Goal: Task Accomplishment & Management: Manage account settings

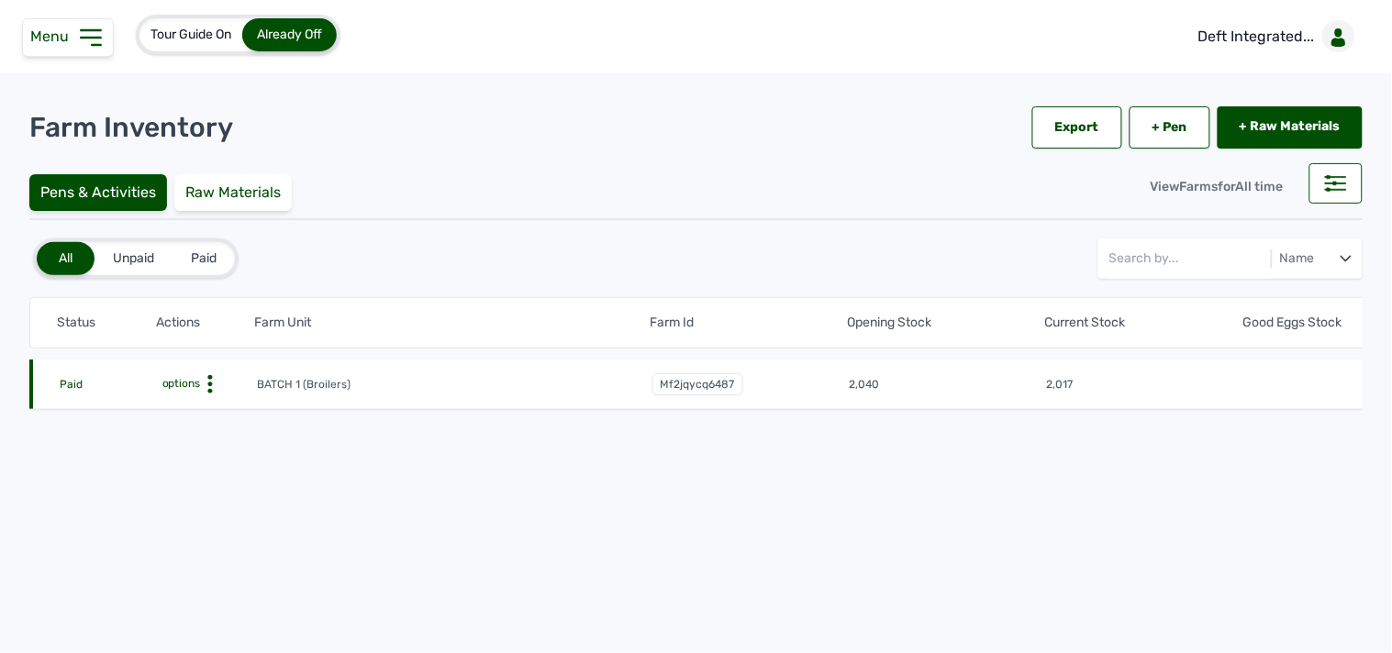
click at [211, 384] on icon at bounding box center [210, 384] width 18 height 18
click at [232, 411] on div "Farm Activities" at bounding box center [189, 413] width 130 height 22
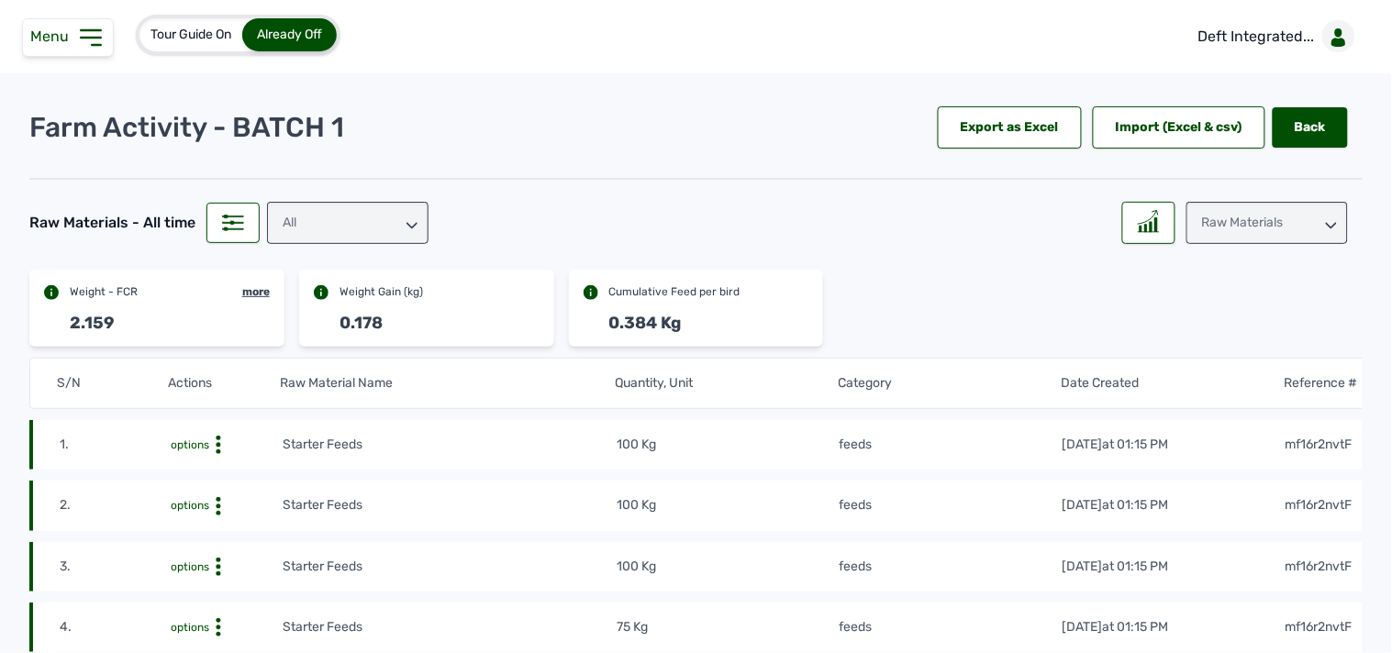
click at [373, 231] on div "All" at bounding box center [348, 223] width 162 height 42
click at [1243, 234] on div "Raw Materials" at bounding box center [1268, 223] width 162 height 42
click at [1202, 239] on div "Raw Materials" at bounding box center [1268, 223] width 162 height 42
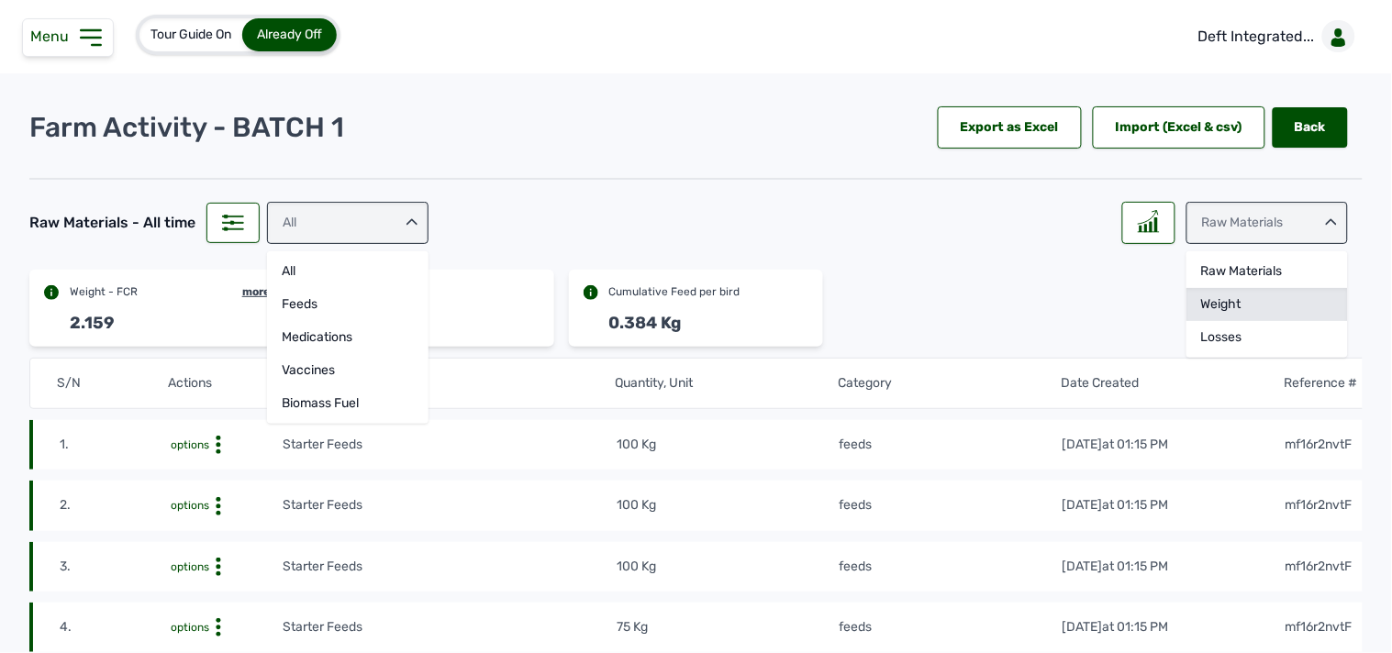
click at [1209, 304] on div "Weight" at bounding box center [1268, 304] width 162 height 33
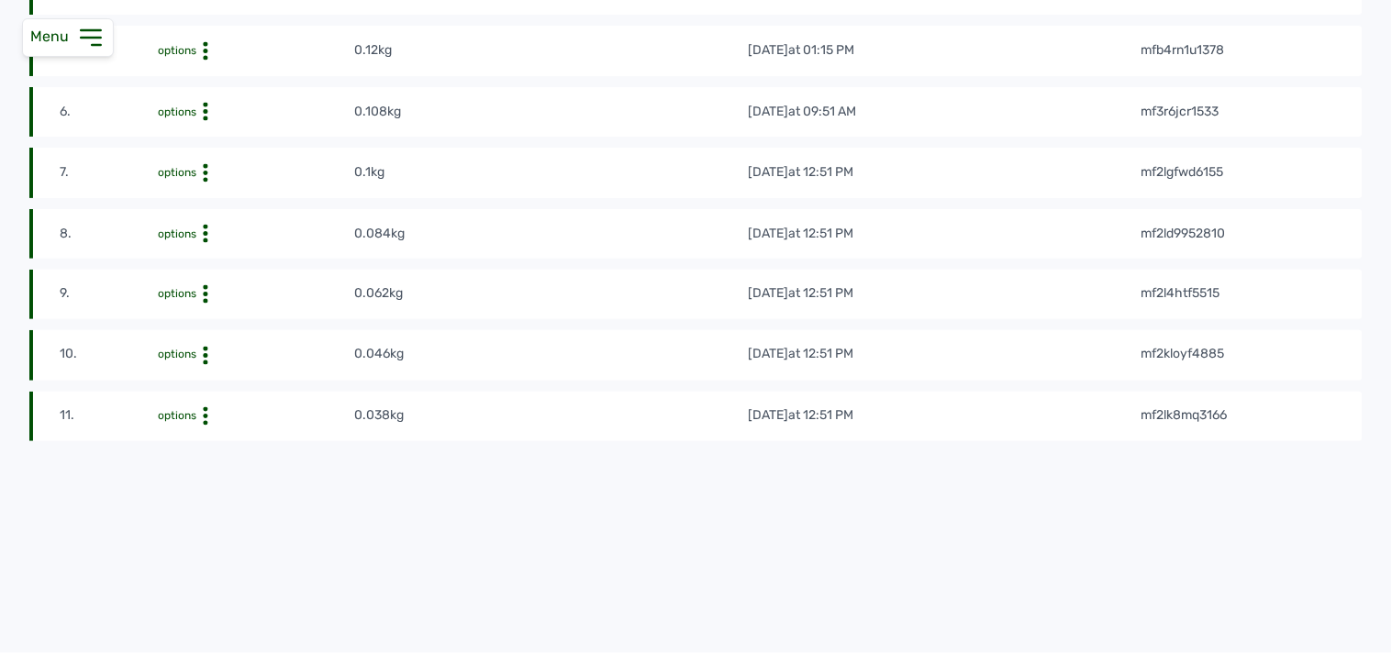
scroll to position [681, 0]
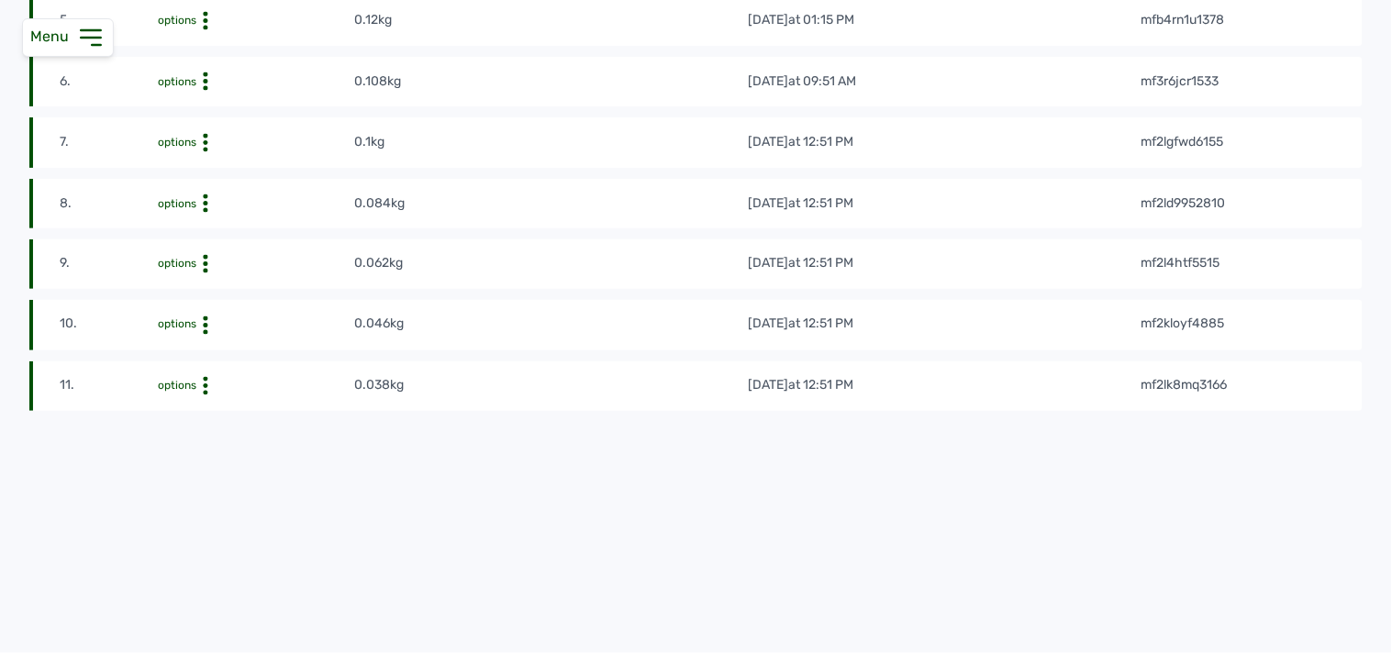
click at [975, 435] on div "S/N Actions Weight, Unit Date Created Reference # 1. options 0.216kg 7th Sept 2…" at bounding box center [695, 104] width 1333 height 850
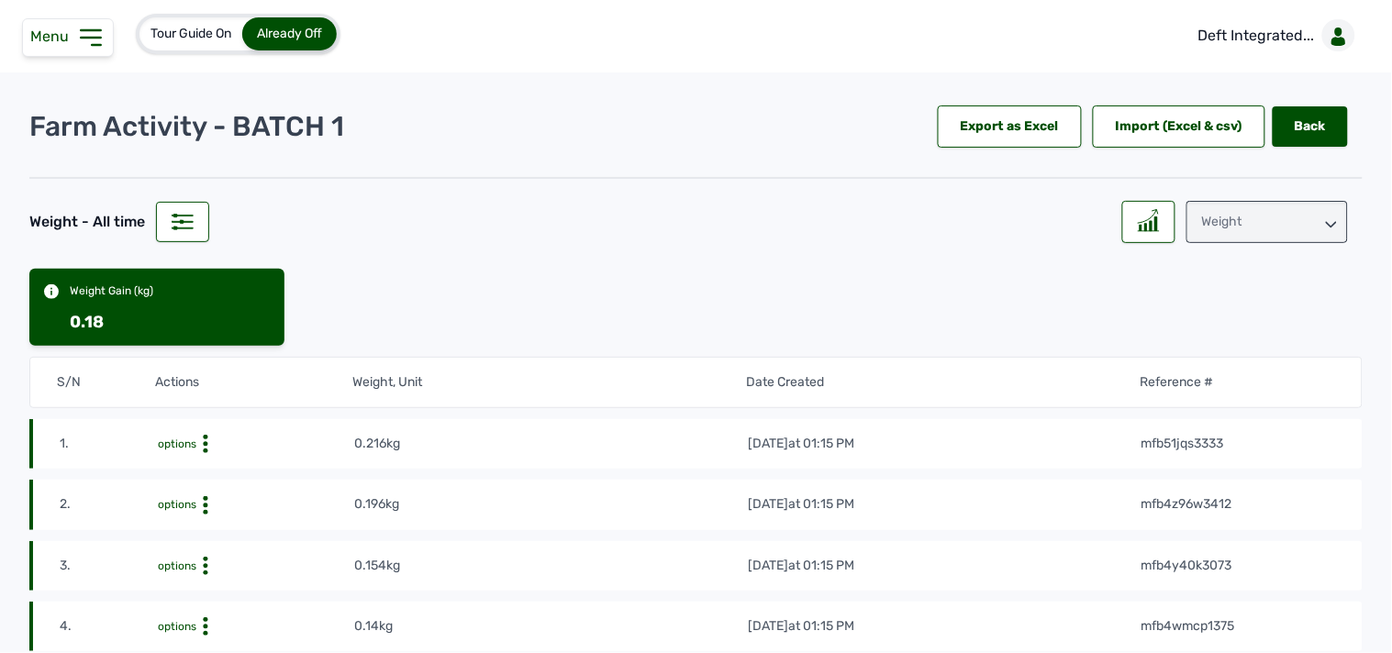
scroll to position [0, 0]
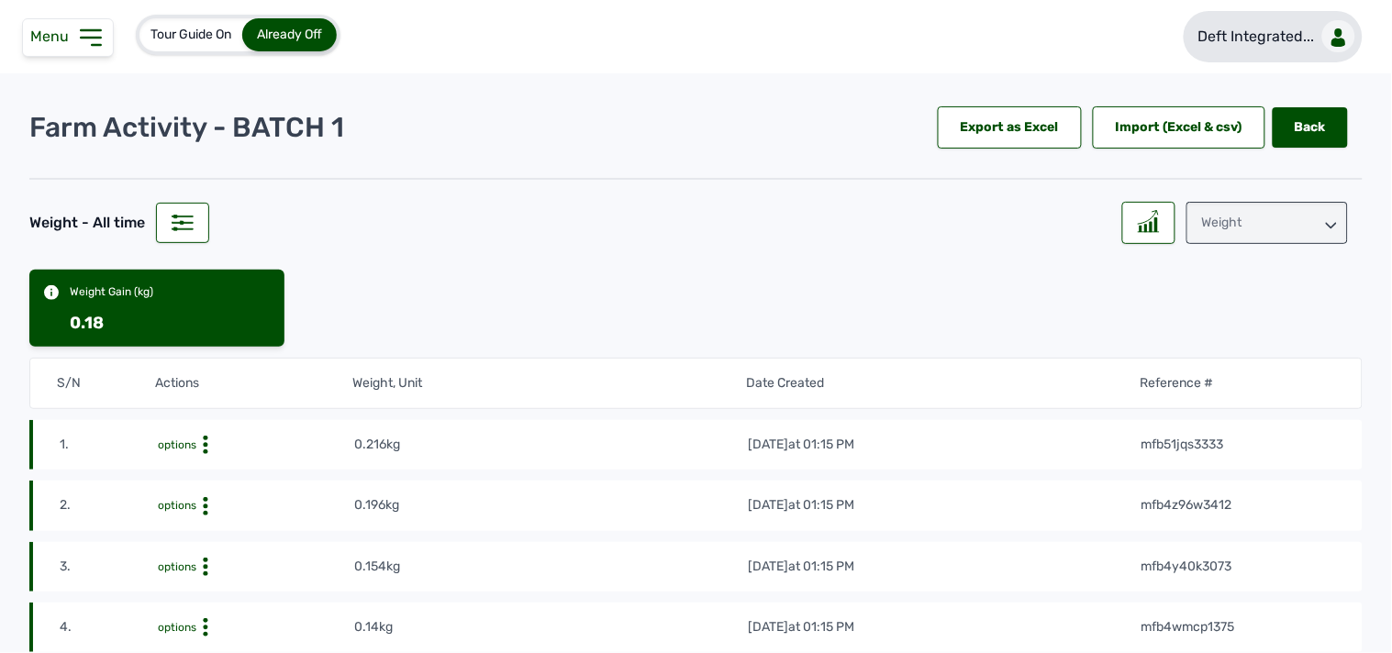
click at [1264, 43] on p "Deft Integrated..." at bounding box center [1256, 37] width 117 height 22
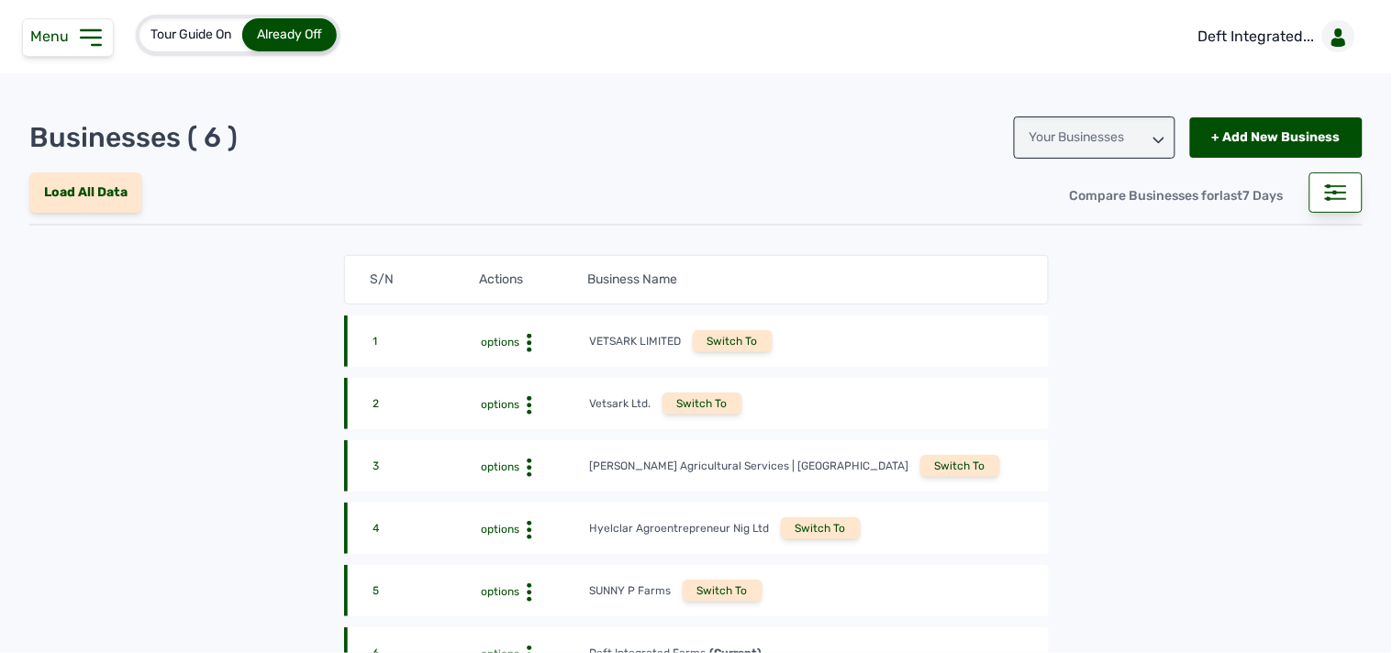
click at [718, 584] on div "Switch To" at bounding box center [723, 591] width 80 height 22
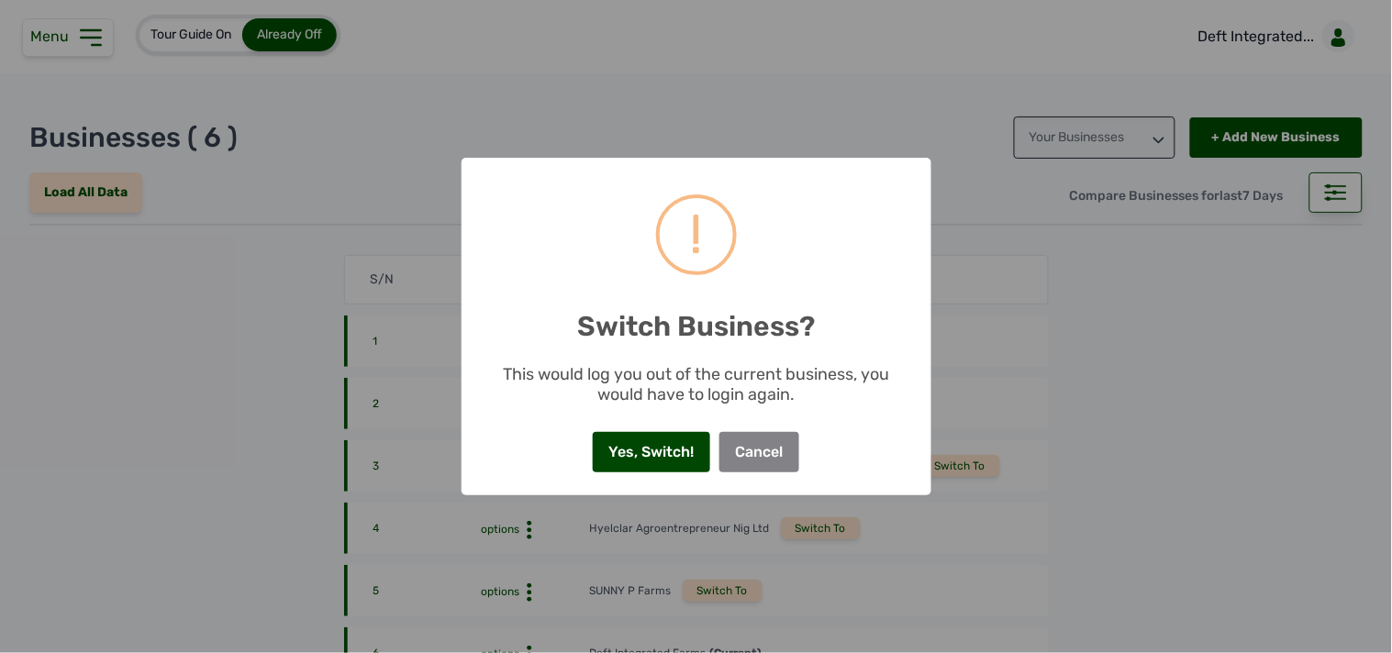
click at [644, 445] on button "Yes, Switch!" at bounding box center [651, 452] width 117 height 40
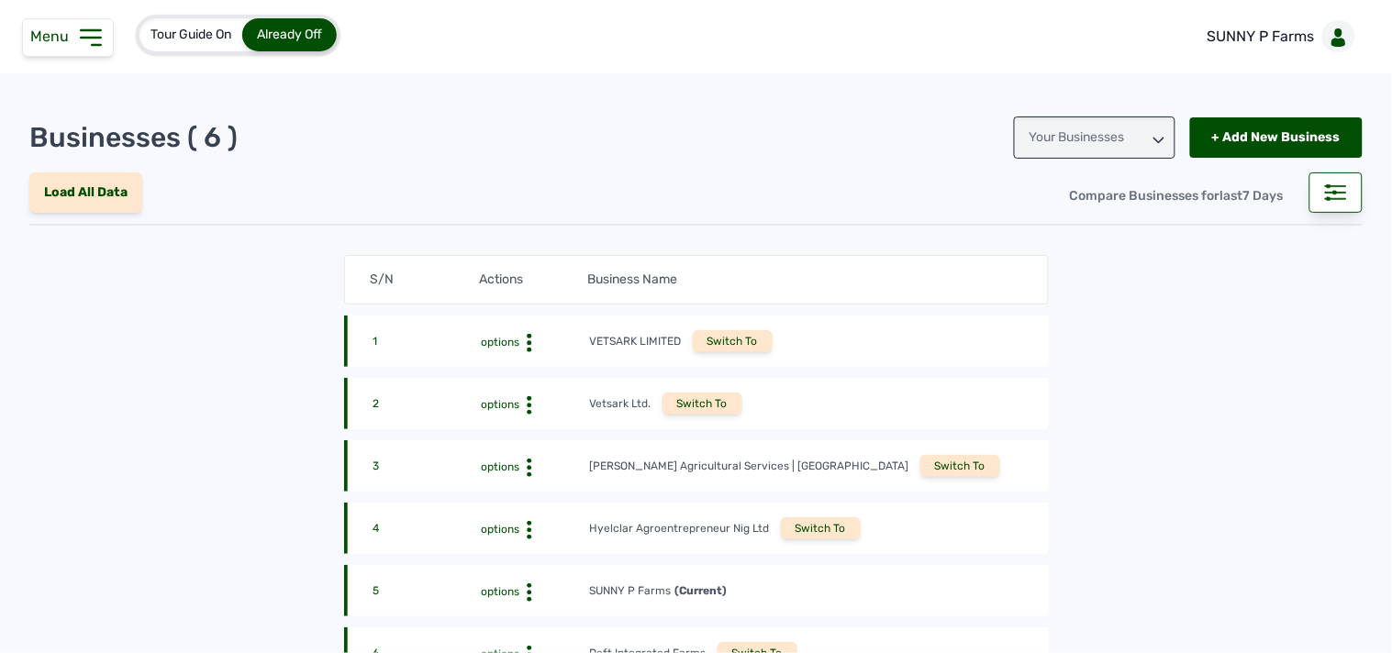
drag, startPoint x: 80, startPoint y: 26, endPoint x: 108, endPoint y: 130, distance: 108.4
click at [77, 39] on icon at bounding box center [90, 37] width 29 height 29
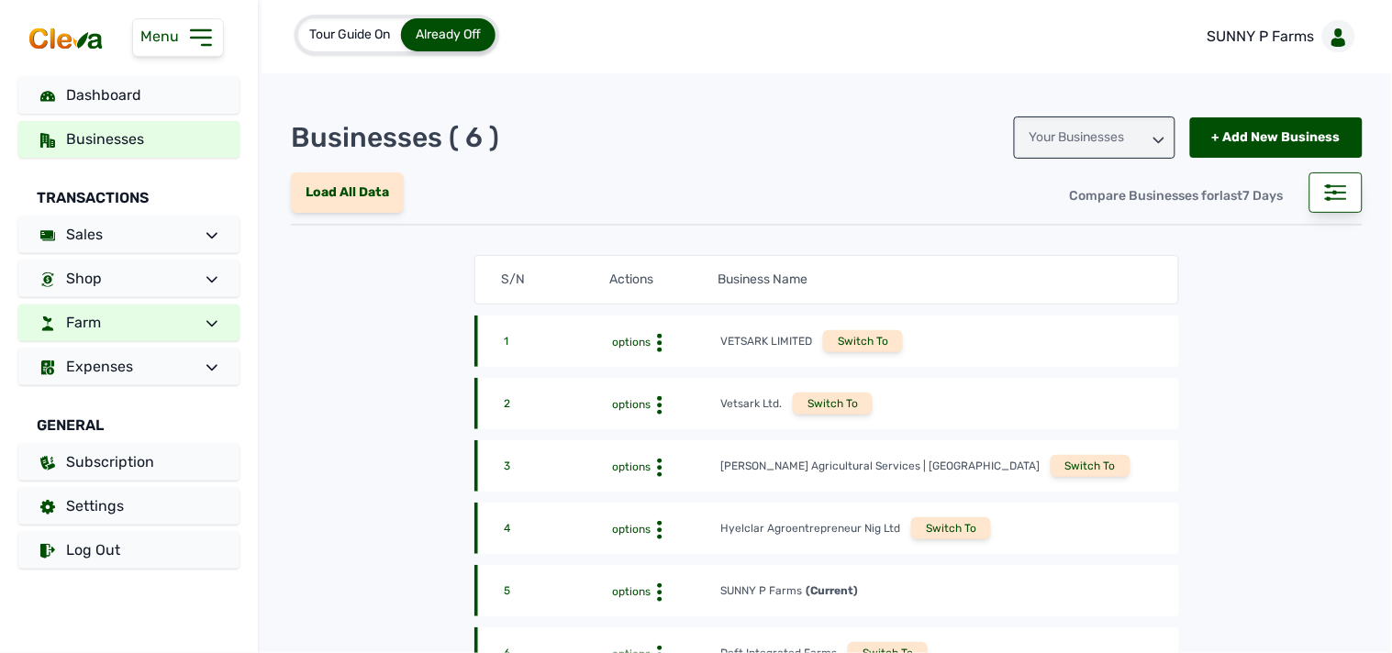
drag, startPoint x: 139, startPoint y: 313, endPoint x: 148, endPoint y: 322, distance: 13.0
click at [140, 313] on link "Farm" at bounding box center [128, 323] width 221 height 37
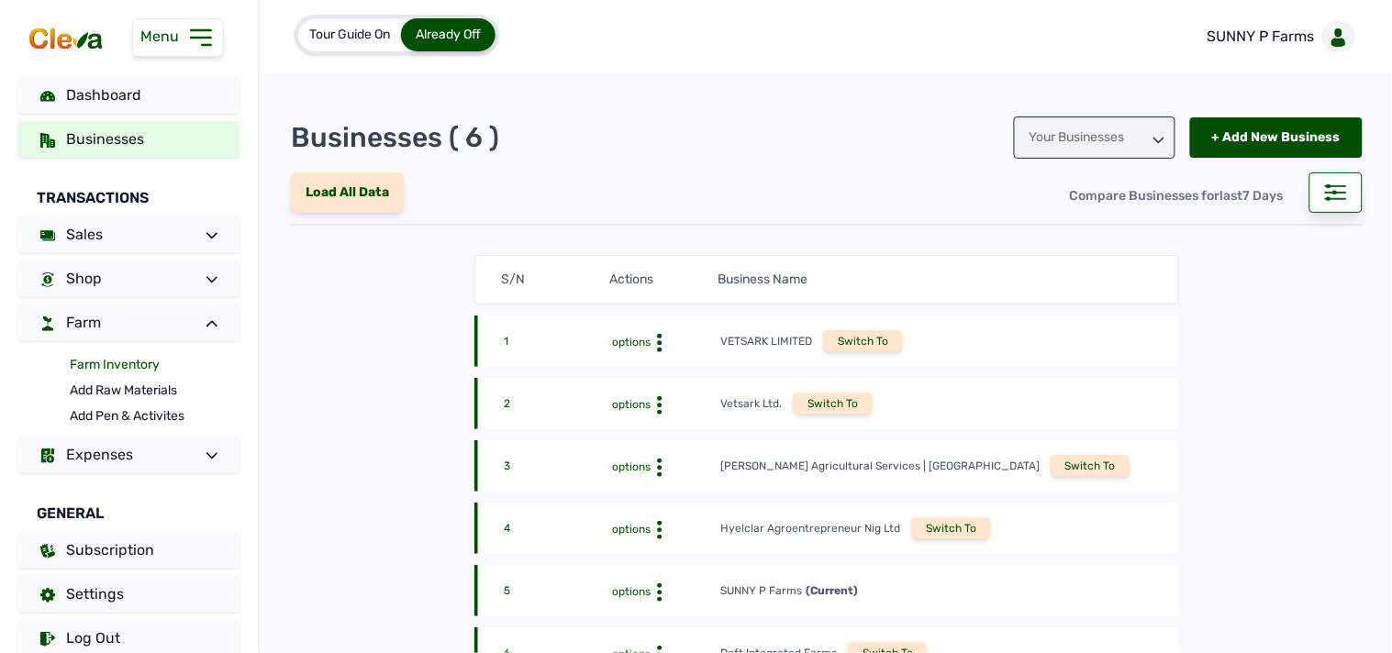
click at [147, 363] on link "Farm Inventory" at bounding box center [155, 365] width 170 height 26
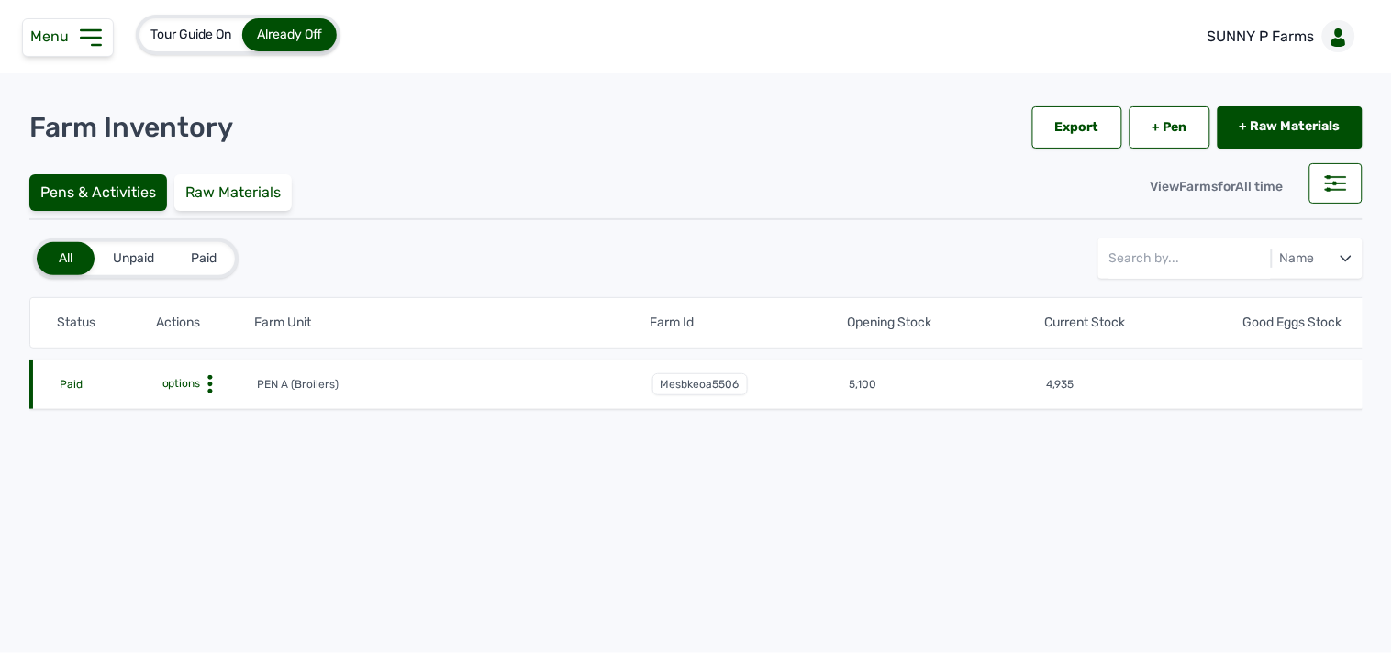
click at [206, 381] on icon at bounding box center [210, 384] width 18 height 18
click at [199, 411] on div "Farm Activities" at bounding box center [189, 413] width 130 height 22
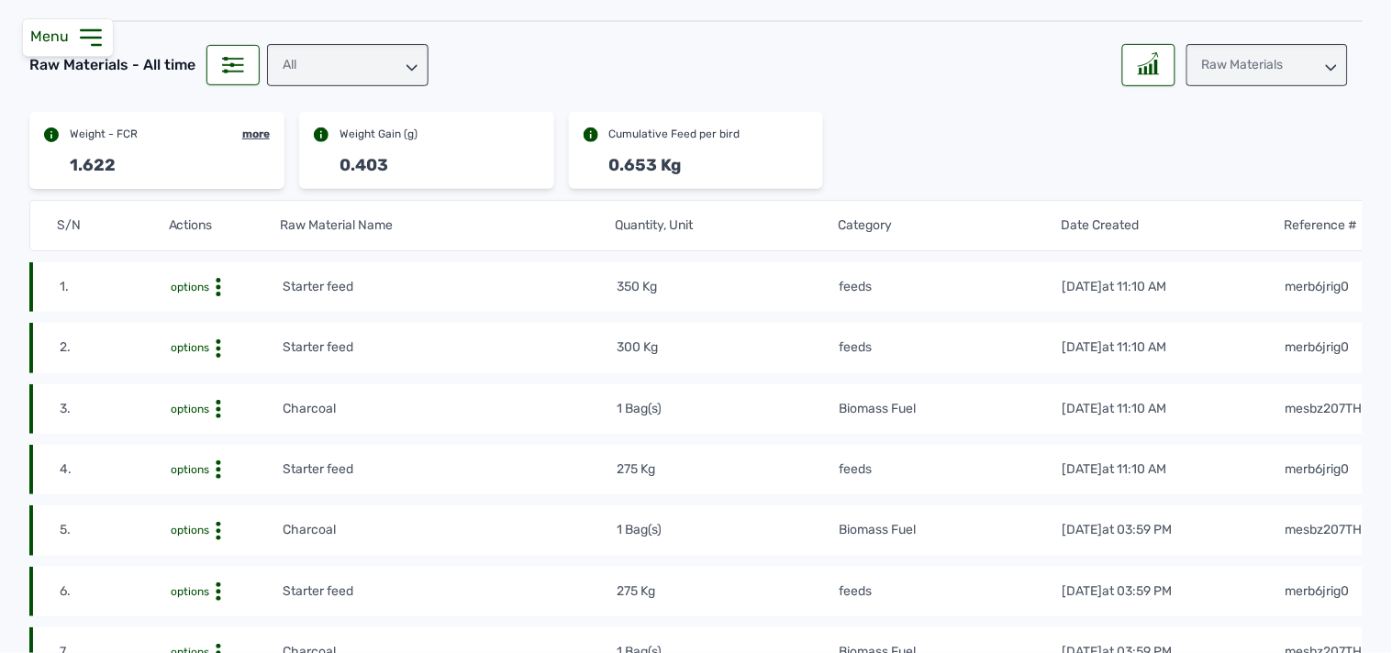
scroll to position [102, 0]
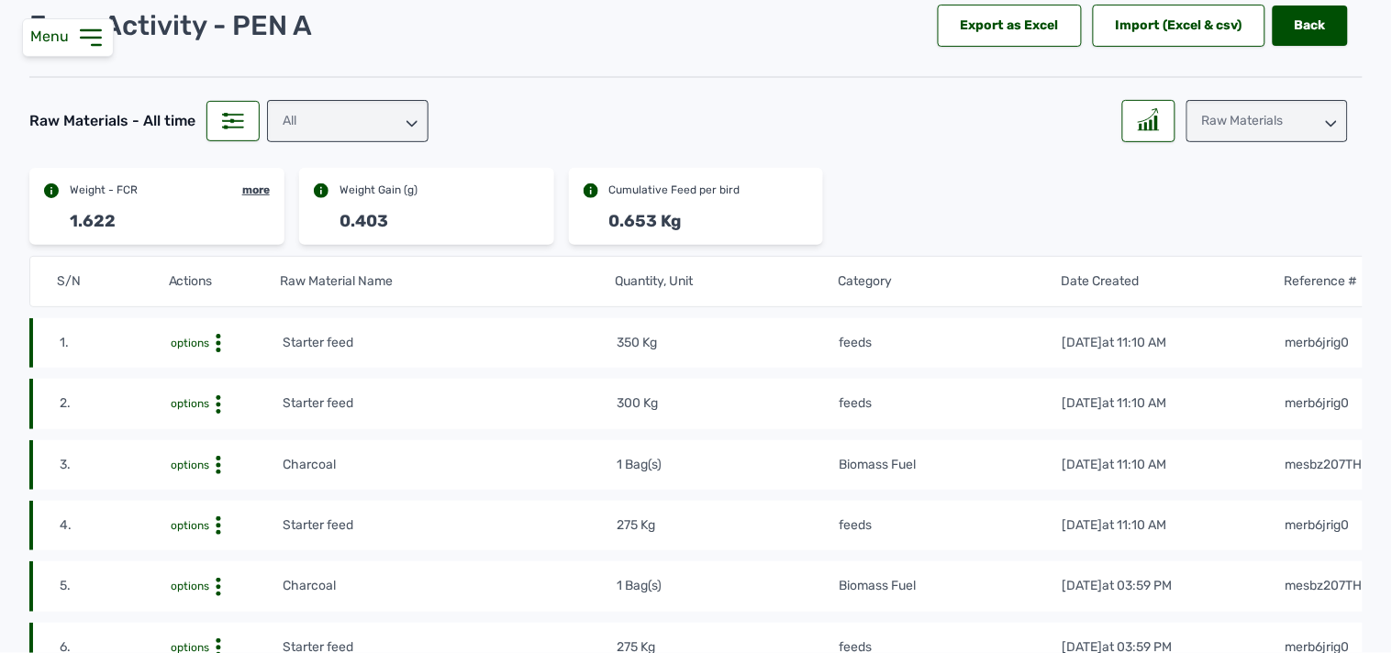
drag, startPoint x: 1237, startPoint y: 113, endPoint x: 1232, endPoint y: 130, distance: 18.0
click at [1237, 112] on div "Raw Materials" at bounding box center [1268, 121] width 162 height 42
click at [1220, 214] on div "Weight" at bounding box center [1268, 202] width 162 height 33
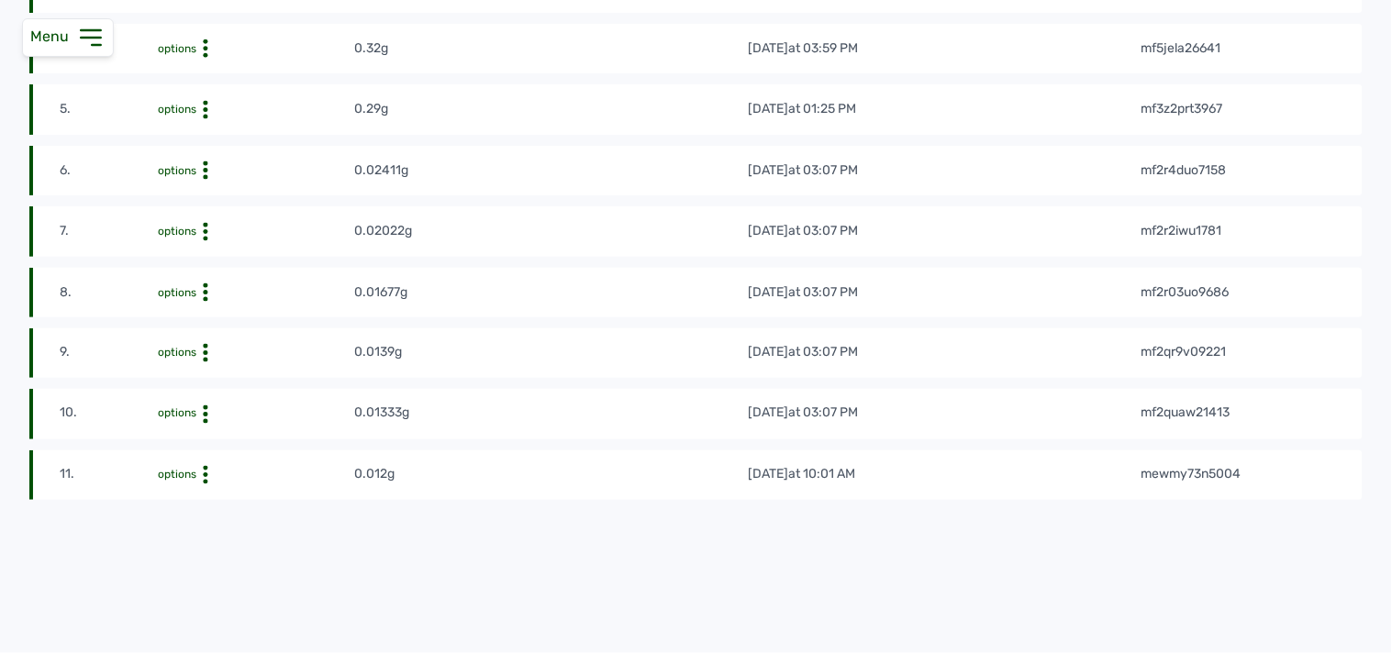
scroll to position [477, 0]
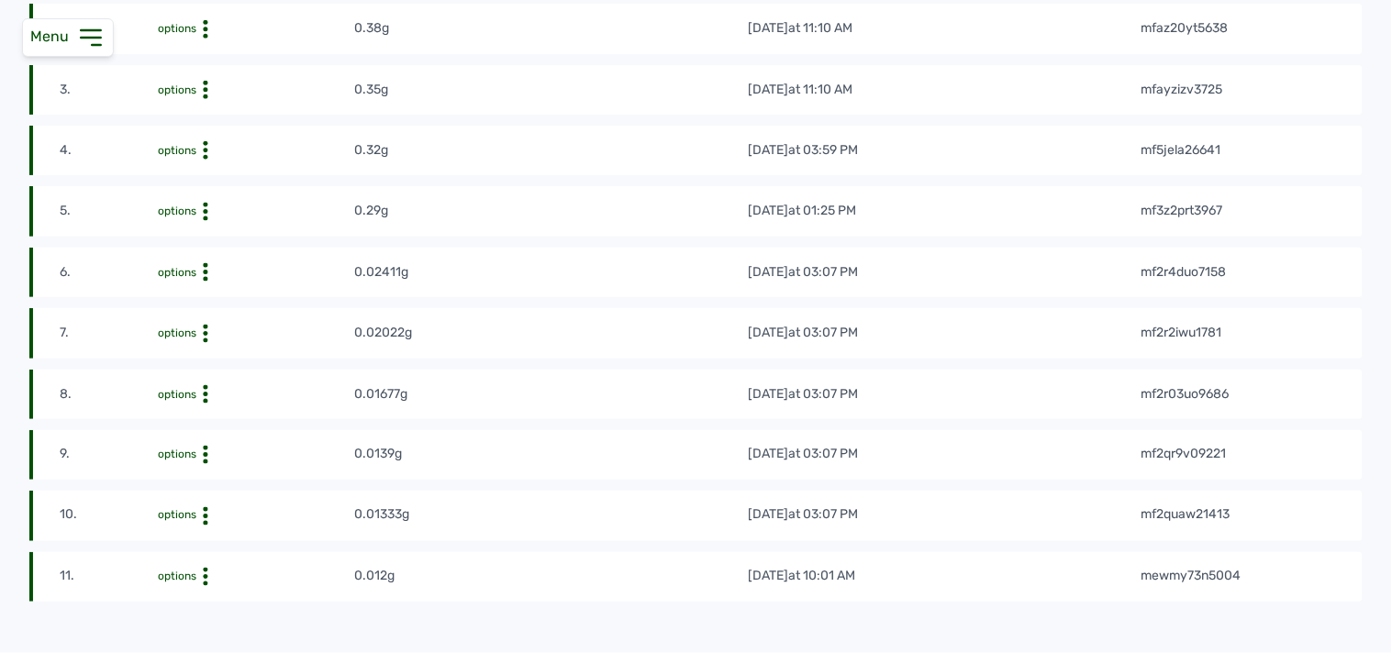
click at [205, 585] on icon at bounding box center [205, 577] width 18 height 18
click at [229, 603] on div "Edit" at bounding box center [286, 606] width 130 height 22
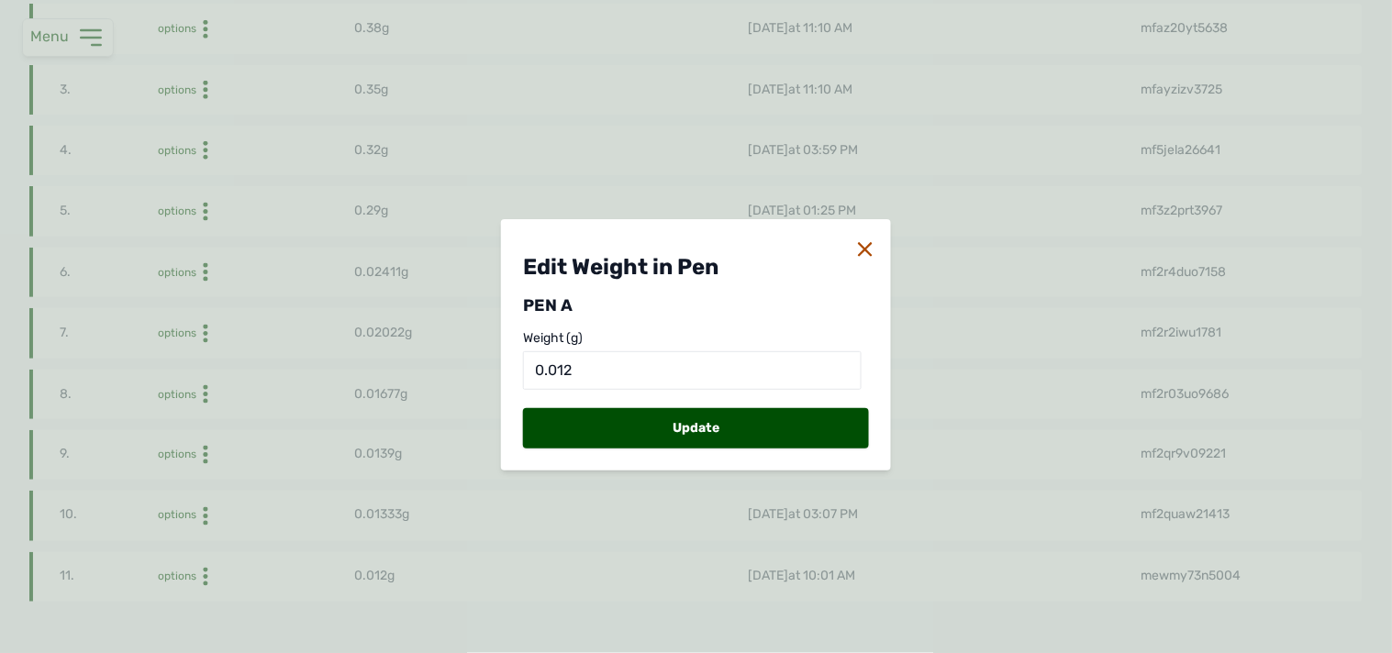
click at [868, 248] on icon at bounding box center [865, 249] width 15 height 15
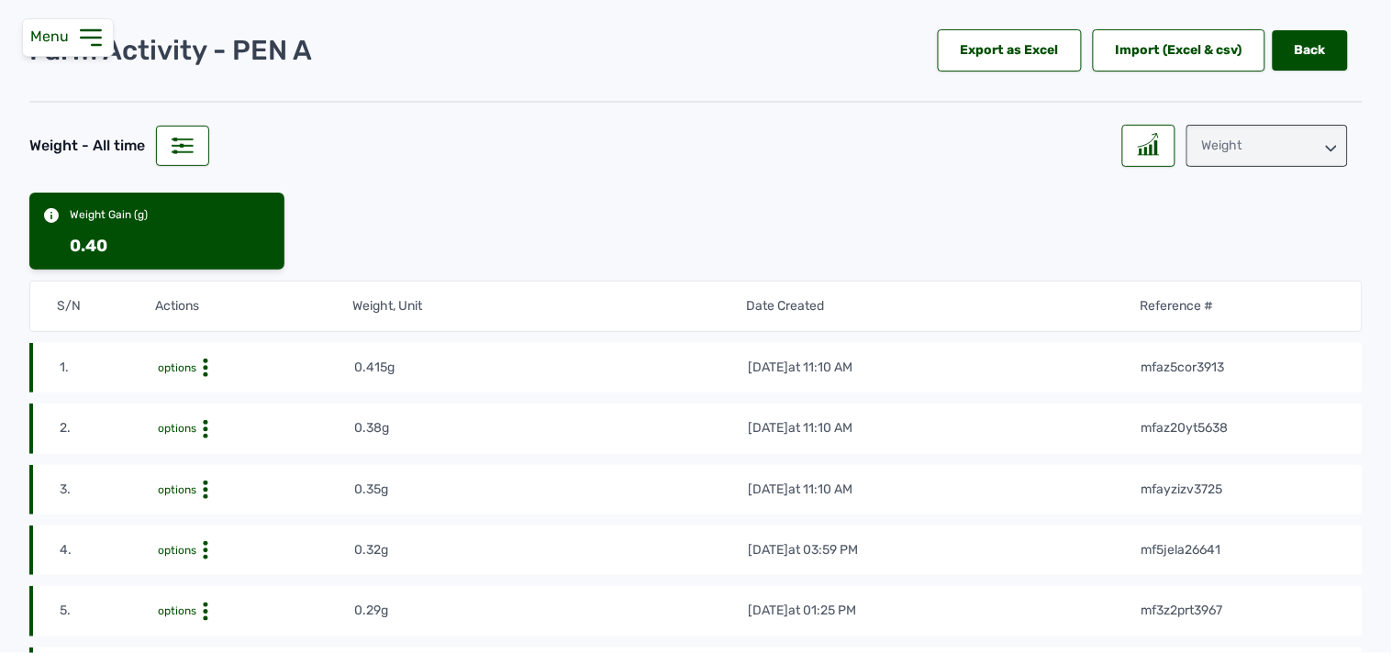
scroll to position [0, 0]
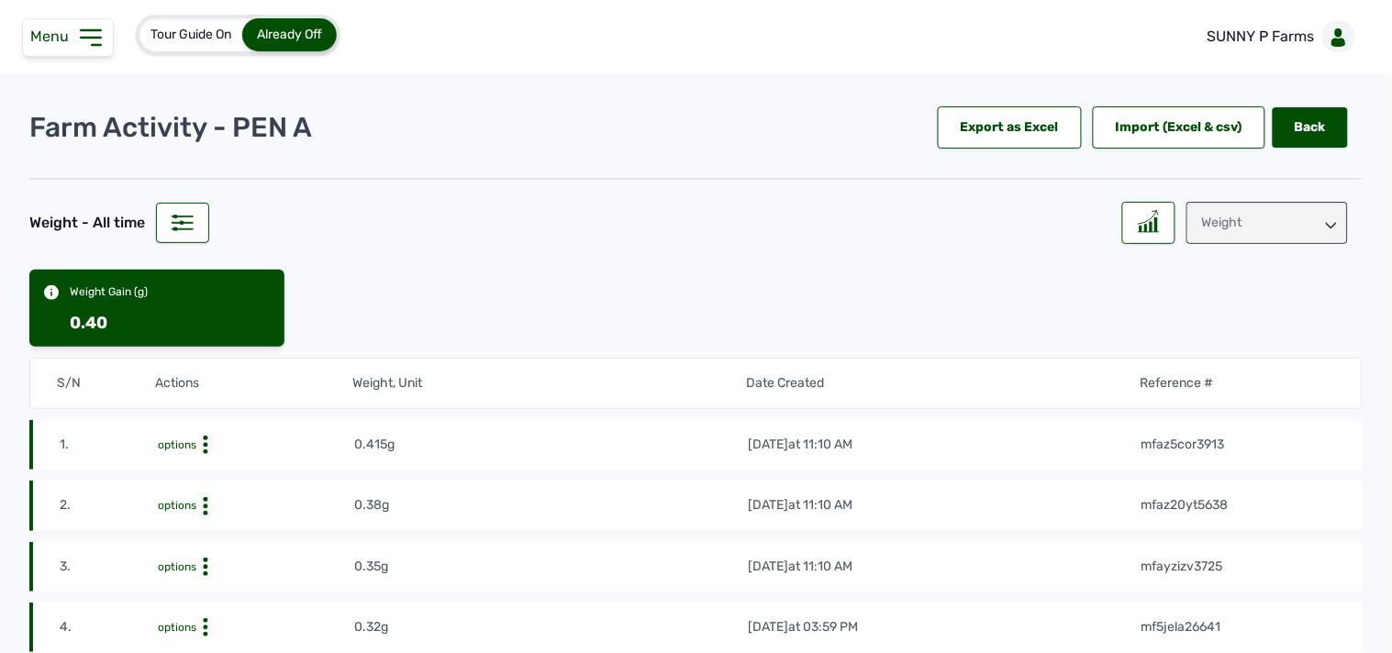
click at [1253, 229] on div "Weight" at bounding box center [1268, 223] width 162 height 42
click at [1191, 264] on div "Raw Materials" at bounding box center [1268, 271] width 162 height 33
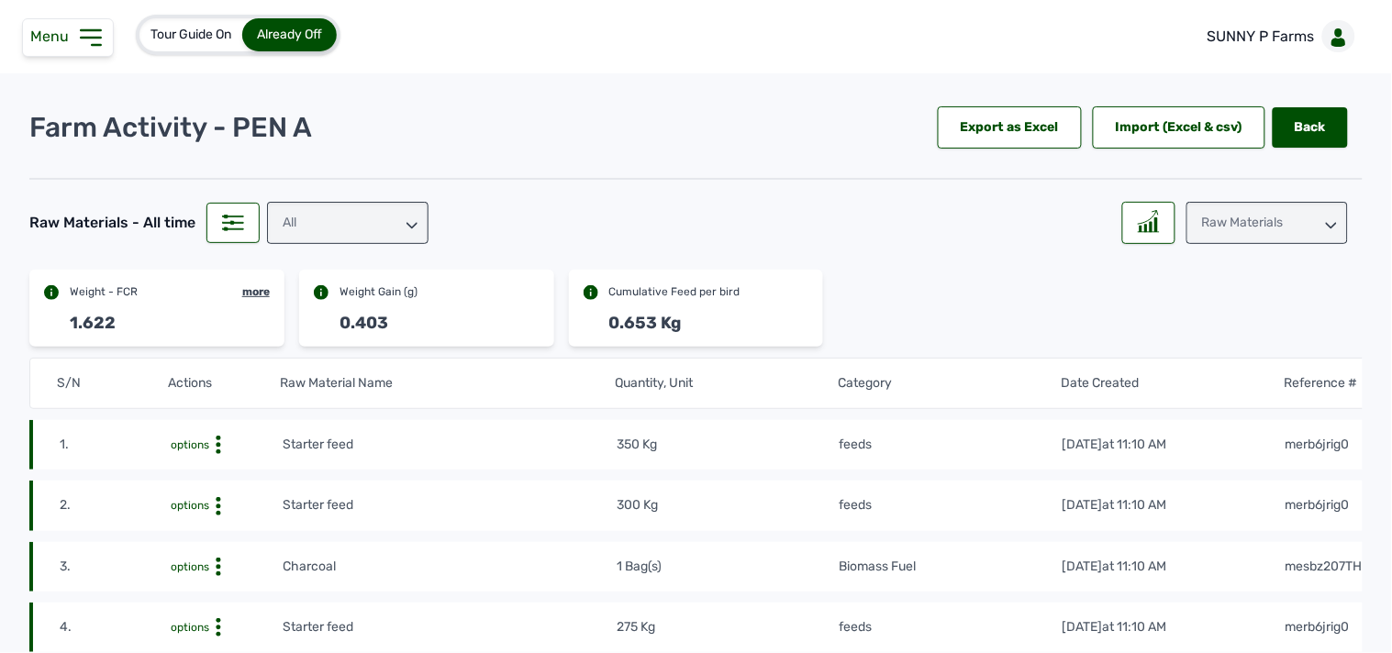
click at [376, 218] on div "All" at bounding box center [348, 223] width 162 height 42
click at [346, 301] on div "feeds" at bounding box center [348, 304] width 162 height 33
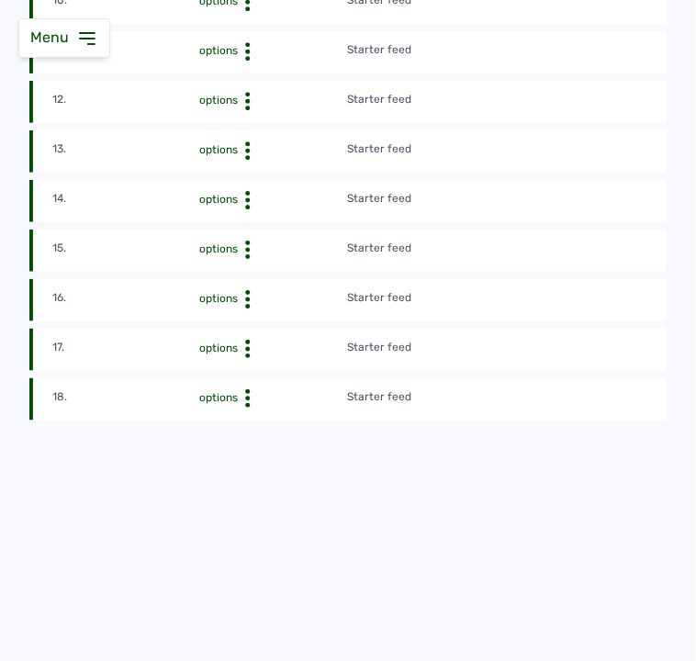
scroll to position [1098, 0]
click at [618, 391] on td "Starter feed" at bounding box center [567, 398] width 442 height 20
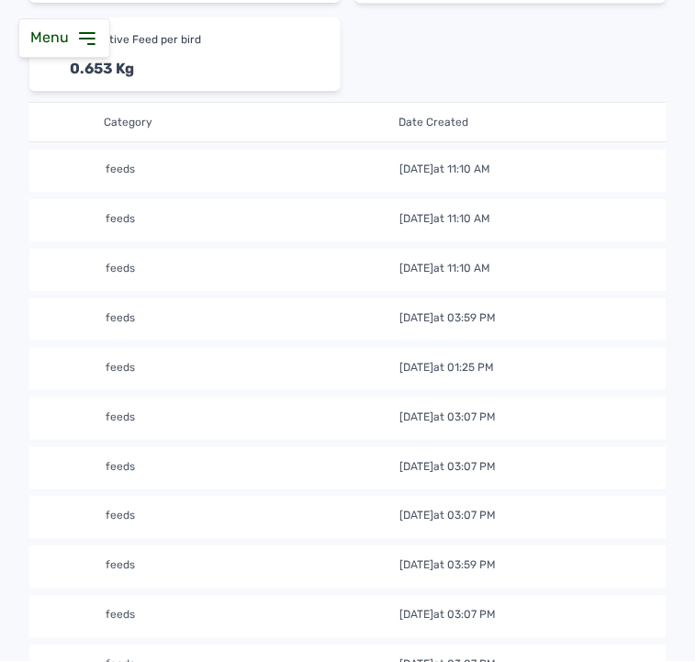
scroll to position [486, 0]
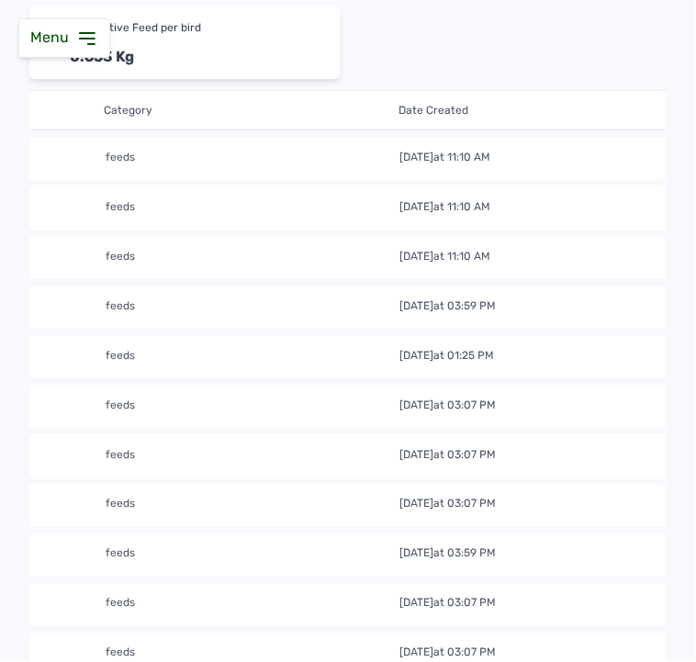
click at [204, 362] on td "feeds" at bounding box center [252, 357] width 295 height 20
click at [259, 548] on td "feeds" at bounding box center [252, 555] width 295 height 20
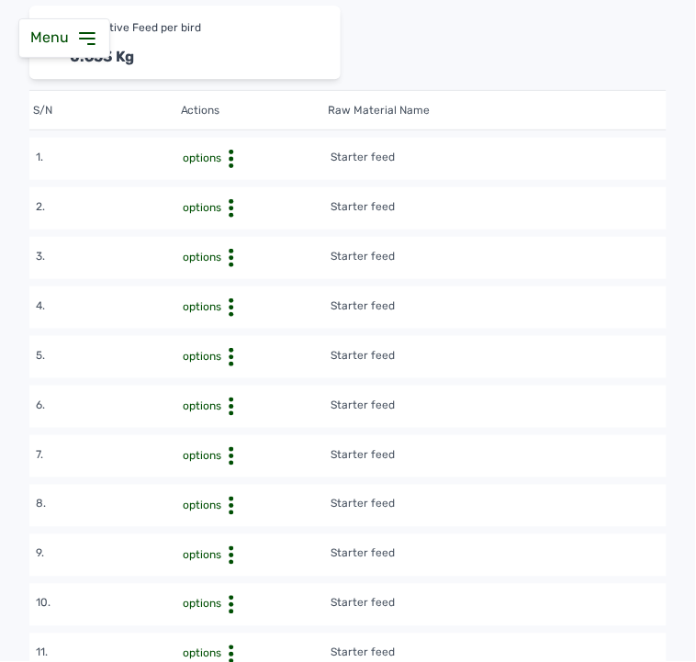
scroll to position [0, 0]
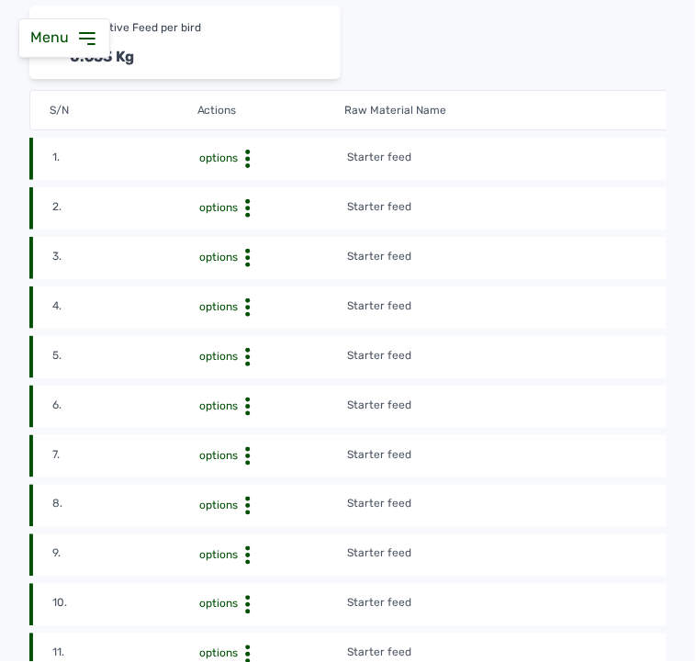
click at [248, 547] on circle at bounding box center [247, 548] width 5 height 5
click at [255, 574] on div "Delete" at bounding box center [279, 584] width 130 height 22
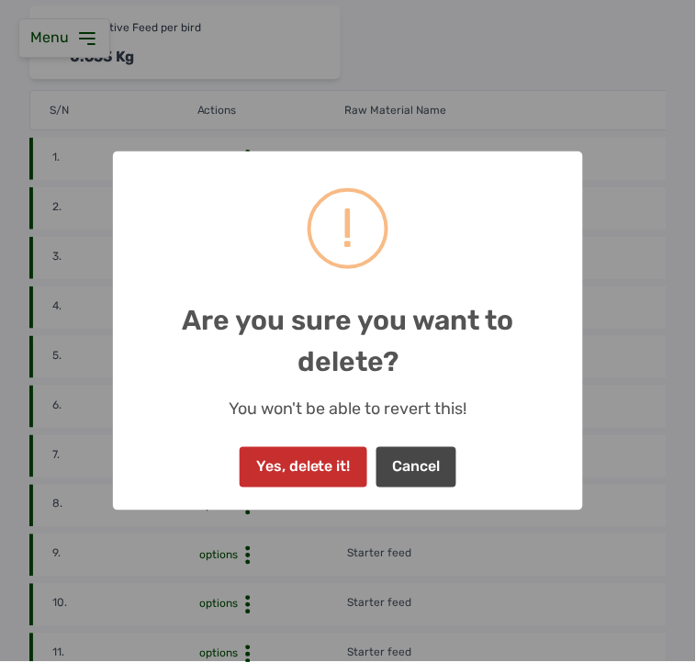
drag, startPoint x: 315, startPoint y: 448, endPoint x: 314, endPoint y: 466, distance: 18.4
click at [314, 466] on button "Yes, delete it!" at bounding box center [303, 467] width 127 height 40
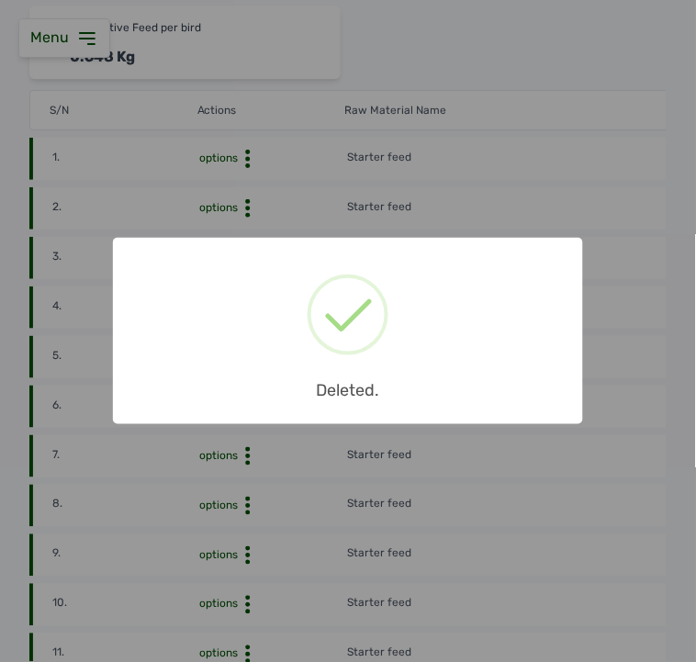
drag, startPoint x: 363, startPoint y: 240, endPoint x: 212, endPoint y: 76, distance: 222.7
click at [208, 78] on div "× Deleted. OK No Cancel" at bounding box center [348, 331] width 696 height 662
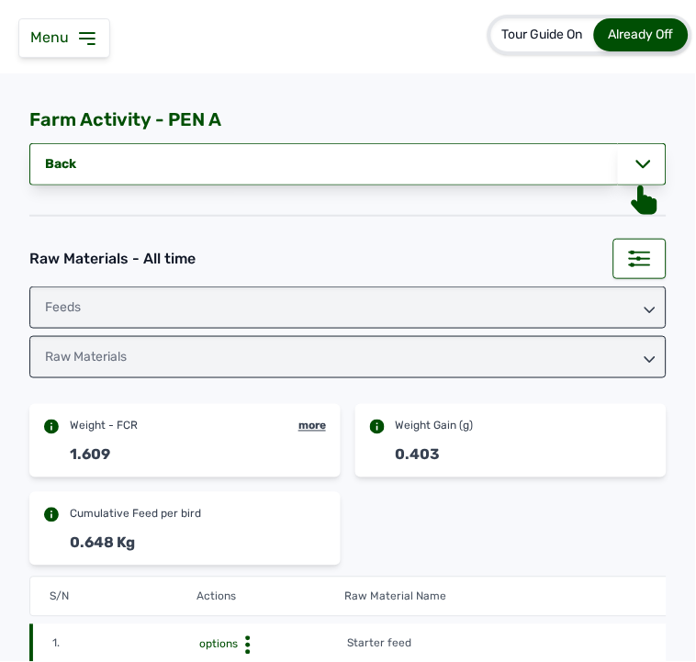
click at [389, 313] on div "feeds" at bounding box center [347, 307] width 637 height 42
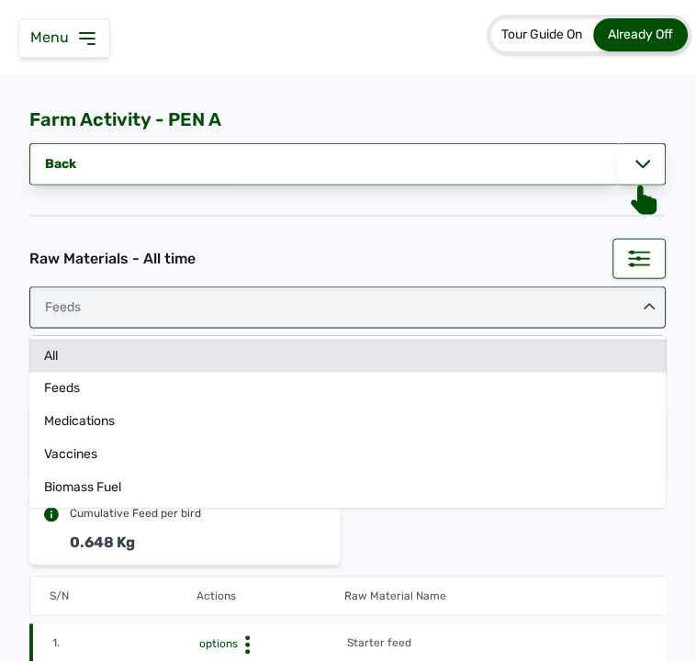
click at [323, 353] on div "All" at bounding box center [347, 356] width 637 height 33
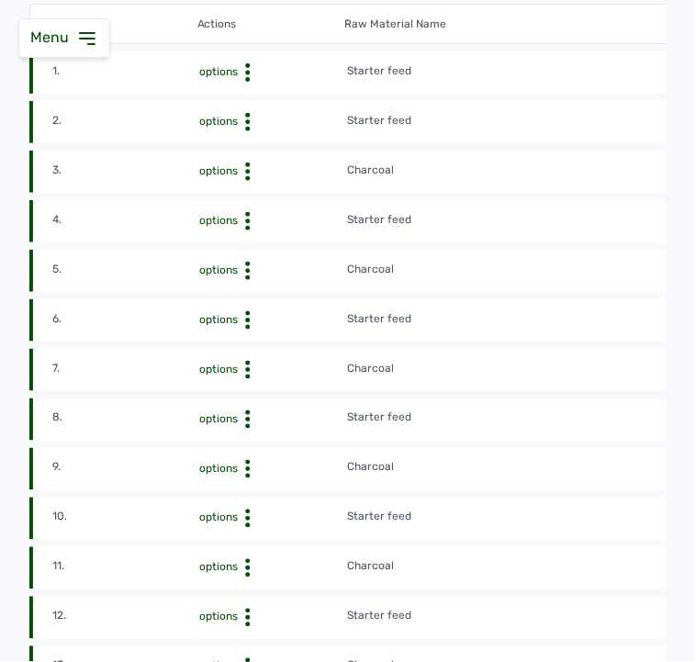
scroll to position [815, 0]
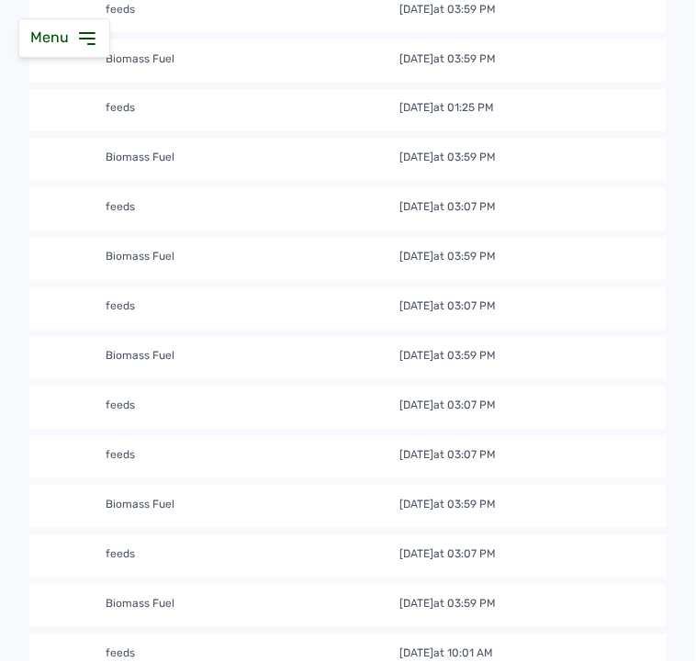
scroll to position [918, 0]
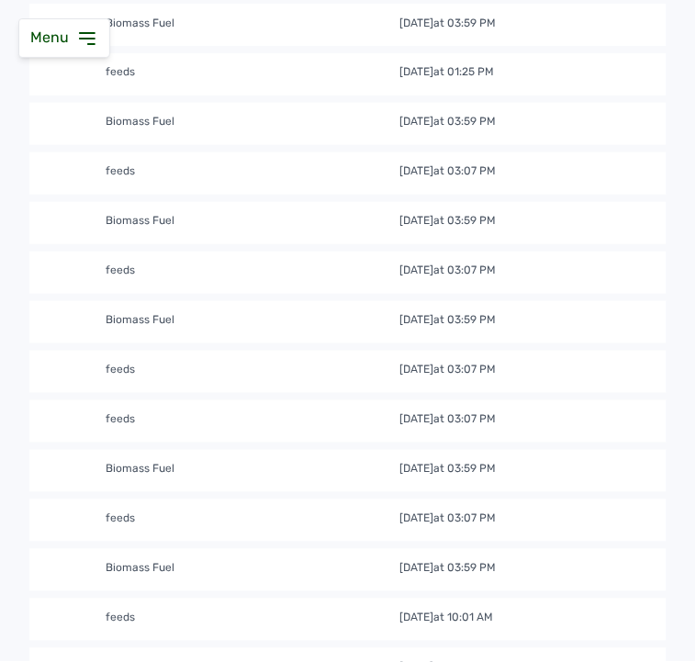
click at [316, 380] on td "feeds" at bounding box center [252, 372] width 295 height 20
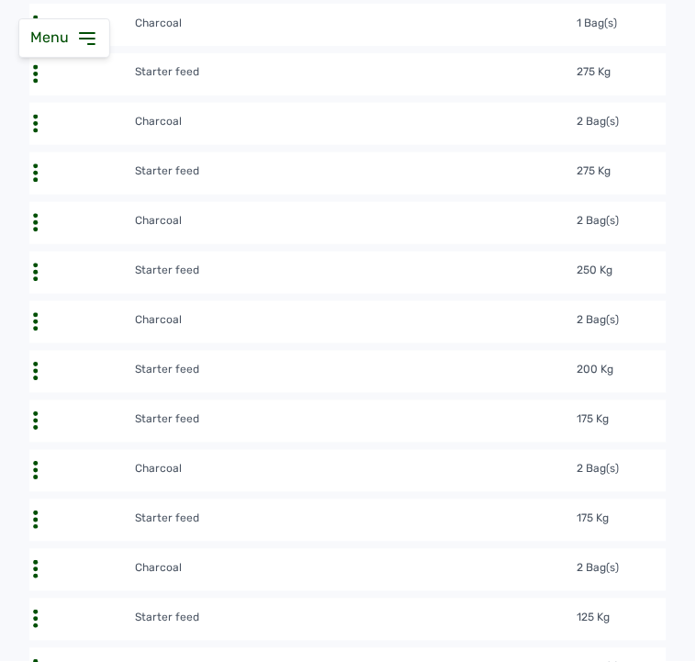
scroll to position [0, 0]
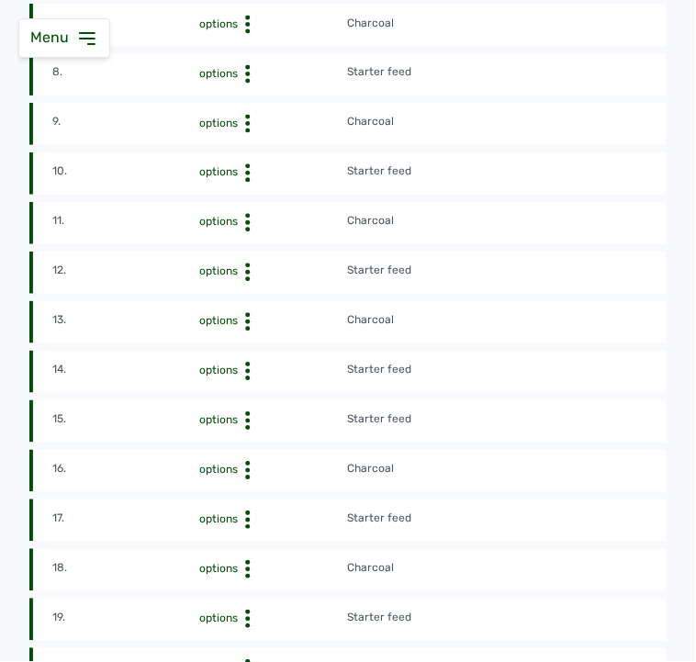
click at [438, 468] on td "Charcoal" at bounding box center [567, 471] width 442 height 20
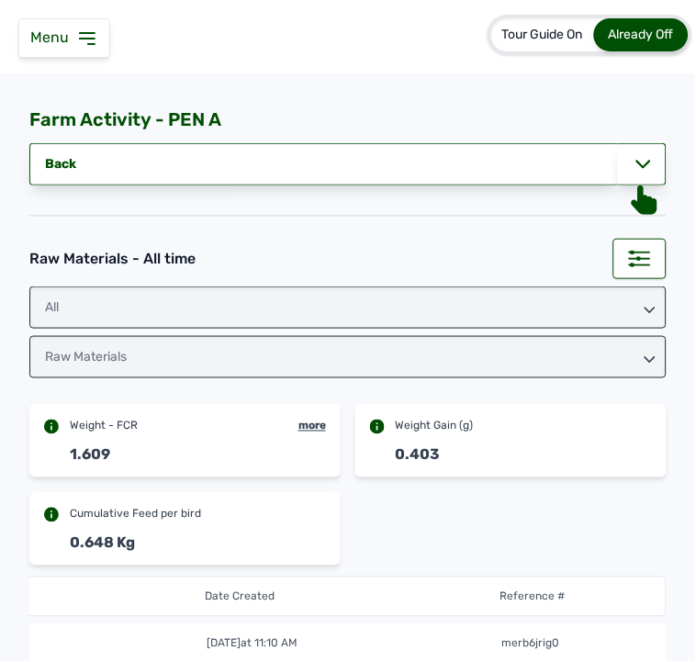
click at [102, 35] on div "Menu" at bounding box center [64, 37] width 92 height 39
click at [95, 42] on icon at bounding box center [87, 39] width 22 height 22
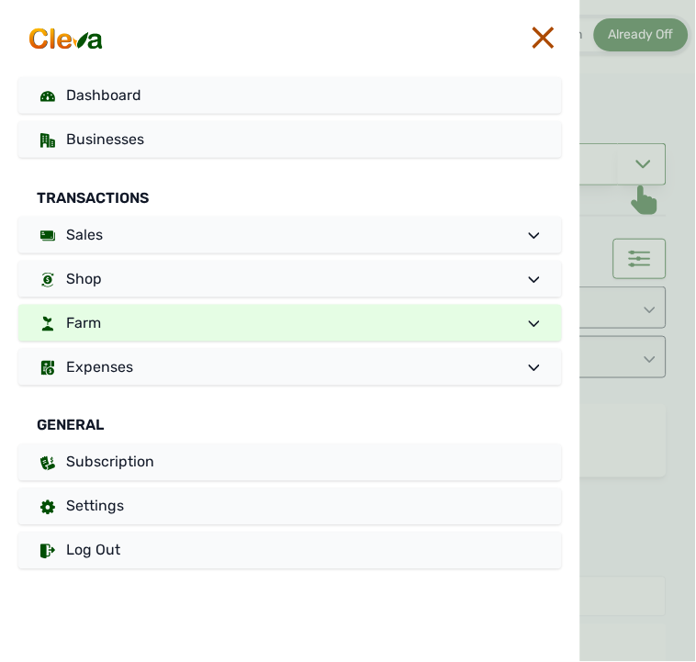
click at [102, 324] on link "Farm" at bounding box center [289, 323] width 543 height 37
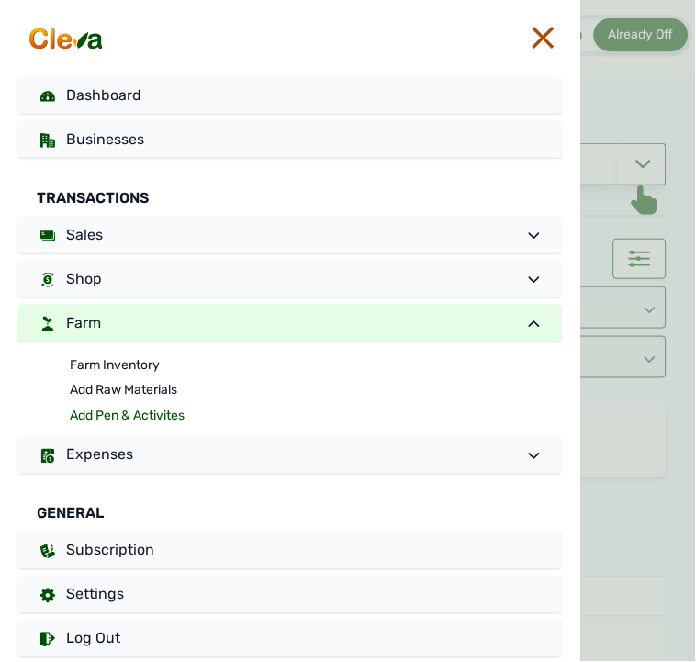
click at [113, 410] on link "Add Pen & Activites" at bounding box center [316, 417] width 492 height 26
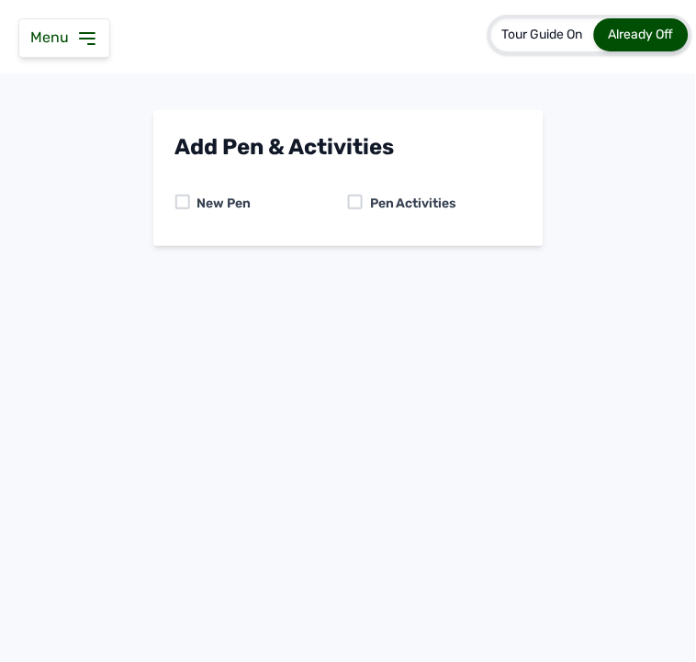
click at [358, 196] on div at bounding box center [355, 202] width 15 height 15
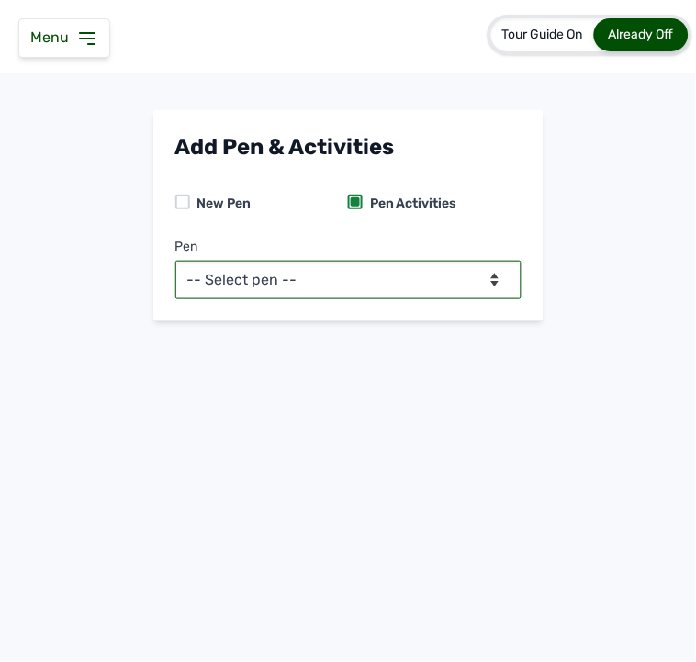
click at [342, 275] on select "-- Select pen -- PEN A (Broilers)" at bounding box center [348, 280] width 346 height 39
select select "mesbkeoa5506"
click at [175, 261] on select "-- Select pen -- PEN A (Broilers)" at bounding box center [348, 280] width 346 height 39
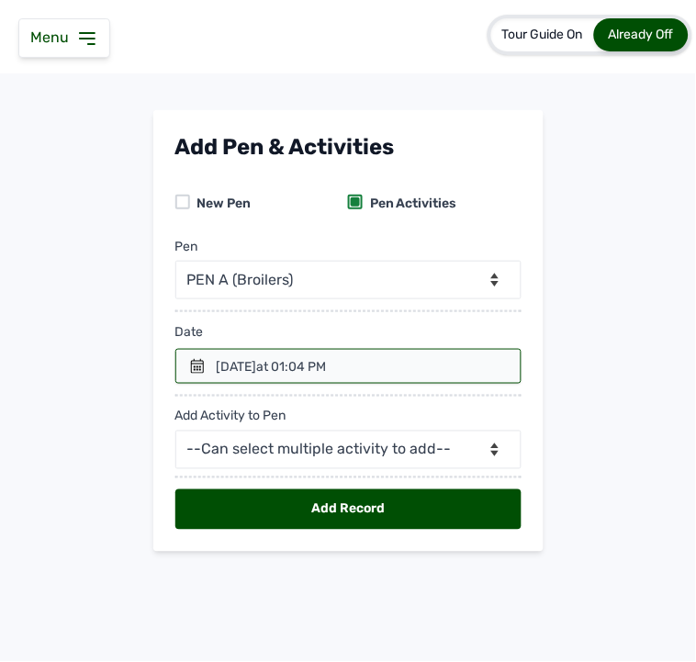
click at [190, 364] on icon at bounding box center [197, 366] width 15 height 15
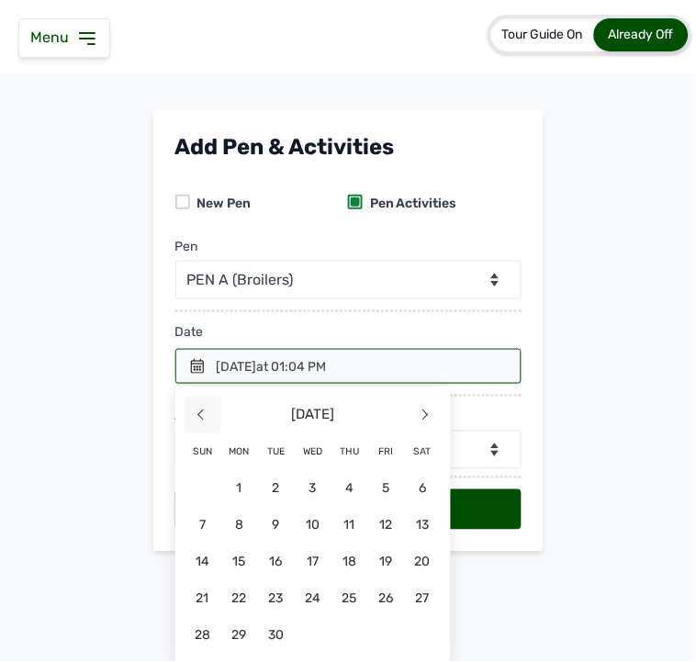
click at [198, 413] on span "<" at bounding box center [202, 414] width 37 height 37
click at [386, 639] on span "29" at bounding box center [386, 635] width 37 height 37
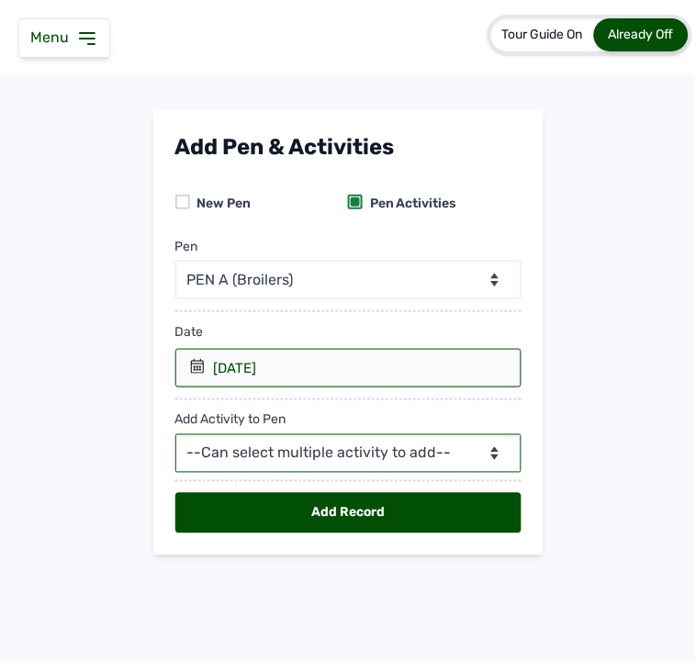
click at [220, 444] on select "--Can select multiple activity to add-- Raw Material Losses Weight" at bounding box center [348, 453] width 346 height 39
select select "Raw Material"
click at [175, 435] on select "--Can select multiple activity to add-- Raw Material Losses Weight" at bounding box center [348, 453] width 346 height 39
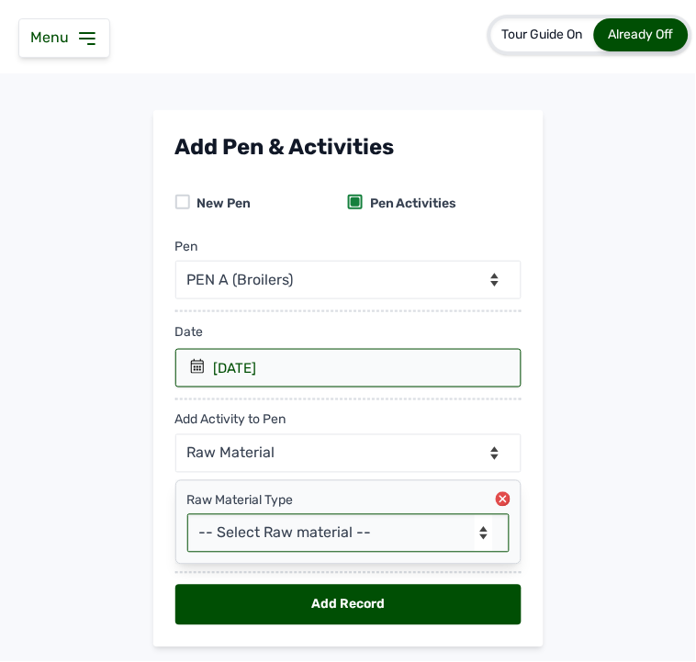
click at [275, 525] on select "-- Select Raw material -- feeds medications vaccines Biomass Fuel" at bounding box center [348, 533] width 322 height 39
select select "Biomass Fuel"
click at [187, 515] on select "-- Select Raw material -- feeds medications vaccines Biomass Fuel" at bounding box center [348, 533] width 322 height 39
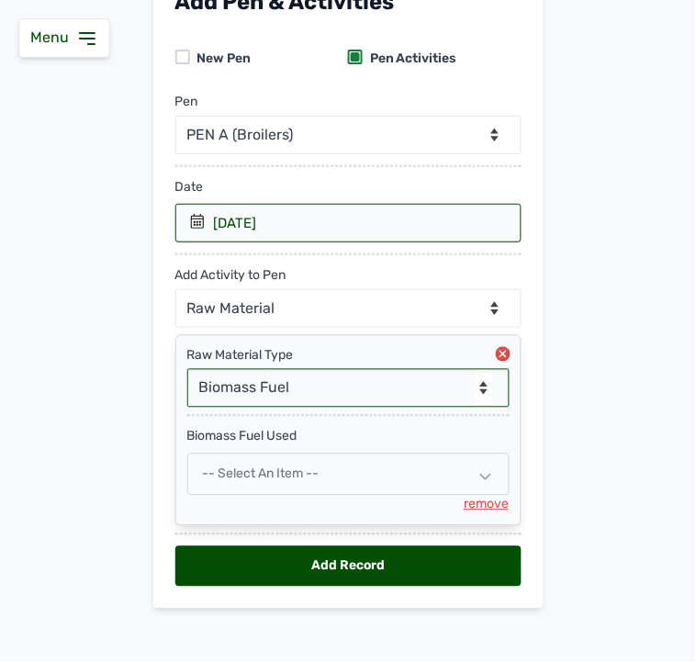
scroll to position [160, 0]
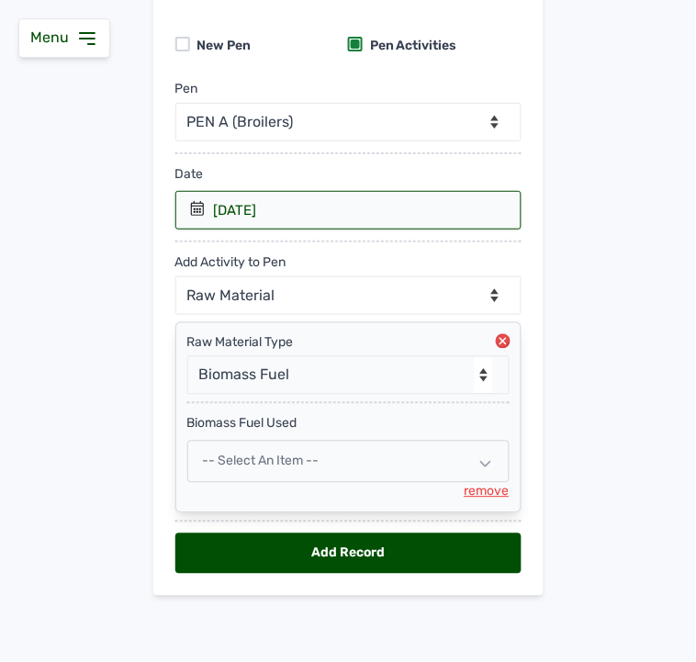
click at [296, 462] on span "-- Select an Item --" at bounding box center [261, 461] width 117 height 16
select select
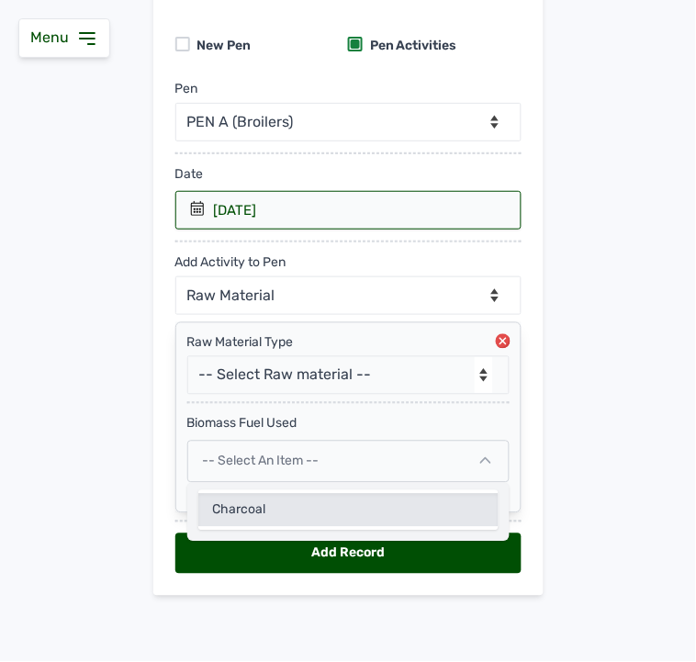
click at [278, 510] on div "Charcoal" at bounding box center [348, 510] width 300 height 33
select select
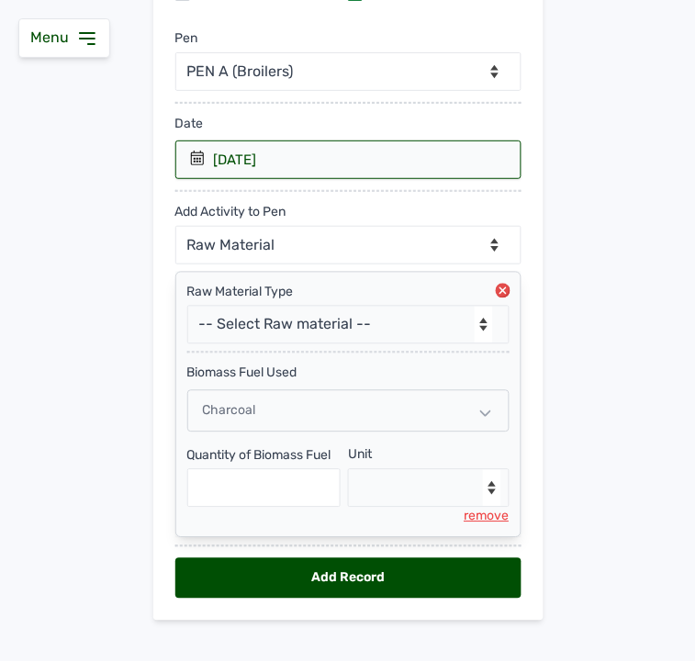
scroll to position [235, 0]
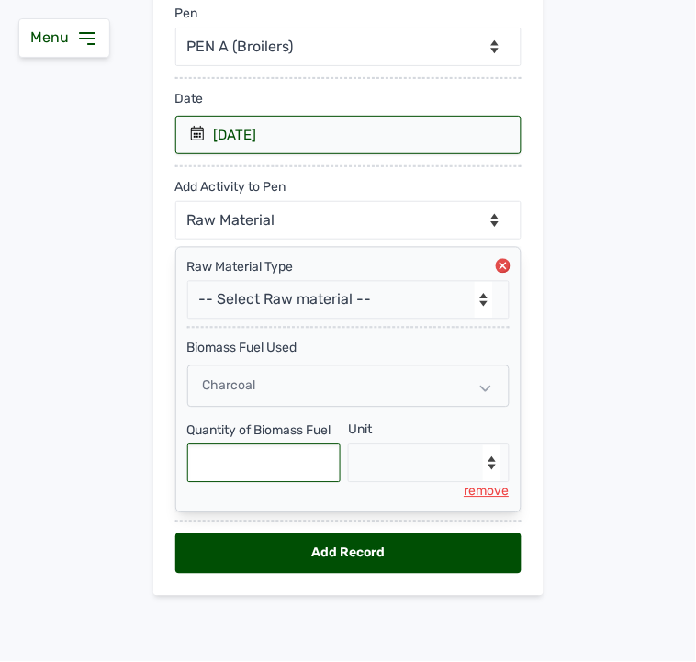
click at [310, 456] on input "text" at bounding box center [264, 463] width 154 height 39
type input "1"
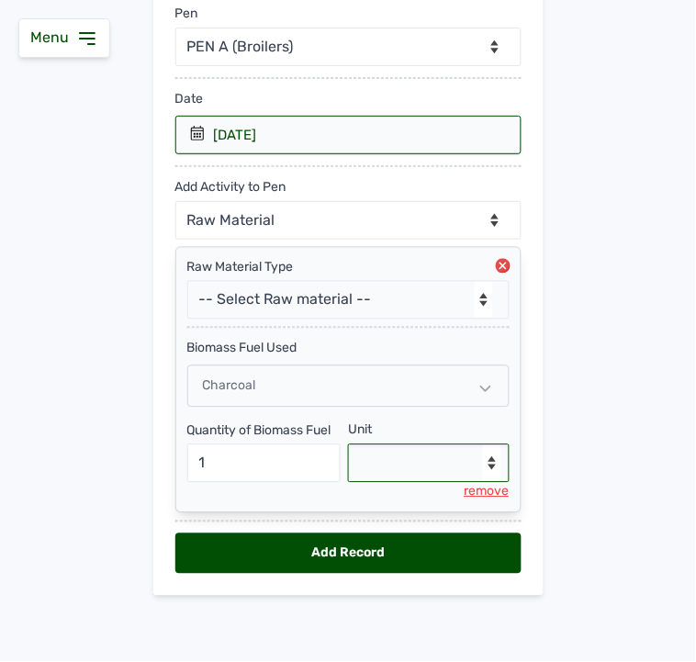
click at [441, 452] on select "--Select unit-- Bag(s)" at bounding box center [429, 463] width 162 height 39
select select "Bag(s)"
click at [348, 444] on select "--Select unit-- Bag(s)" at bounding box center [429, 463] width 162 height 39
click at [327, 551] on div "Add Record" at bounding box center [348, 553] width 346 height 40
select select "null"
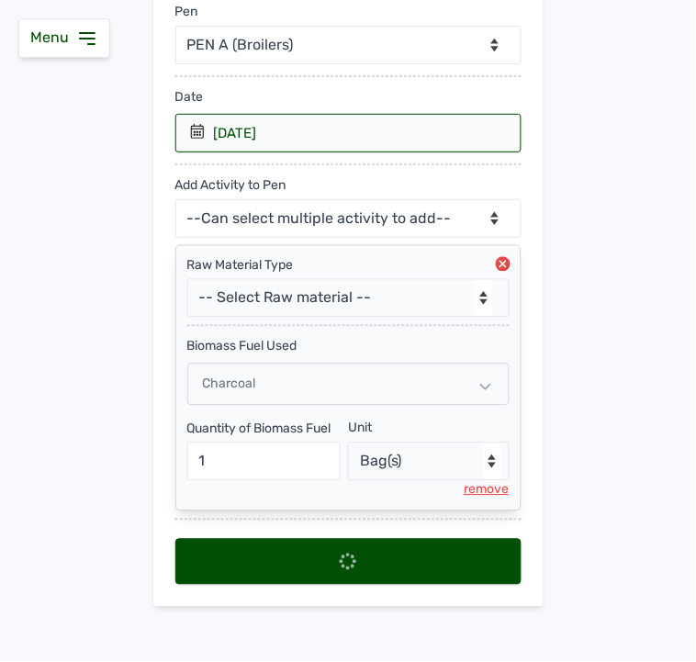
click at [327, 551] on div at bounding box center [348, 562] width 346 height 46
select select
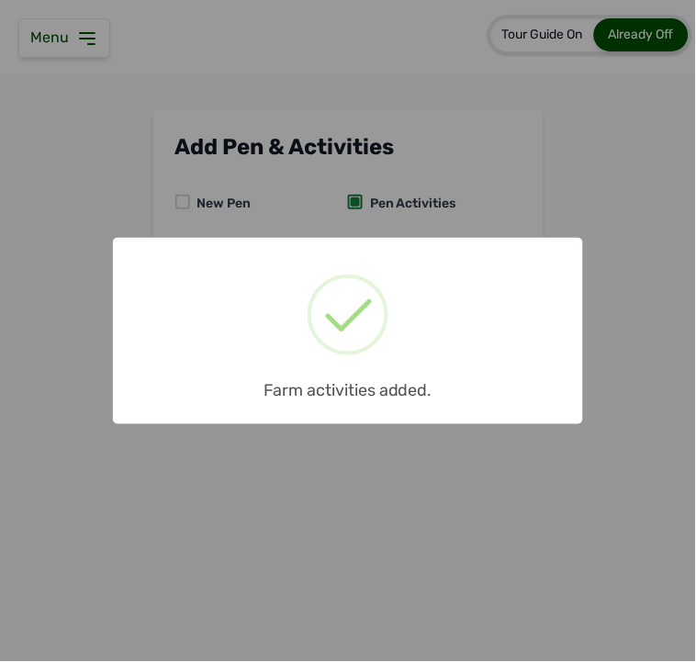
click at [696, 245] on html "Menu Dashboard Businesses Transactions Sales Shop Farm Farm Inventory Add Raw M…" at bounding box center [348, 331] width 696 height 662
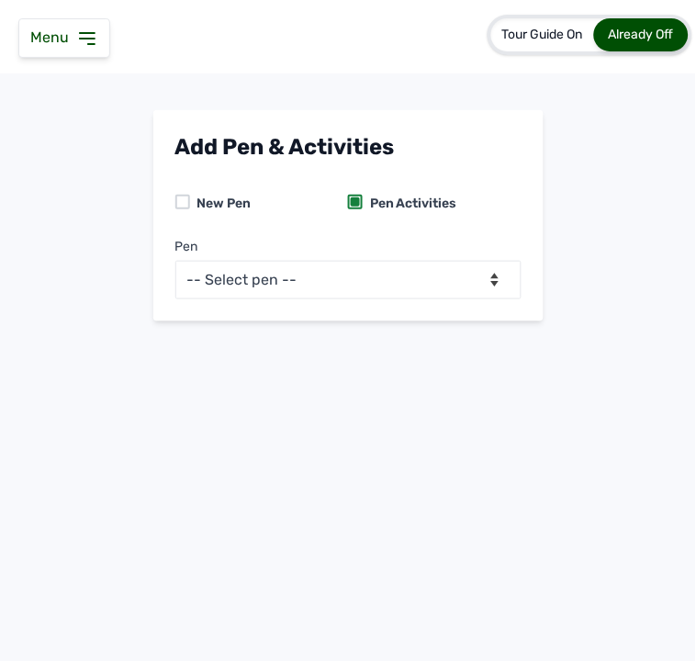
click at [89, 31] on icon at bounding box center [87, 39] width 22 height 22
click at [0, 0] on img at bounding box center [0, 0] width 0 height 0
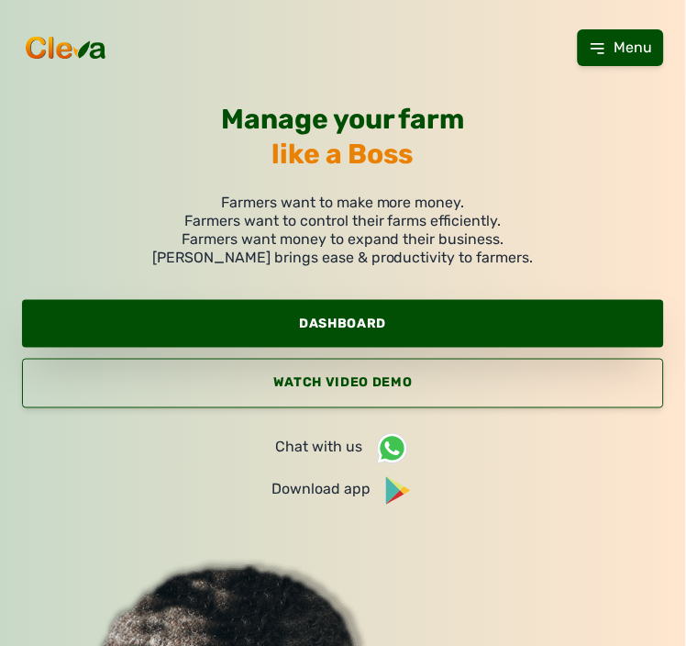
click at [395, 330] on link "Dashboard" at bounding box center [343, 324] width 642 height 48
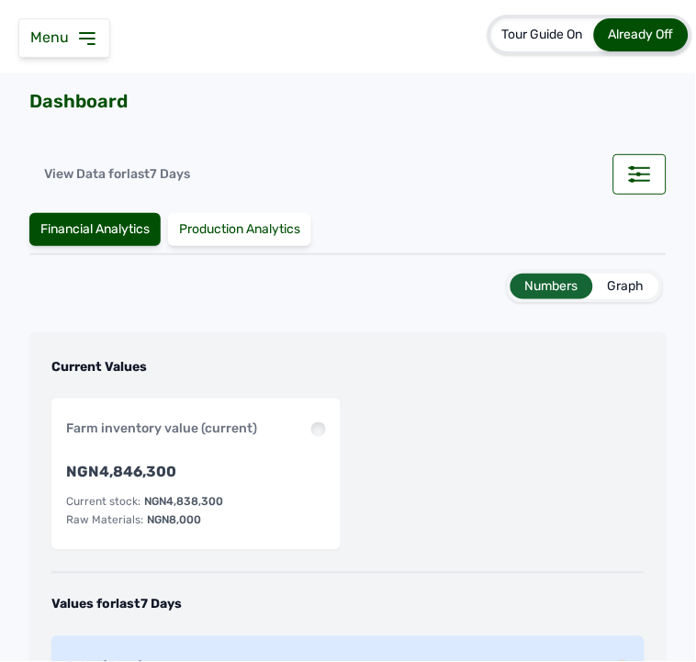
click at [68, 28] on span "Menu" at bounding box center [53, 36] width 46 height 17
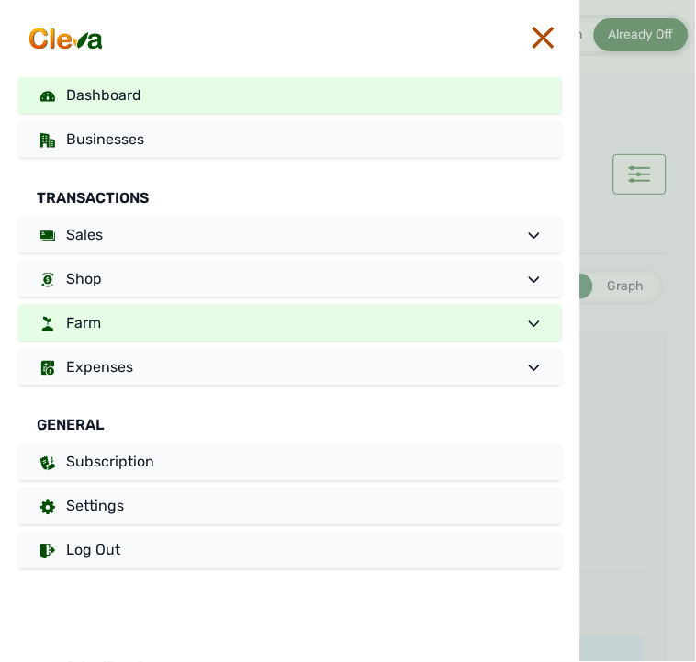
click at [127, 313] on link "Farm" at bounding box center [289, 323] width 543 height 37
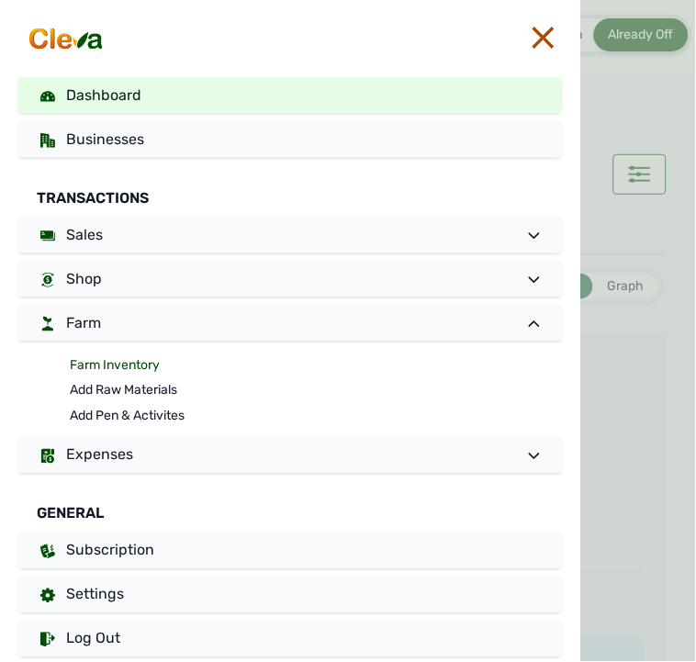
drag, startPoint x: 87, startPoint y: 346, endPoint x: 95, endPoint y: 360, distance: 15.6
click at [95, 358] on div "Dashboard Businesses Transactions Sales Shop Farm Farm Inventory Add Raw Materi…" at bounding box center [290, 367] width 580 height 580
click at [95, 361] on link "Farm Inventory" at bounding box center [316, 365] width 492 height 26
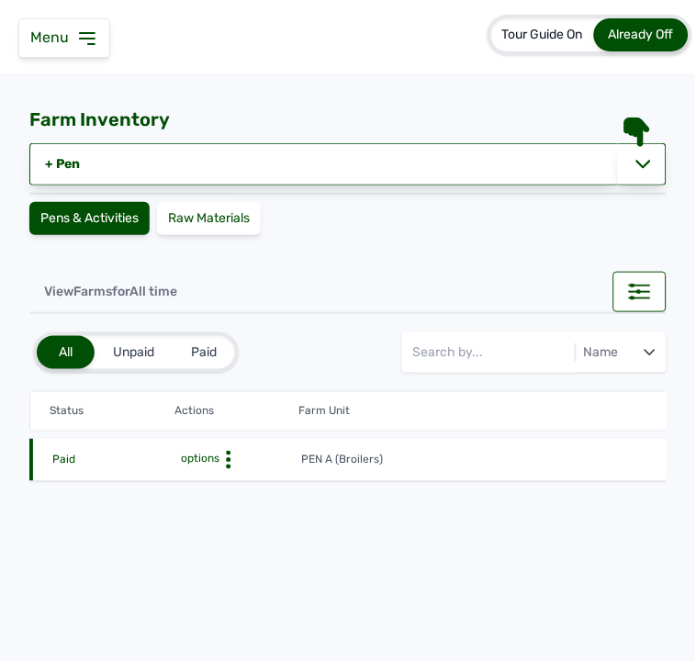
click at [95, 361] on div "Unpaid" at bounding box center [134, 352] width 78 height 33
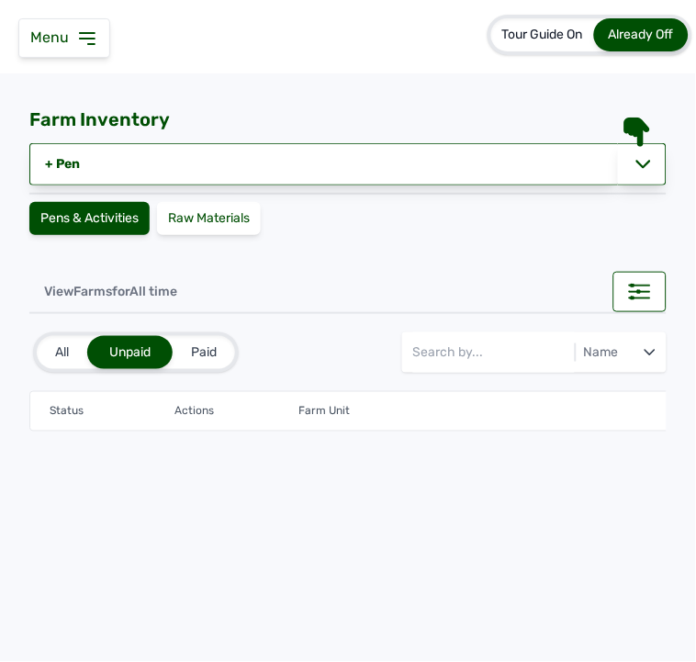
drag, startPoint x: 88, startPoint y: 349, endPoint x: 77, endPoint y: 347, distance: 11.2
click at [77, 347] on div "All Unpaid Paid" at bounding box center [136, 352] width 198 height 33
click at [77, 347] on div "All" at bounding box center [62, 352] width 50 height 33
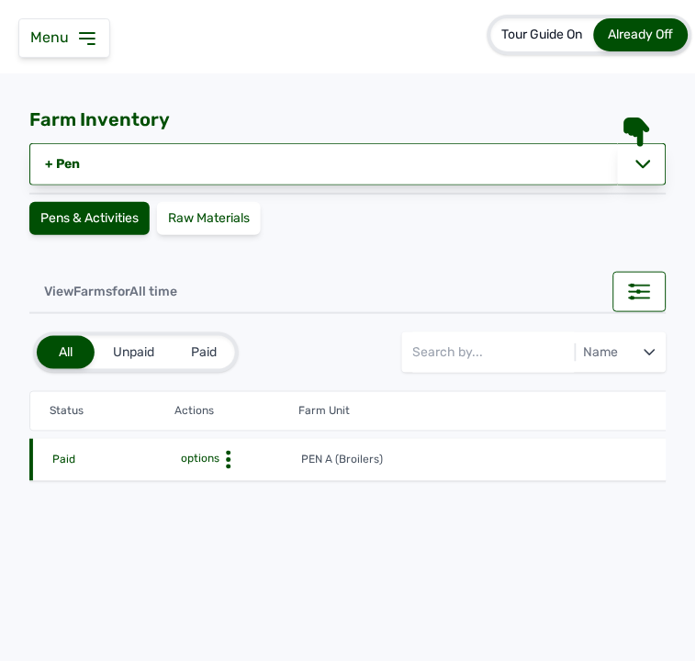
click at [223, 453] on icon at bounding box center [228, 460] width 18 height 18
click at [225, 480] on div "Farm Activities" at bounding box center [234, 488] width 130 height 22
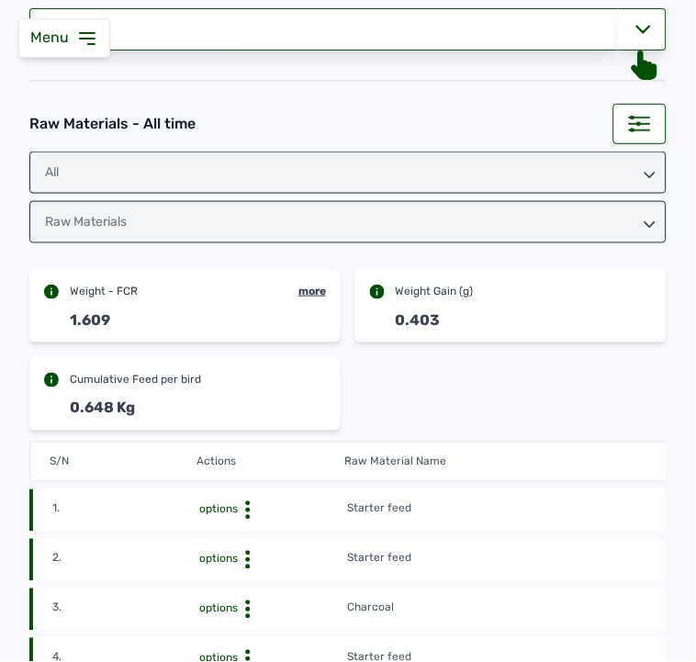
scroll to position [102, 0]
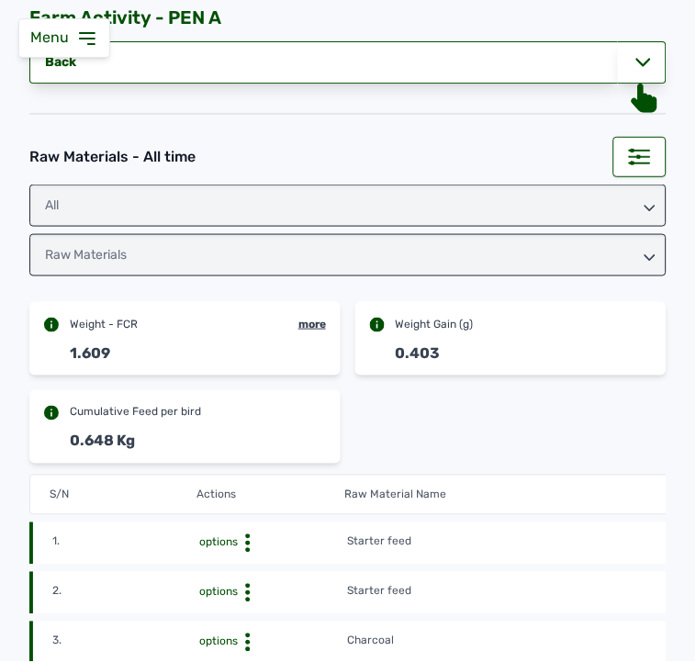
click at [546, 208] on div "All" at bounding box center [347, 205] width 637 height 42
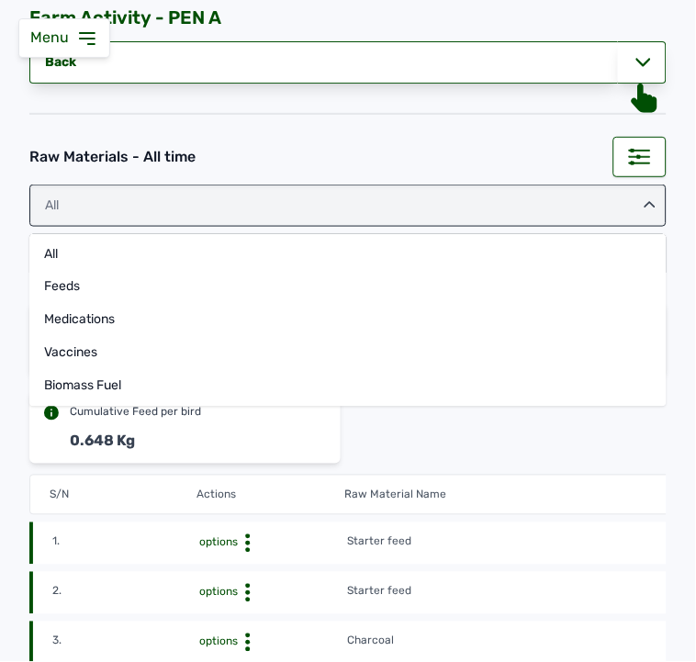
drag, startPoint x: 391, startPoint y: 255, endPoint x: 487, endPoint y: 199, distance: 111.4
click at [426, 227] on div "All feeds medications vaccines Biomass Fuel" at bounding box center [347, 317] width 637 height 180
drag, startPoint x: 536, startPoint y: 255, endPoint x: 599, endPoint y: 188, distance: 92.2
click at [536, 251] on div "All" at bounding box center [347, 254] width 637 height 33
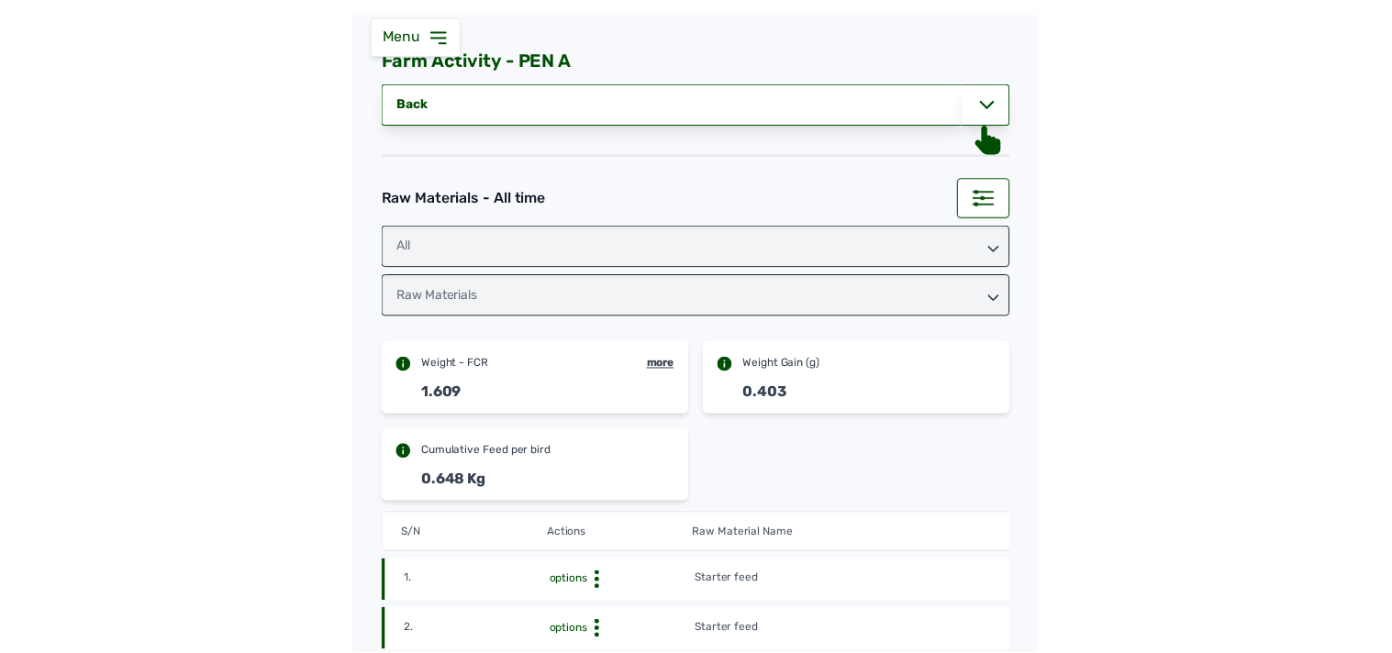
scroll to position [0, 0]
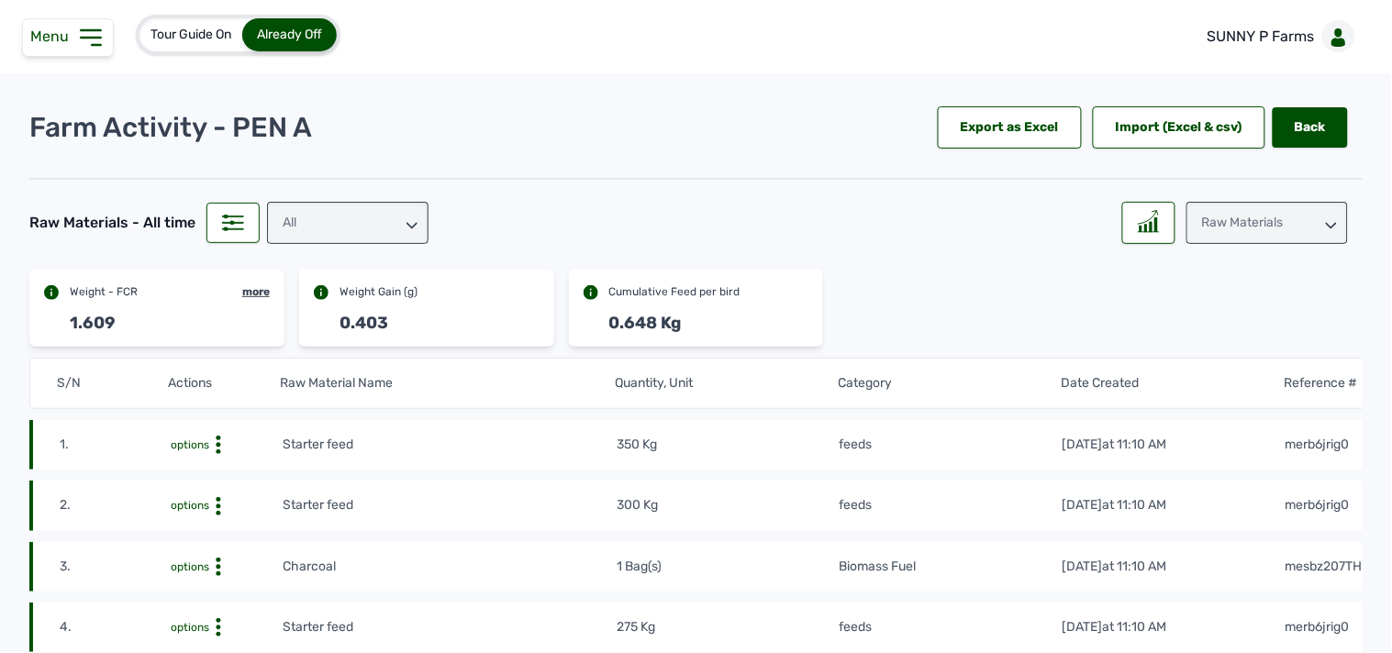
click at [1281, 221] on div "Raw Materials" at bounding box center [1268, 223] width 162 height 42
click at [1191, 295] on div "Weight" at bounding box center [1268, 304] width 162 height 33
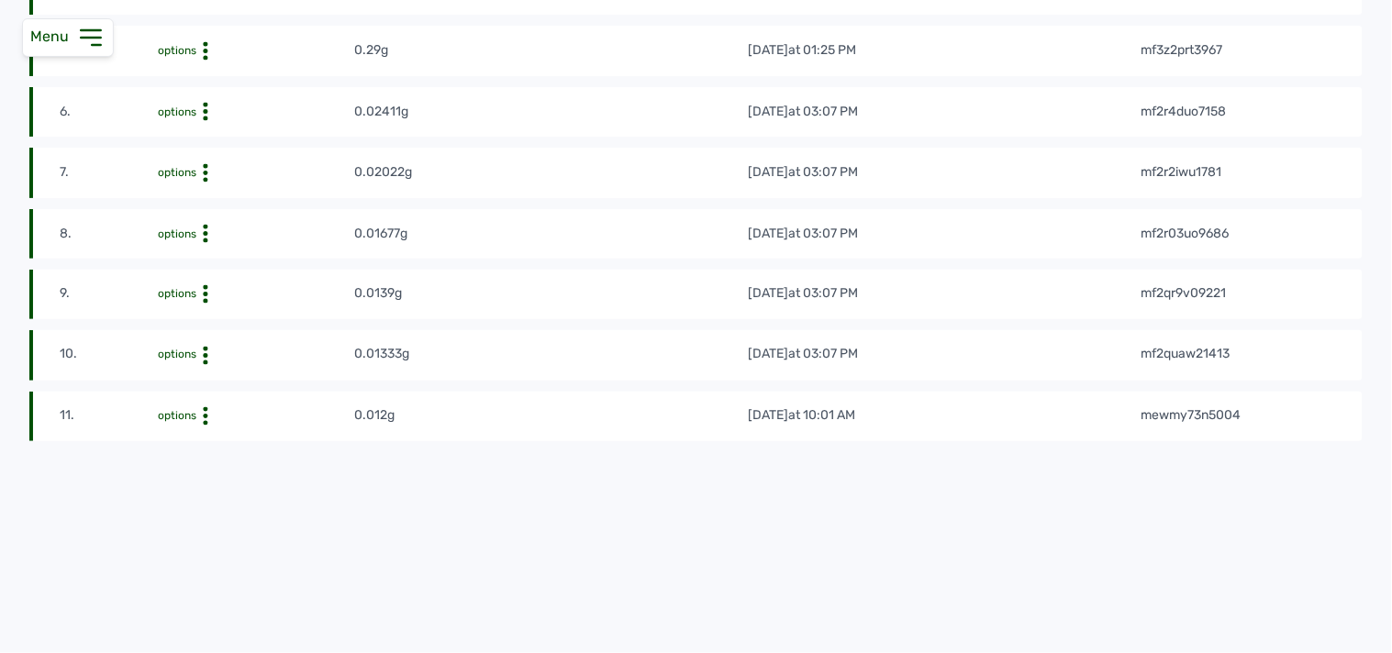
scroll to position [681, 0]
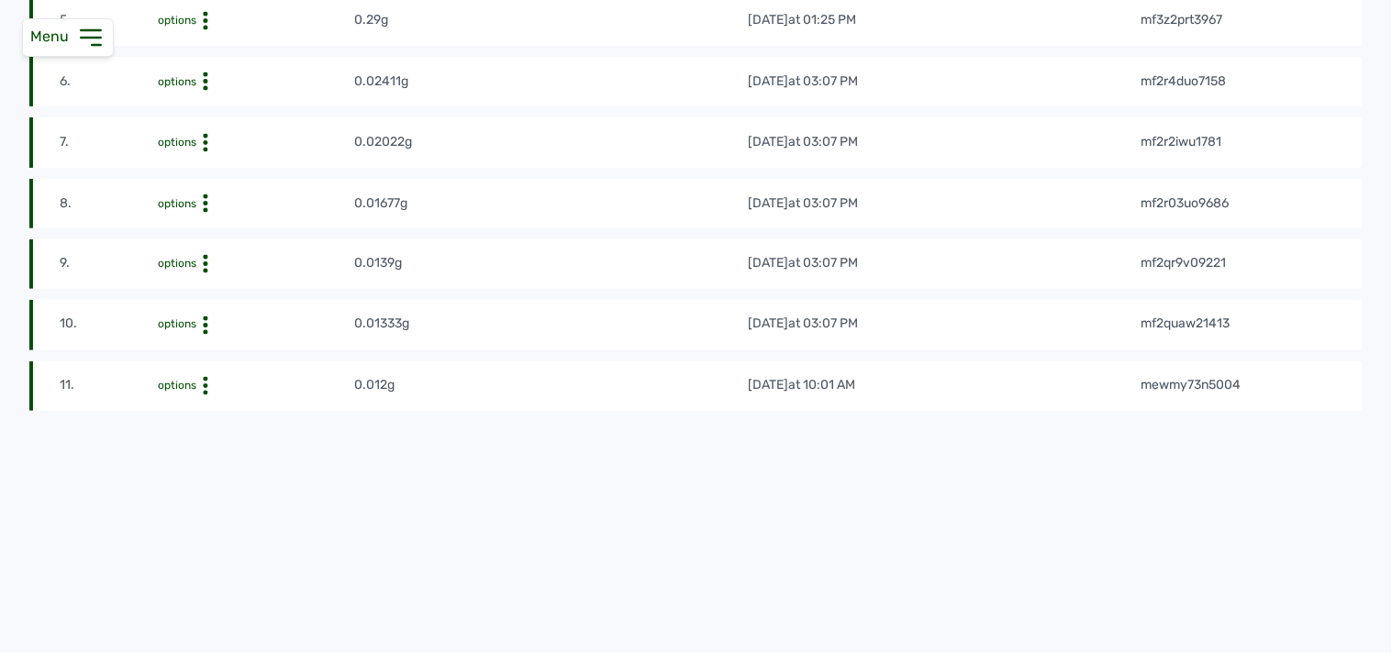
click at [206, 377] on icon at bounding box center [205, 386] width 18 height 18
click at [253, 404] on div "Edit" at bounding box center [286, 415] width 130 height 22
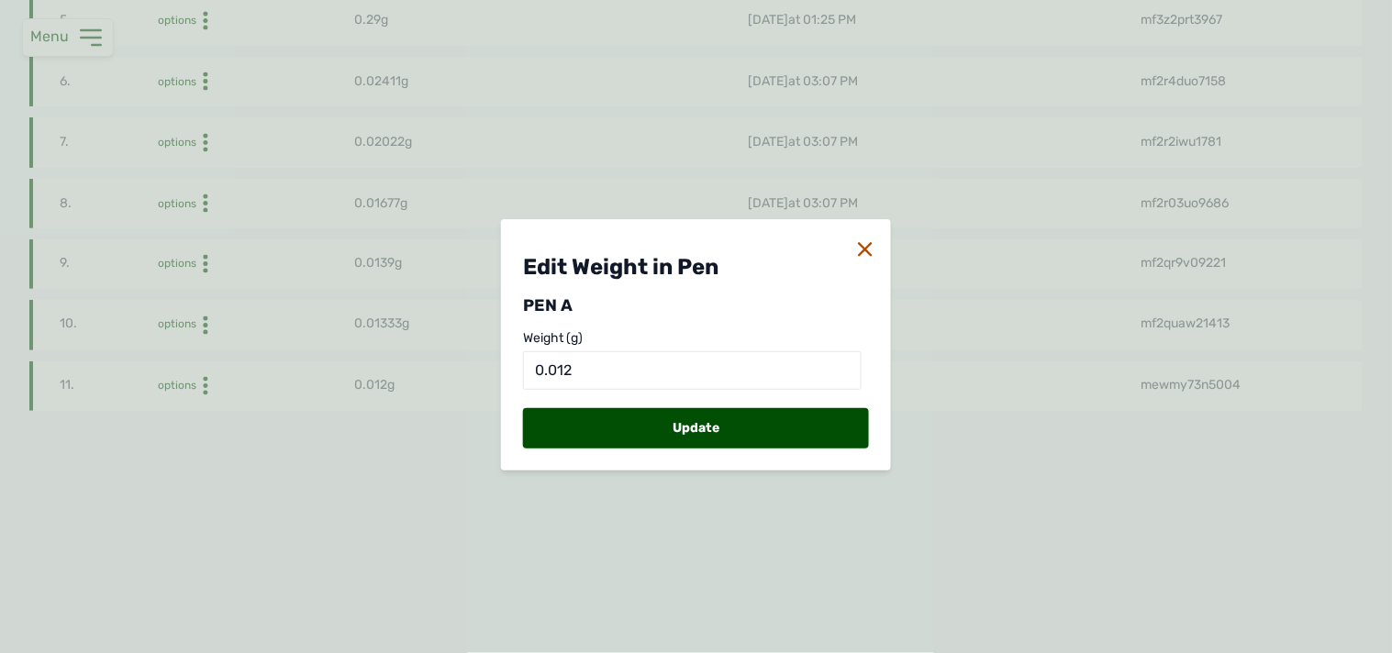
click at [572, 349] on div "Weight (g) 0.012" at bounding box center [696, 359] width 346 height 61
click at [576, 363] on input "0.012" at bounding box center [692, 370] width 339 height 39
click at [860, 242] on icon at bounding box center [865, 249] width 15 height 15
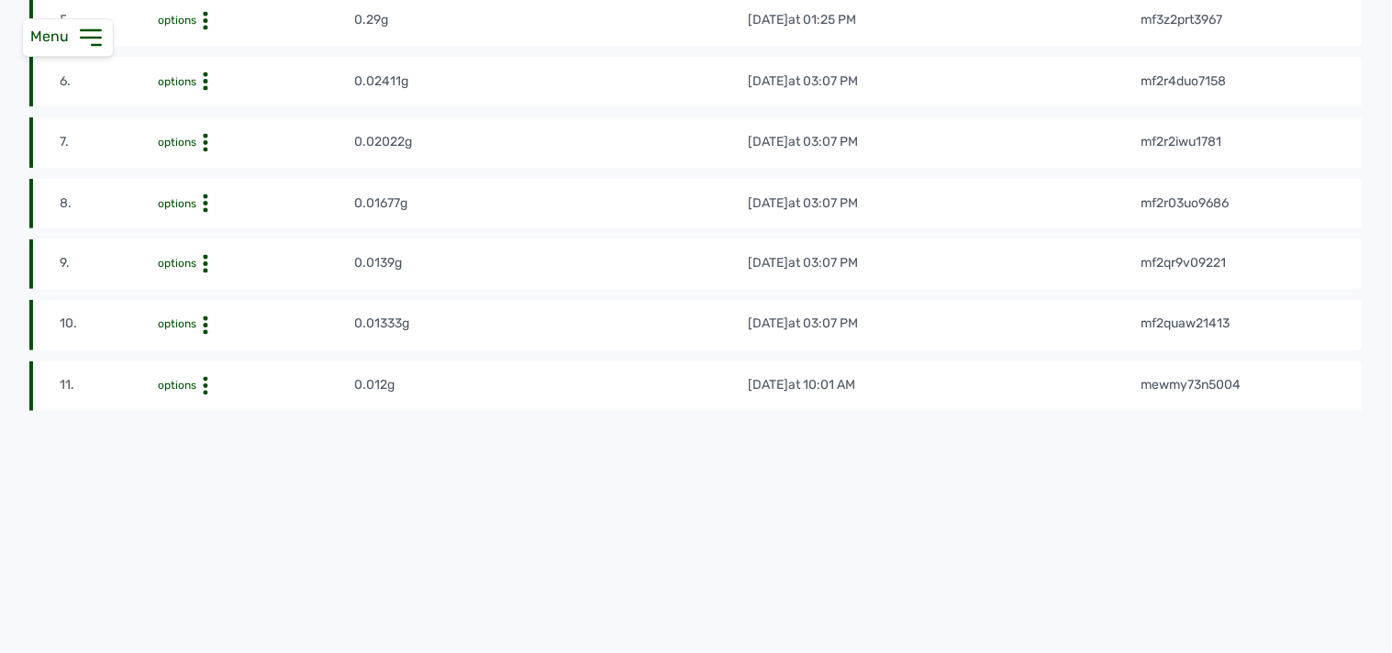
click at [206, 377] on icon at bounding box center [205, 386] width 18 height 18
click at [255, 426] on div "Delete" at bounding box center [286, 437] width 130 height 22
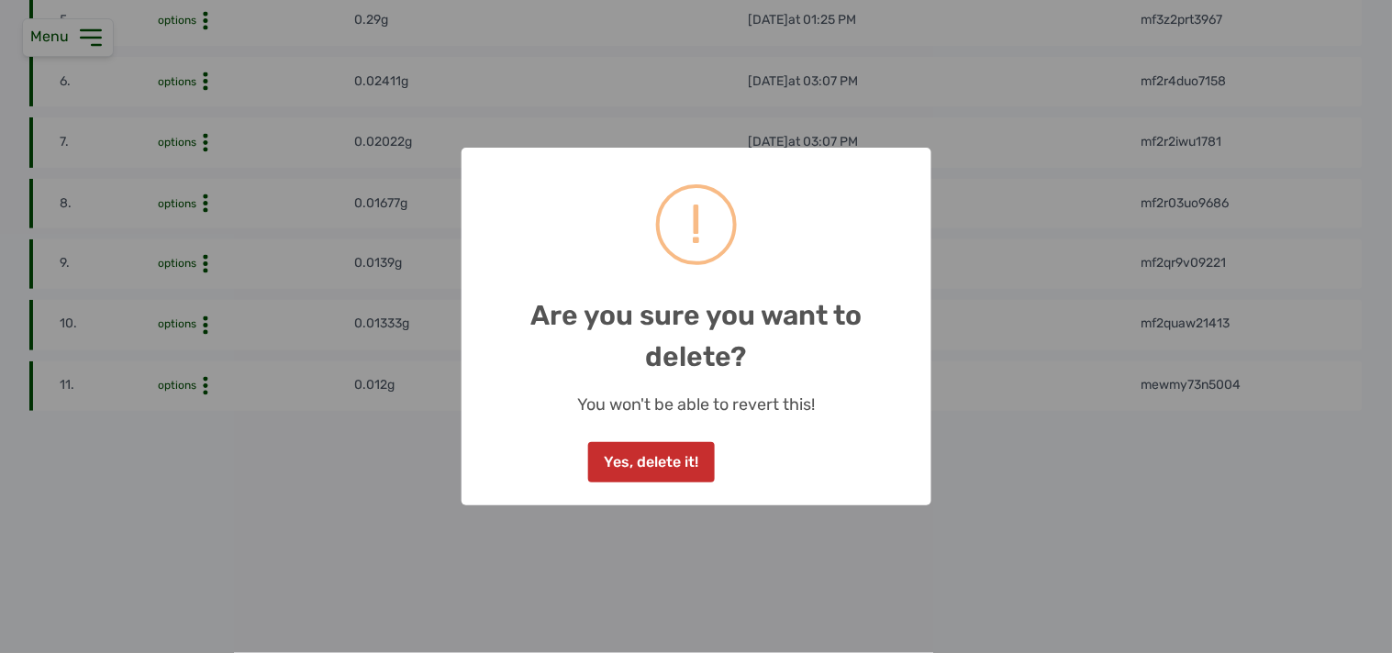
drag, startPoint x: 667, startPoint y: 465, endPoint x: 626, endPoint y: 462, distance: 41.5
click at [637, 464] on button "Yes, delete it!" at bounding box center [651, 462] width 127 height 40
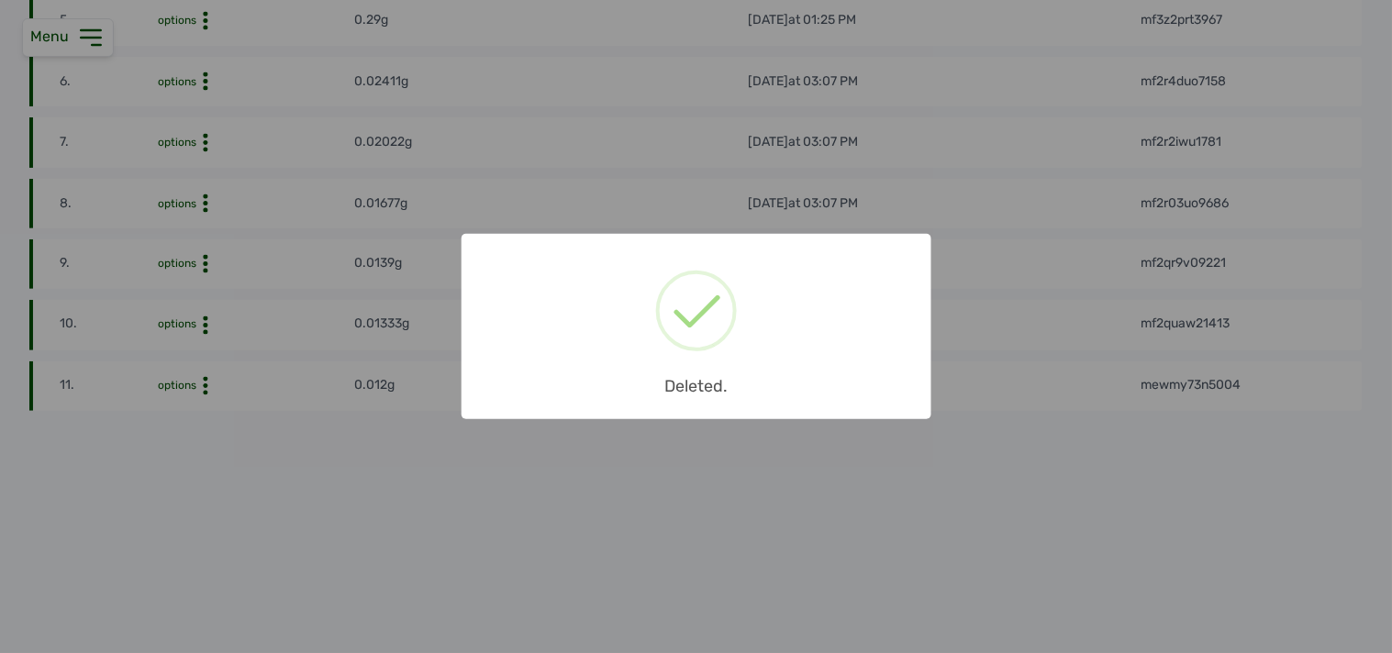
click at [195, 312] on div "× Deleted. OK No Cancel" at bounding box center [696, 326] width 1392 height 653
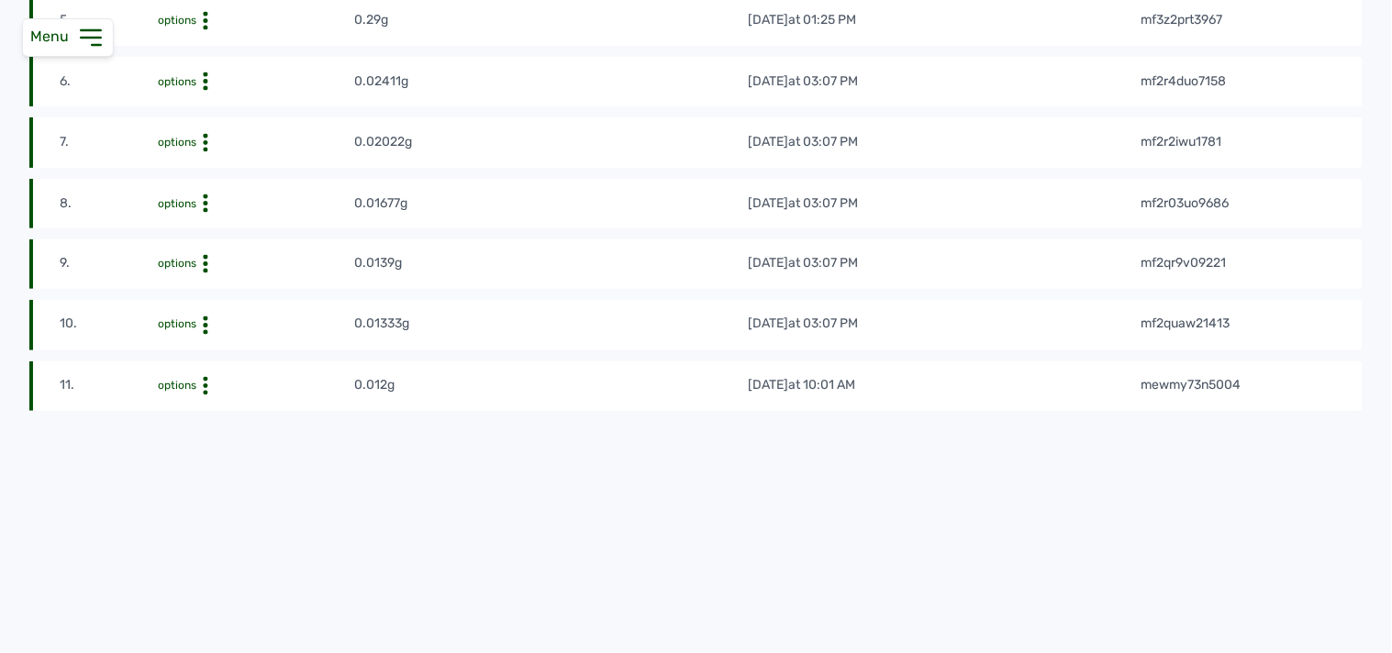
click at [196, 317] on icon at bounding box center [205, 326] width 18 height 18
click at [244, 343] on div "Edit" at bounding box center [286, 354] width 130 height 22
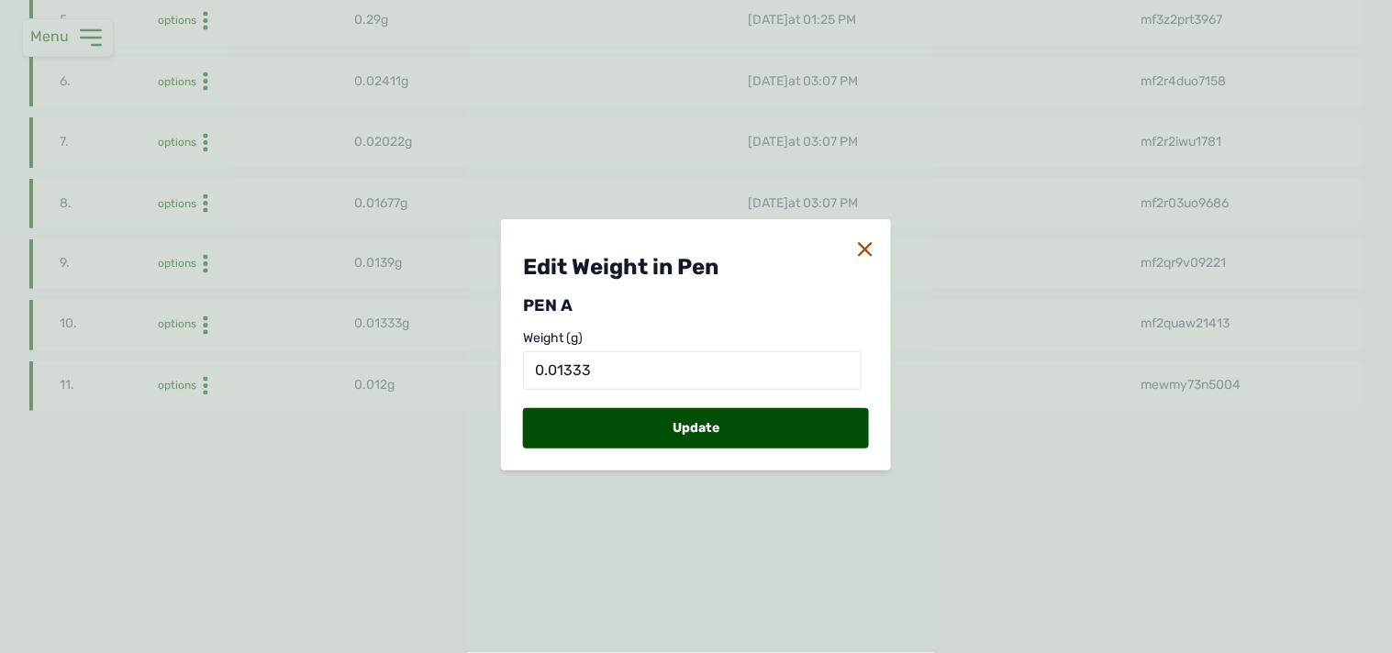
click at [869, 242] on icon at bounding box center [865, 249] width 15 height 15
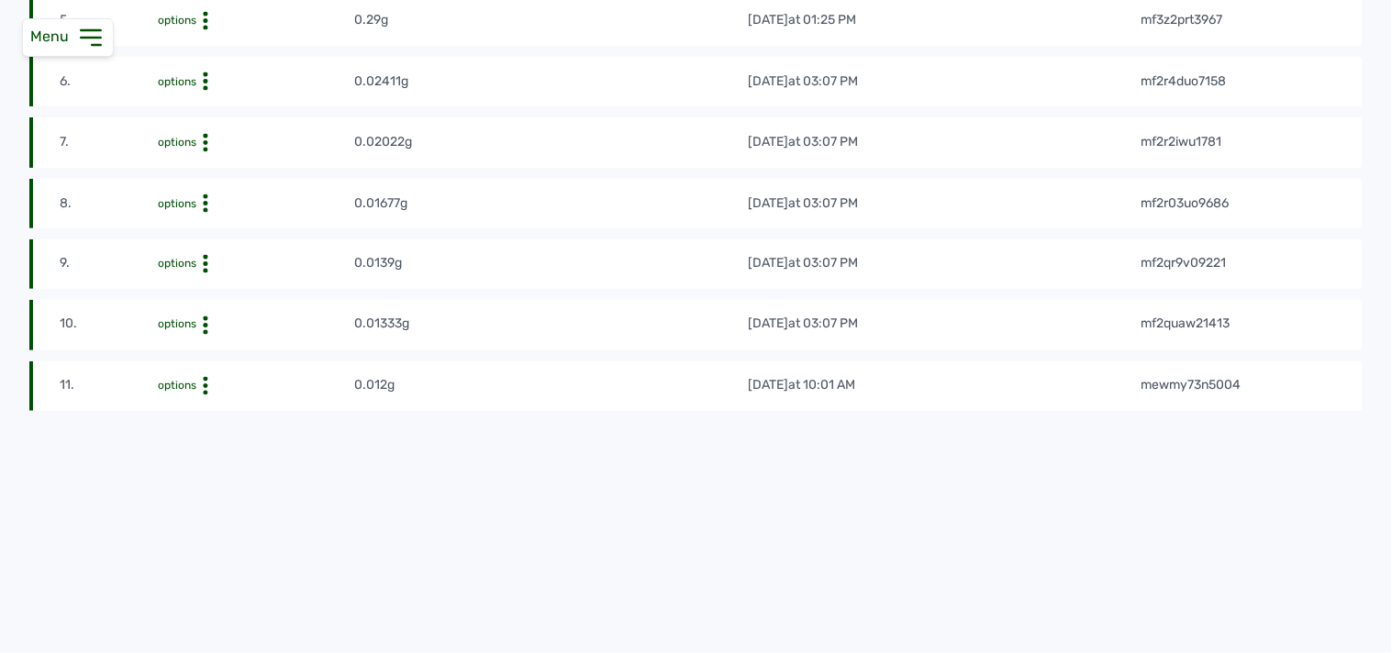
click at [203, 317] on icon at bounding box center [205, 326] width 18 height 18
drag, startPoint x: 249, startPoint y: 363, endPoint x: 248, endPoint y: 344, distance: 19.3
click at [249, 352] on div "Edit Delete" at bounding box center [286, 365] width 130 height 44
click at [277, 365] on div "Delete" at bounding box center [286, 376] width 130 height 22
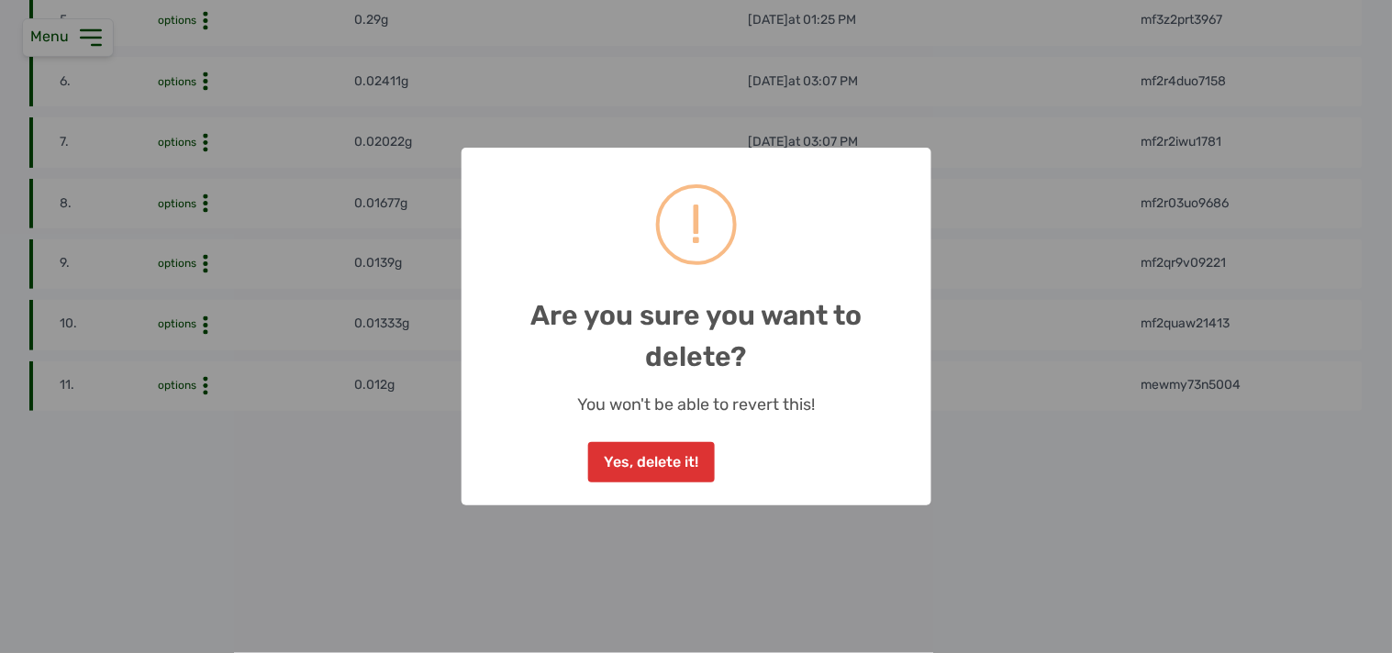
drag, startPoint x: 647, startPoint y: 454, endPoint x: 620, endPoint y: 437, distance: 31.8
click at [644, 454] on button "Yes, delete it!" at bounding box center [651, 462] width 127 height 40
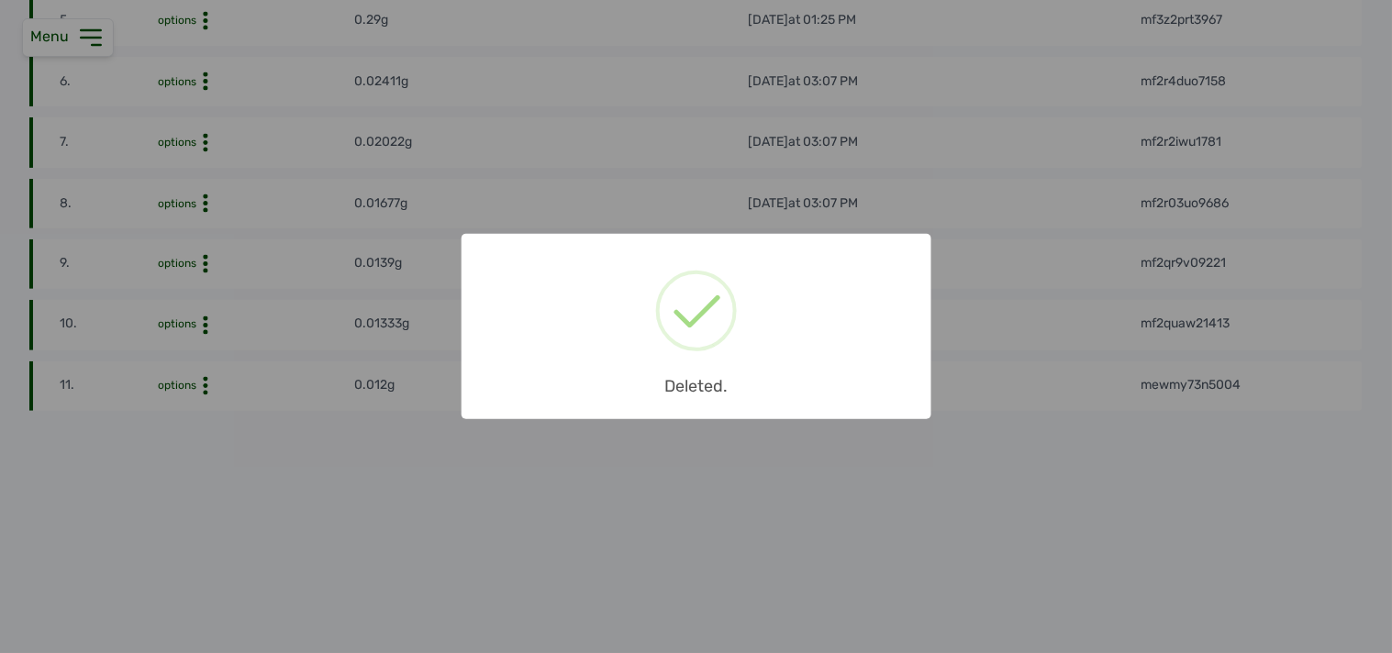
click at [204, 251] on div "× Deleted. OK No Cancel" at bounding box center [696, 326] width 1392 height 653
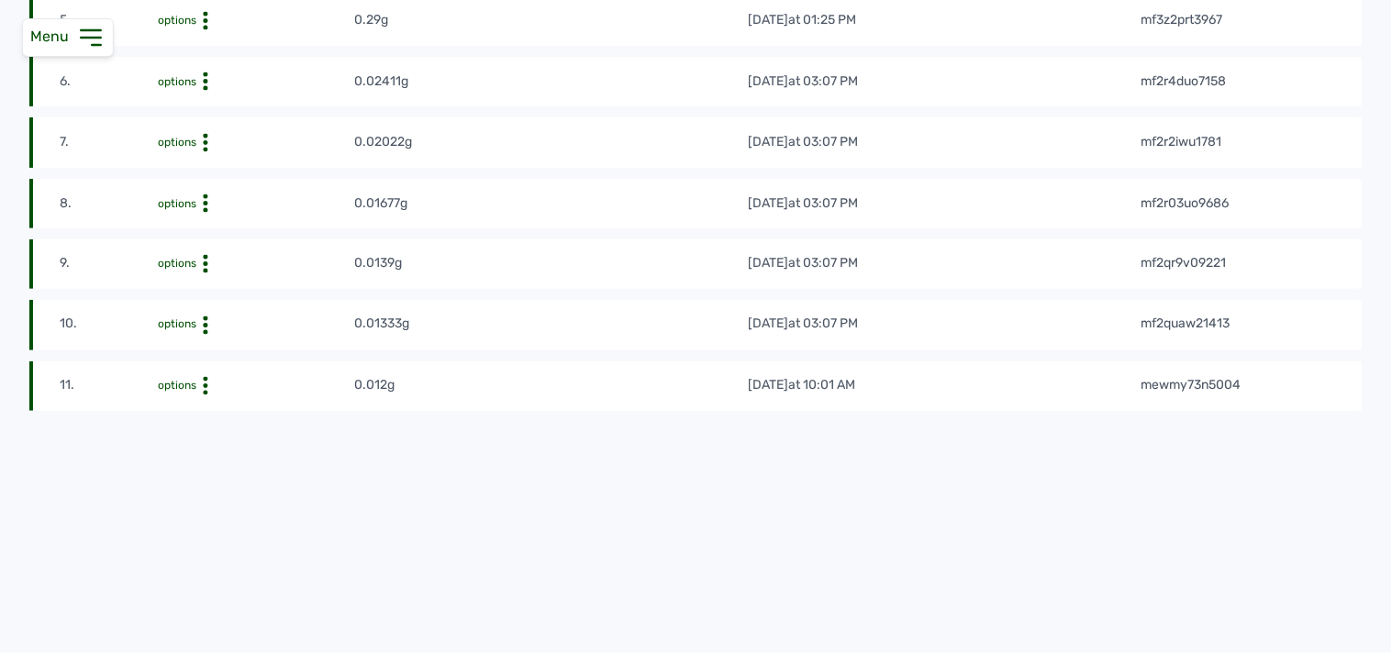
click at [204, 255] on icon at bounding box center [205, 264] width 18 height 18
click at [254, 304] on div "Delete" at bounding box center [286, 315] width 130 height 22
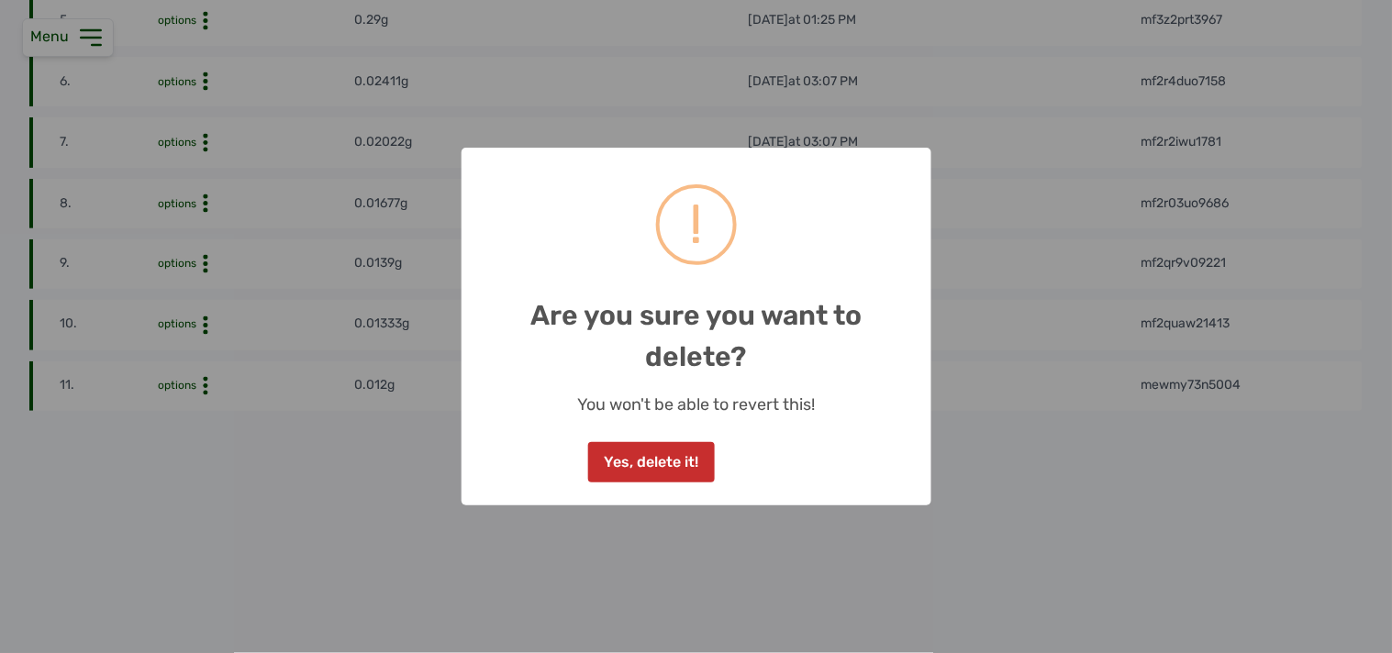
click at [679, 452] on button "Yes, delete it!" at bounding box center [651, 462] width 127 height 40
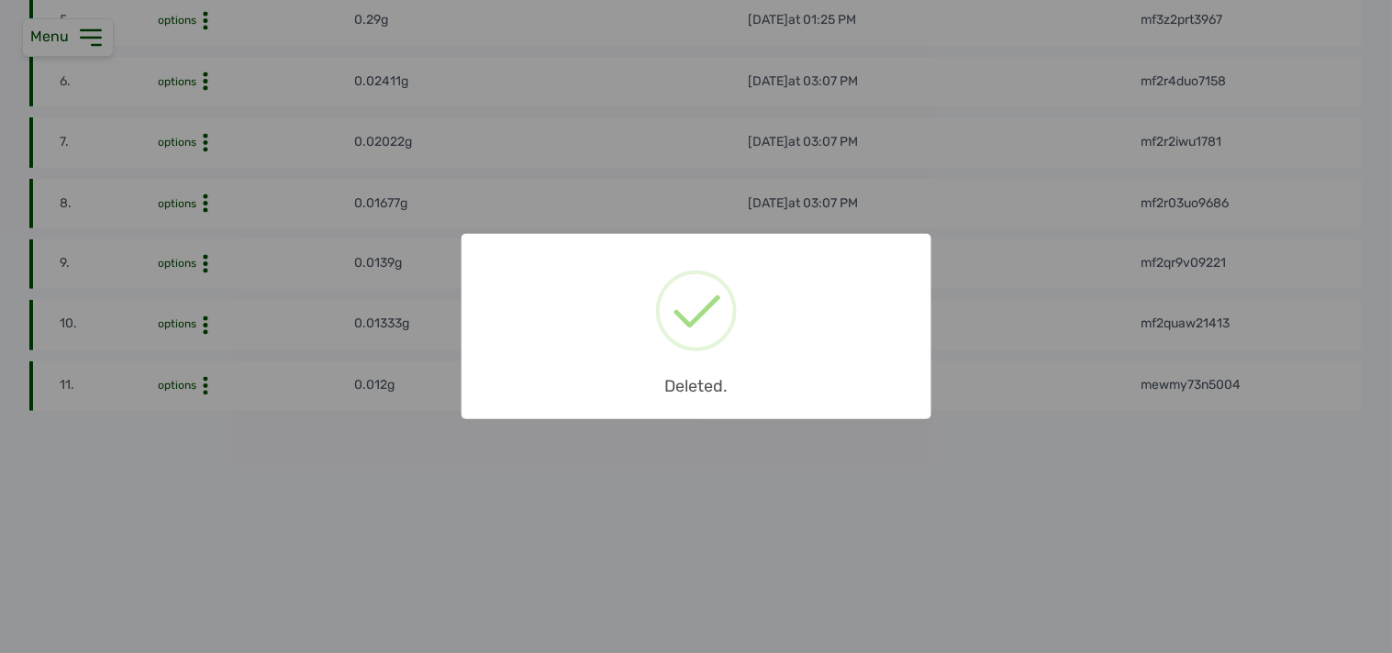
click at [204, 189] on div "× Deleted. OK No Cancel" at bounding box center [696, 326] width 1392 height 653
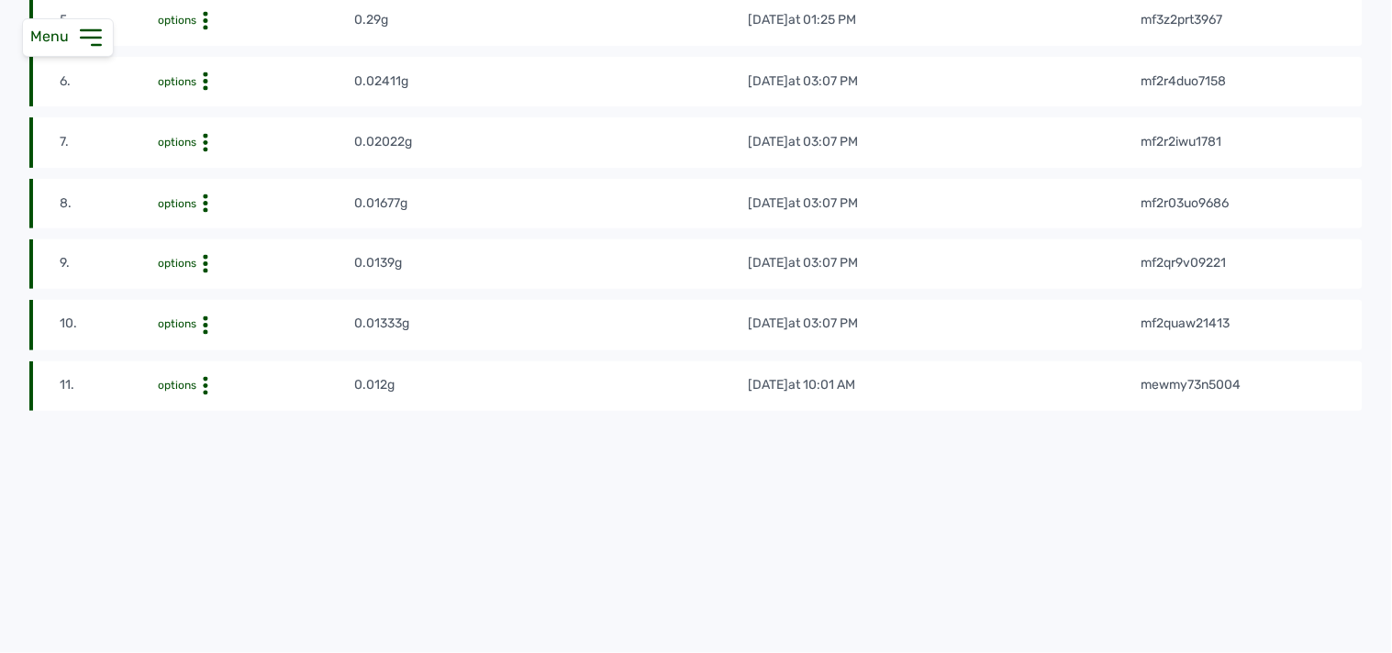
click at [204, 195] on icon at bounding box center [205, 204] width 18 height 18
click at [270, 243] on div "Delete" at bounding box center [286, 254] width 130 height 22
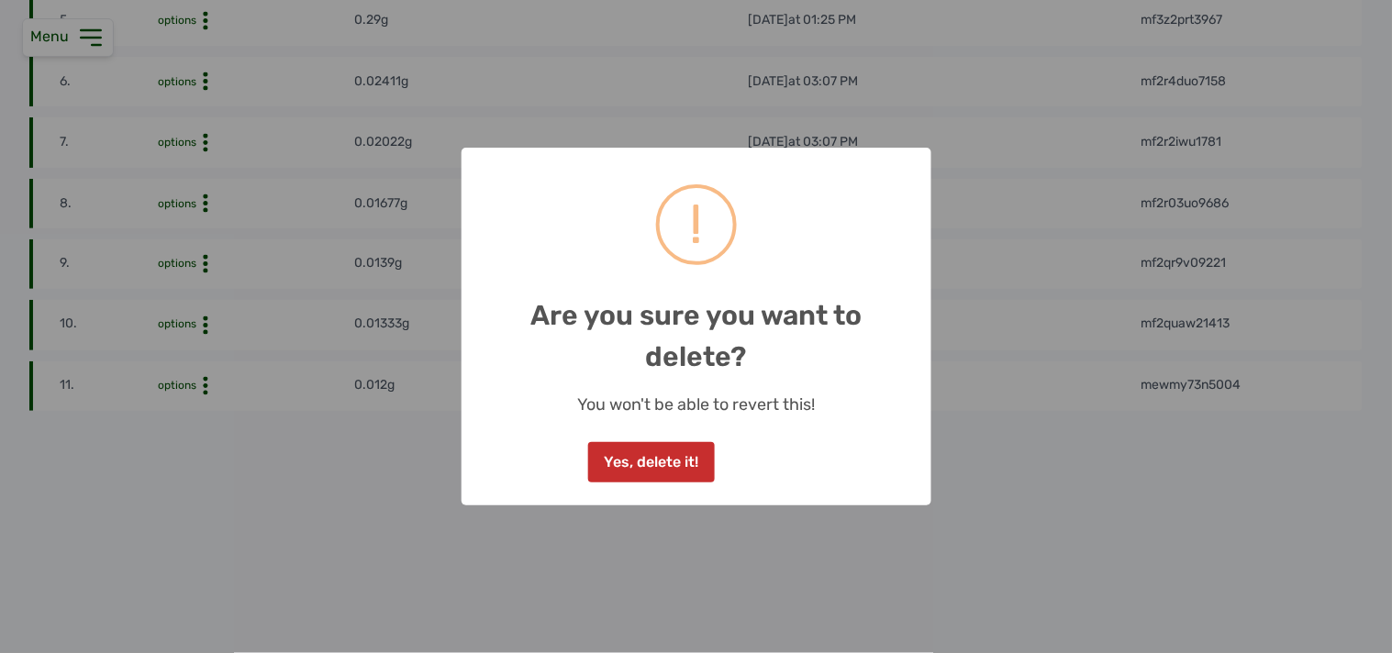
click at [611, 451] on button "Yes, delete it!" at bounding box center [651, 462] width 127 height 40
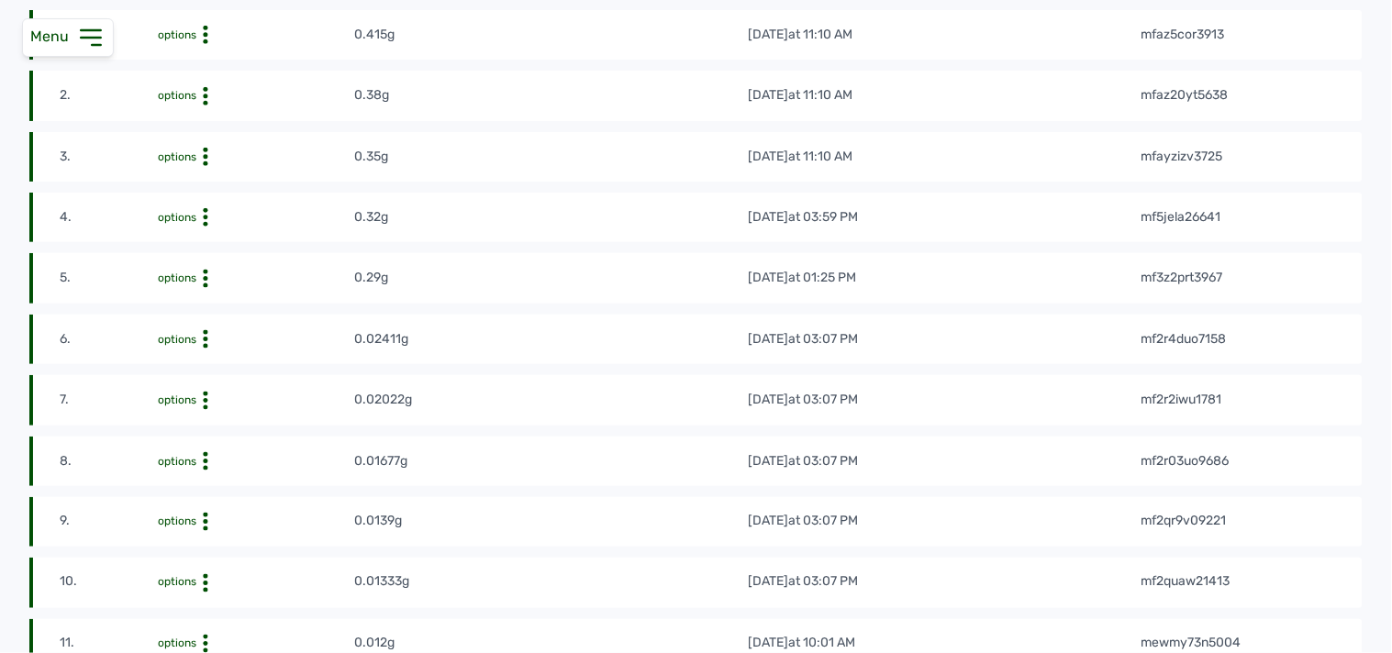
scroll to position [374, 0]
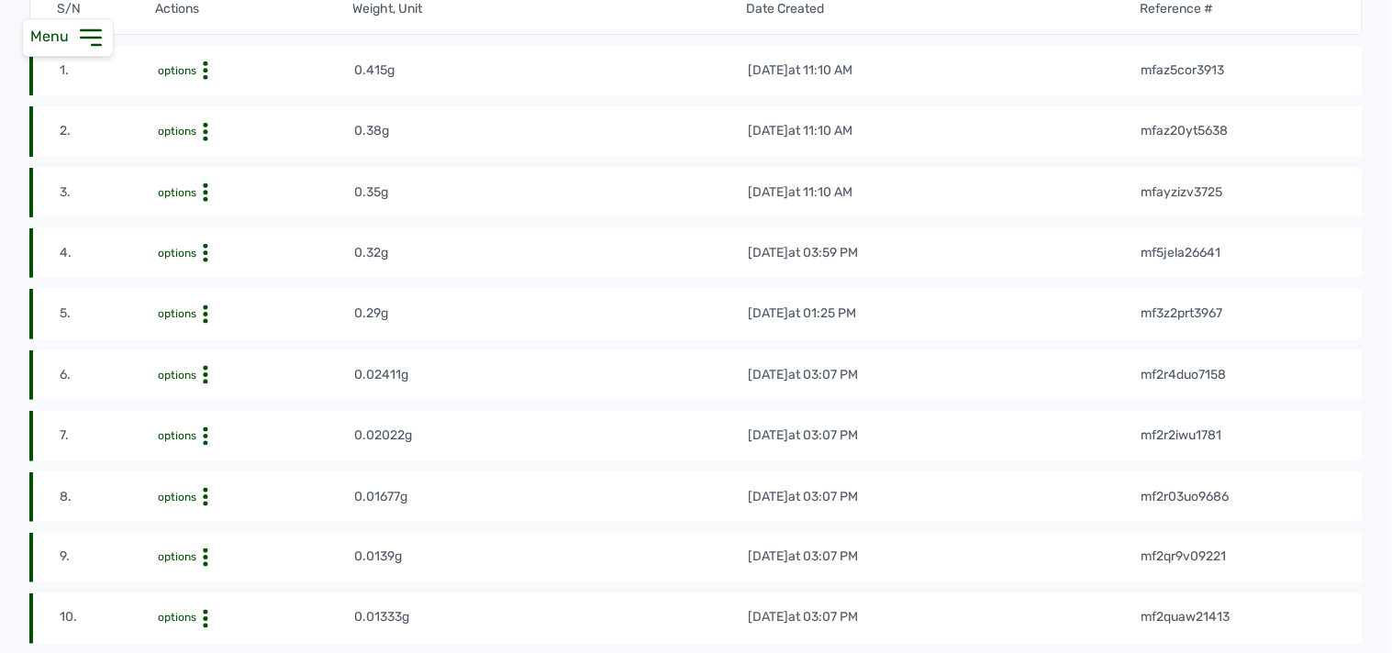
click at [200, 439] on icon at bounding box center [205, 437] width 18 height 18
click at [249, 485] on div "Delete" at bounding box center [286, 487] width 130 height 22
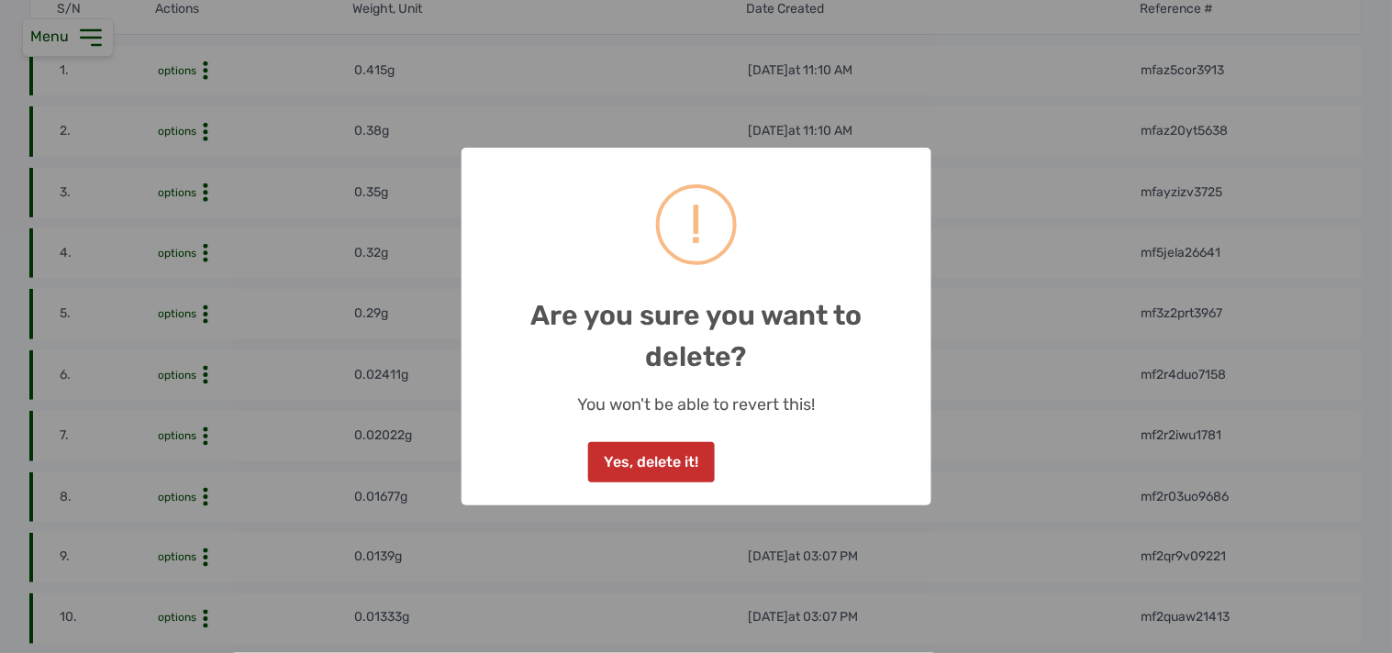
click at [673, 461] on button "Yes, delete it!" at bounding box center [651, 462] width 127 height 40
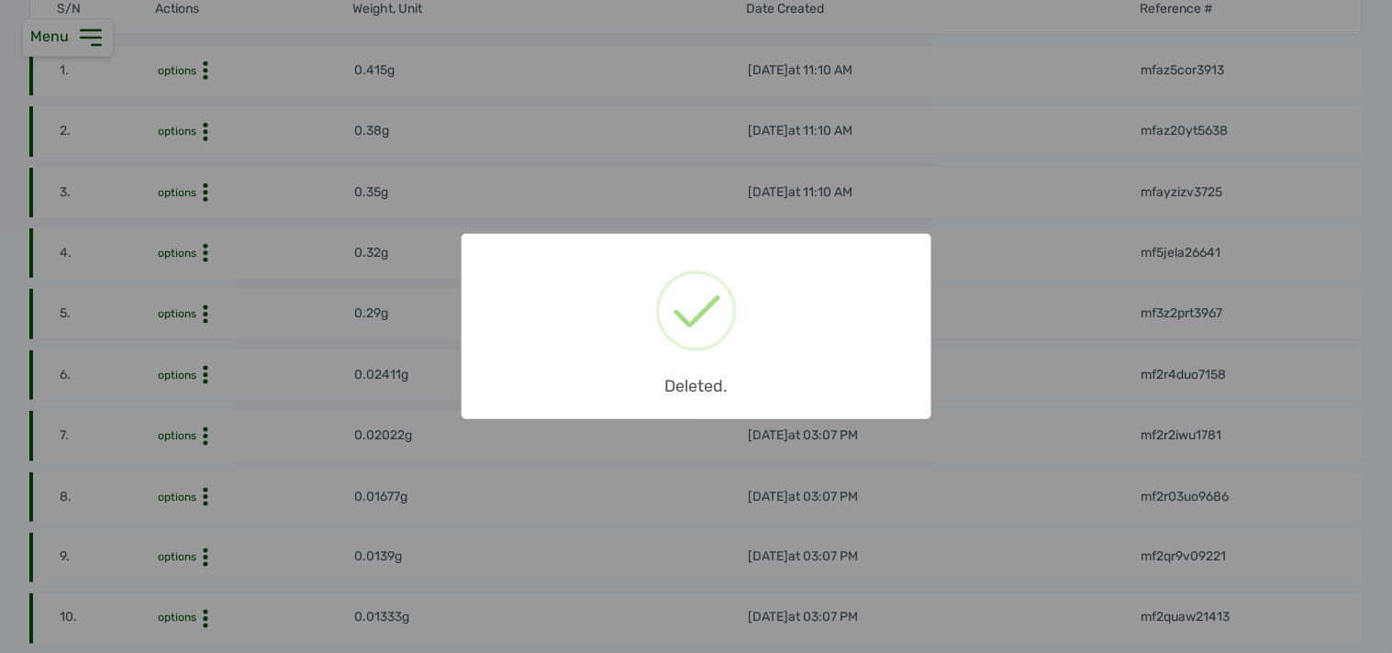
click at [200, 376] on div "× Deleted. OK No Cancel" at bounding box center [696, 326] width 1392 height 653
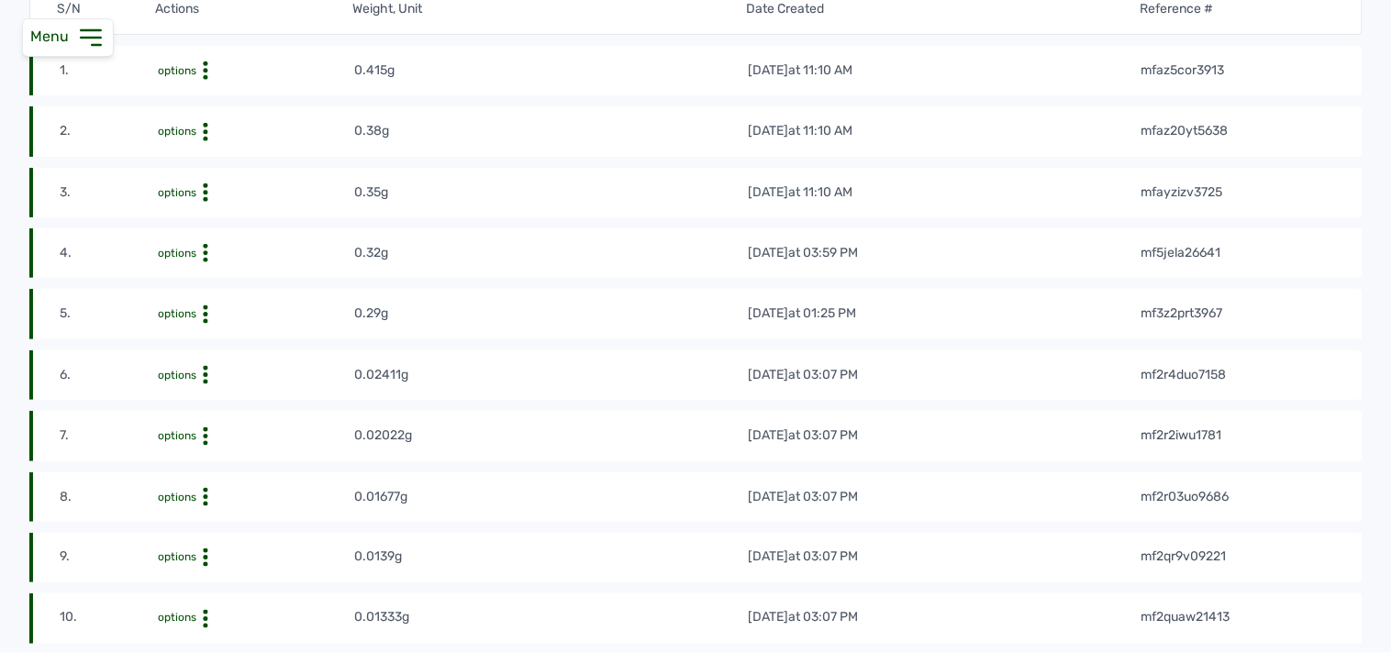
click at [200, 374] on icon at bounding box center [205, 375] width 18 height 18
click at [263, 417] on div "Delete" at bounding box center [286, 426] width 130 height 22
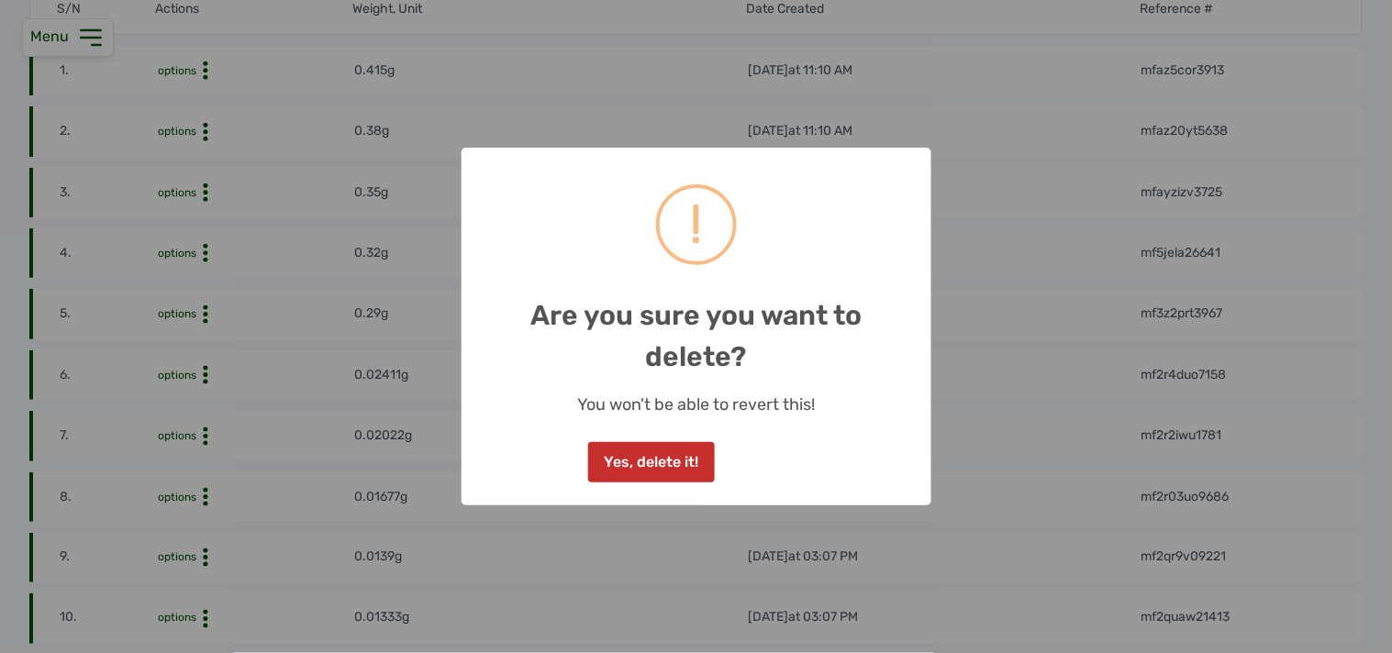
click at [631, 459] on button "Yes, delete it!" at bounding box center [651, 462] width 127 height 40
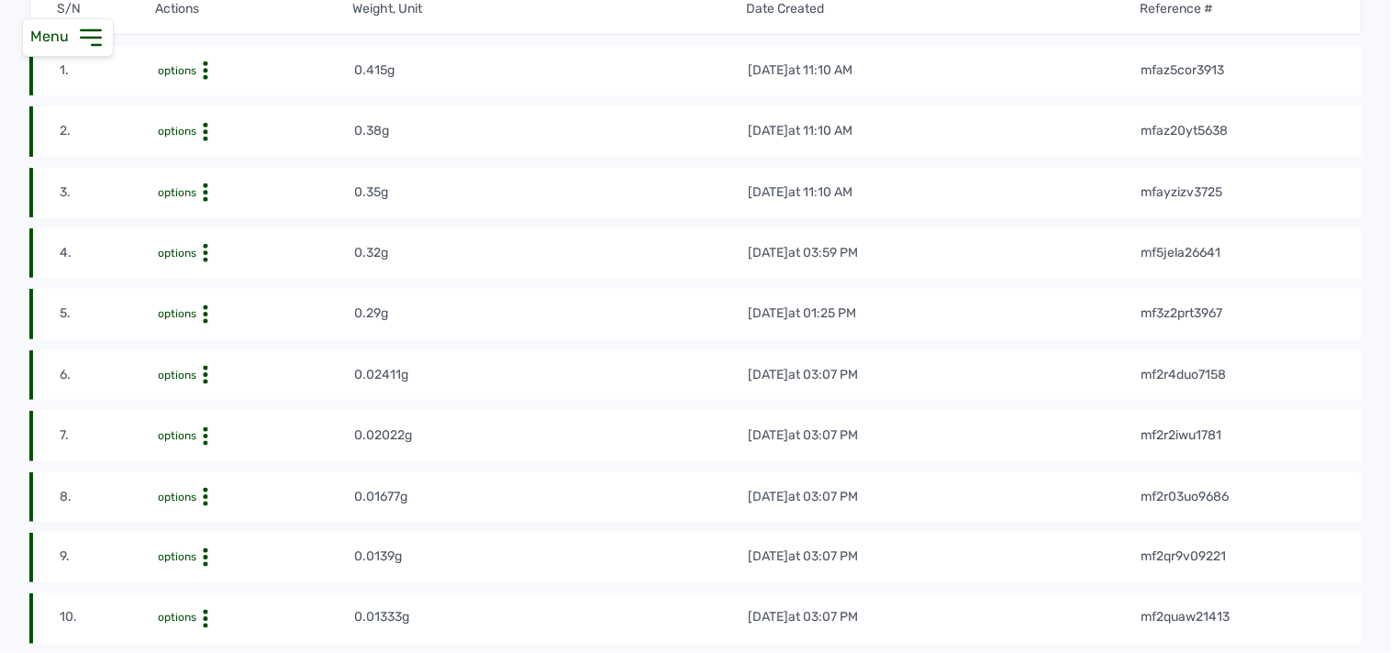
click at [202, 382] on icon at bounding box center [205, 375] width 18 height 18
click at [242, 424] on div "Delete" at bounding box center [286, 426] width 130 height 22
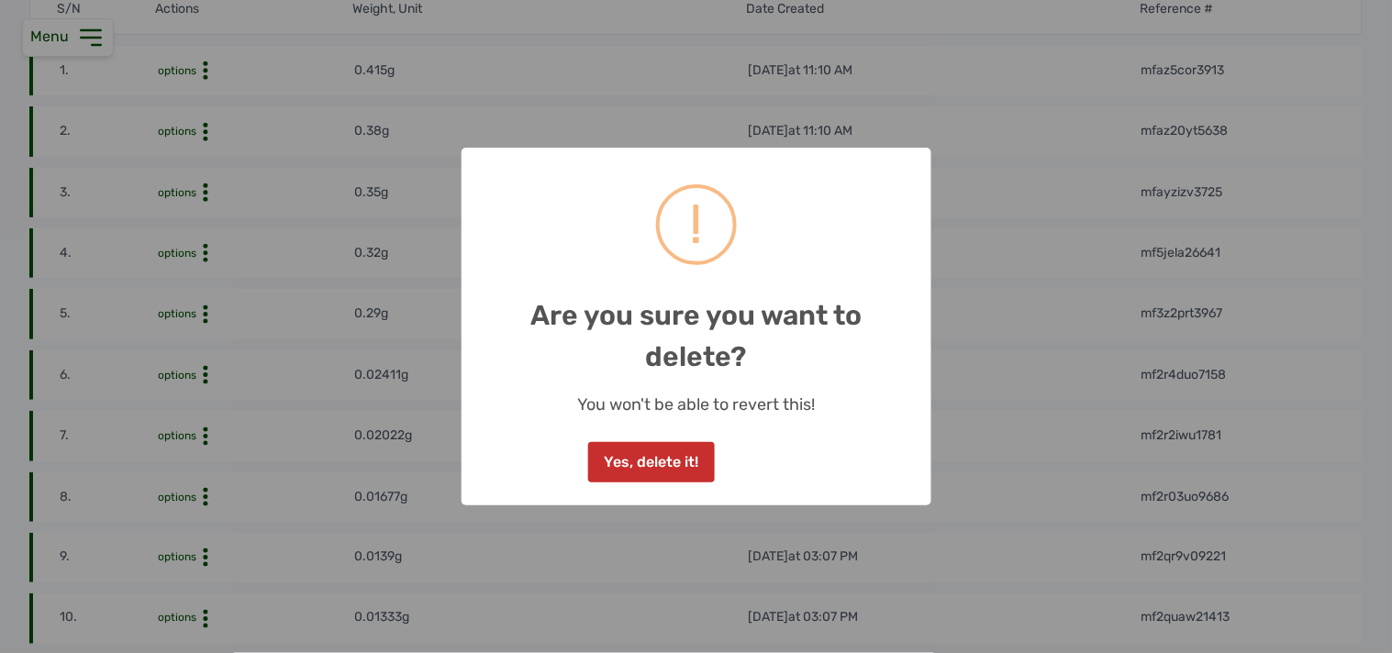
click at [641, 457] on button "Yes, delete it!" at bounding box center [651, 462] width 127 height 40
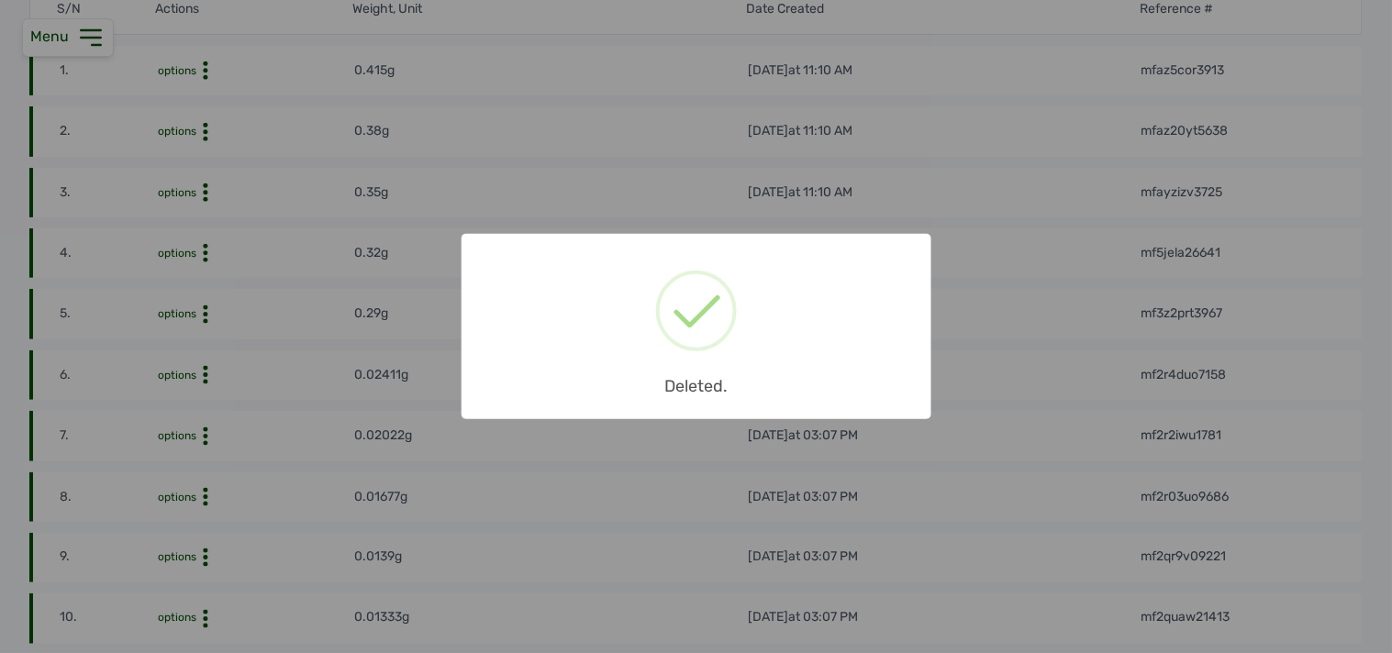
click at [202, 309] on div "× Deleted. OK No Cancel" at bounding box center [696, 326] width 1392 height 653
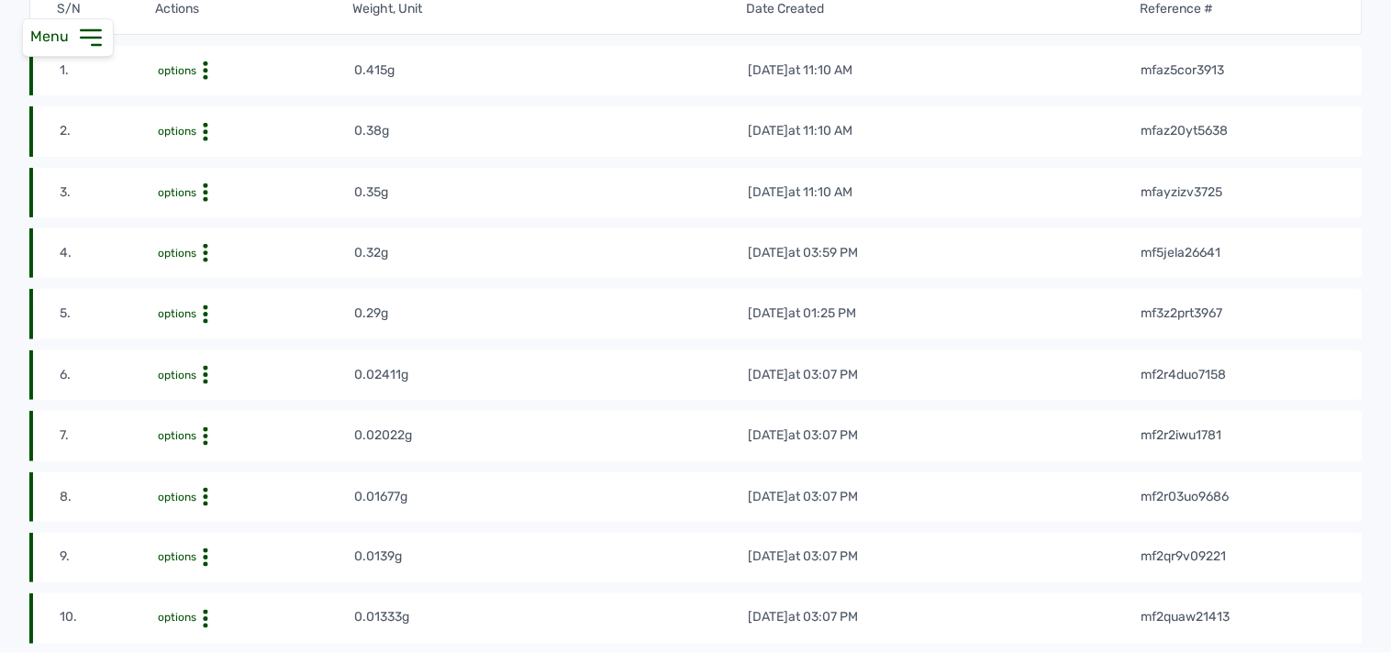
click at [202, 309] on icon at bounding box center [205, 315] width 18 height 18
click at [259, 364] on div "Delete" at bounding box center [286, 365] width 130 height 22
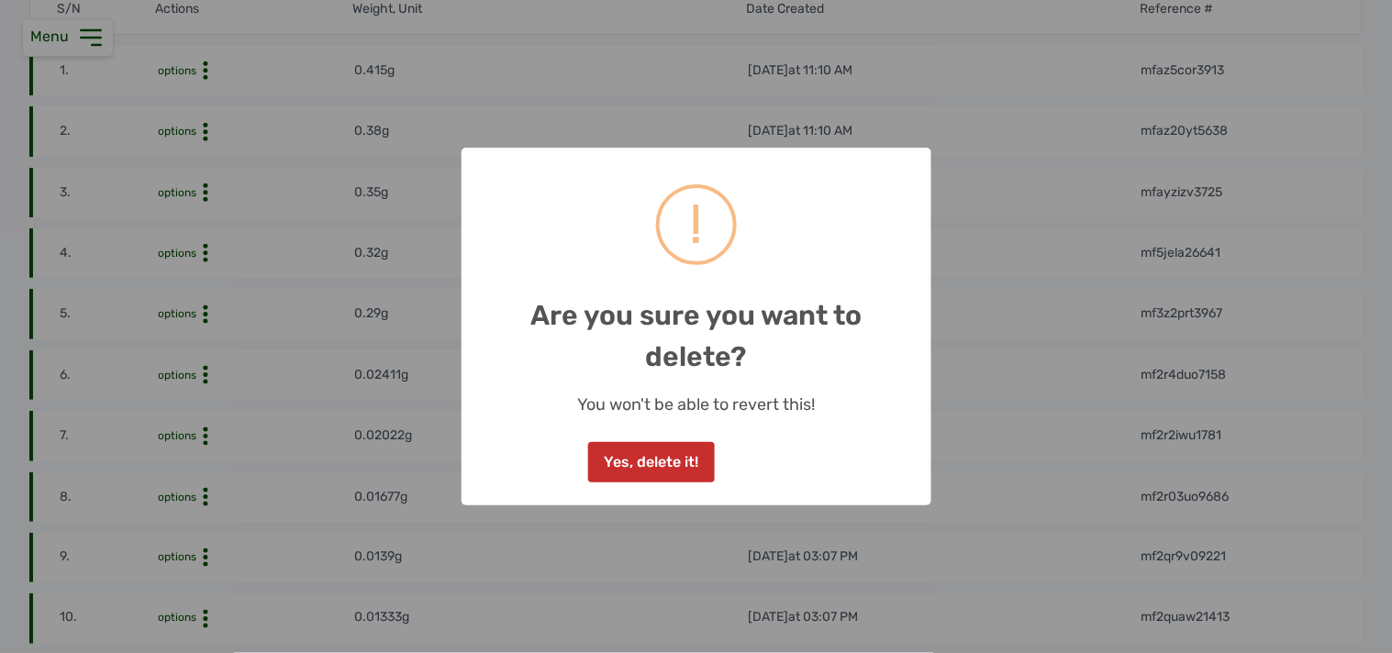
click at [626, 451] on button "Yes, delete it!" at bounding box center [651, 462] width 127 height 40
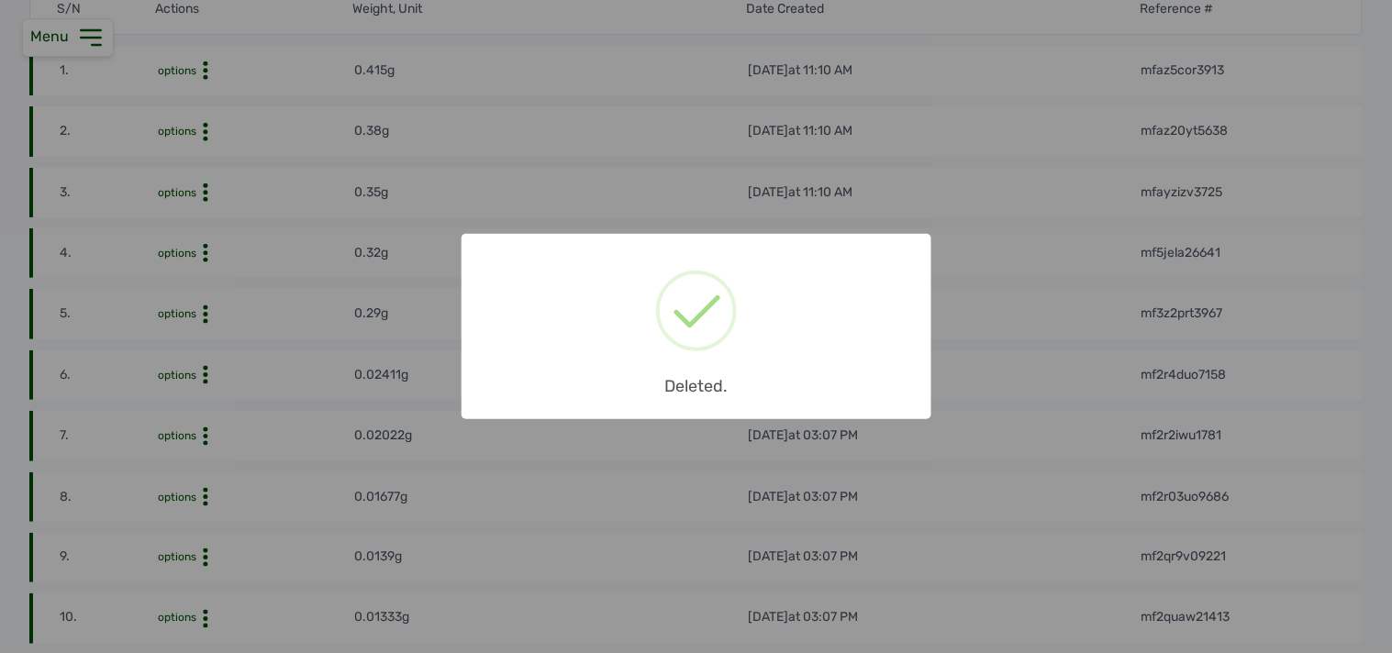
click at [203, 261] on div "× Deleted. OK No Cancel" at bounding box center [696, 326] width 1392 height 653
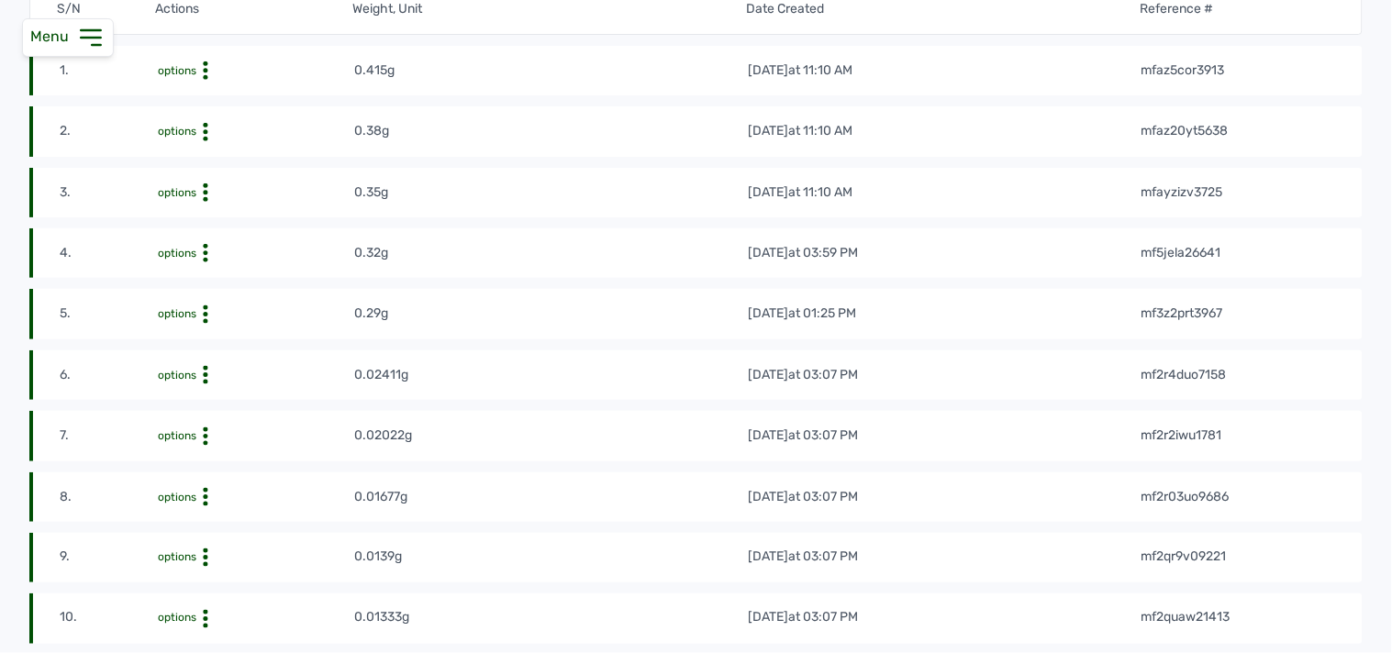
click at [203, 257] on icon at bounding box center [205, 253] width 18 height 18
click at [255, 306] on div "Delete" at bounding box center [286, 304] width 130 height 22
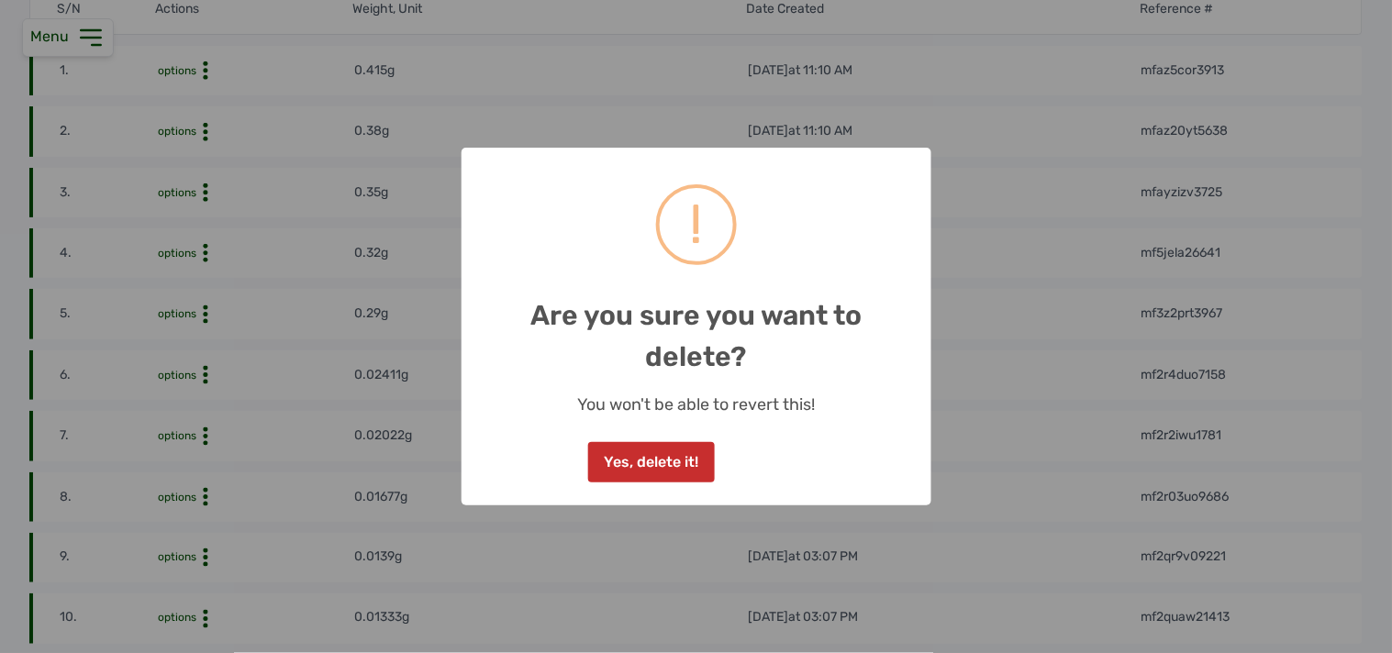
click at [615, 452] on button "Yes, delete it!" at bounding box center [651, 462] width 127 height 40
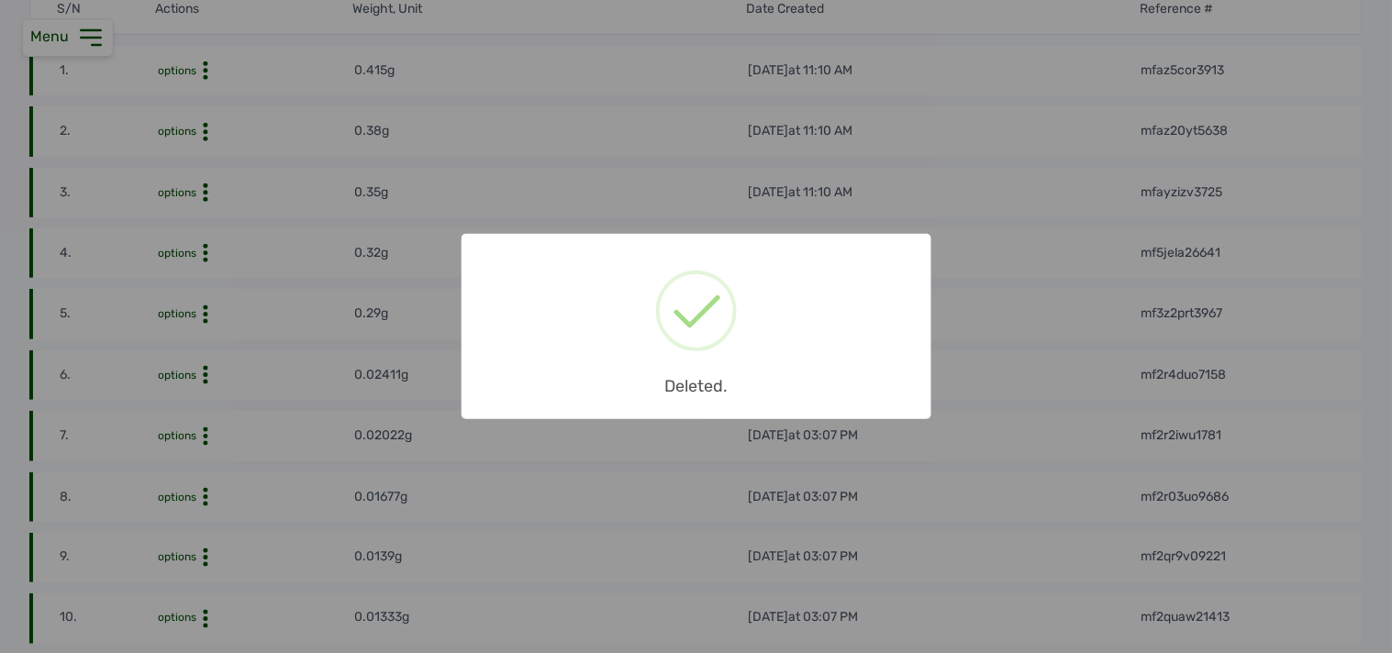
click at [209, 195] on div "× Deleted. OK No Cancel" at bounding box center [696, 326] width 1392 height 653
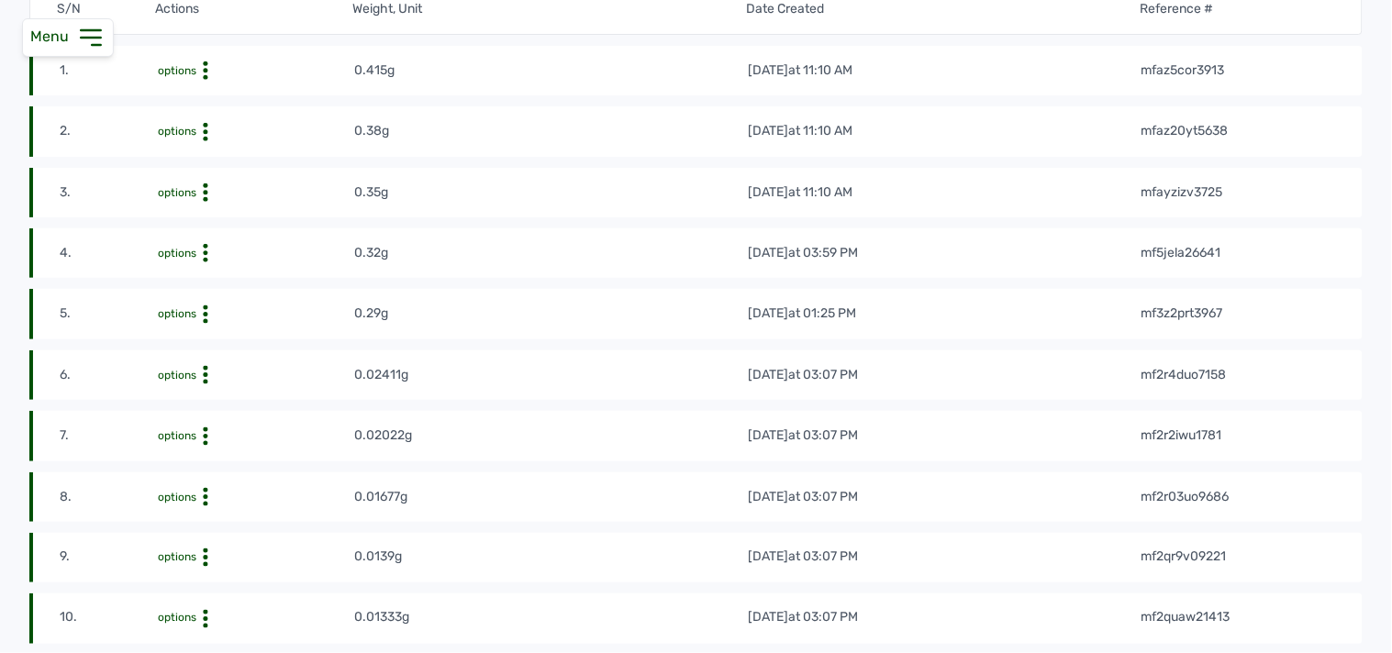
click at [206, 195] on icon at bounding box center [205, 193] width 18 height 18
click at [264, 241] on div "Delete" at bounding box center [286, 243] width 130 height 22
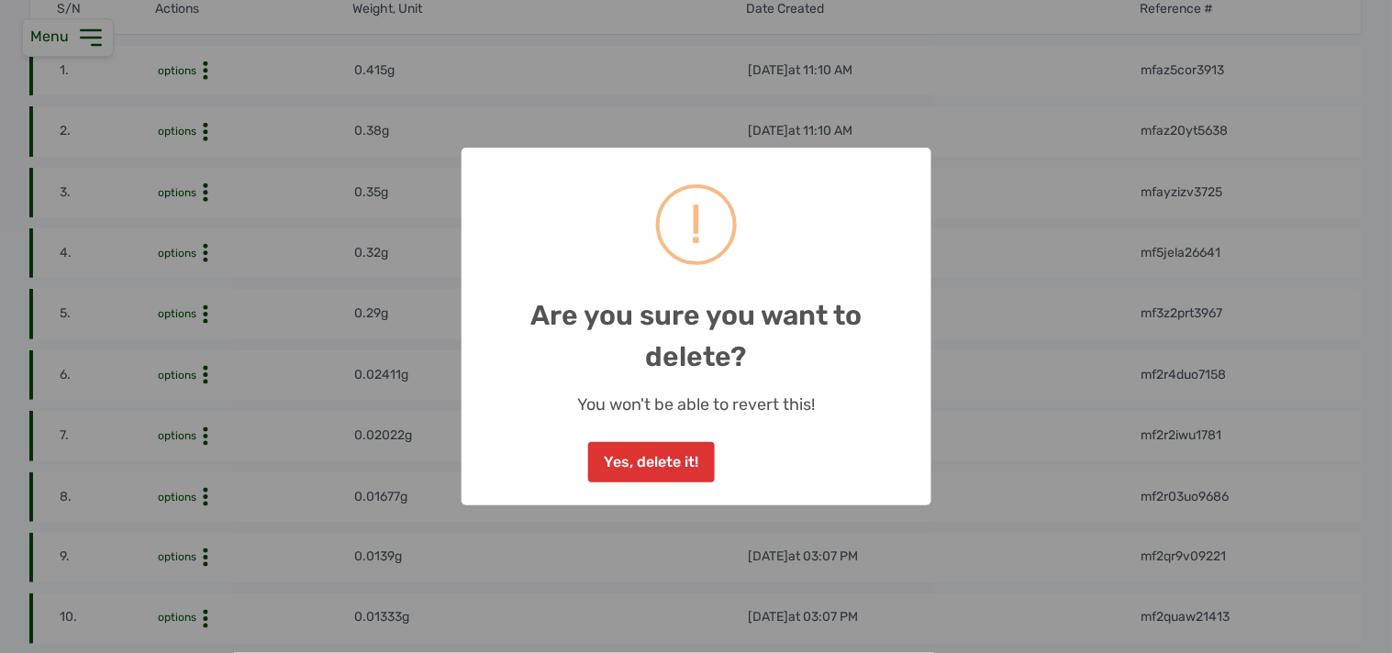
drag, startPoint x: 618, startPoint y: 460, endPoint x: 480, endPoint y: 401, distance: 150.5
click at [617, 460] on button "Yes, delete it!" at bounding box center [651, 462] width 127 height 40
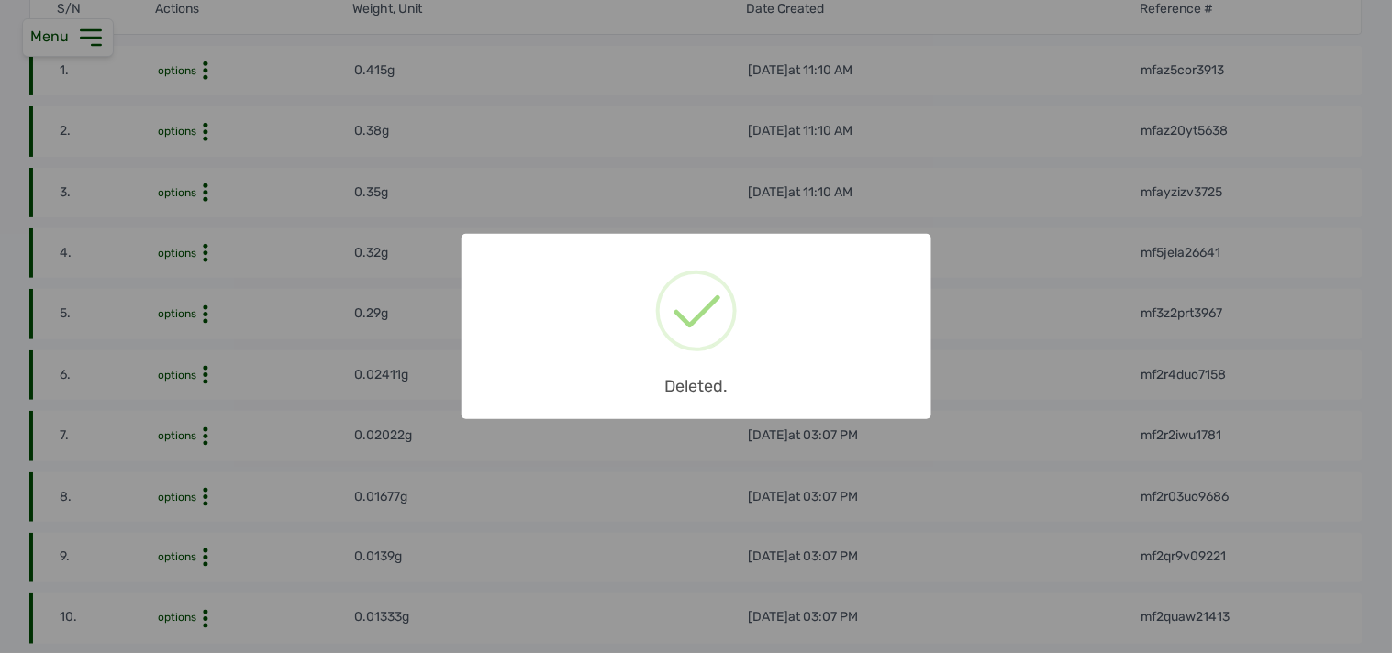
click at [223, 116] on div "× Deleted. OK No Cancel" at bounding box center [696, 326] width 1392 height 653
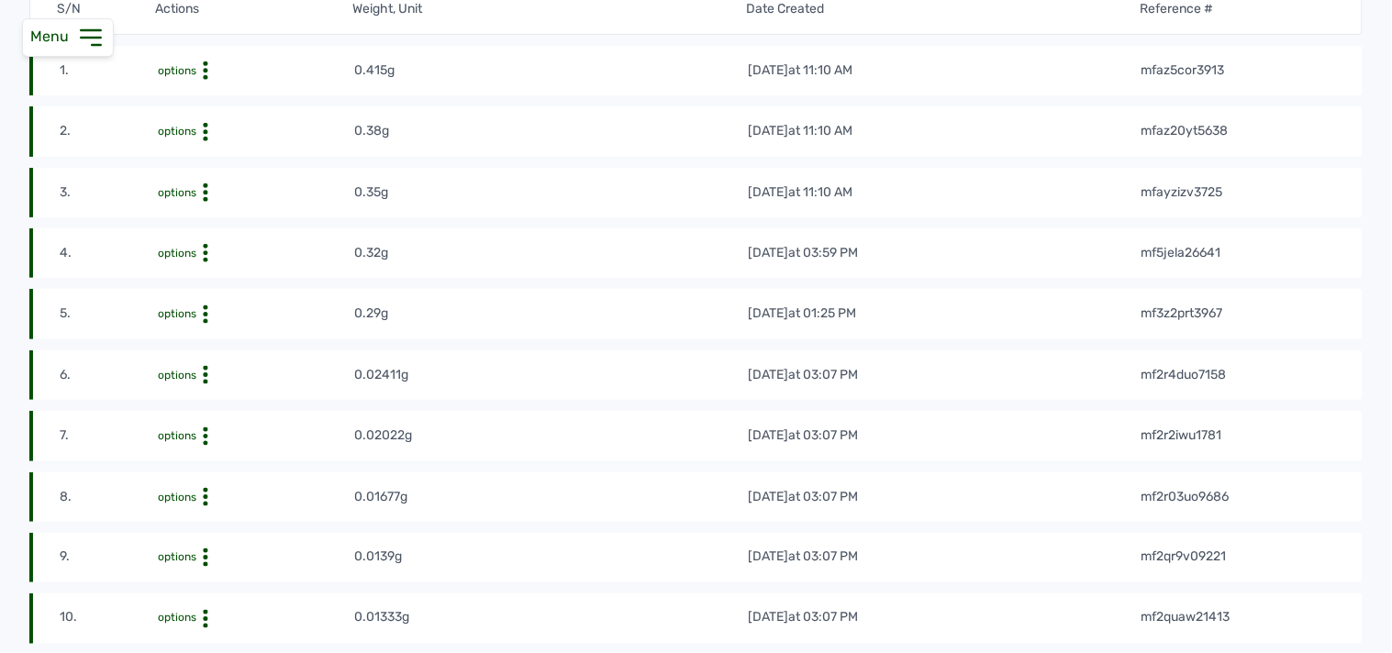
click at [204, 129] on circle at bounding box center [206, 131] width 5 height 5
click at [280, 179] on div "Delete" at bounding box center [286, 183] width 130 height 22
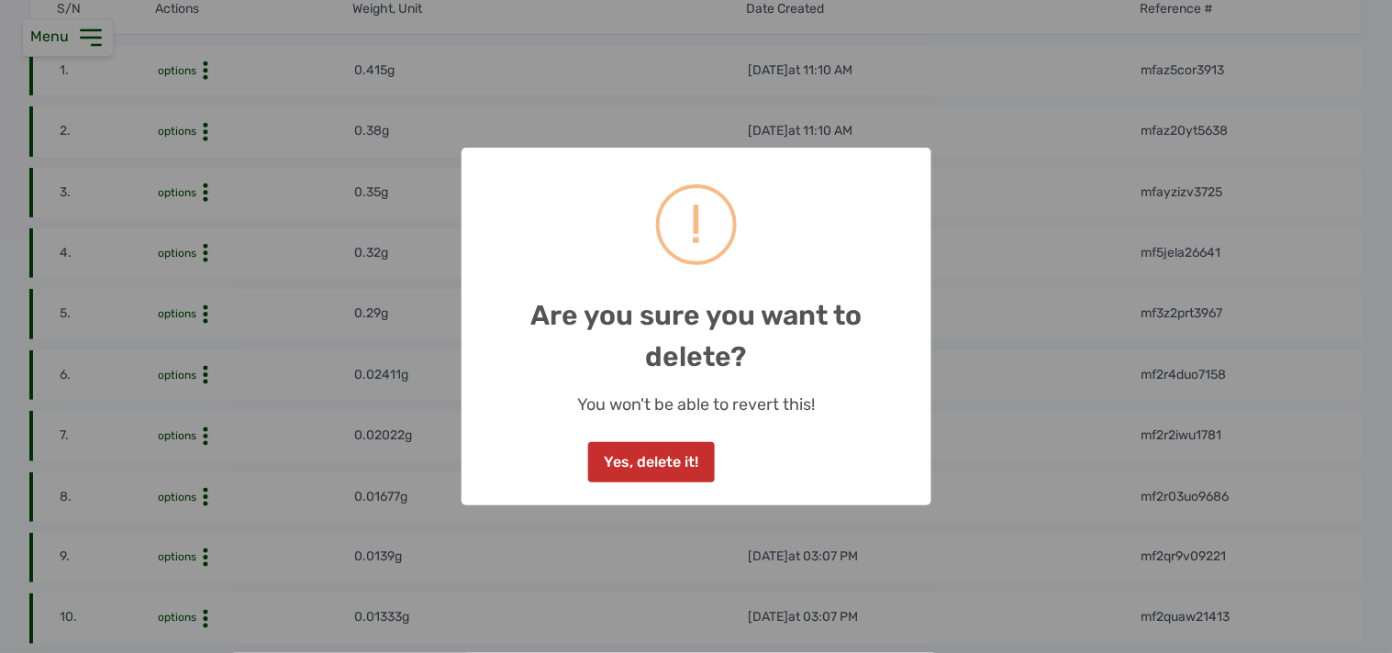
click at [637, 457] on button "Yes, delete it!" at bounding box center [651, 462] width 127 height 40
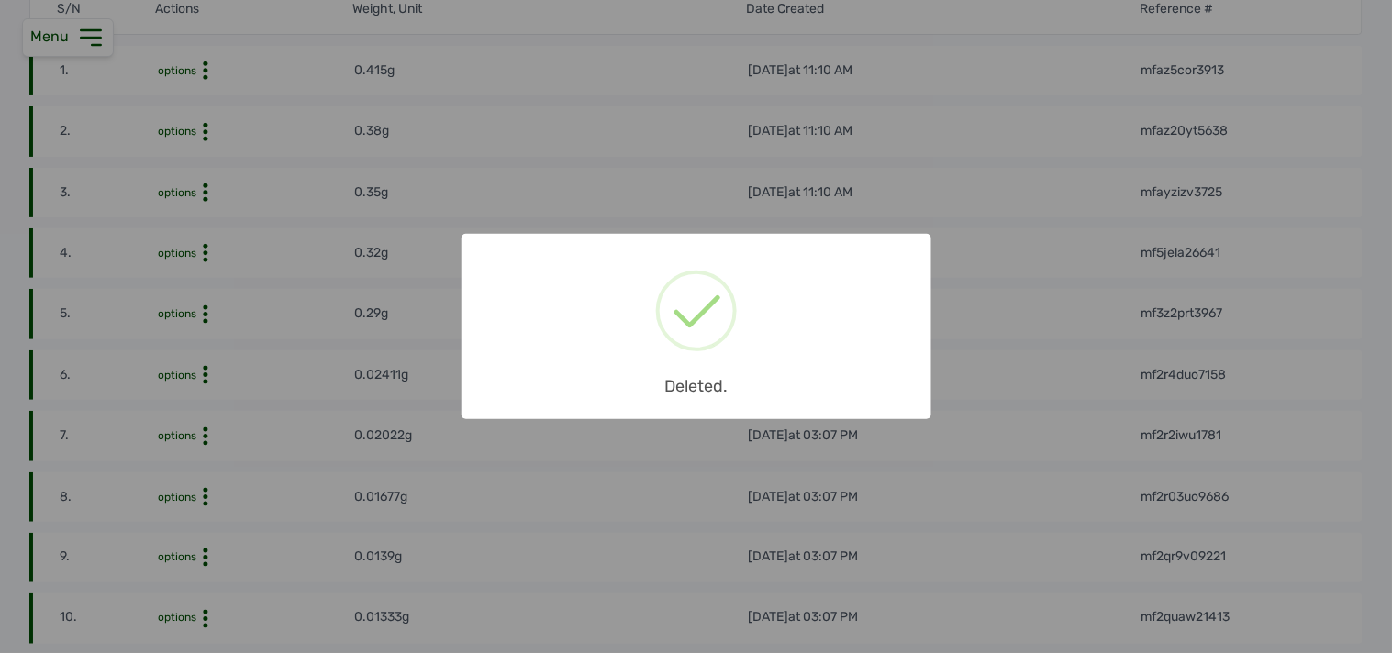
click at [236, 84] on div "× Deleted. OK No Cancel" at bounding box center [696, 326] width 1392 height 653
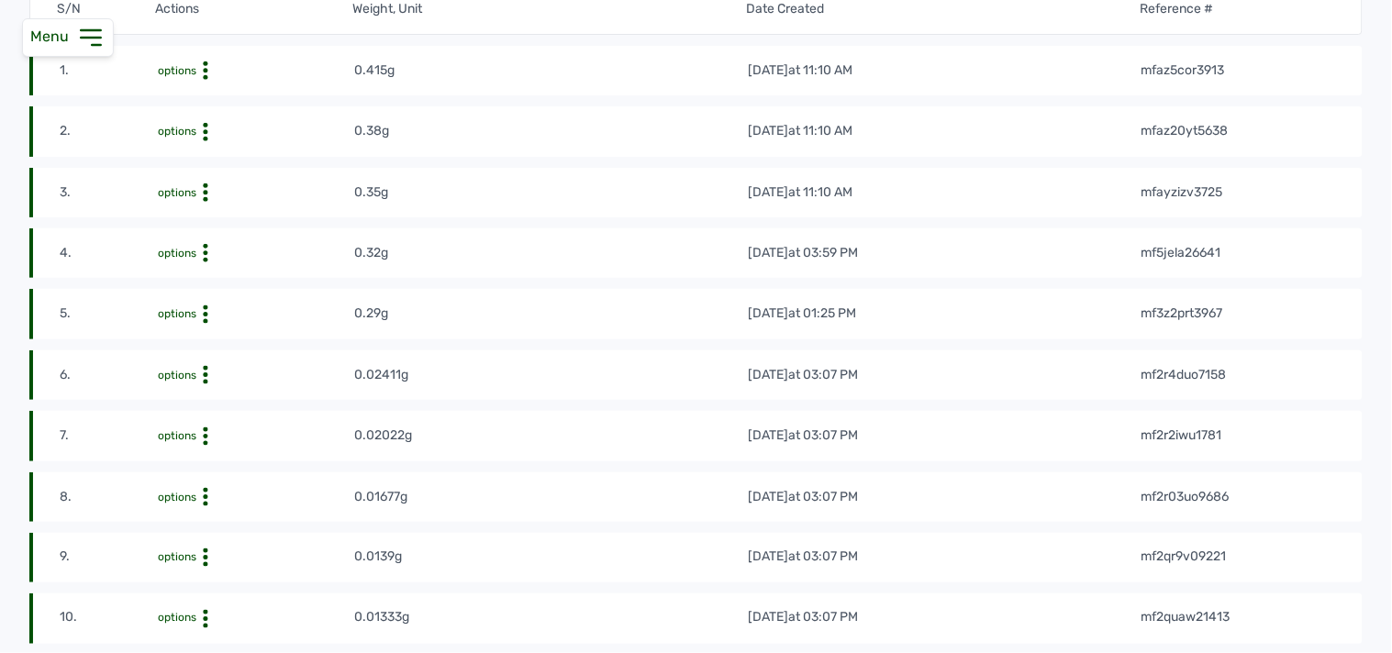
click at [211, 78] on icon at bounding box center [205, 70] width 18 height 18
click at [262, 117] on div "Delete" at bounding box center [286, 121] width 130 height 22
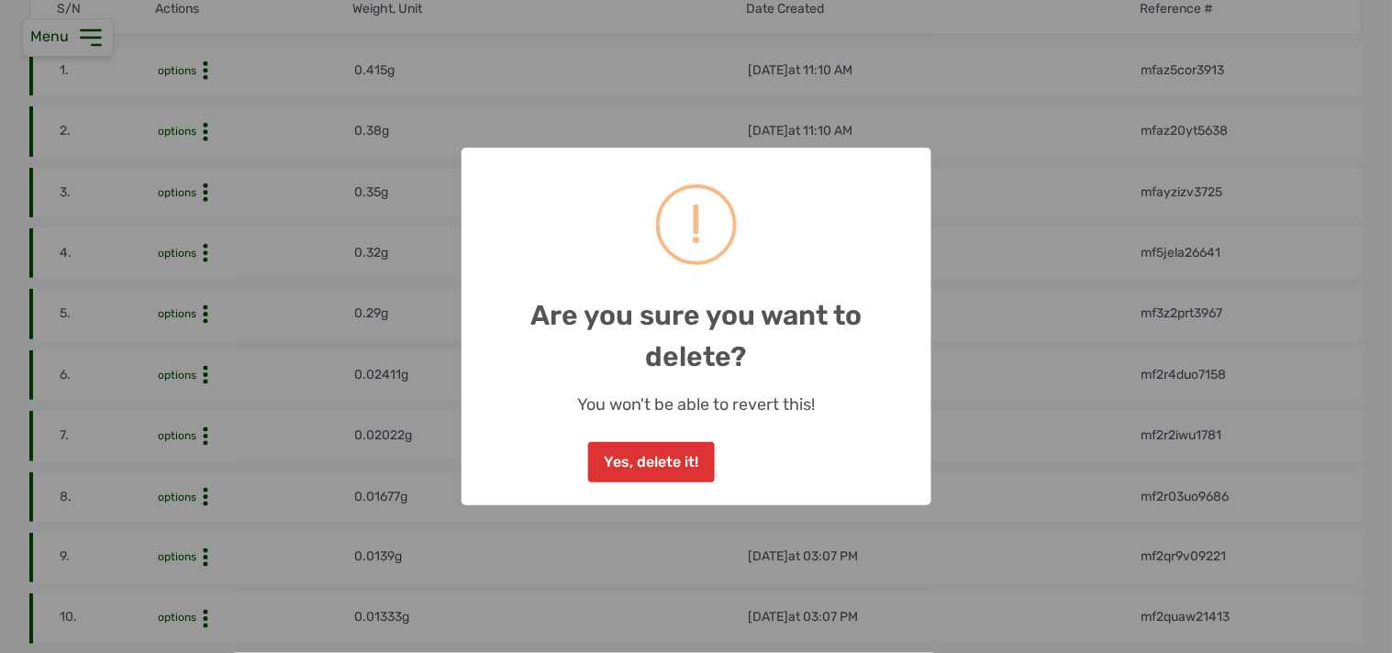
drag, startPoint x: 674, startPoint y: 448, endPoint x: 693, endPoint y: 416, distance: 37.5
click at [673, 448] on button "Yes, delete it!" at bounding box center [651, 462] width 127 height 40
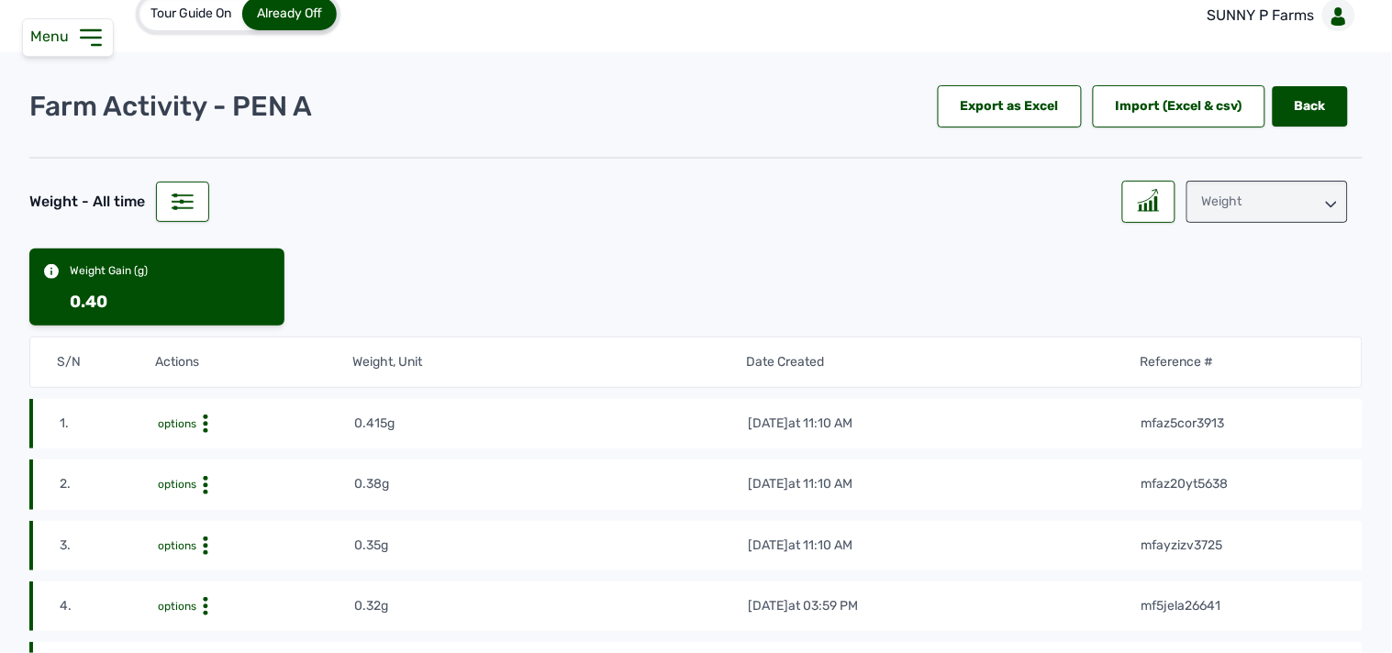
scroll to position [0, 0]
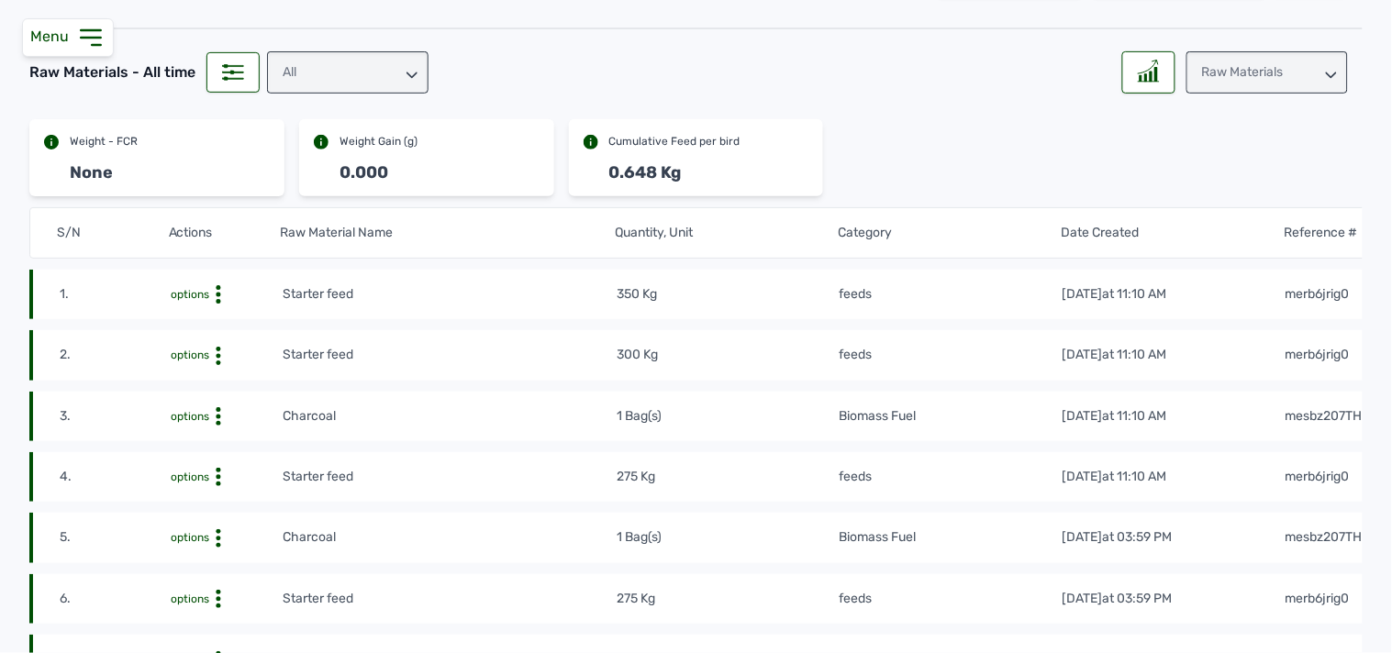
scroll to position [102, 0]
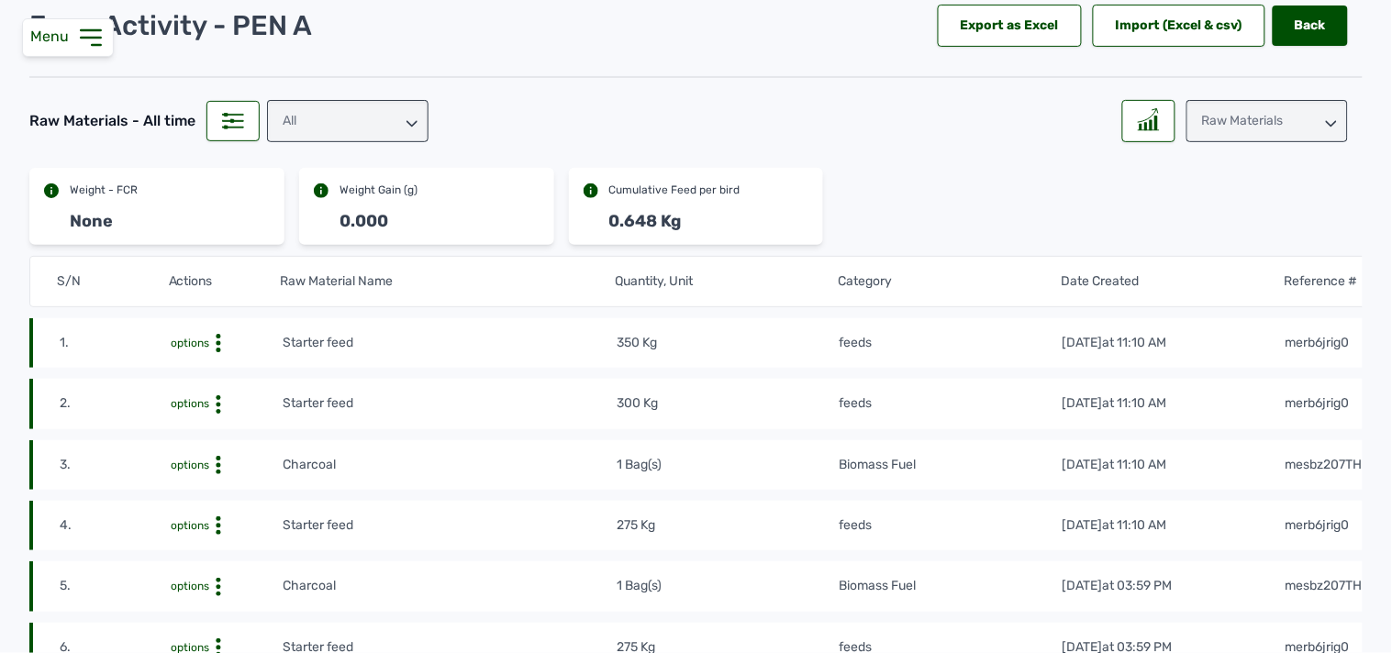
click at [326, 123] on div "All" at bounding box center [348, 121] width 162 height 42
click at [1279, 106] on div "Raw Materials" at bounding box center [1268, 121] width 162 height 42
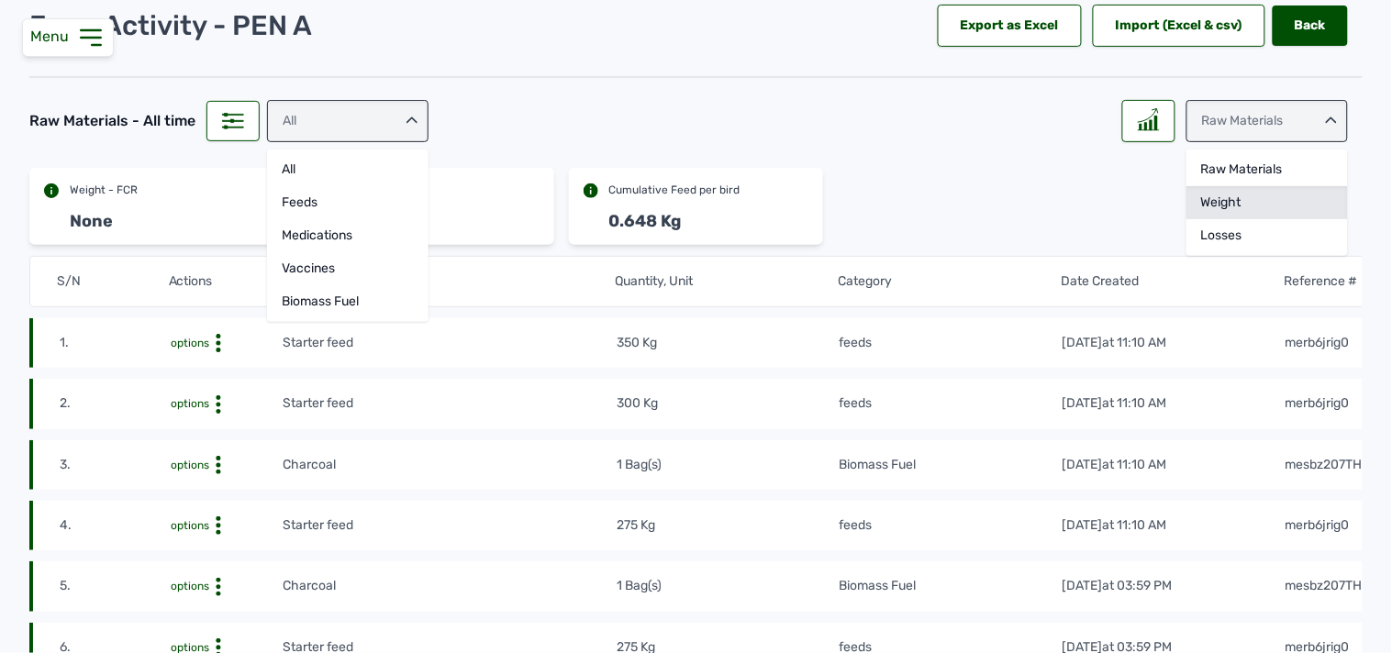
click at [1252, 200] on div "Weight" at bounding box center [1268, 202] width 162 height 33
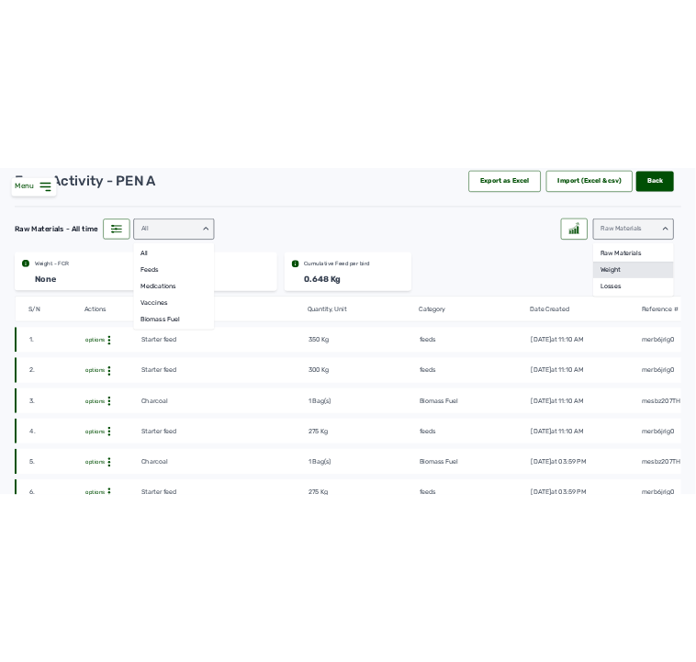
scroll to position [6, 0]
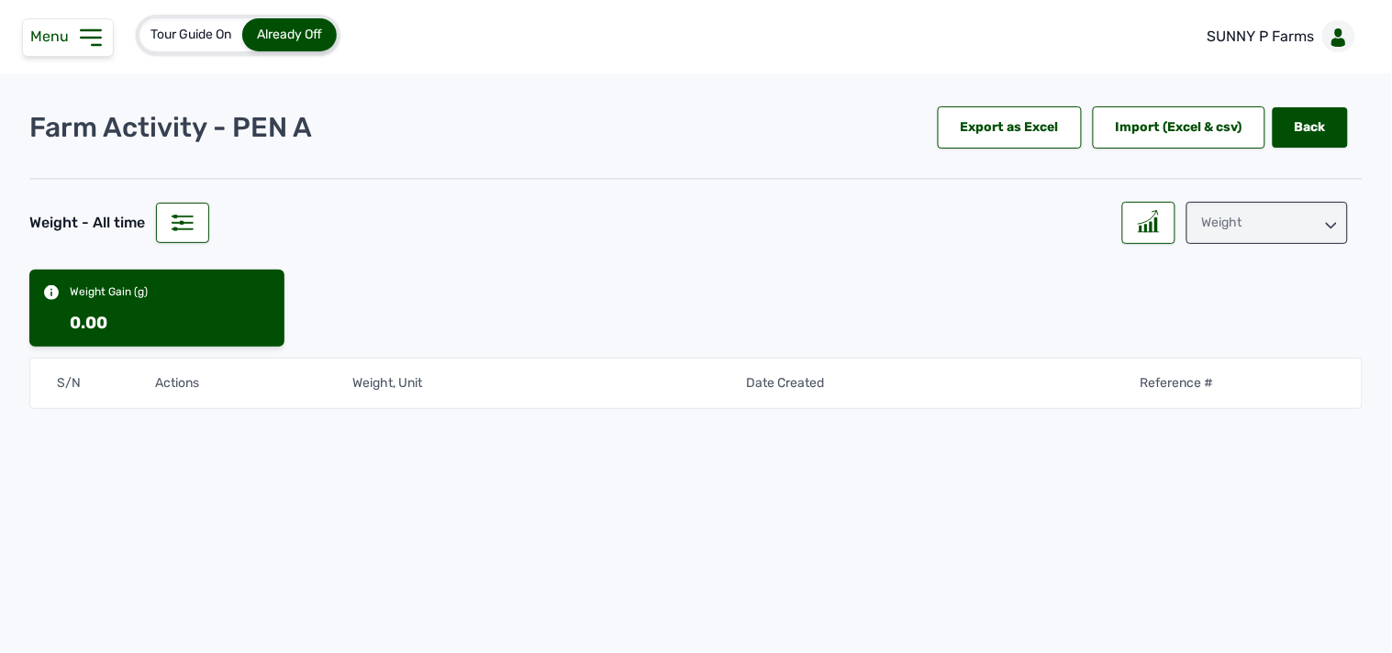
click at [95, 25] on icon at bounding box center [90, 37] width 29 height 29
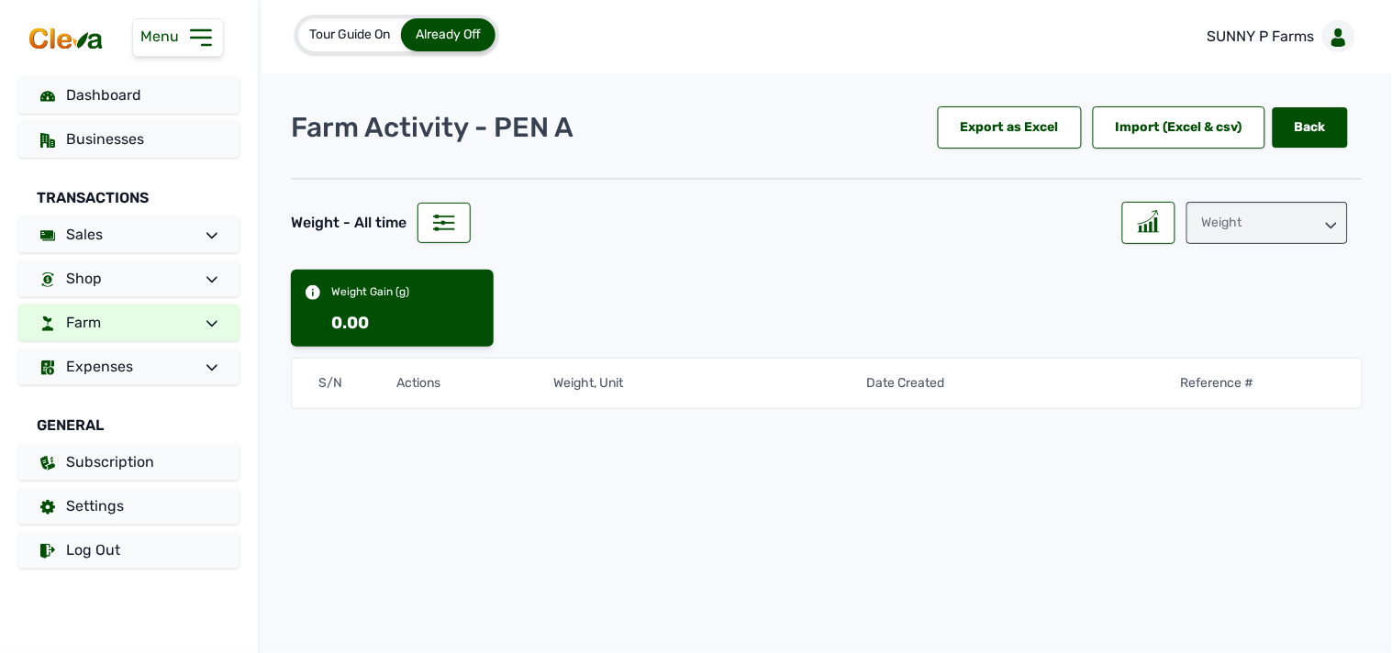
click at [129, 325] on link "Farm" at bounding box center [128, 323] width 221 height 37
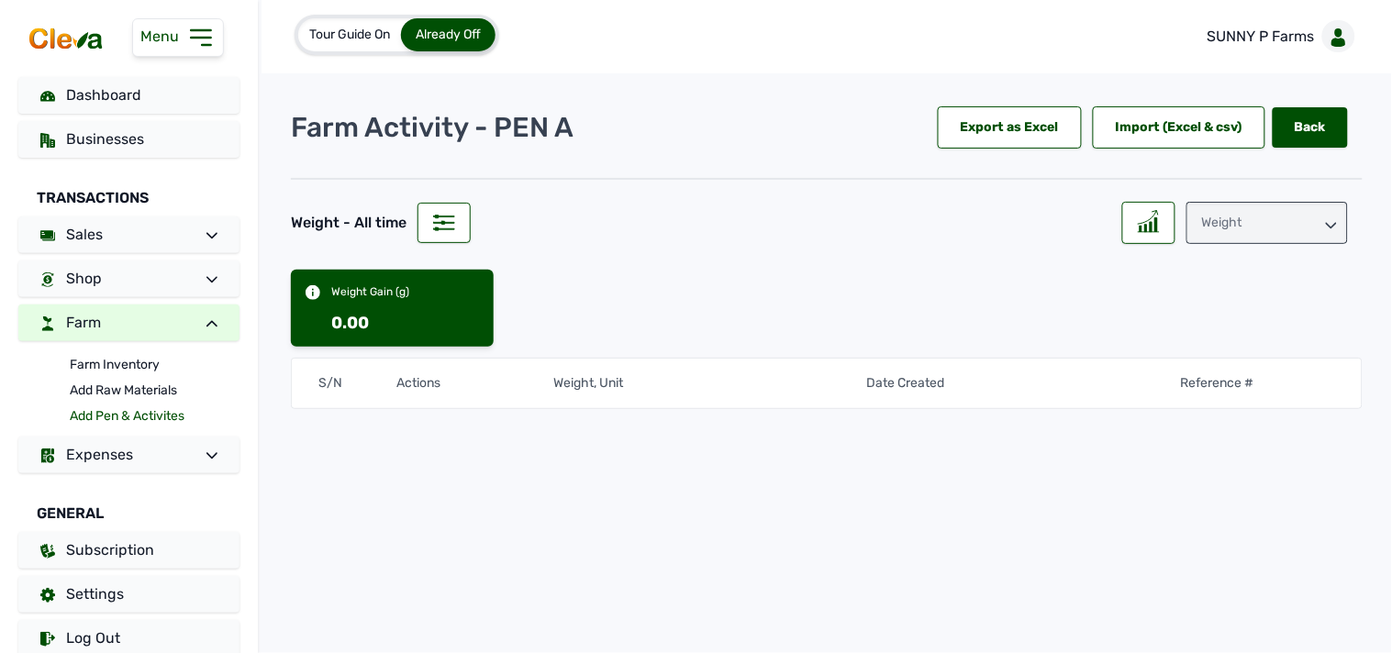
click at [88, 410] on link "Add Pen & Activites" at bounding box center [155, 417] width 170 height 26
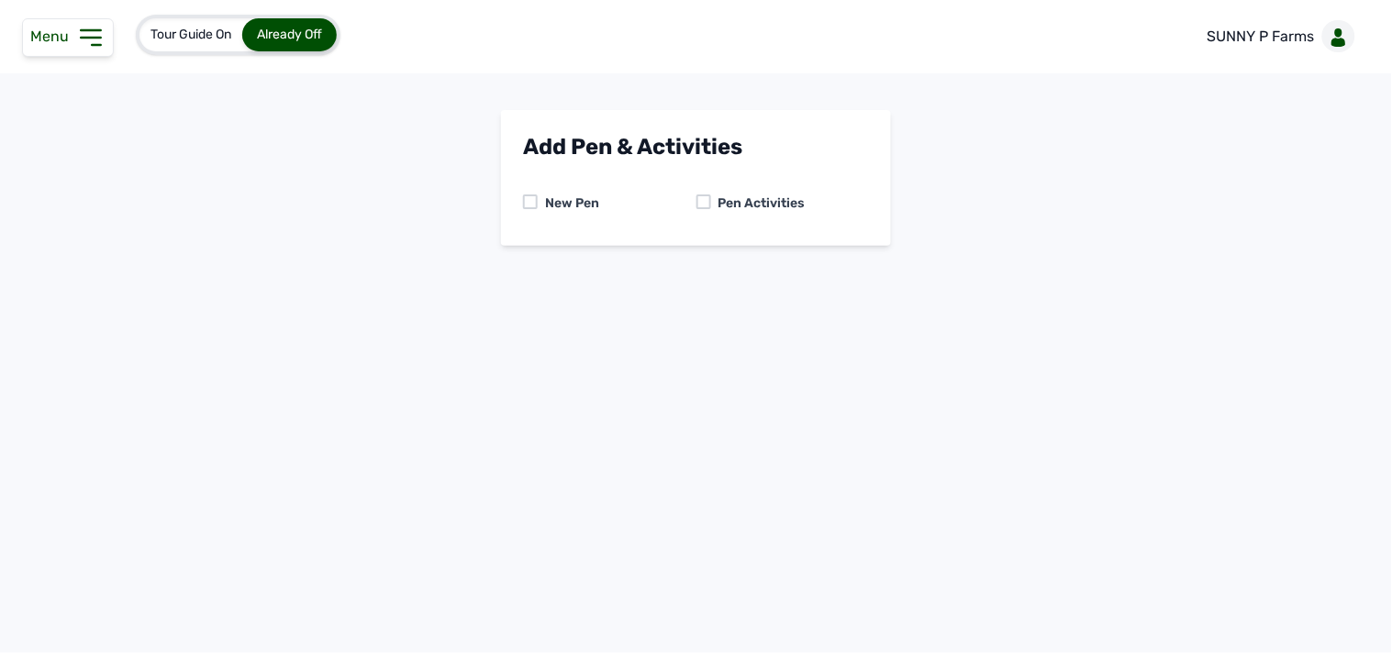
click at [705, 198] on div at bounding box center [703, 202] width 15 height 15
click at [717, 277] on select "-- Select pen -- PEN A (Broilers)" at bounding box center [696, 280] width 346 height 39
select select "mesbkeoa5506"
click at [523, 261] on select "-- Select pen -- PEN A (Broilers)" at bounding box center [696, 280] width 346 height 39
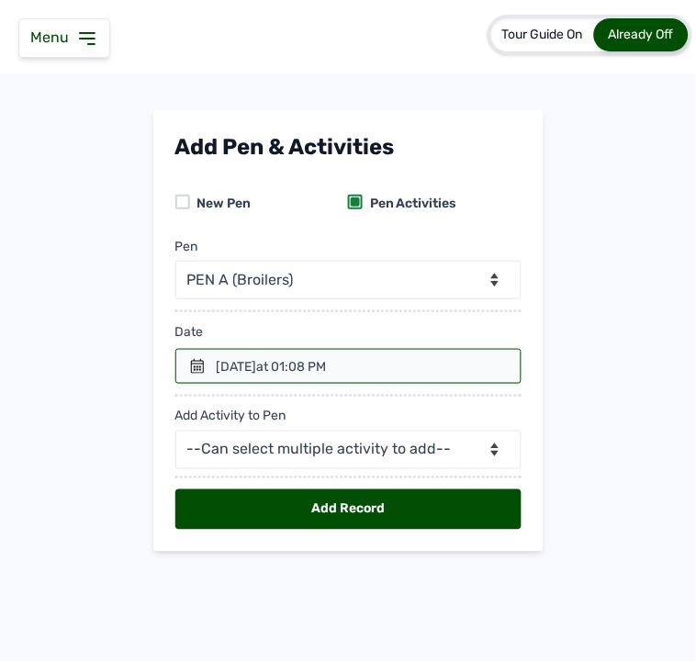
click at [204, 365] on icon at bounding box center [197, 366] width 15 height 15
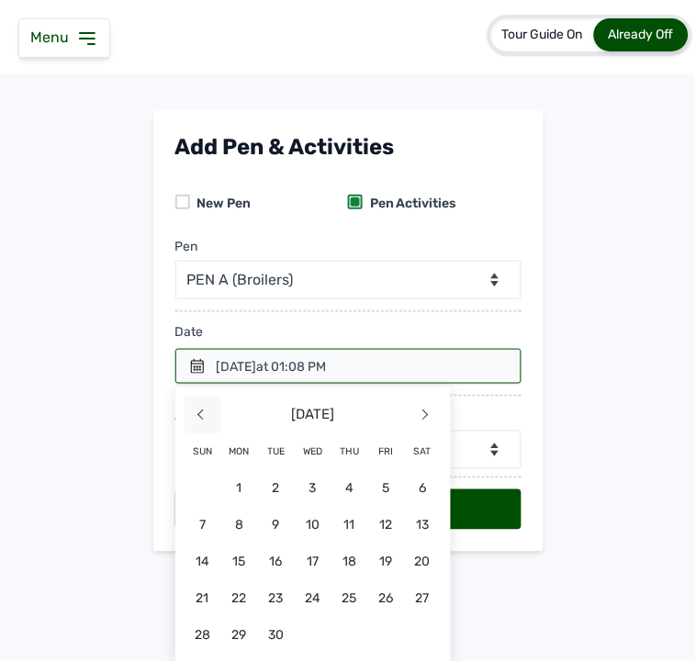
click at [191, 416] on span "<" at bounding box center [202, 414] width 37 height 37
drag, startPoint x: 312, startPoint y: 628, endPoint x: 269, endPoint y: 543, distance: 94.8
click at [310, 627] on span "27" at bounding box center [313, 635] width 37 height 37
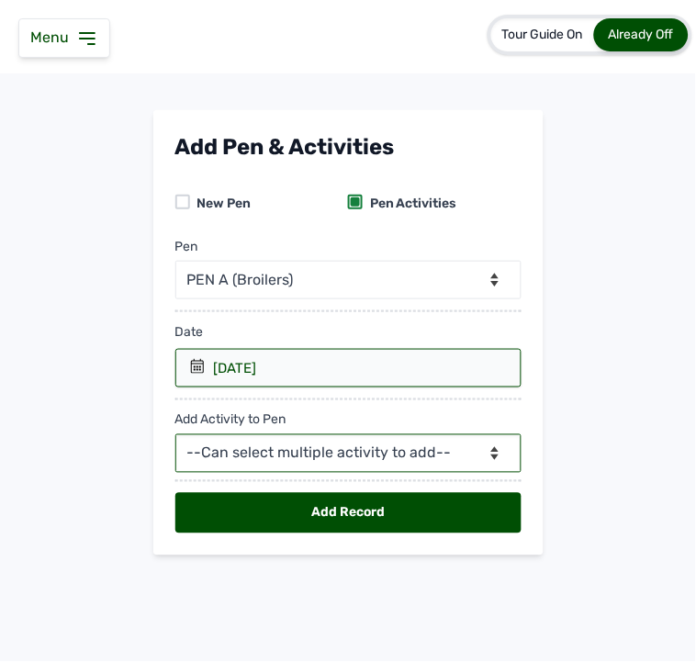
click at [281, 456] on select "--Can select multiple activity to add-- Raw Material Losses Weight" at bounding box center [348, 453] width 346 height 39
select select "Weight"
click at [175, 435] on select "--Can select multiple activity to add-- Raw Material Losses Weight" at bounding box center [348, 453] width 346 height 39
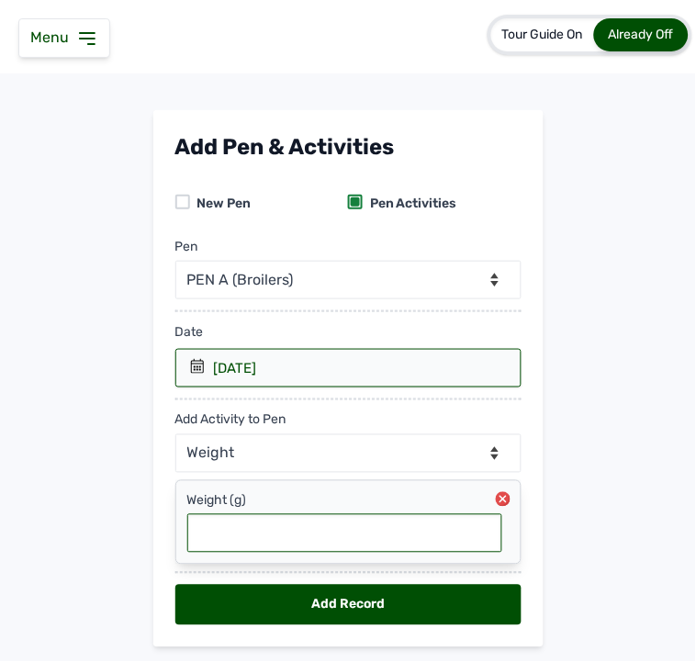
click at [365, 530] on input "text" at bounding box center [344, 533] width 315 height 39
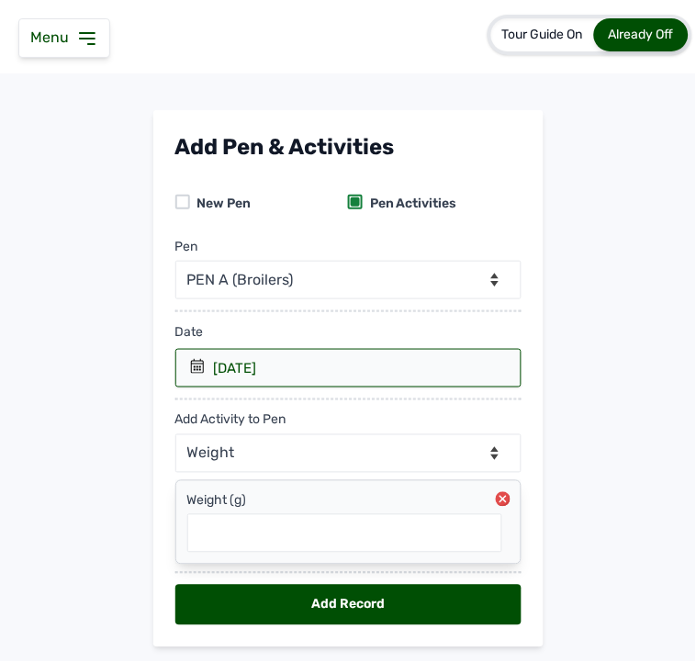
click at [396, 499] on div "Weight (g)" at bounding box center [344, 501] width 315 height 18
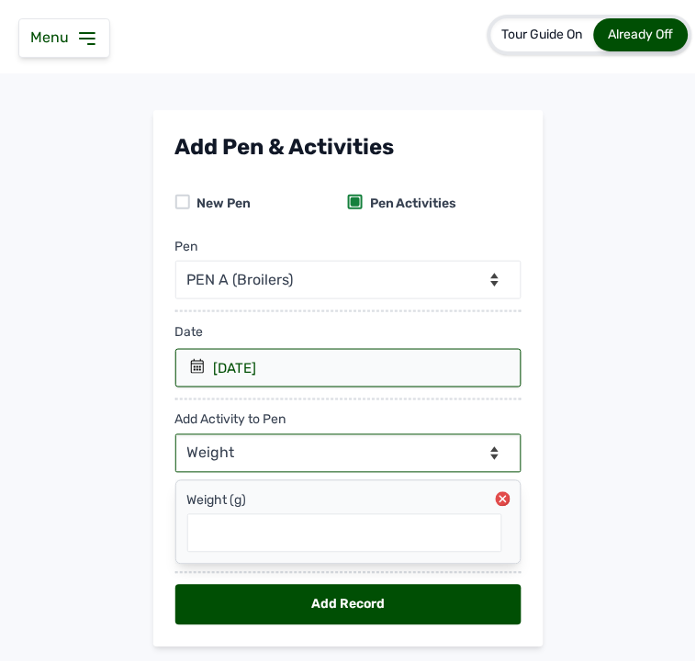
click at [239, 451] on select "--Can select multiple activity to add-- Raw Material Losses Weight" at bounding box center [348, 453] width 346 height 39
click at [175, 435] on select "--Can select multiple activity to add-- Raw Material Losses Weight" at bounding box center [348, 453] width 346 height 39
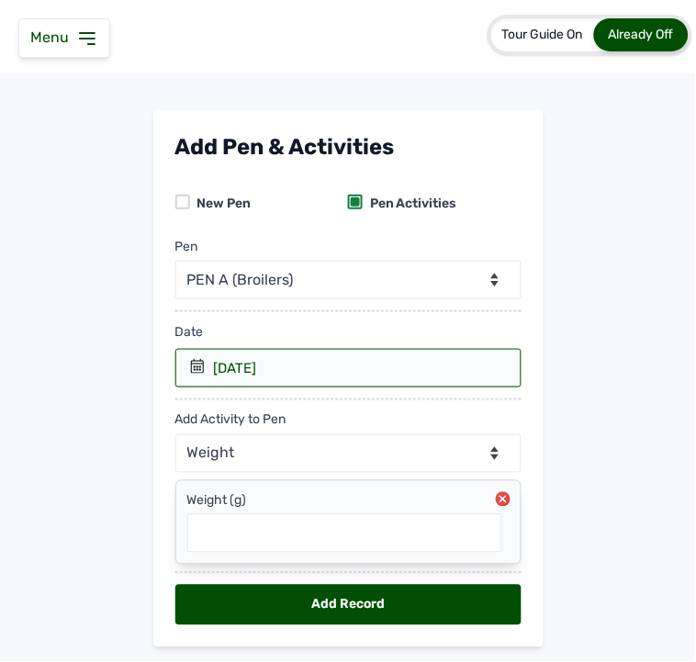
click at [97, 33] on div "Menu" at bounding box center [64, 37] width 92 height 39
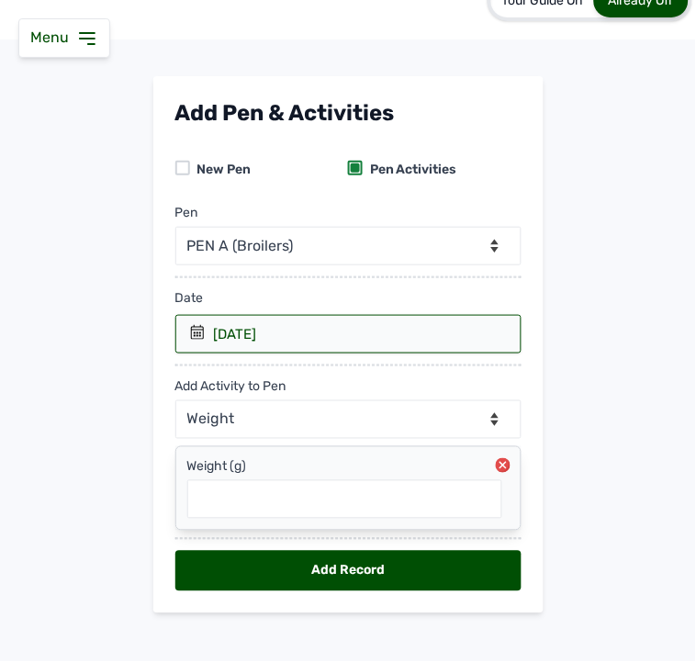
scroll to position [52, 0]
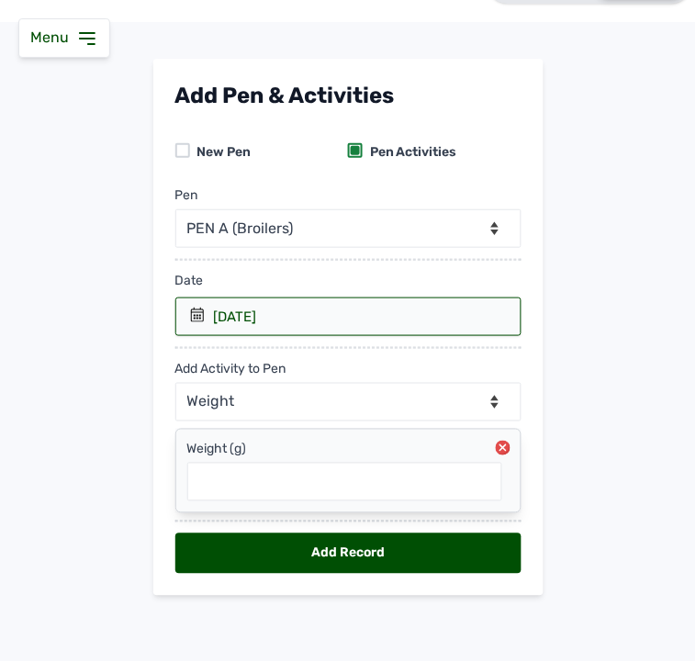
click at [71, 46] on div "Menu" at bounding box center [64, 37] width 92 height 39
click at [88, 37] on icon at bounding box center [87, 39] width 22 height 22
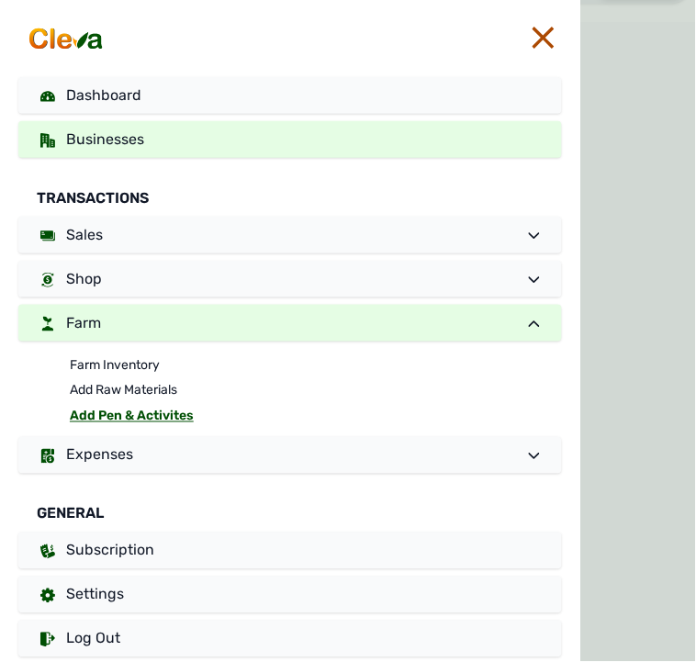
click at [475, 132] on link "Businesses" at bounding box center [289, 139] width 543 height 37
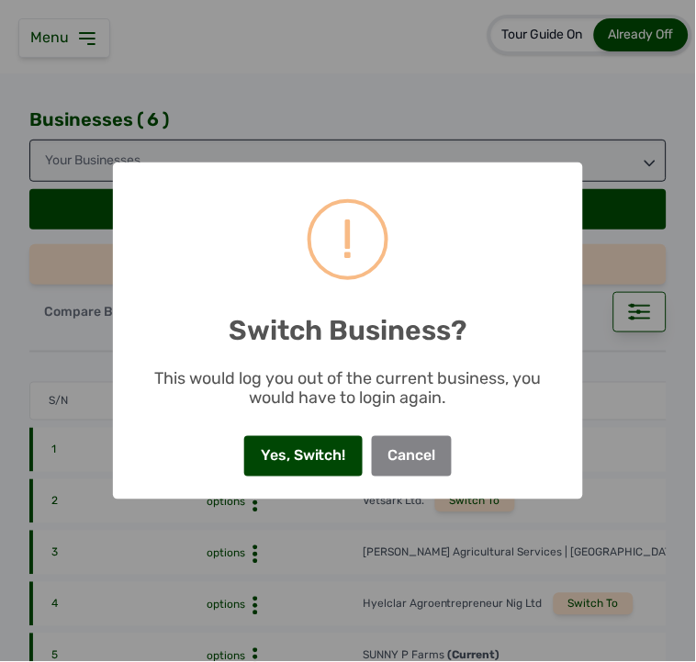
click at [318, 444] on button "Yes, Switch!" at bounding box center [302, 456] width 117 height 40
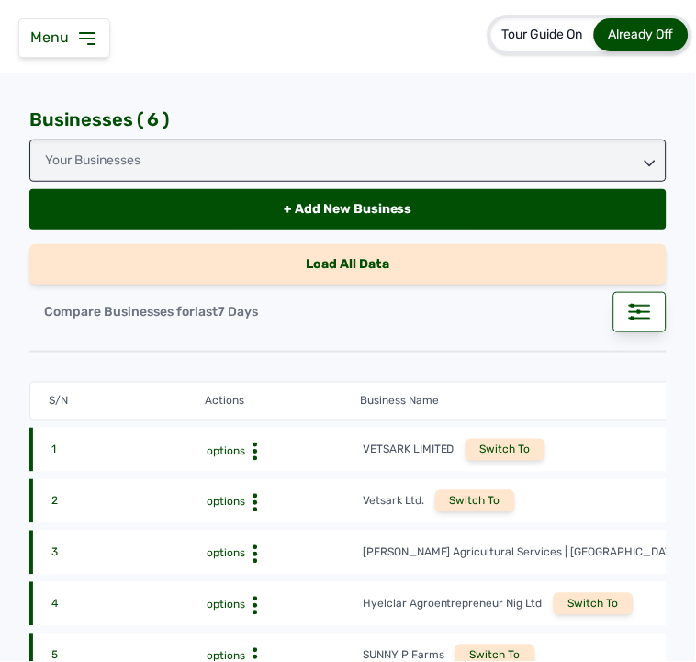
click at [83, 41] on icon at bounding box center [87, 39] width 22 height 22
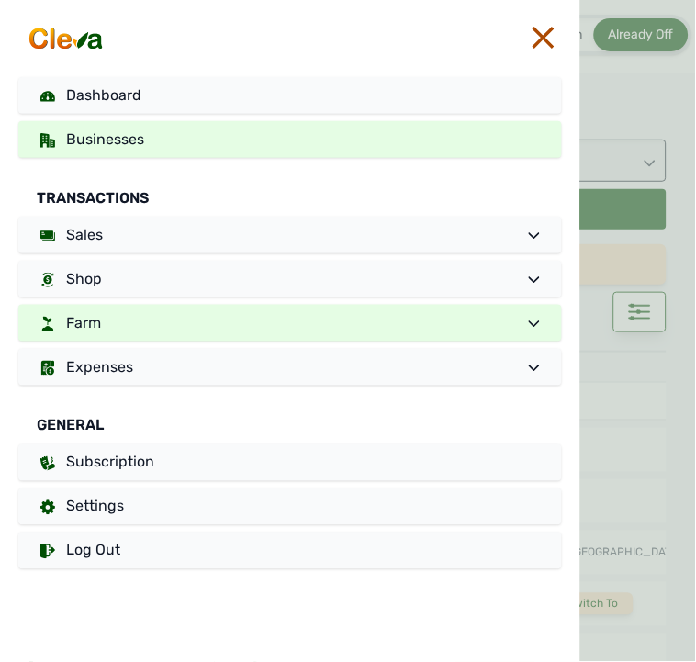
click at [136, 332] on link "Farm" at bounding box center [289, 323] width 543 height 37
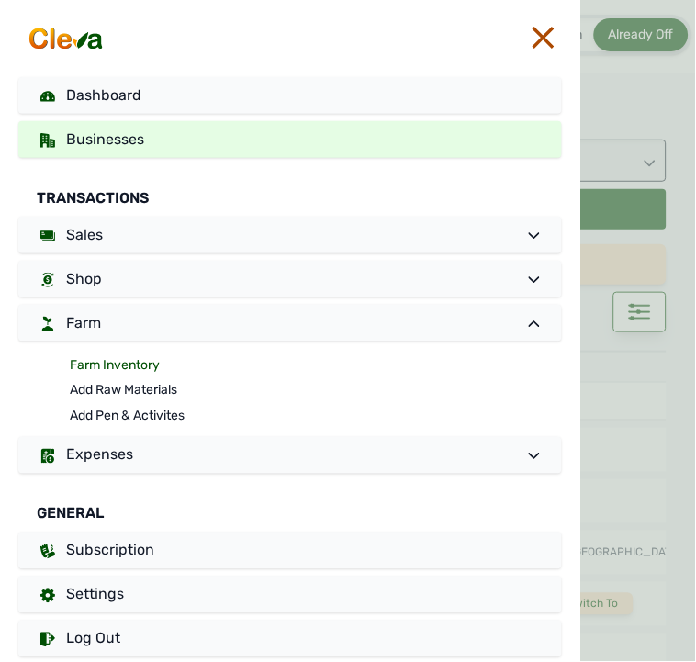
click at [144, 353] on link "Farm Inventory" at bounding box center [316, 365] width 492 height 26
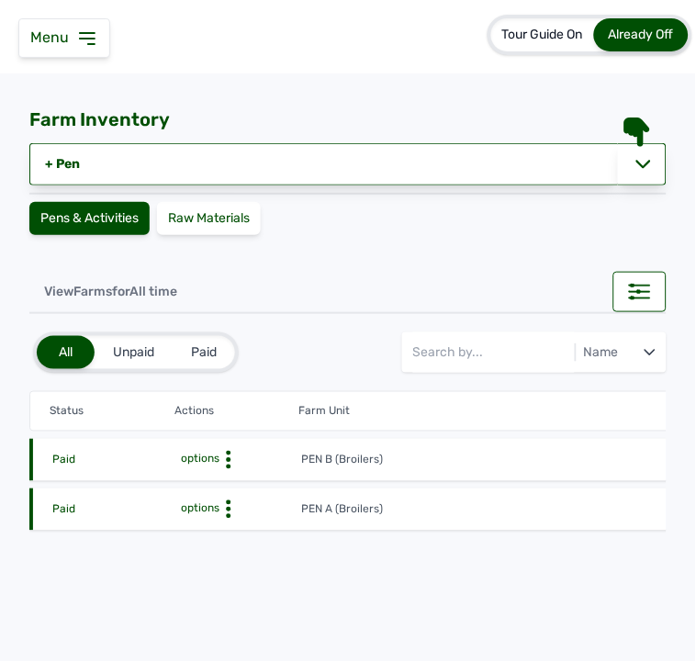
click at [232, 454] on icon at bounding box center [228, 460] width 18 height 18
click at [239, 478] on div "Farm Activities" at bounding box center [234, 488] width 130 height 22
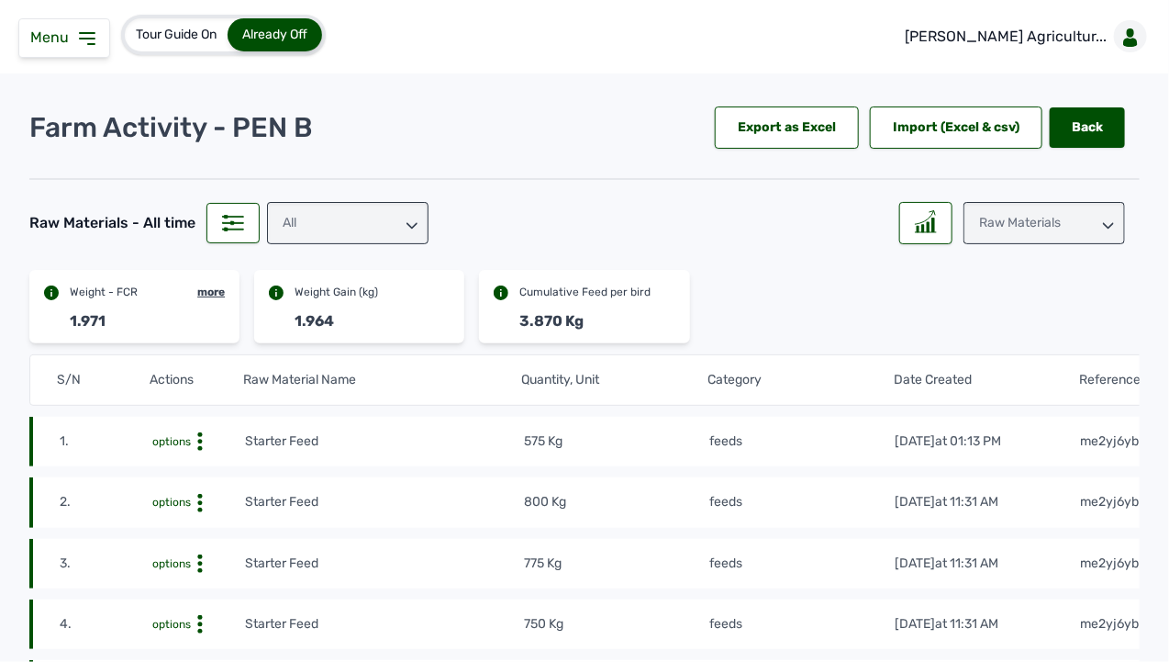
click at [695, 220] on div "Raw Materials" at bounding box center [1045, 223] width 162 height 42
click at [695, 306] on div "Weight" at bounding box center [1045, 304] width 162 height 33
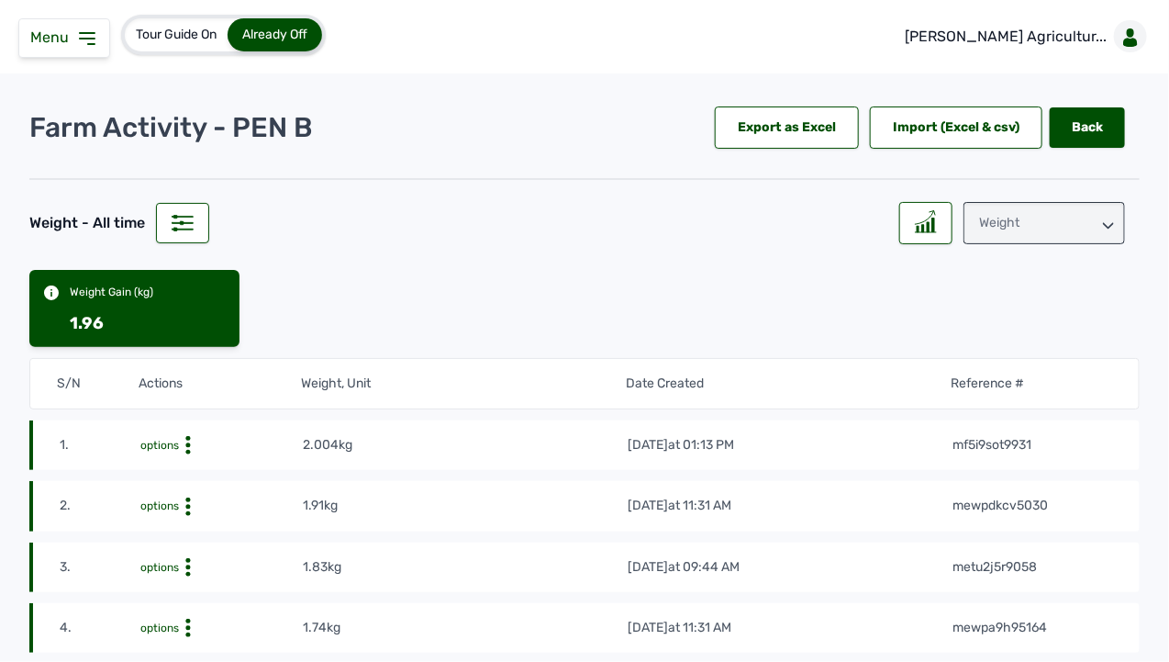
click at [99, 41] on div "Menu" at bounding box center [64, 37] width 92 height 39
click at [93, 48] on icon at bounding box center [87, 39] width 22 height 22
click at [0, 0] on img at bounding box center [0, 0] width 0 height 0
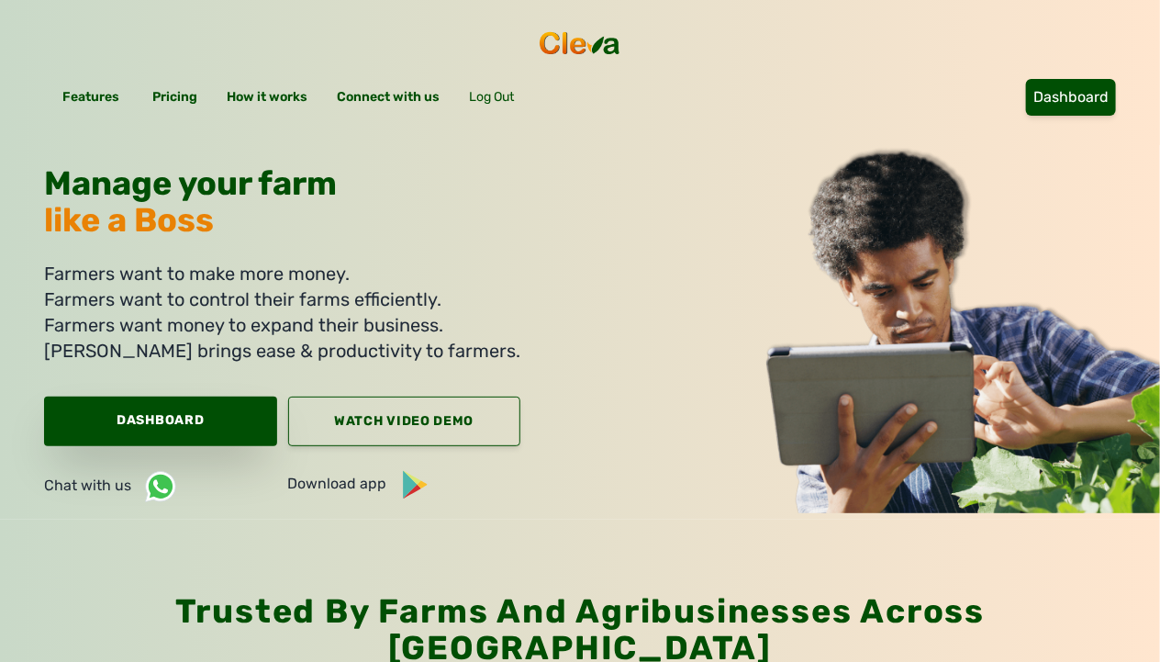
click at [133, 420] on link "Dashboard" at bounding box center [160, 421] width 233 height 50
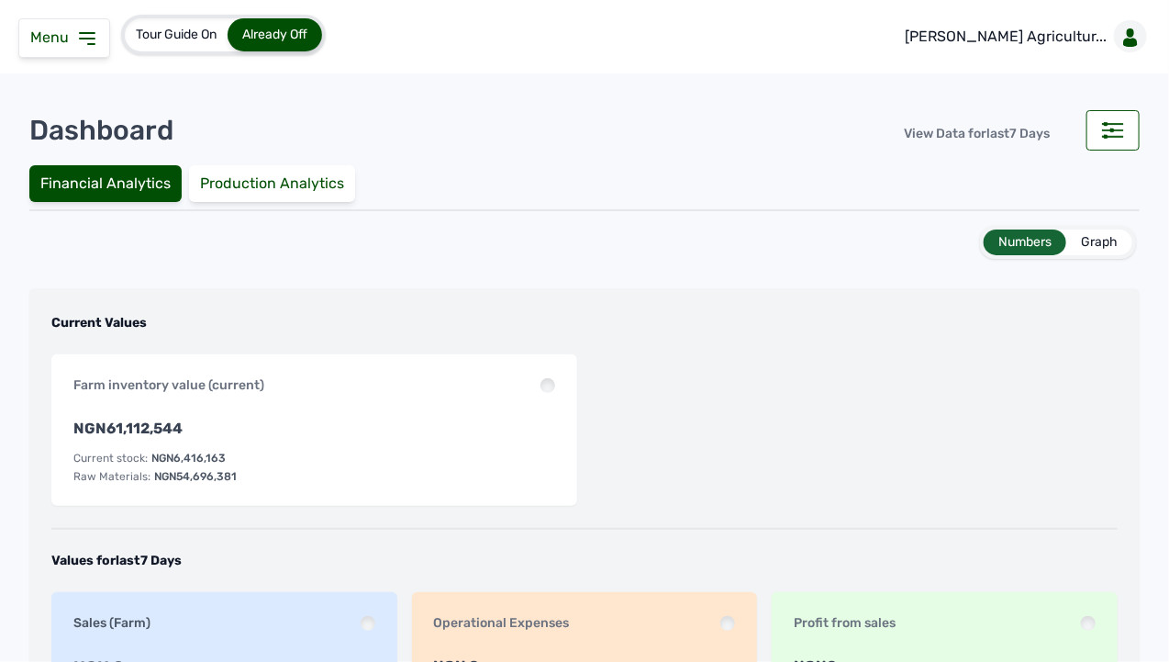
click at [85, 40] on icon at bounding box center [87, 39] width 22 height 22
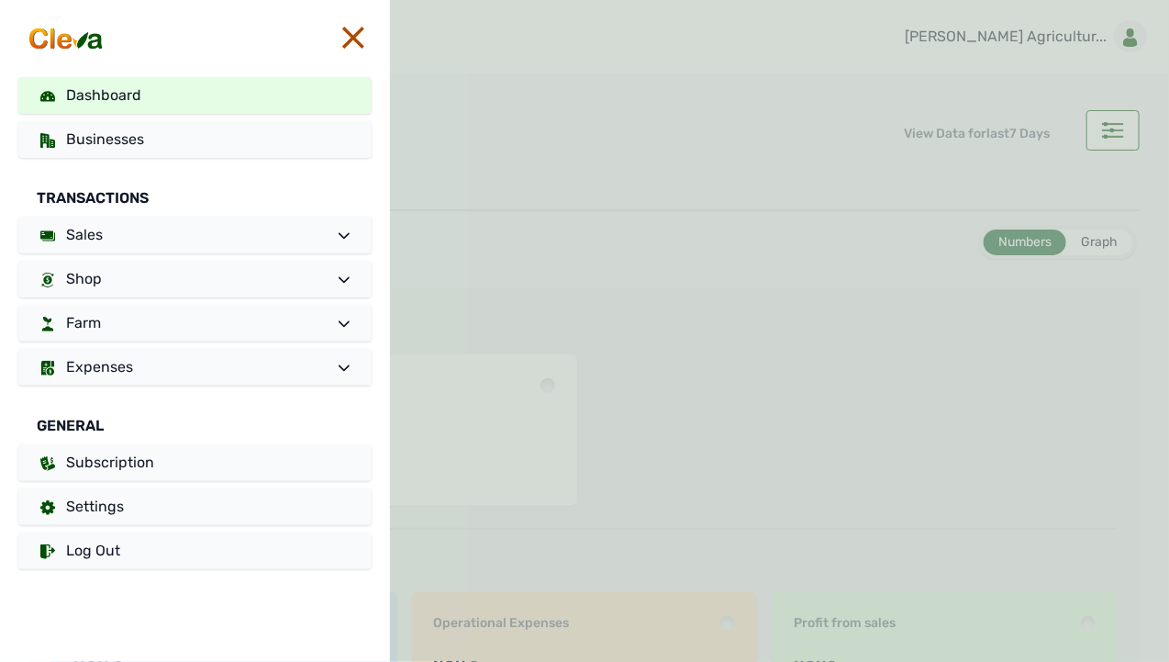
click at [85, 40] on img at bounding box center [66, 39] width 81 height 26
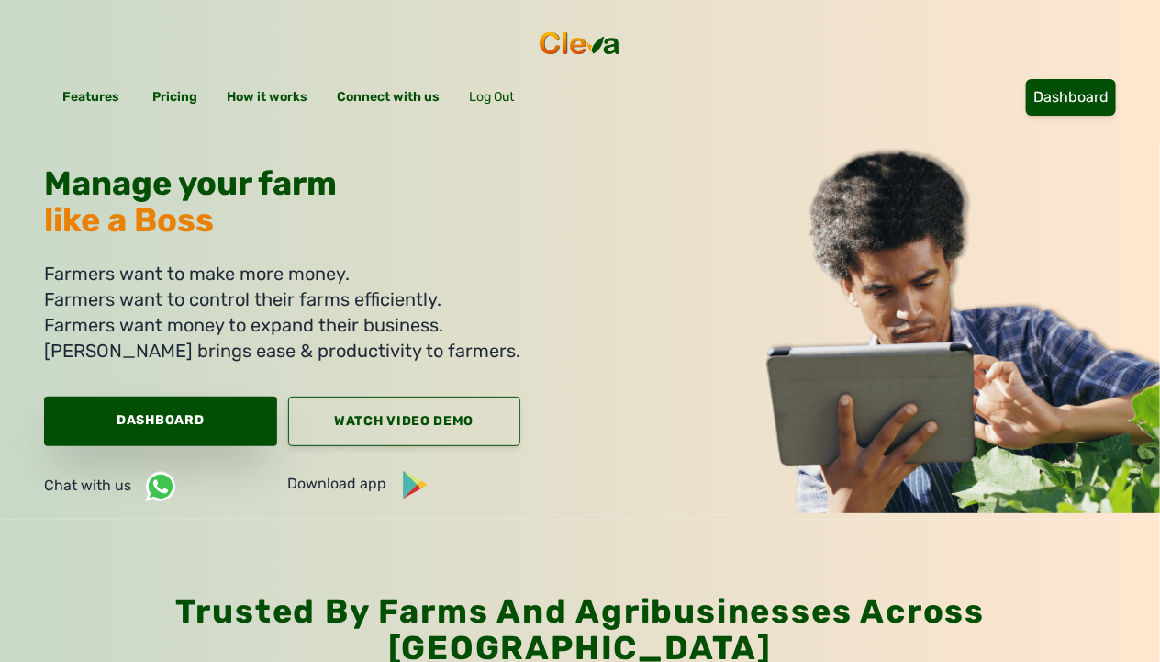
click at [147, 411] on link "Dashboard" at bounding box center [160, 421] width 233 height 50
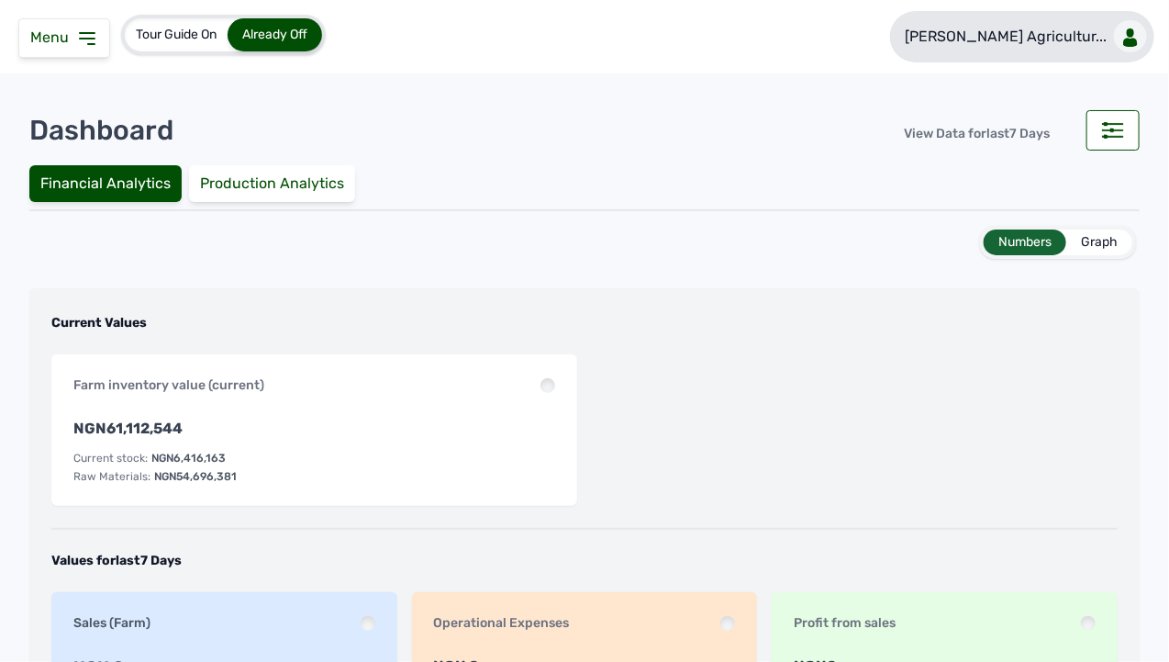
click at [695, 33] on p "Rena Agricultur..." at bounding box center [1006, 37] width 202 height 22
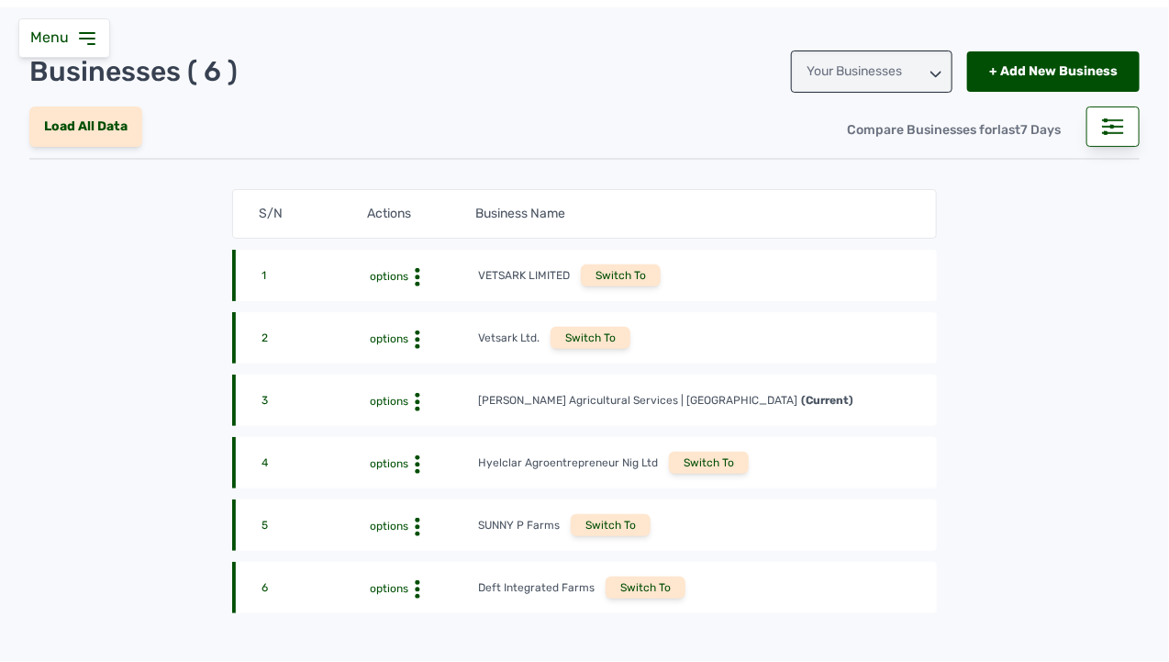
scroll to position [102, 0]
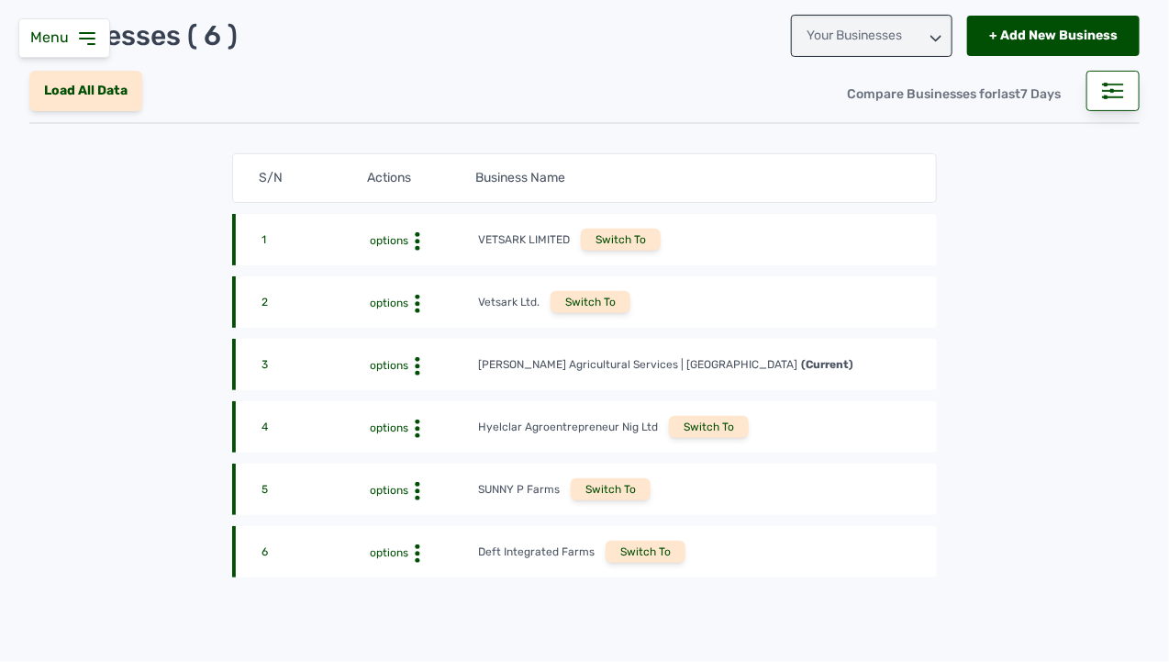
click at [607, 483] on div "Switch To" at bounding box center [611, 489] width 80 height 22
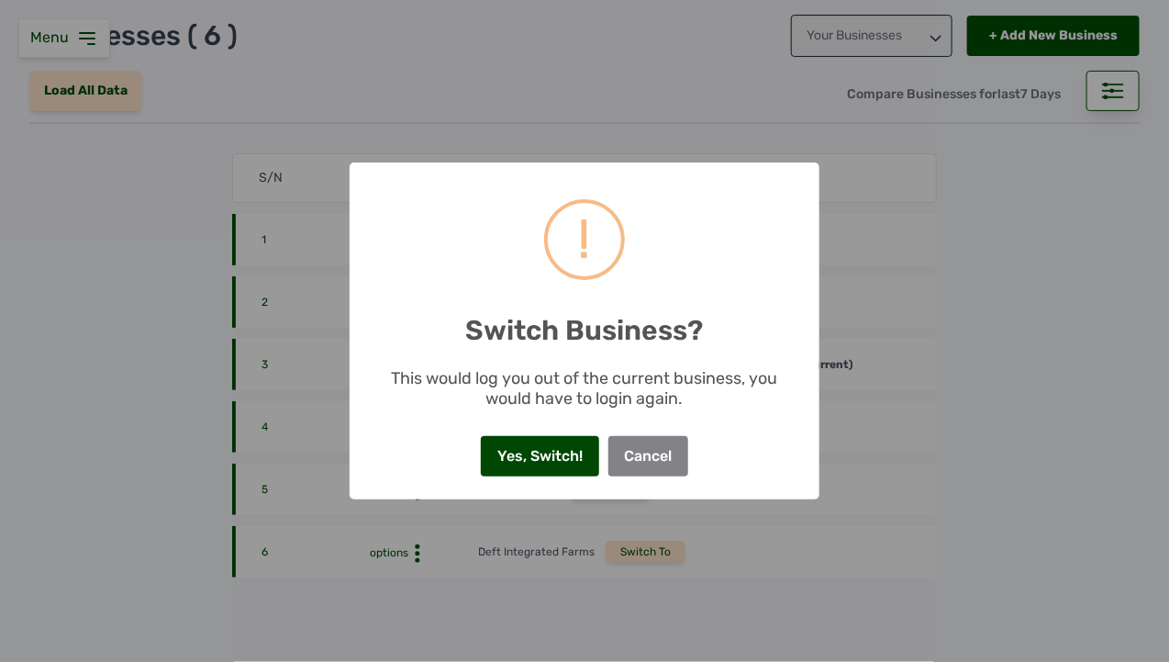
click at [563, 451] on button "Yes, Switch!" at bounding box center [539, 456] width 117 height 40
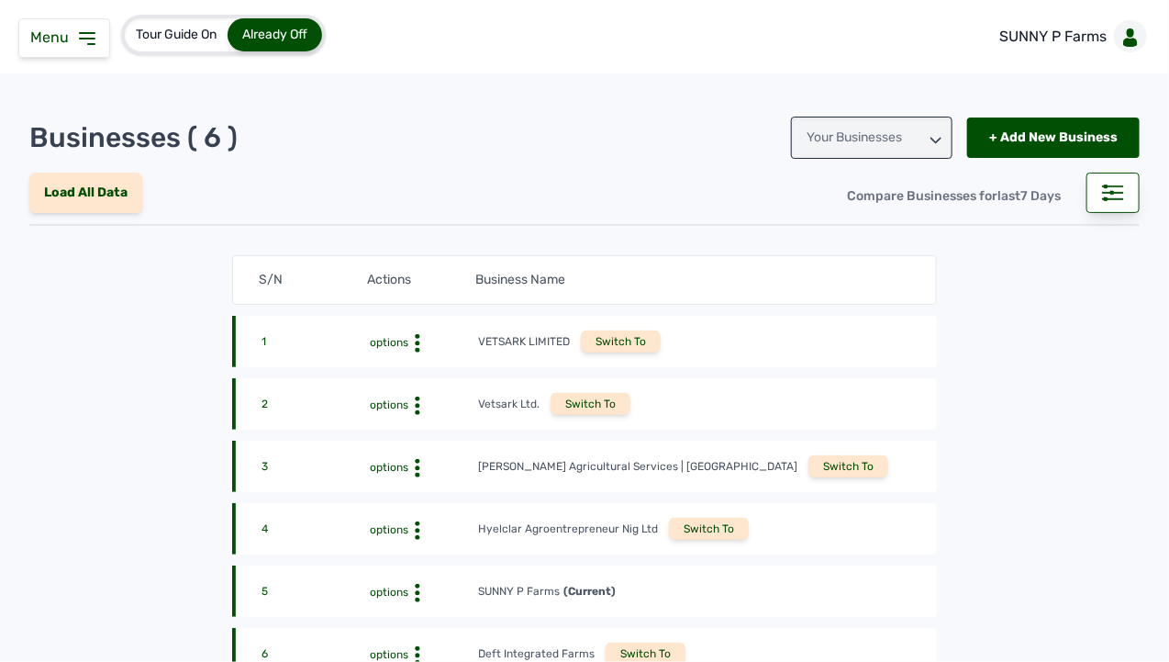
click at [92, 43] on icon at bounding box center [87, 38] width 15 height 11
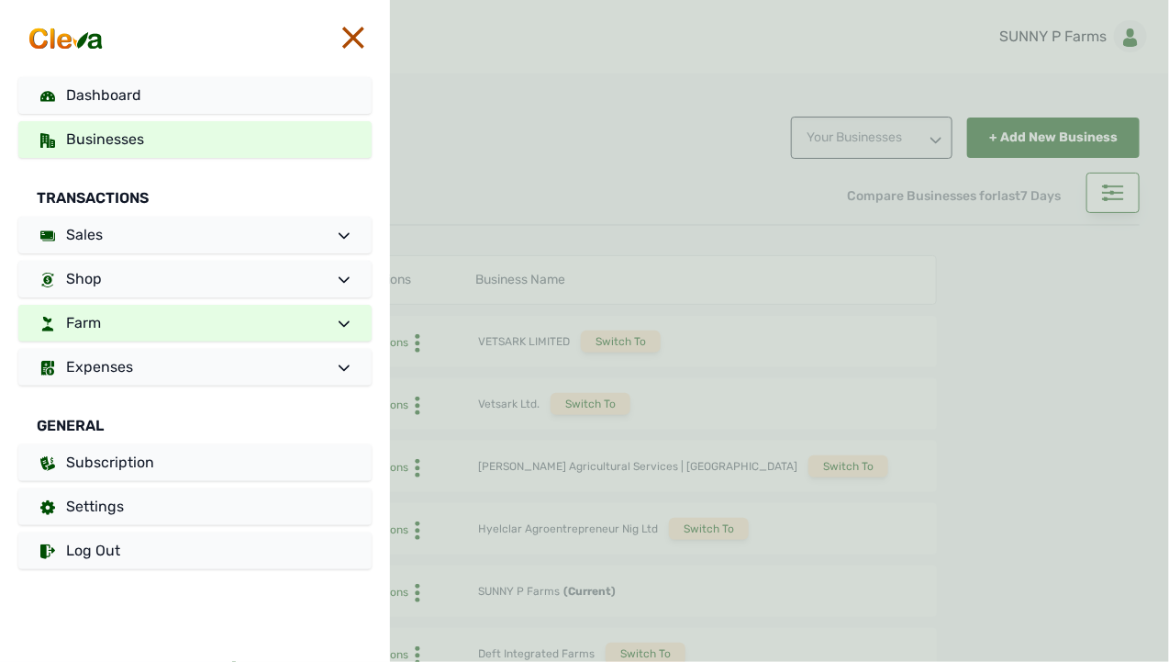
click at [213, 318] on link "Farm" at bounding box center [194, 323] width 353 height 37
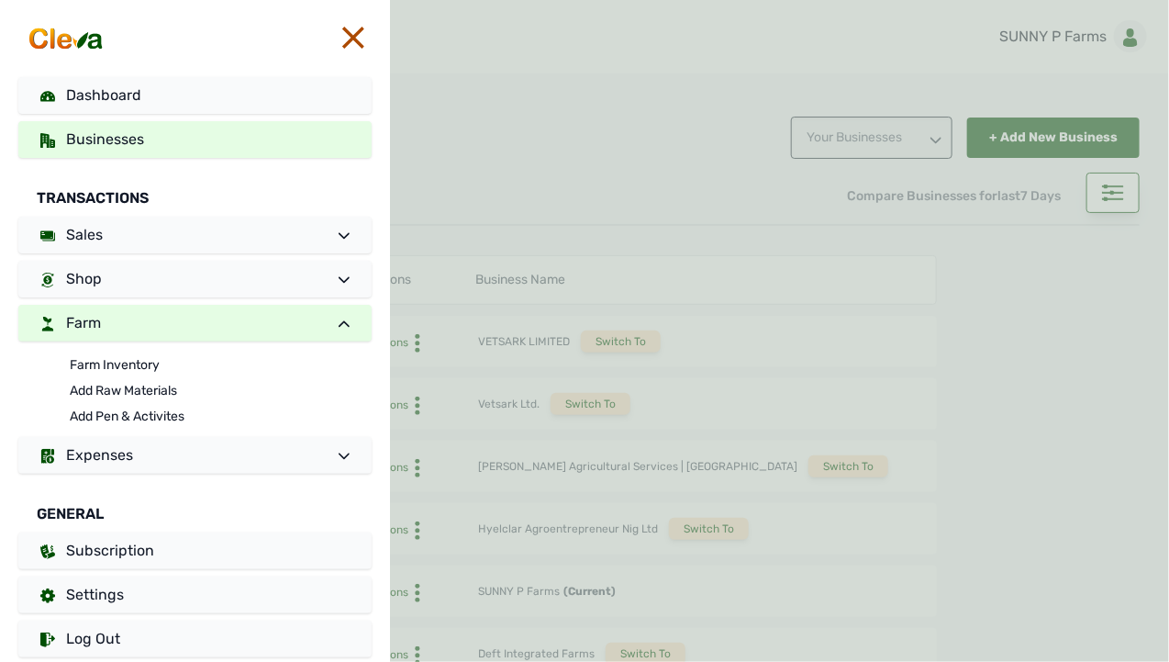
click at [213, 318] on link "Farm" at bounding box center [194, 323] width 353 height 37
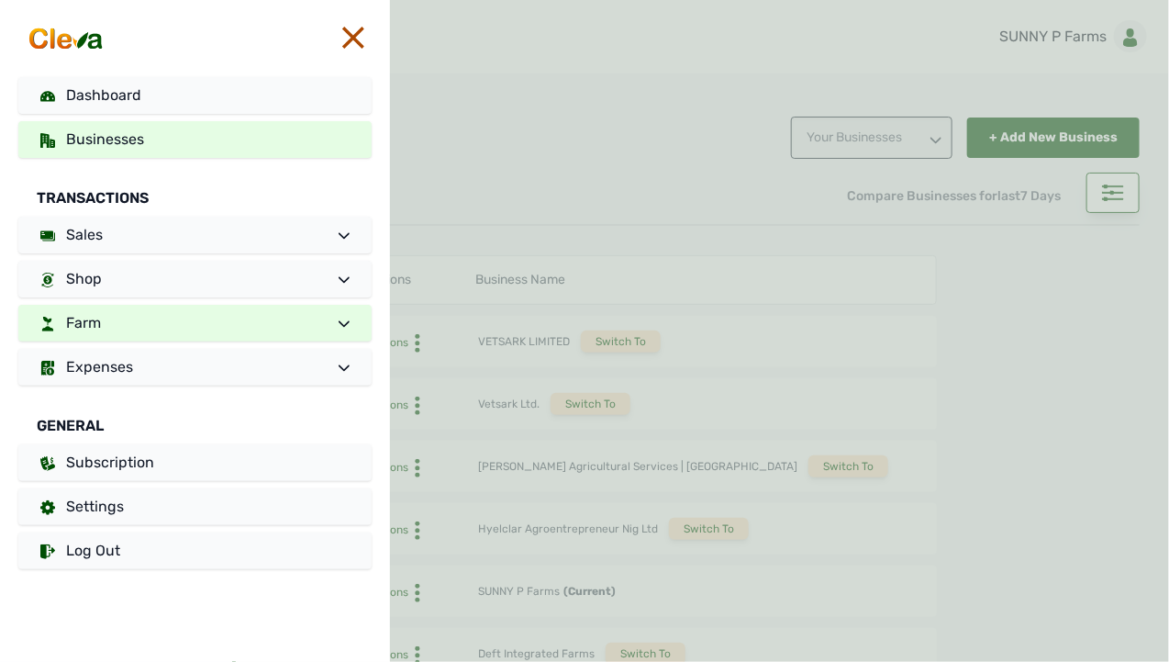
click at [167, 328] on link "Farm" at bounding box center [194, 323] width 353 height 37
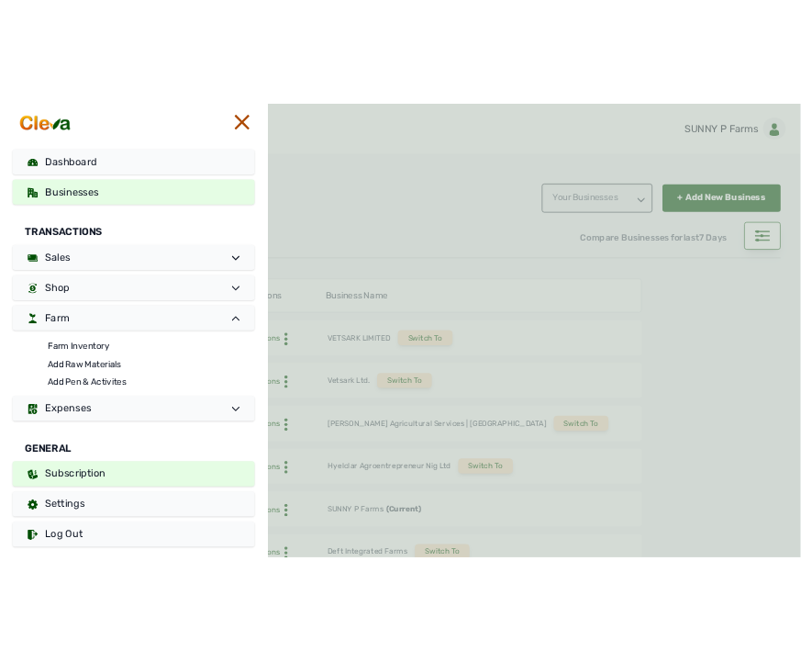
scroll to position [13, 0]
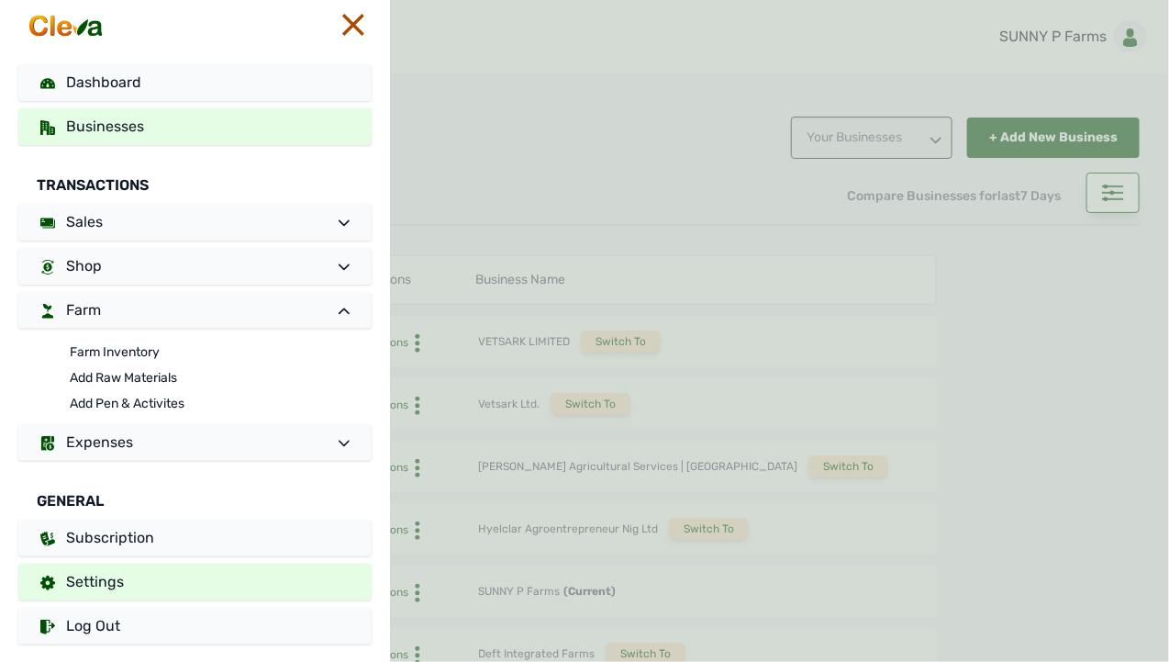
click at [149, 564] on link "Settings" at bounding box center [194, 581] width 353 height 37
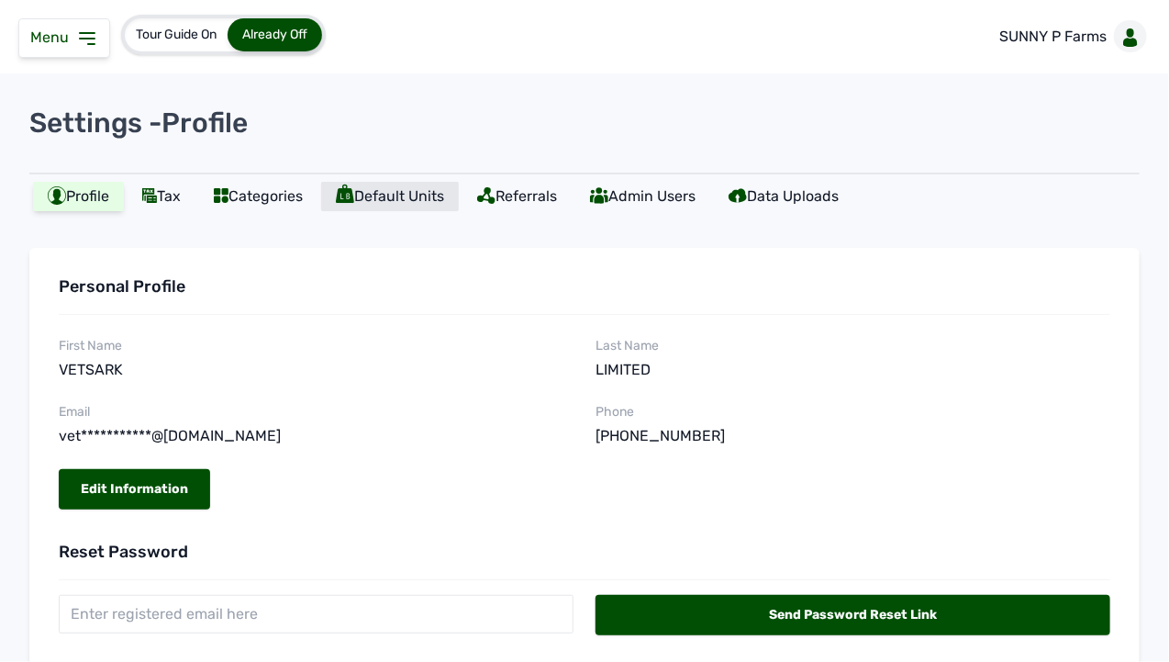
click at [383, 199] on div "Default Units" at bounding box center [390, 196] width 138 height 29
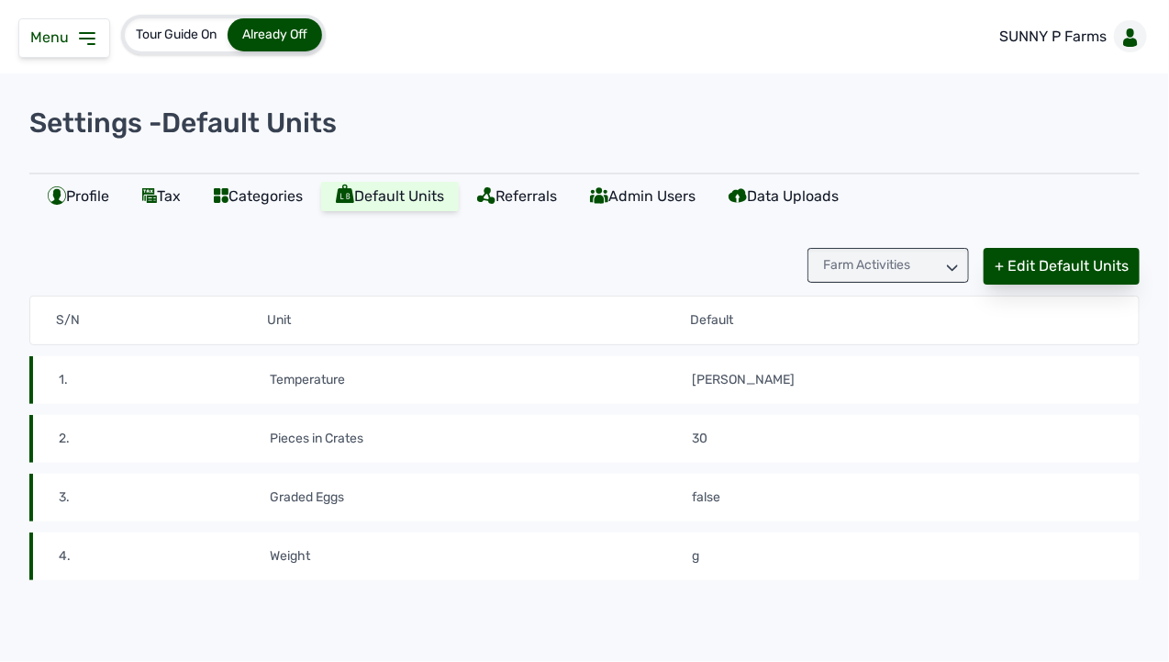
click at [1066, 266] on div "+ Edit Default Units" at bounding box center [1062, 266] width 156 height 37
select select "celcius"
select select "false"
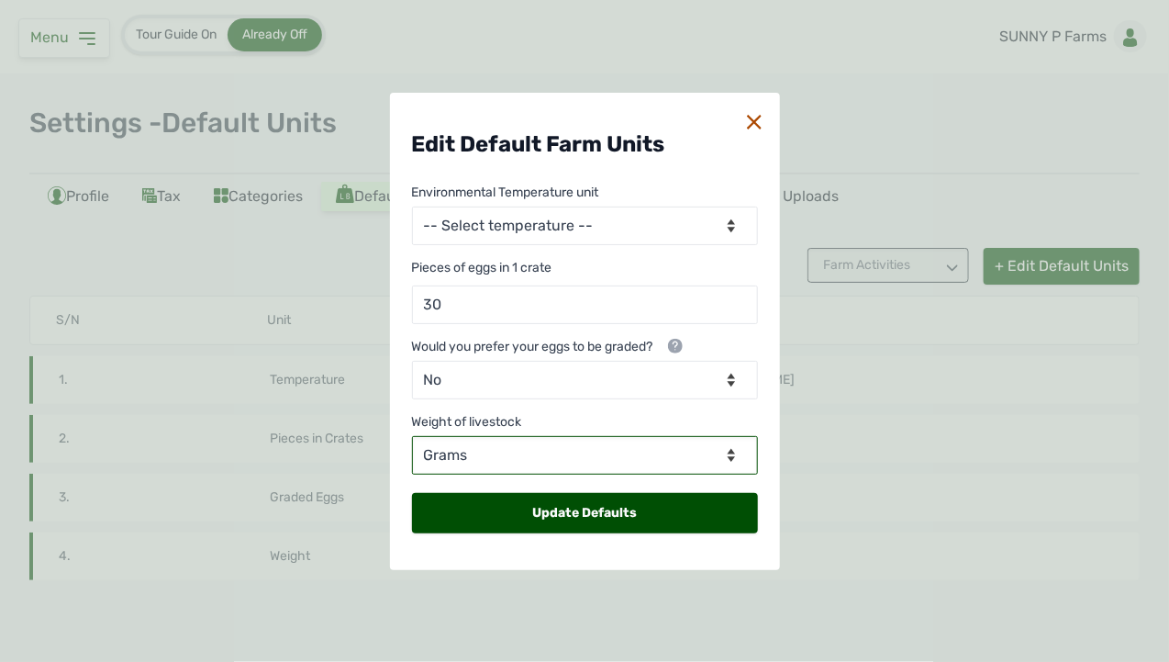
click at [677, 454] on select "-- Select weight -- Kilograms Grams Pounds" at bounding box center [585, 455] width 346 height 39
select select "kg"
click at [412, 436] on select "-- Select weight -- Kilograms Grams Pounds" at bounding box center [585, 455] width 346 height 39
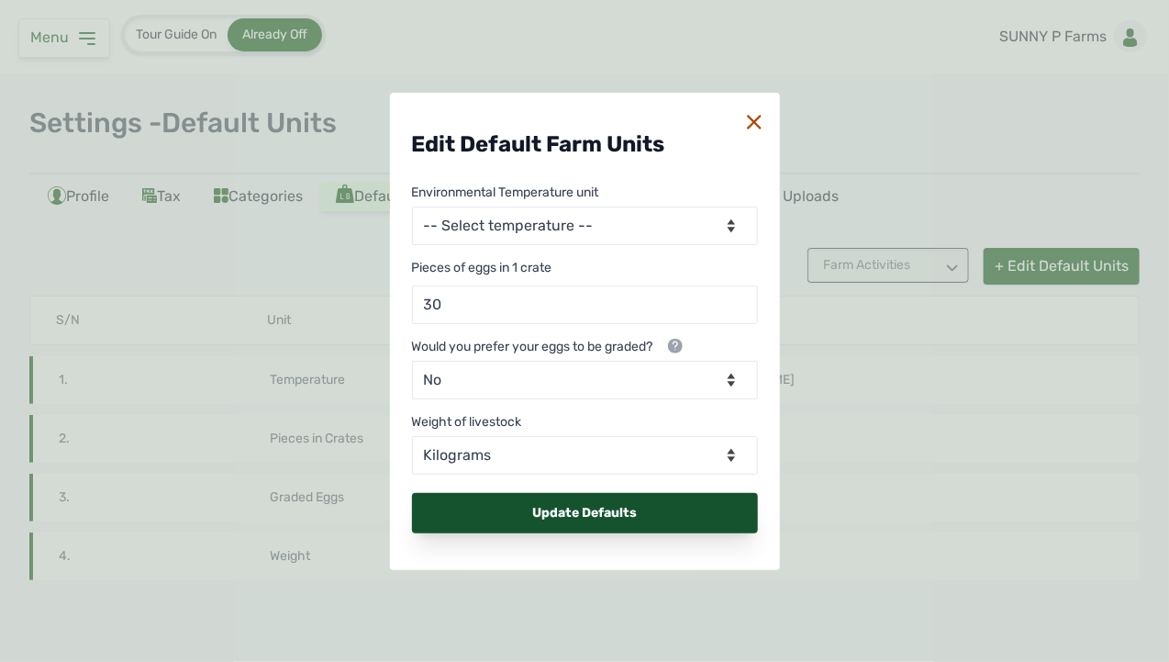
click at [591, 512] on div "Update Defaults" at bounding box center [585, 513] width 346 height 40
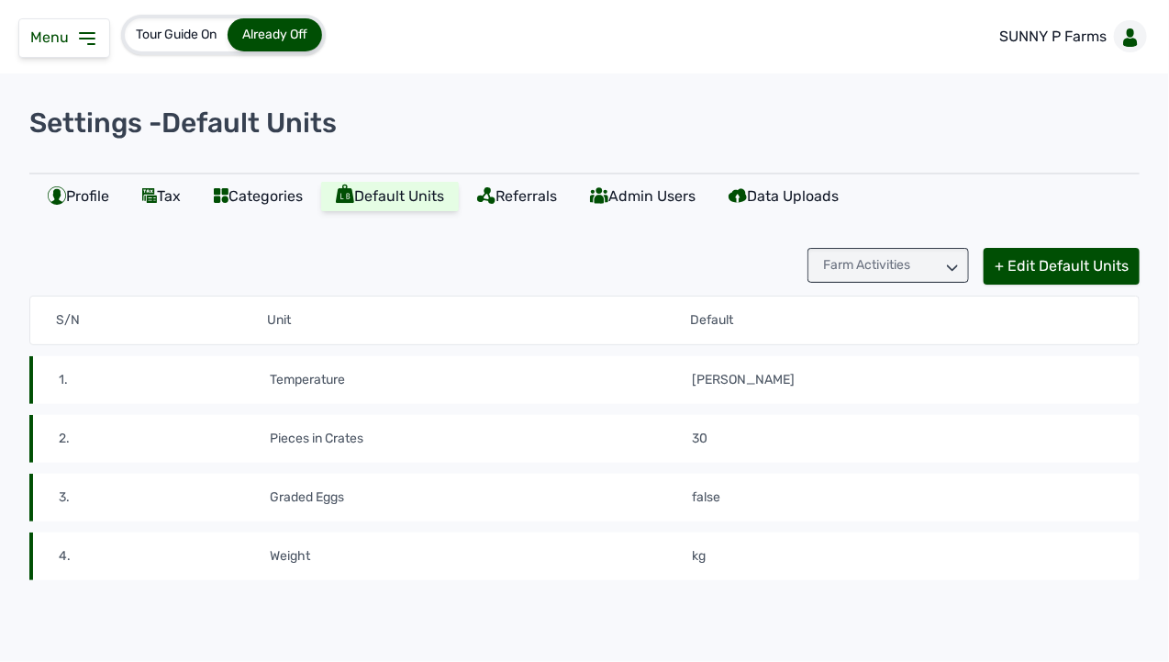
click at [52, 28] on div "Menu" at bounding box center [64, 37] width 92 height 39
click at [53, 41] on span "Menu" at bounding box center [53, 36] width 46 height 17
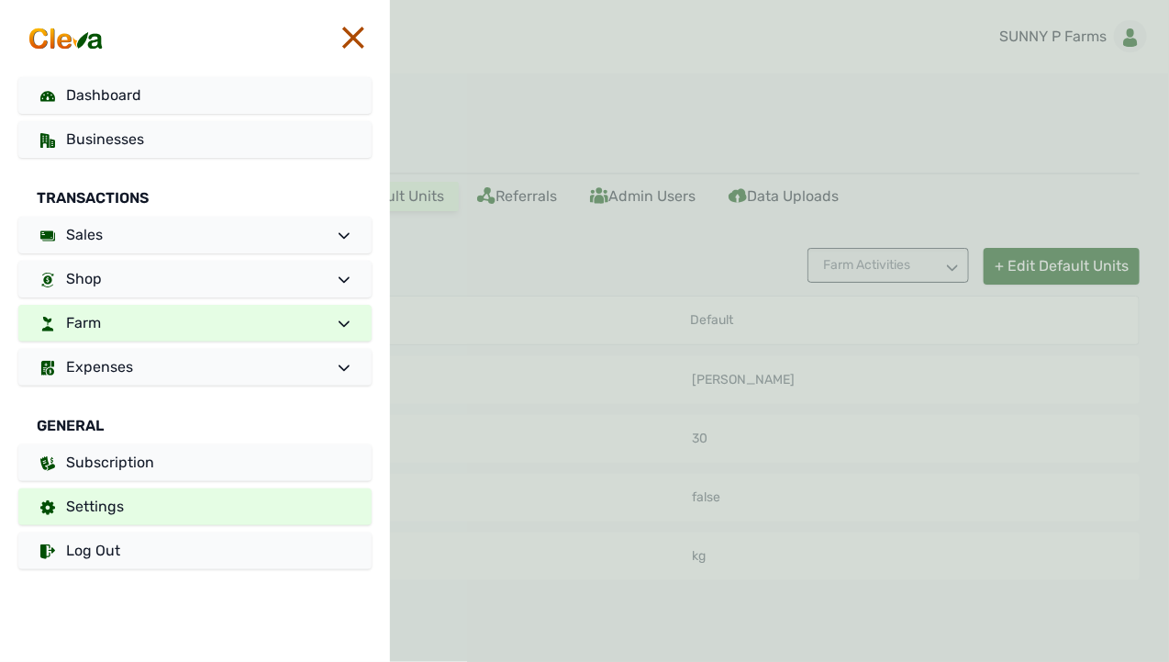
click at [165, 321] on link "Farm" at bounding box center [194, 323] width 353 height 37
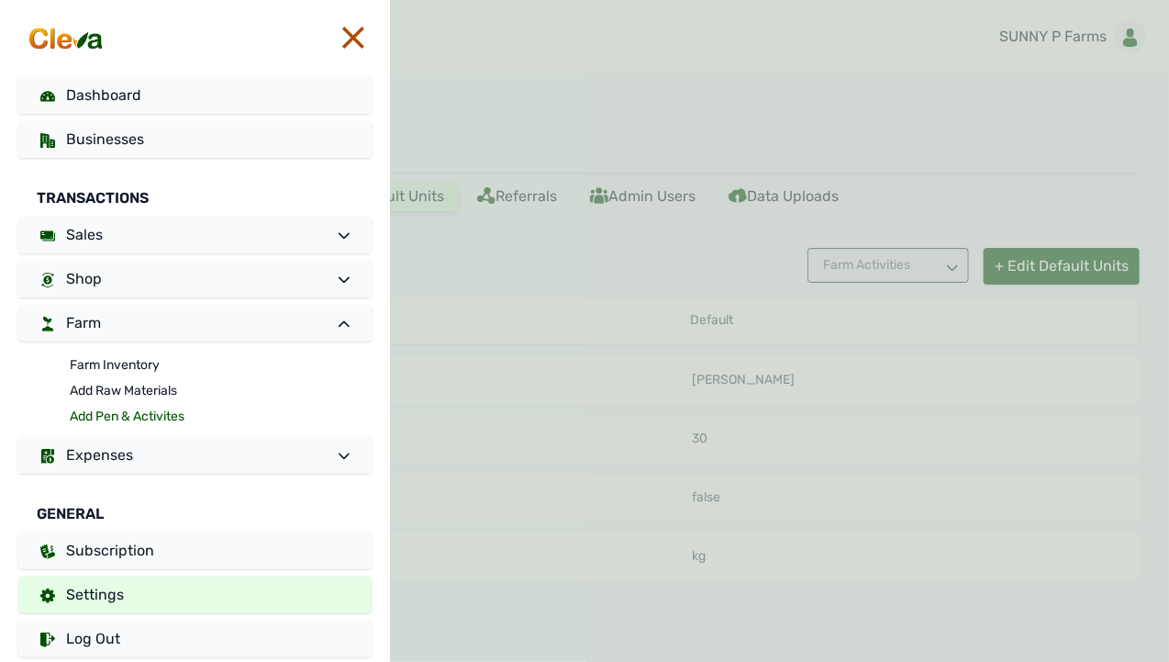
click at [138, 411] on link "Add Pen & Activites" at bounding box center [221, 417] width 302 height 26
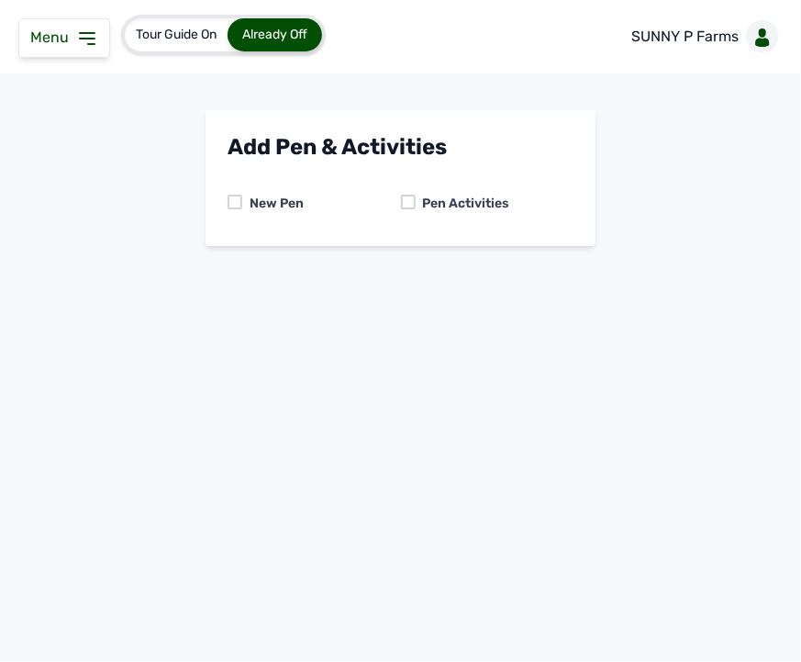
click at [408, 197] on div at bounding box center [408, 202] width 15 height 15
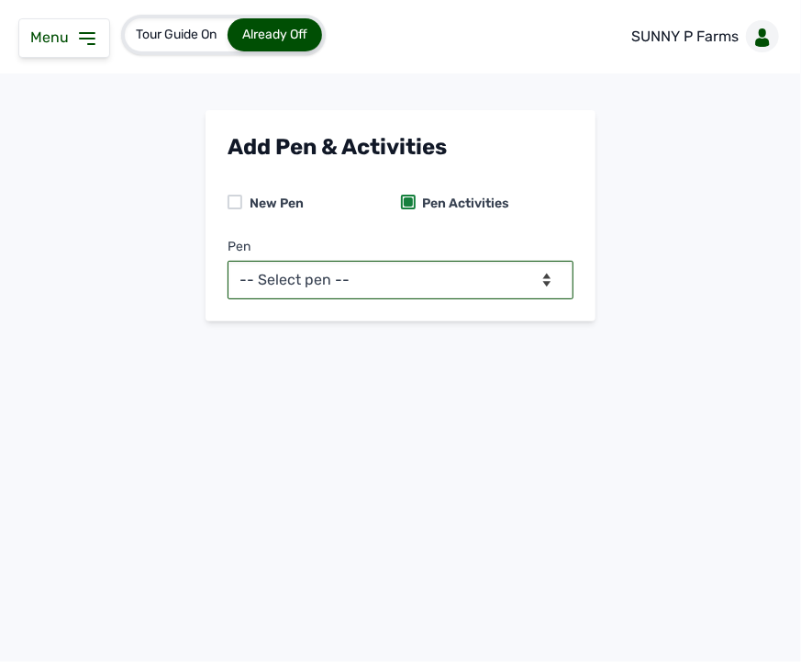
click at [404, 275] on select "-- Select pen -- PEN A (Broilers)" at bounding box center [401, 280] width 346 height 39
select select "mesbkeoa5506"
click at [228, 261] on select "-- Select pen -- PEN A (Broilers)" at bounding box center [401, 280] width 346 height 39
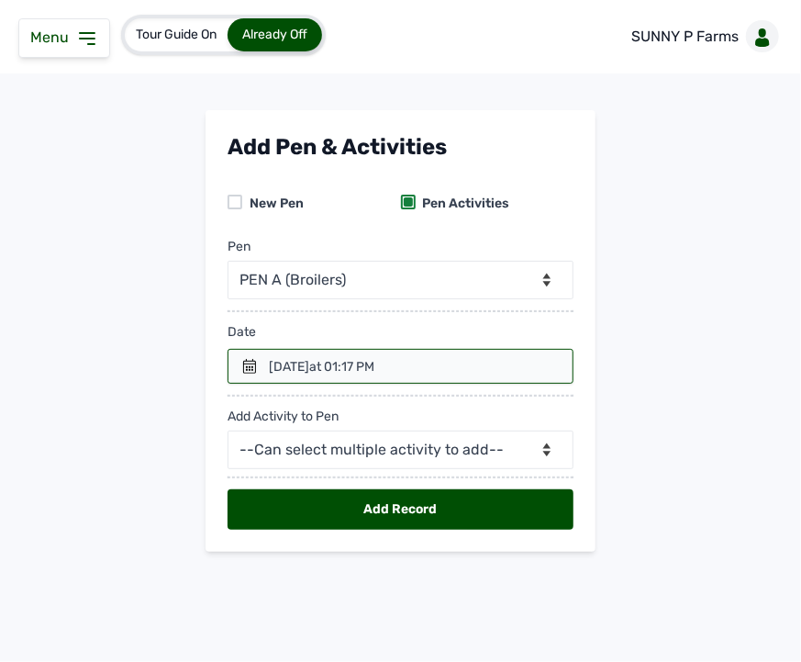
click at [242, 364] on icon at bounding box center [249, 366] width 15 height 15
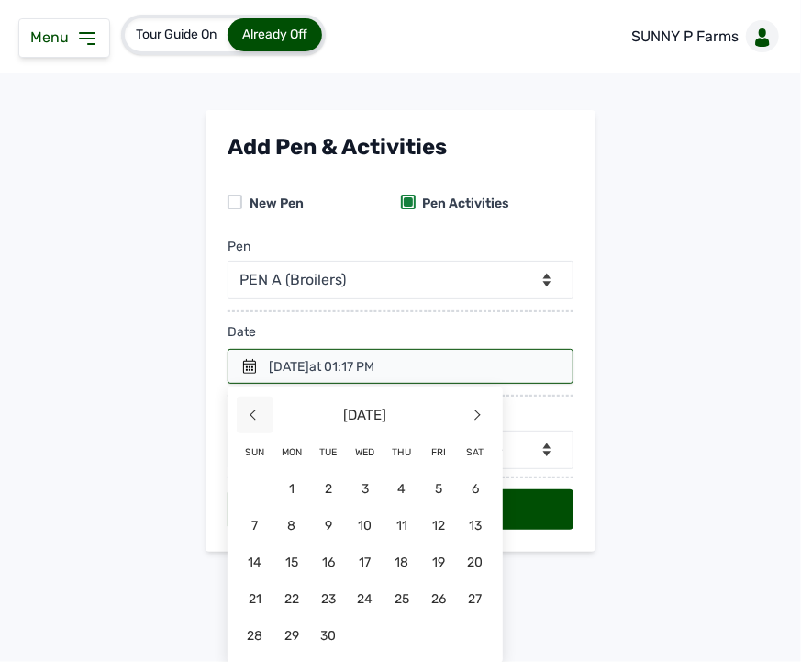
click at [251, 415] on span "<" at bounding box center [255, 414] width 37 height 37
click at [355, 630] on span "27" at bounding box center [365, 635] width 37 height 37
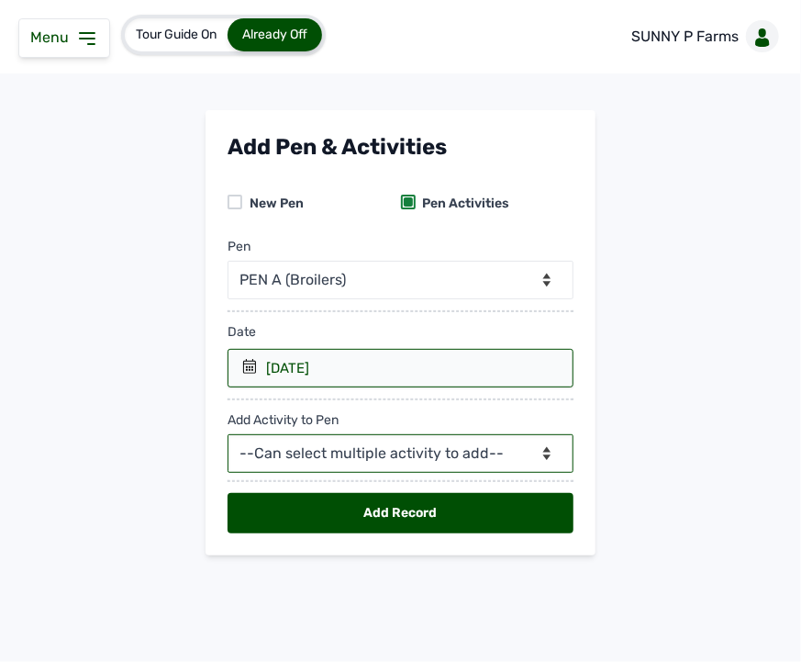
click at [333, 457] on select "--Can select multiple activity to add-- Raw Material Losses Weight" at bounding box center [401, 453] width 346 height 39
select select "Weight"
click at [228, 435] on select "--Can select multiple activity to add-- Raw Material Losses Weight" at bounding box center [401, 453] width 346 height 39
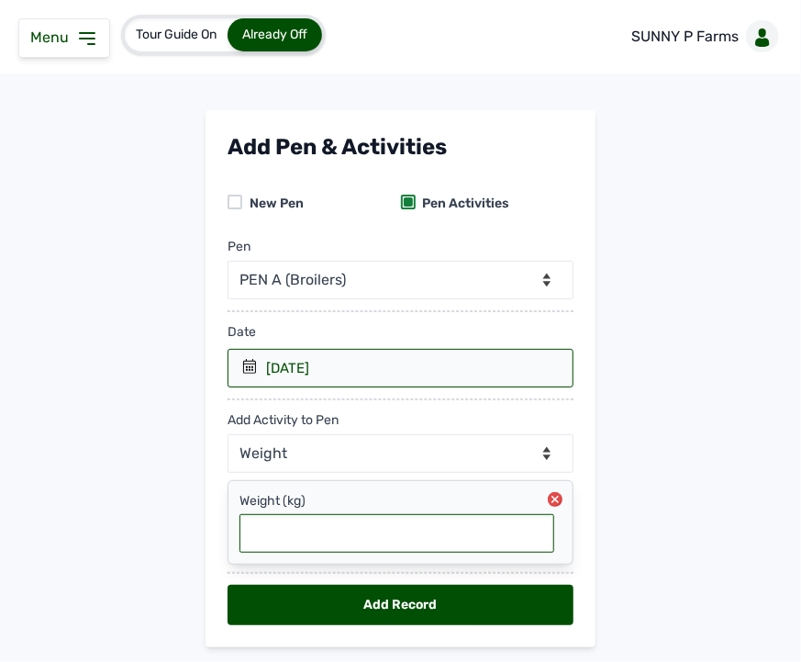
click at [326, 521] on input "text" at bounding box center [397, 533] width 315 height 39
type input "0.12"
click at [387, 606] on div "Add Record" at bounding box center [401, 605] width 346 height 40
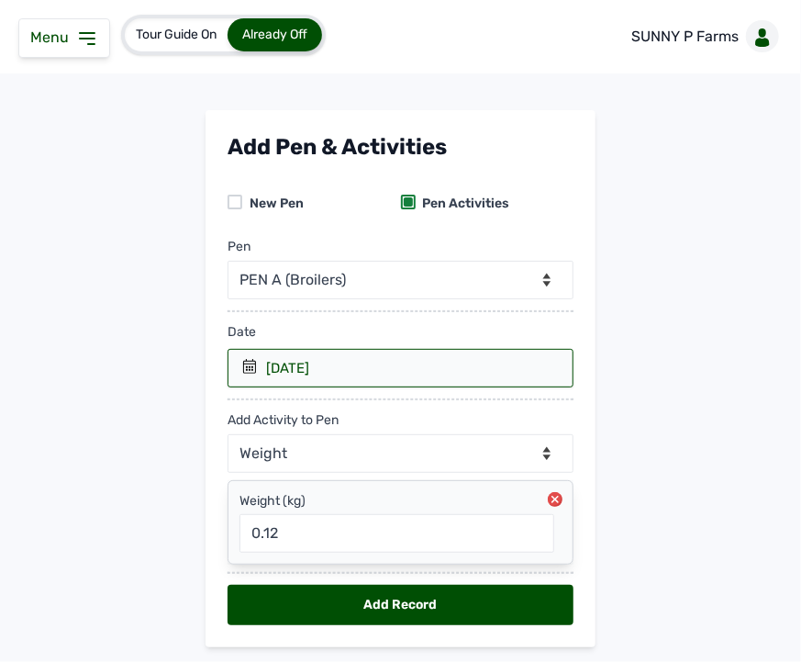
select select "null"
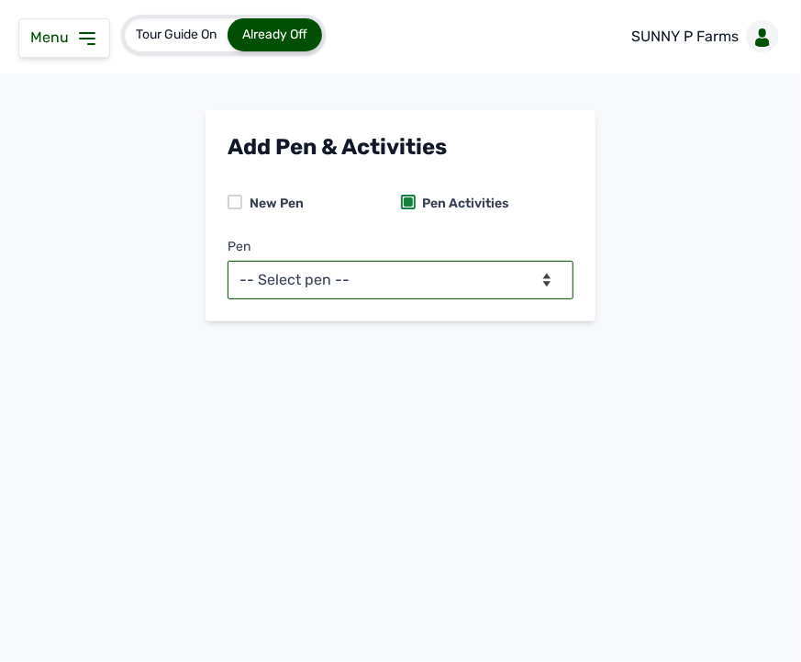
click at [524, 273] on select "-- Select pen -- PEN A (Broilers)" at bounding box center [401, 280] width 346 height 39
select select "mesbkeoa5506"
click at [228, 261] on select "-- Select pen -- PEN A (Broilers)" at bounding box center [401, 280] width 346 height 39
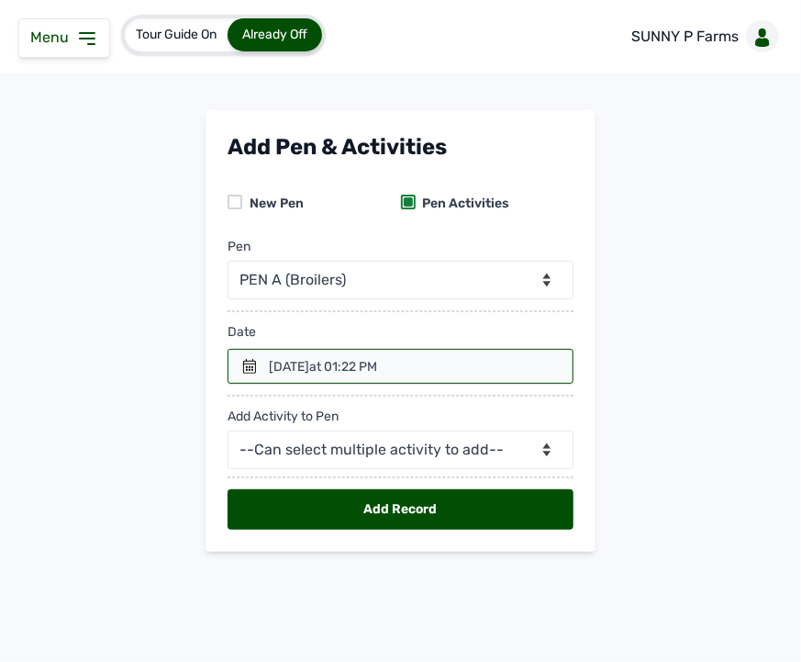
click at [267, 351] on div at bounding box center [401, 366] width 346 height 35
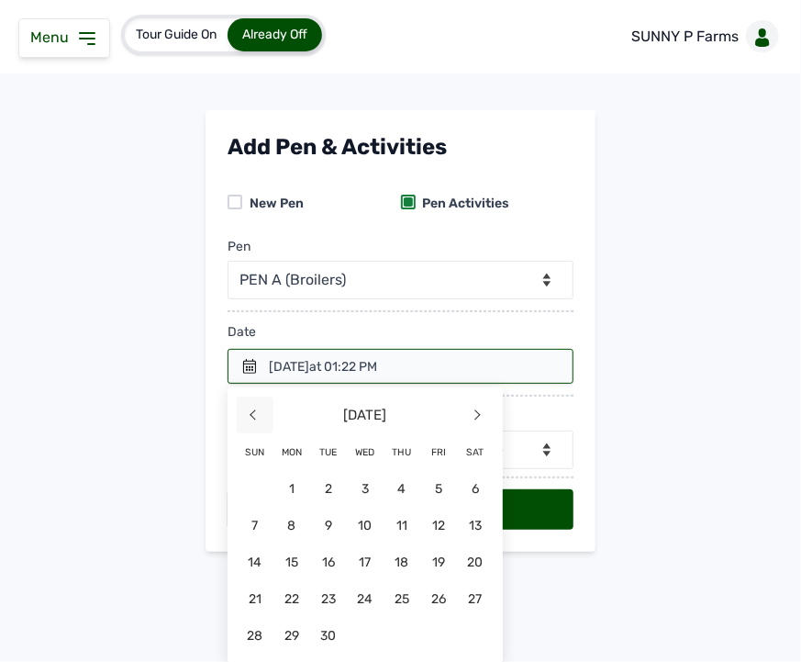
click at [262, 407] on span "<" at bounding box center [255, 414] width 37 height 37
click at [400, 630] on span "28" at bounding box center [402, 635] width 37 height 37
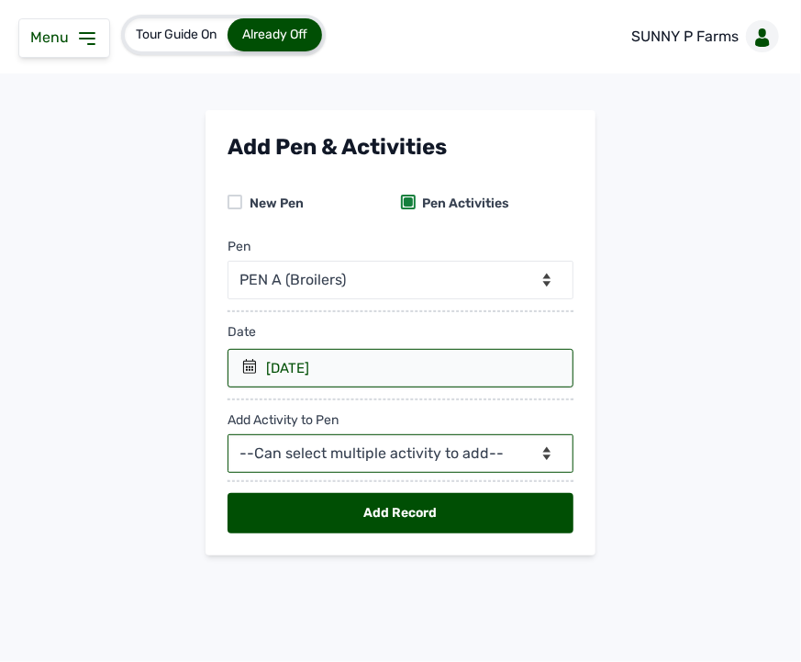
click at [377, 464] on select "--Can select multiple activity to add-- Raw Material Losses Weight" at bounding box center [401, 453] width 346 height 39
select select "Weight"
click at [228, 435] on select "--Can select multiple activity to add-- Raw Material Losses Weight" at bounding box center [401, 453] width 346 height 39
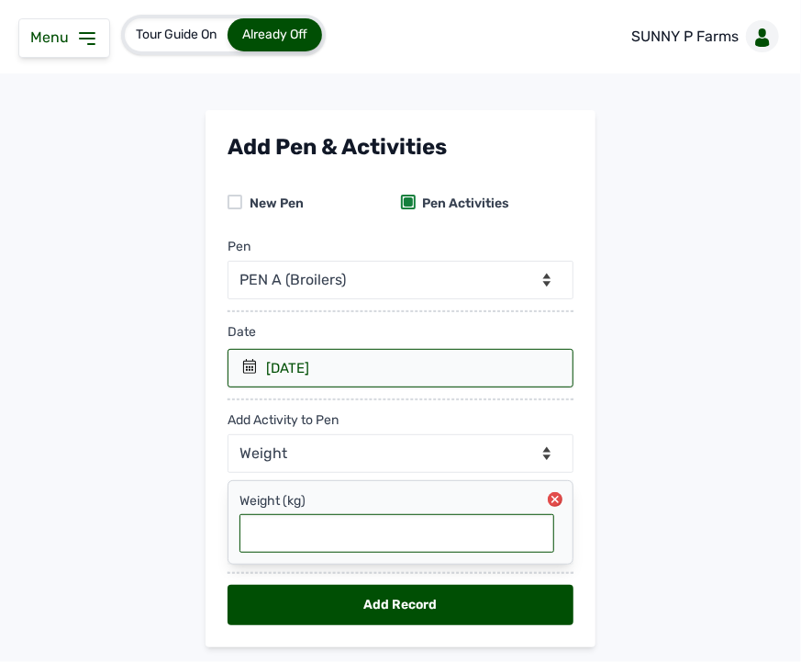
click at [340, 529] on input "text" at bounding box center [397, 533] width 315 height 39
type input "0.133"
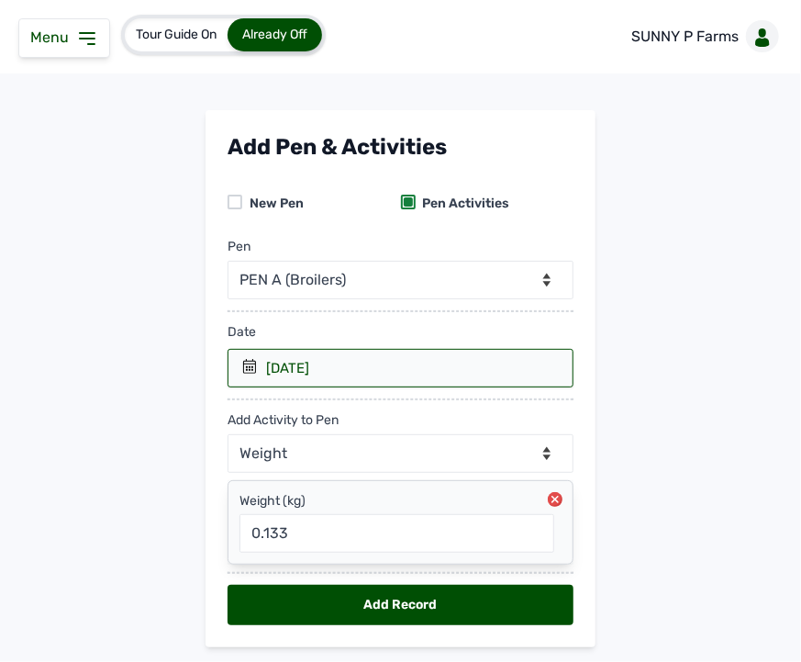
click at [353, 602] on div "Add Record" at bounding box center [401, 605] width 346 height 40
select select "null"
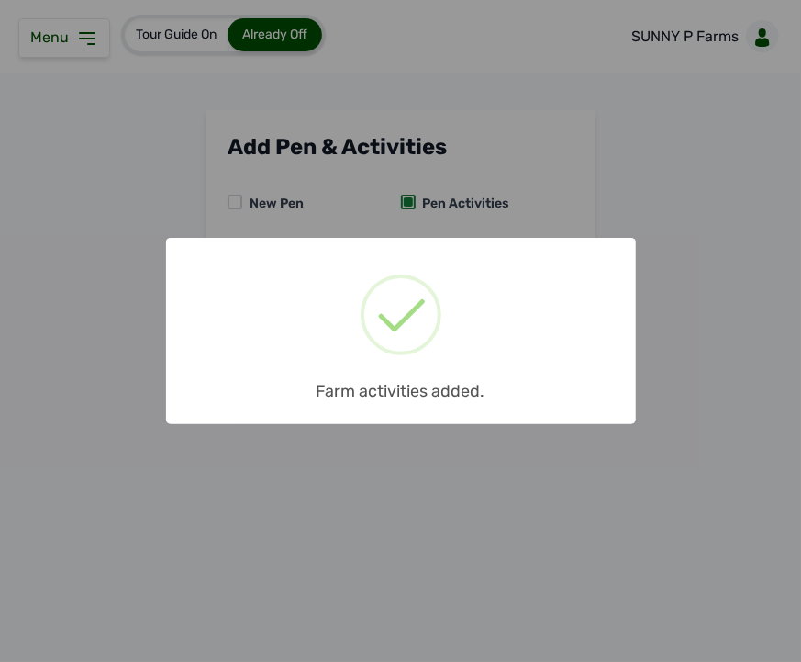
click at [496, 223] on div "× Farm activities added. OK No Cancel" at bounding box center [400, 331] width 801 height 662
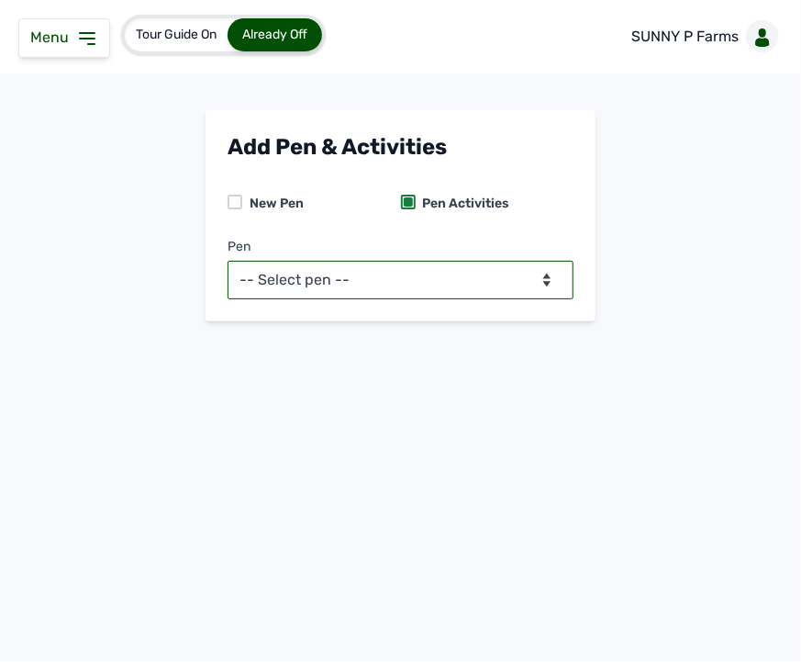
click at [471, 288] on select "-- Select pen -- PEN A (Broilers)" at bounding box center [401, 280] width 346 height 39
select select "mesbkeoa5506"
click at [228, 261] on select "-- Select pen -- PEN A (Broilers)" at bounding box center [401, 280] width 346 height 39
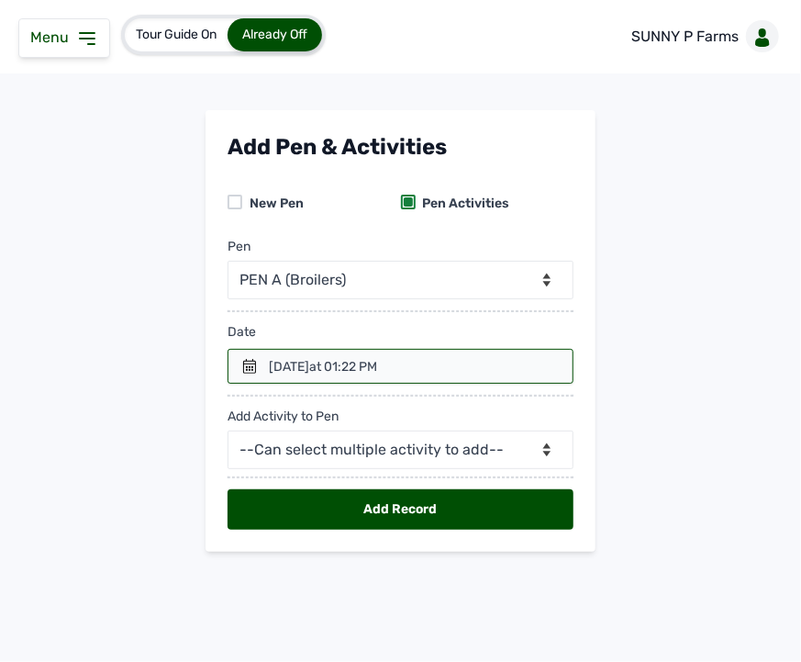
click at [309, 365] on div "10th Sept 2025 at 01:22 PM" at bounding box center [323, 367] width 108 height 18
click at [245, 369] on icon at bounding box center [249, 366] width 15 height 15
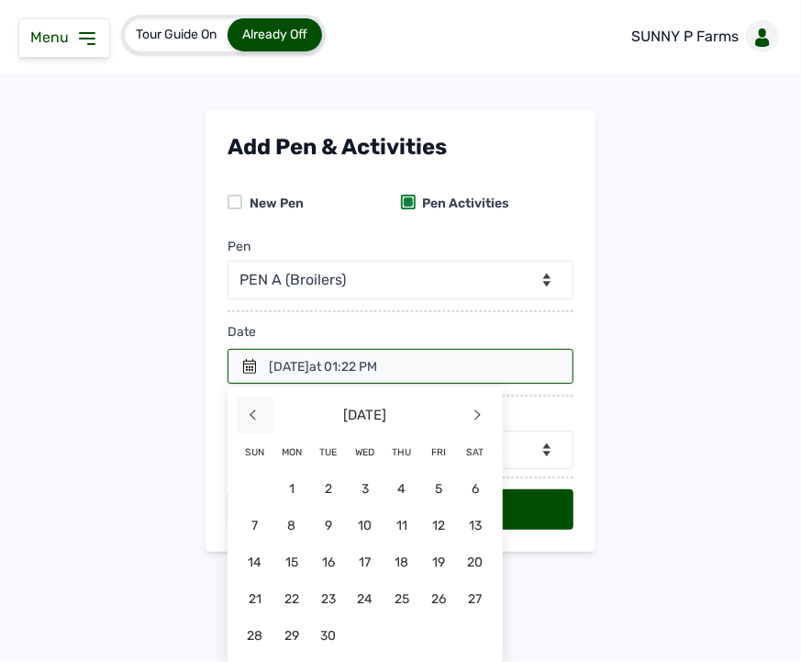
click at [251, 411] on span "<" at bounding box center [255, 414] width 37 height 37
click at [243, 352] on div at bounding box center [401, 366] width 346 height 35
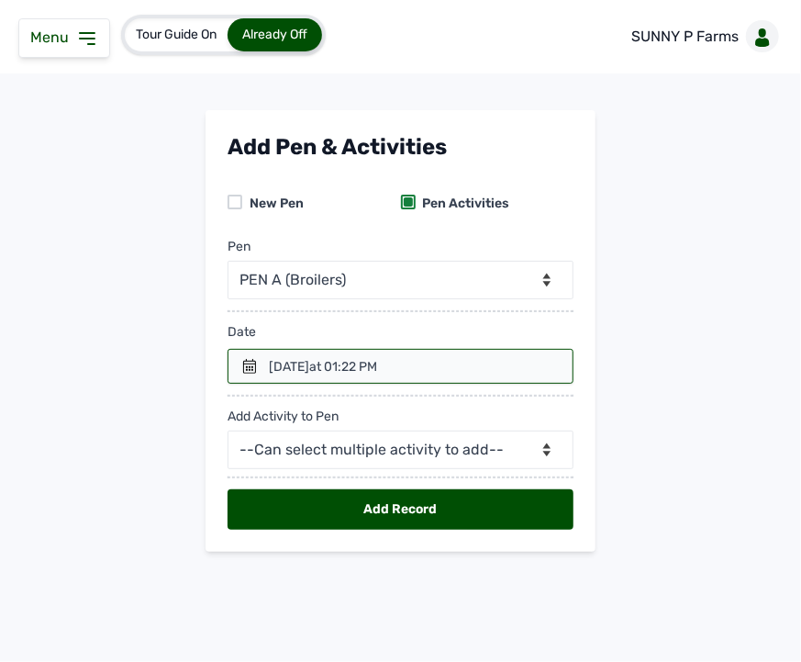
click at [251, 369] on icon at bounding box center [249, 366] width 15 height 15
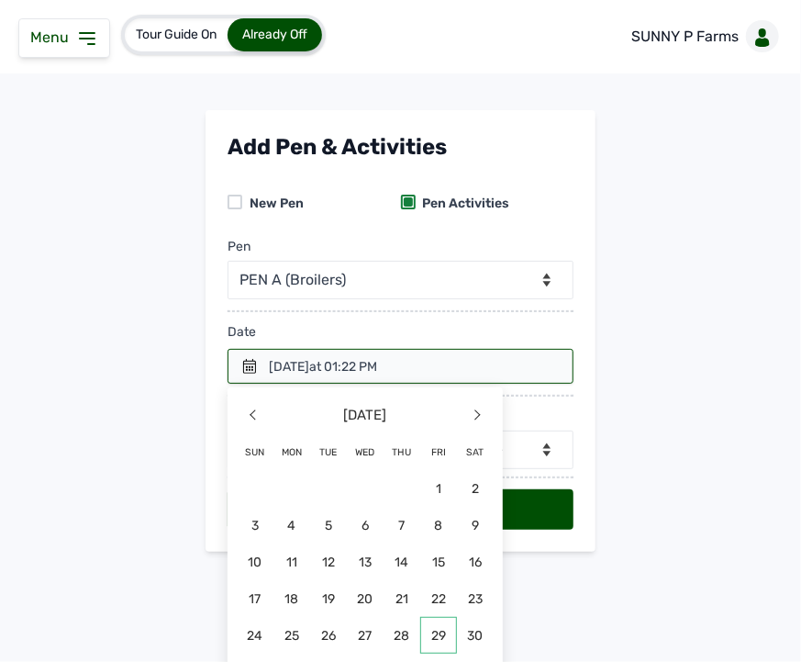
click at [427, 634] on span "29" at bounding box center [438, 635] width 37 height 37
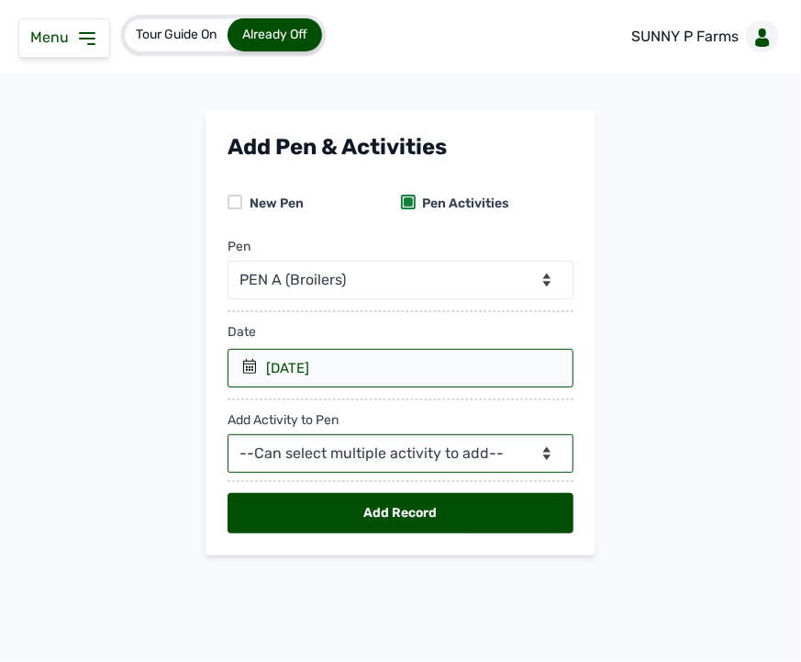
click at [374, 454] on select "--Can select multiple activity to add-- Raw Material Losses Weight" at bounding box center [401, 453] width 346 height 39
select select "Weight"
click at [228, 435] on select "--Can select multiple activity to add-- Raw Material Losses Weight" at bounding box center [401, 453] width 346 height 39
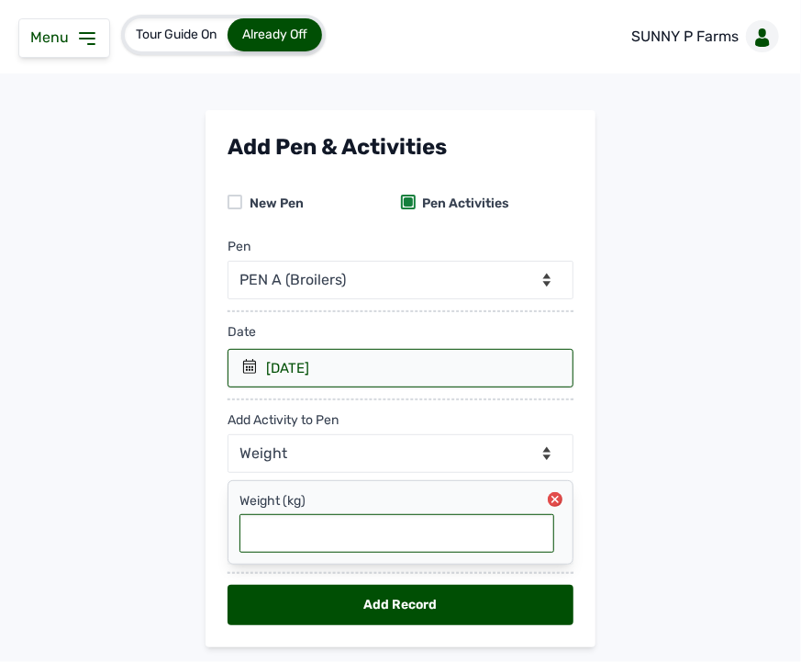
click at [325, 539] on input "text" at bounding box center [397, 533] width 315 height 39
type input "0.139"
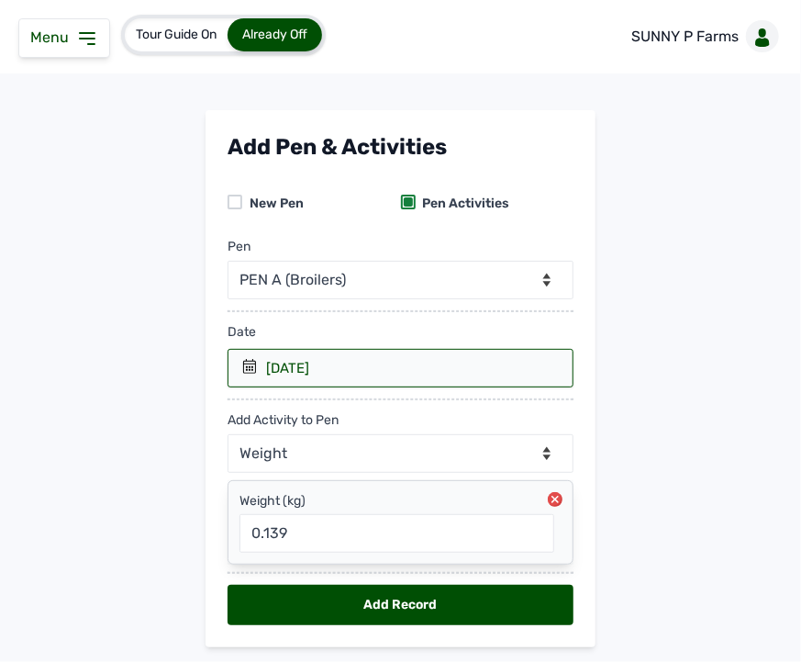
click at [325, 607] on div "Add Record" at bounding box center [401, 605] width 346 height 40
select select "null"
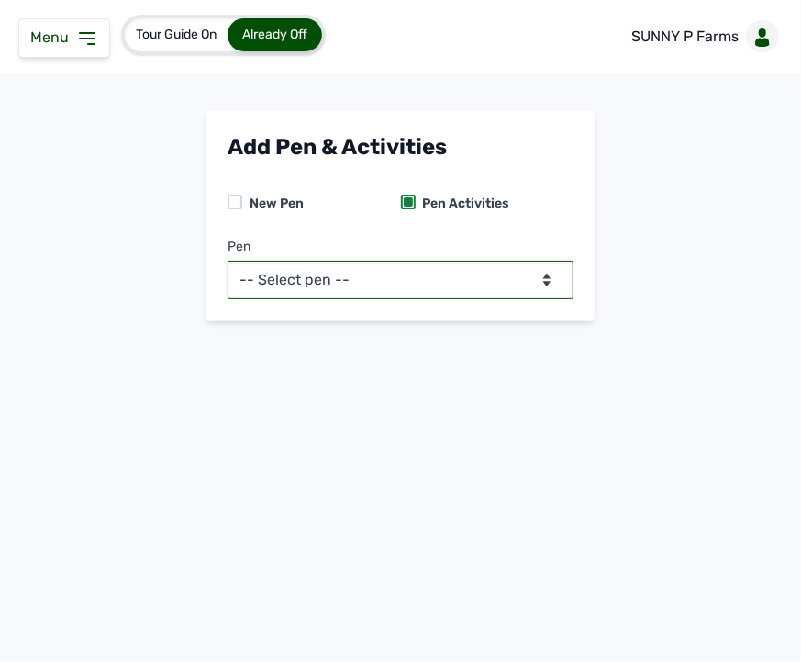
click at [463, 273] on select "-- Select pen -- PEN A (Broilers)" at bounding box center [401, 280] width 346 height 39
select select "mesbkeoa5506"
click at [228, 261] on select "-- Select pen -- PEN A (Broilers)" at bounding box center [401, 280] width 346 height 39
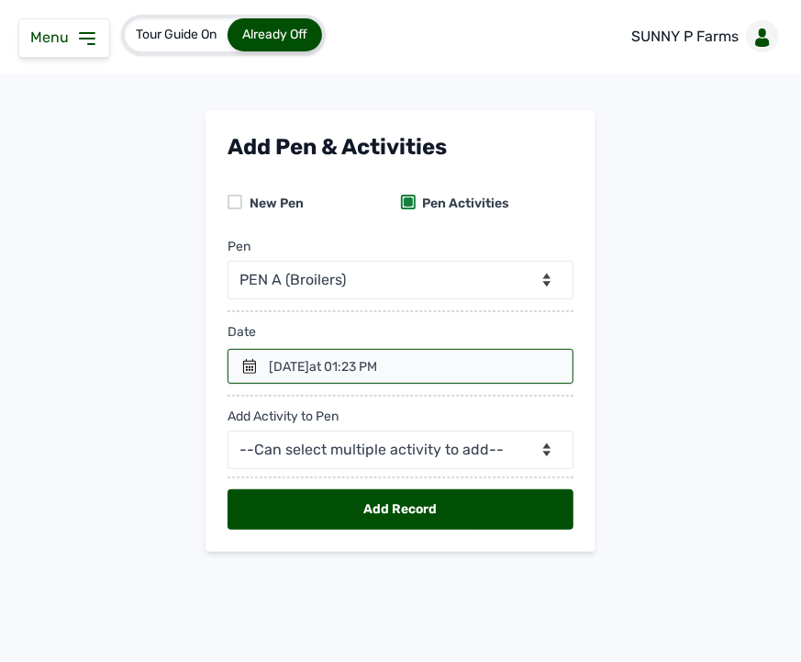
click at [246, 369] on icon at bounding box center [249, 366] width 15 height 15
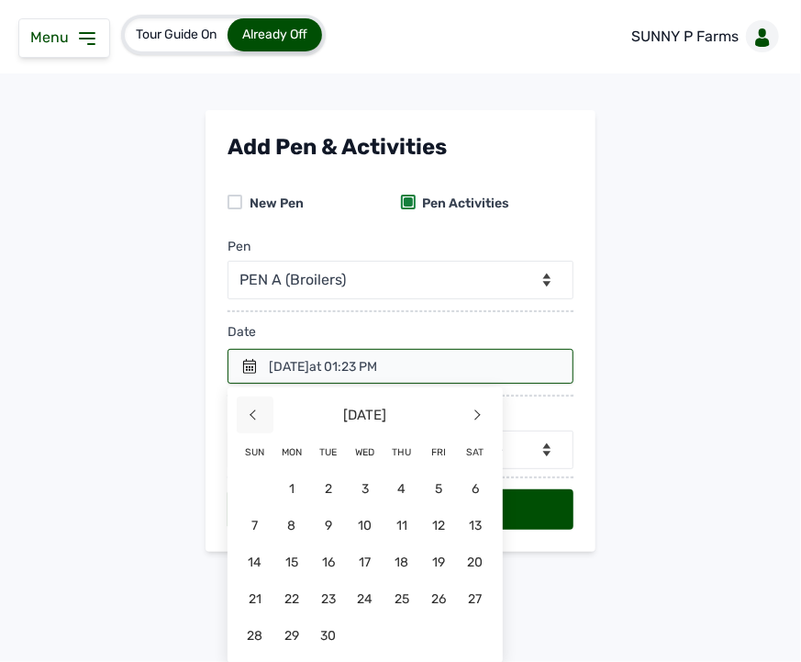
click at [251, 408] on span "<" at bounding box center [255, 414] width 37 height 37
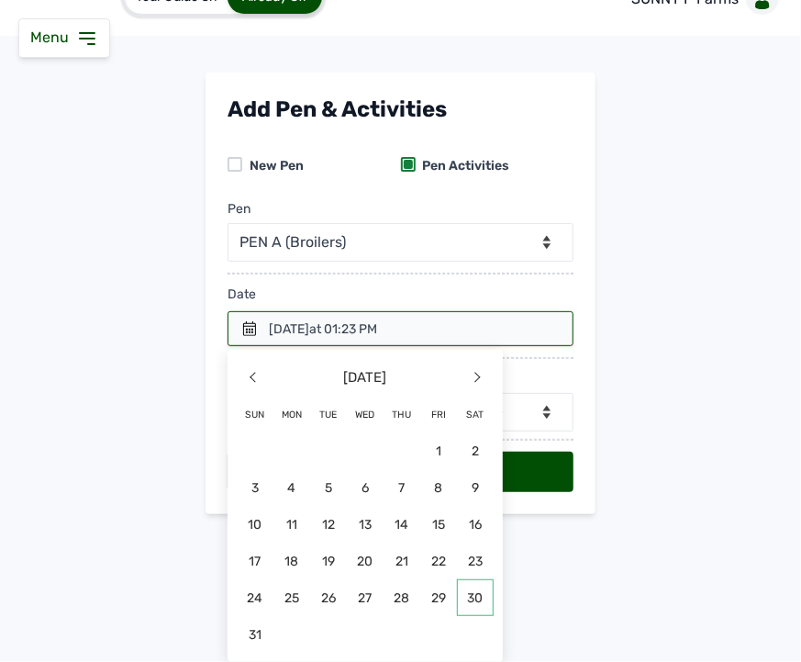
click at [469, 587] on span "30" at bounding box center [475, 597] width 37 height 37
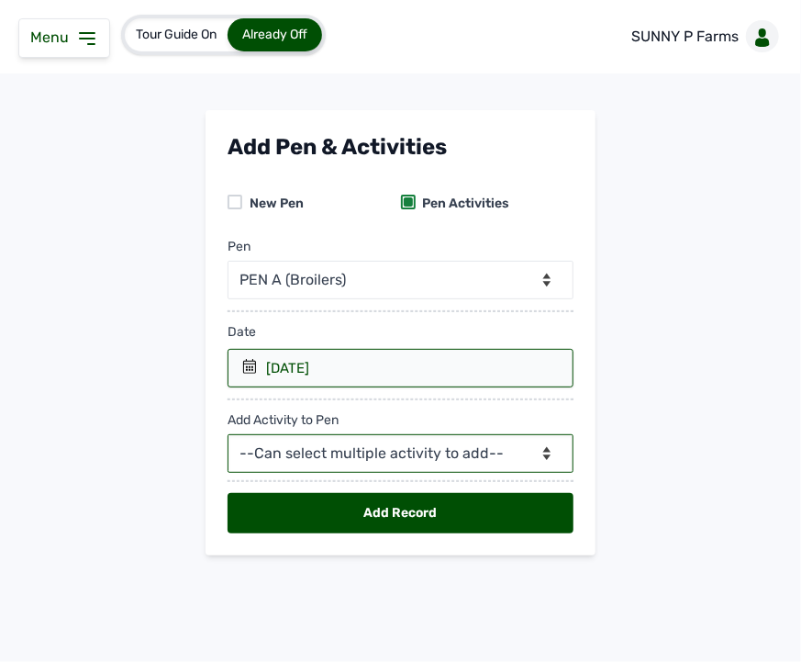
click at [340, 459] on select "--Can select multiple activity to add-- Raw Material Losses Weight" at bounding box center [401, 453] width 346 height 39
select select "Weight"
click at [228, 435] on select "--Can select multiple activity to add-- Raw Material Losses Weight" at bounding box center [401, 453] width 346 height 39
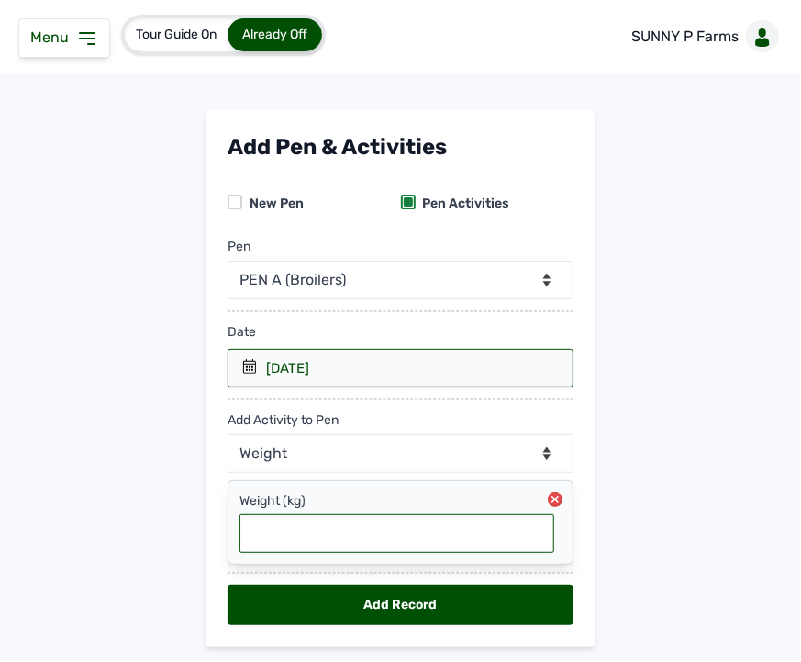
click at [379, 541] on input "text" at bounding box center [397, 533] width 315 height 39
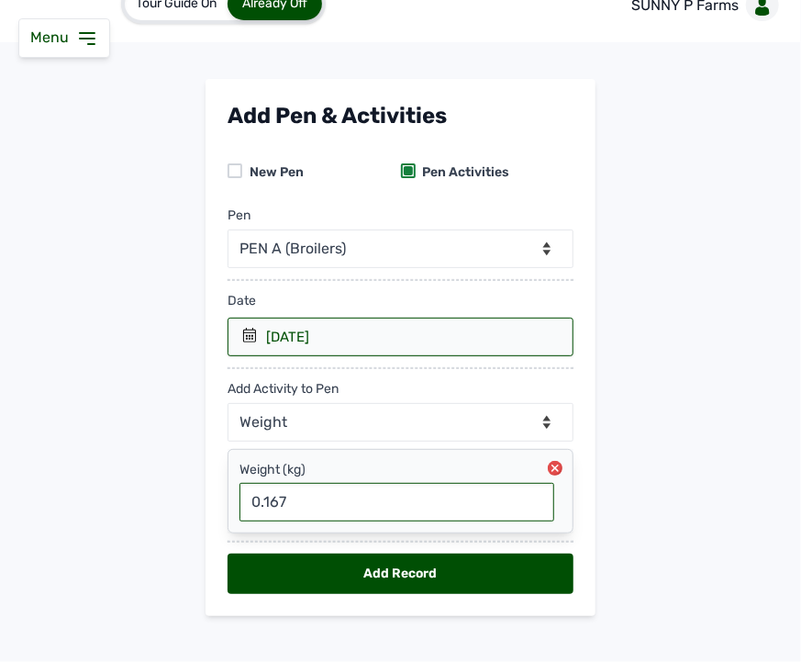
scroll to position [52, 0]
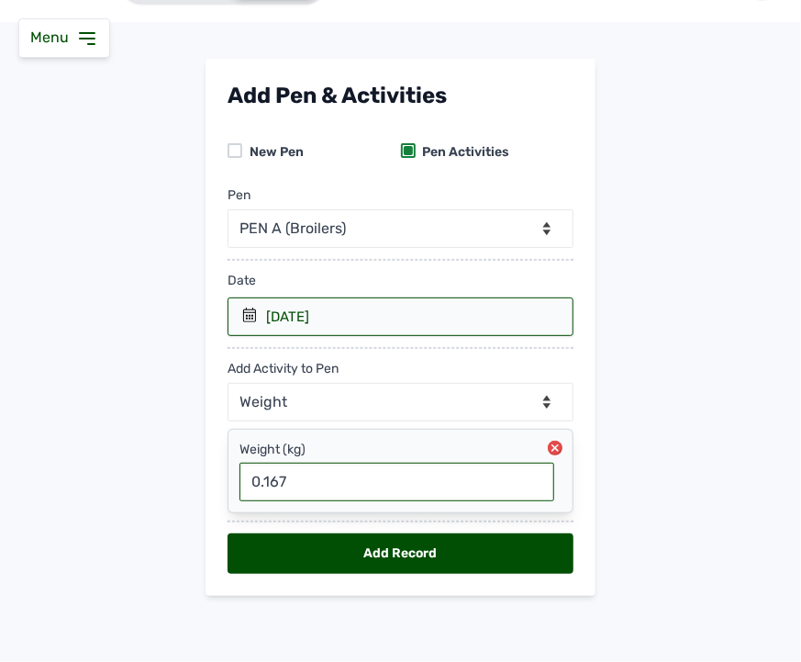
type input "0.167"
click at [367, 547] on div "Add Record" at bounding box center [401, 553] width 346 height 40
select select "null"
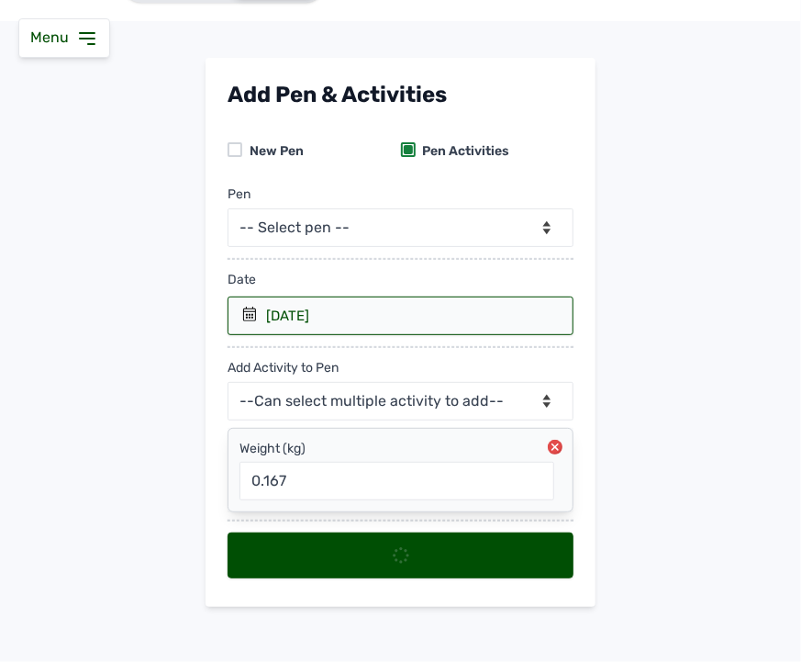
scroll to position [0, 0]
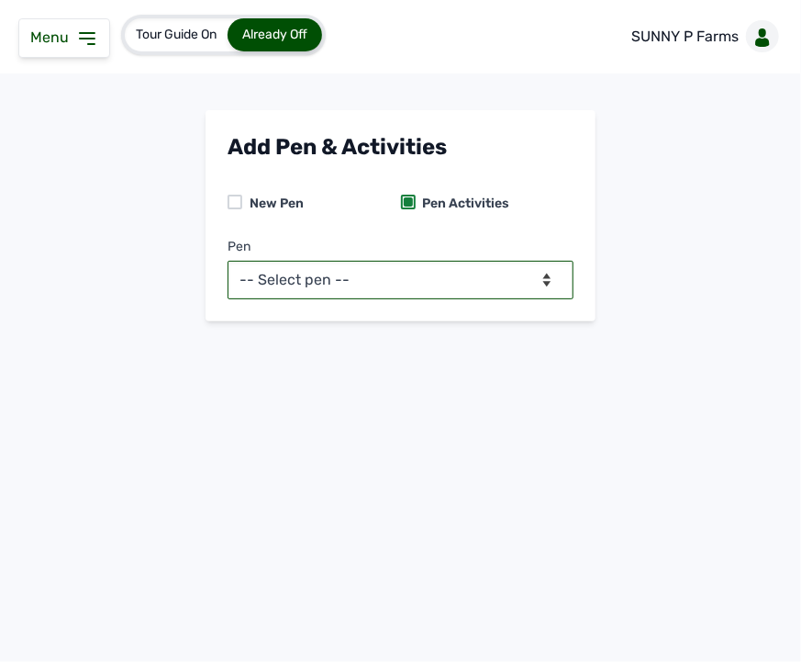
click at [493, 276] on select "-- Select pen -- PEN A (Broilers)" at bounding box center [401, 280] width 346 height 39
select select "mesbkeoa5506"
click at [228, 261] on select "-- Select pen -- PEN A (Broilers)" at bounding box center [401, 280] width 346 height 39
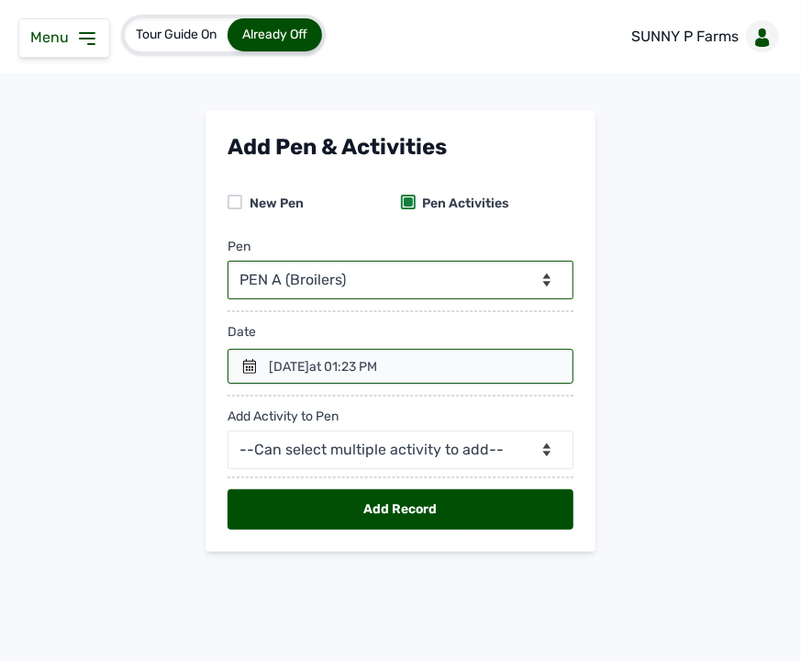
click at [251, 379] on div at bounding box center [401, 366] width 346 height 35
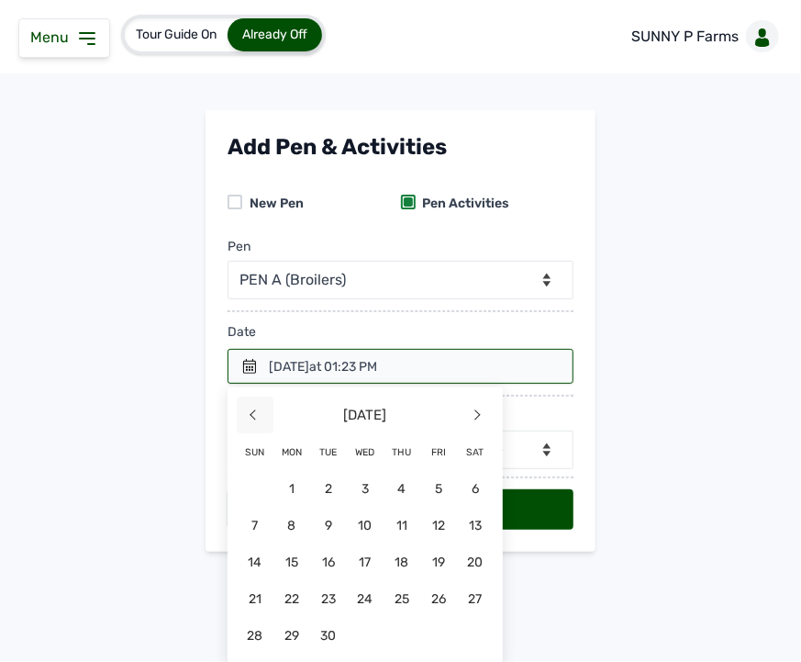
click at [240, 407] on span "<" at bounding box center [255, 414] width 37 height 37
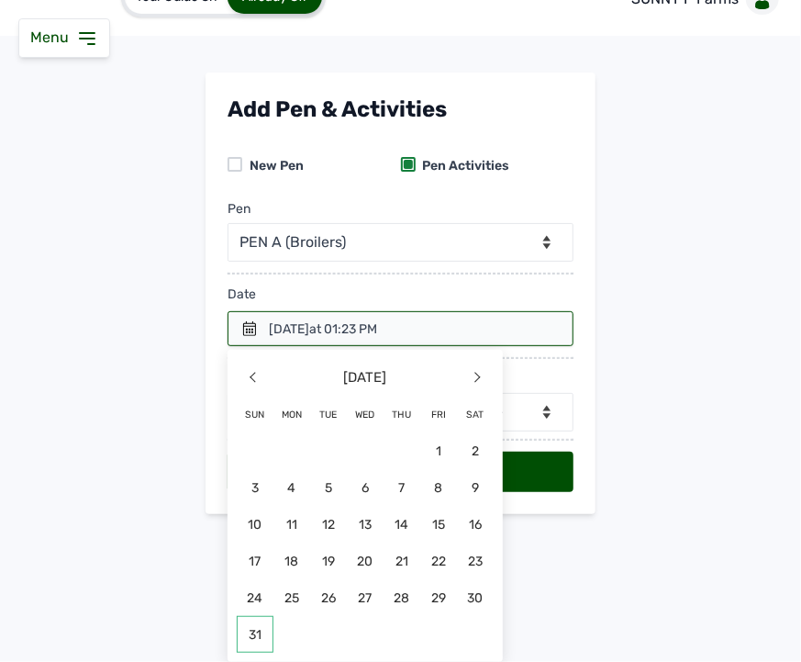
click at [240, 635] on span "31" at bounding box center [255, 634] width 37 height 37
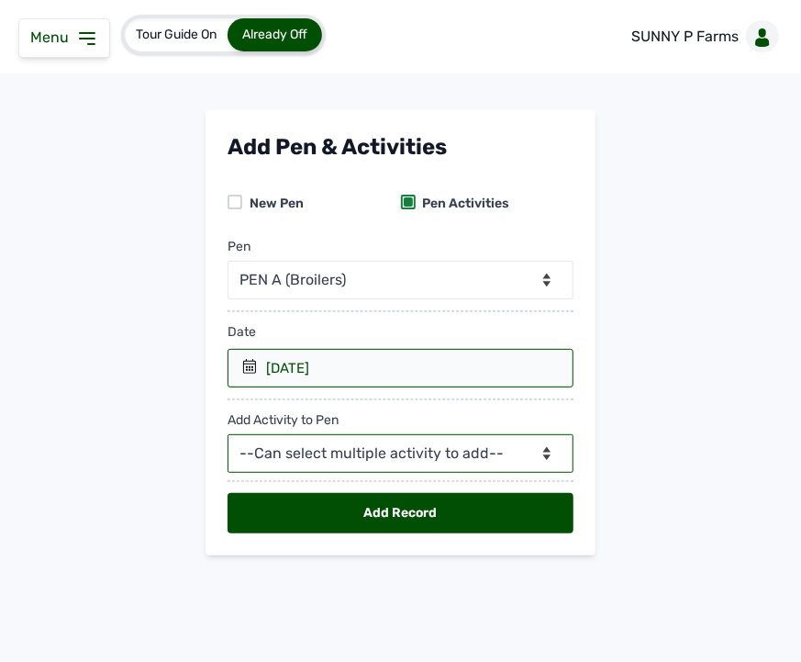
click at [371, 451] on select "--Can select multiple activity to add-- Raw Material Losses Weight" at bounding box center [401, 453] width 346 height 39
select select "Weight"
click at [228, 435] on select "--Can select multiple activity to add-- Raw Material Losses Weight" at bounding box center [401, 453] width 346 height 39
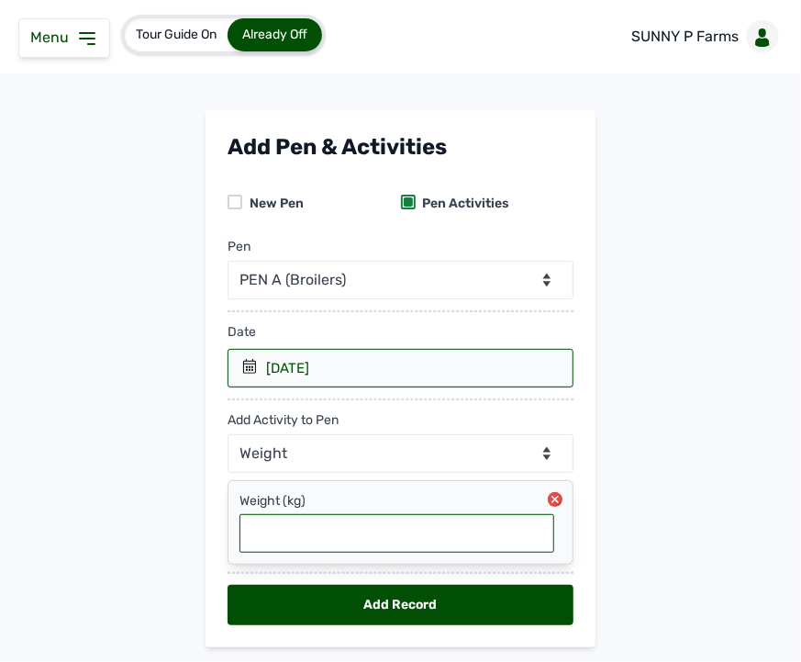
click at [330, 529] on input "text" at bounding box center [397, 533] width 315 height 39
type input "0.202"
click at [315, 598] on div "Add Record" at bounding box center [401, 605] width 346 height 40
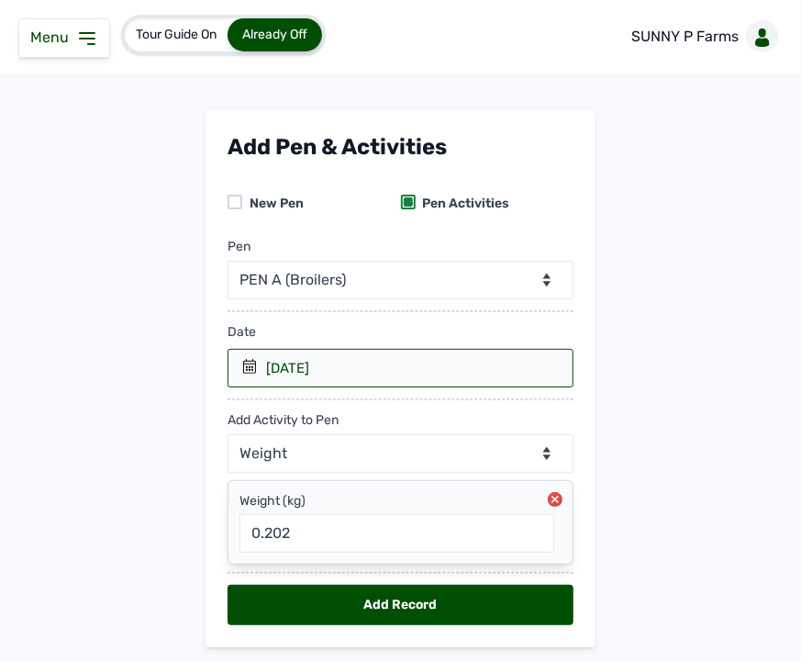
select select "null"
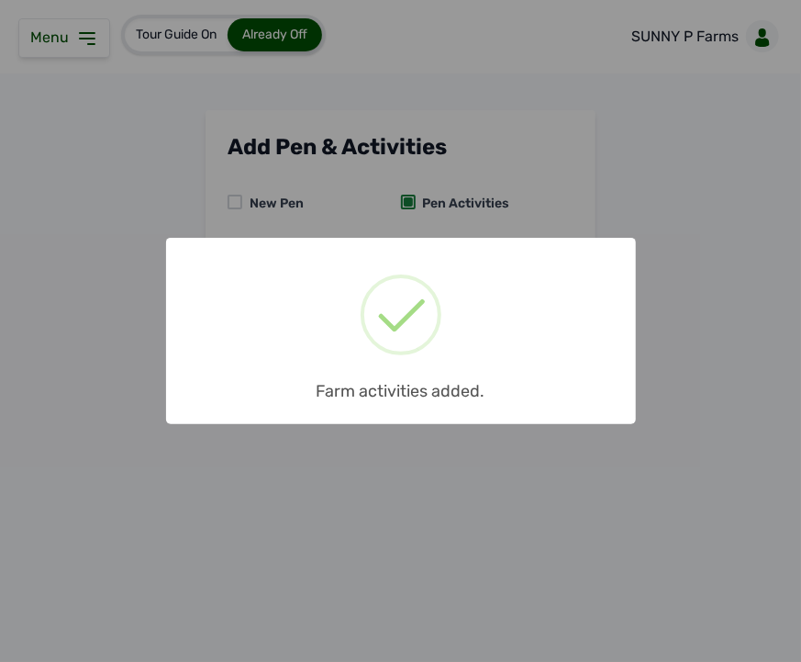
click at [455, 235] on div "× Farm activities added. OK No Cancel" at bounding box center [400, 331] width 801 height 662
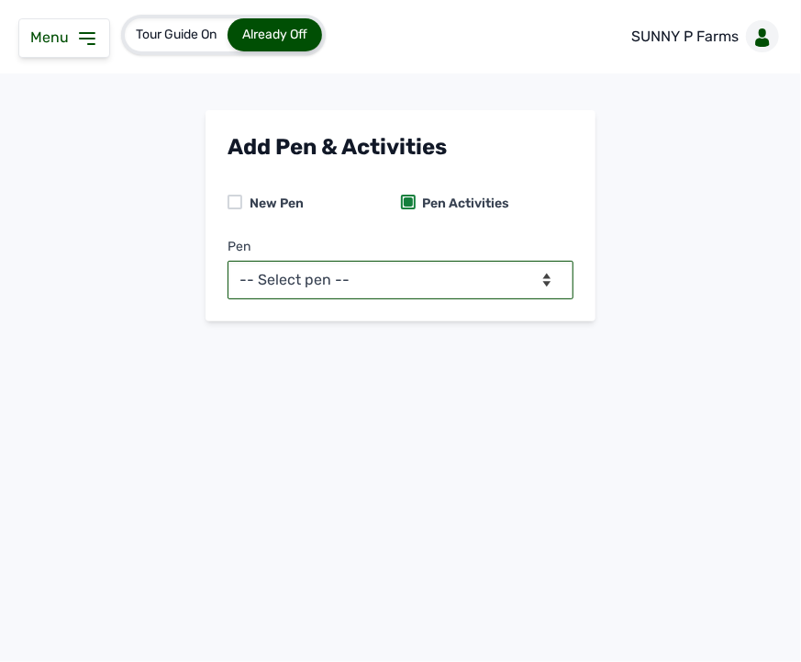
click at [425, 278] on select "-- Select pen -- PEN A (Broilers)" at bounding box center [401, 280] width 346 height 39
select select "mesbkeoa5506"
click at [228, 261] on select "-- Select pen -- PEN A (Broilers)" at bounding box center [401, 280] width 346 height 39
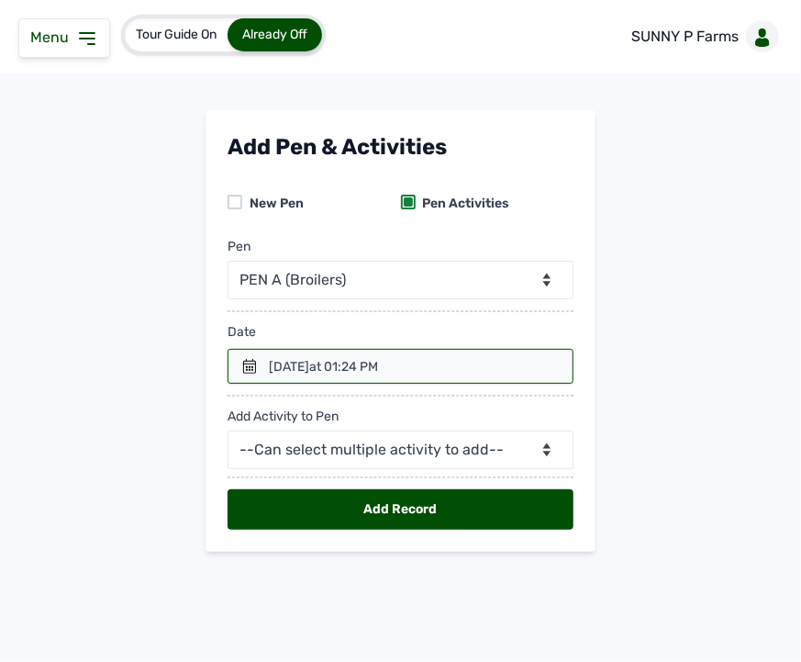
click at [249, 368] on icon at bounding box center [249, 366] width 15 height 15
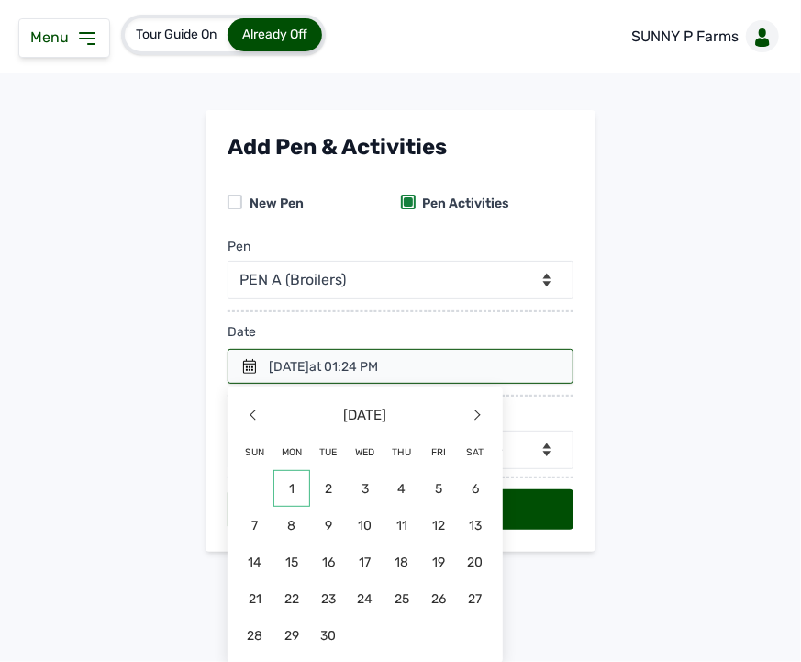
click at [290, 480] on span "1" at bounding box center [291, 488] width 37 height 37
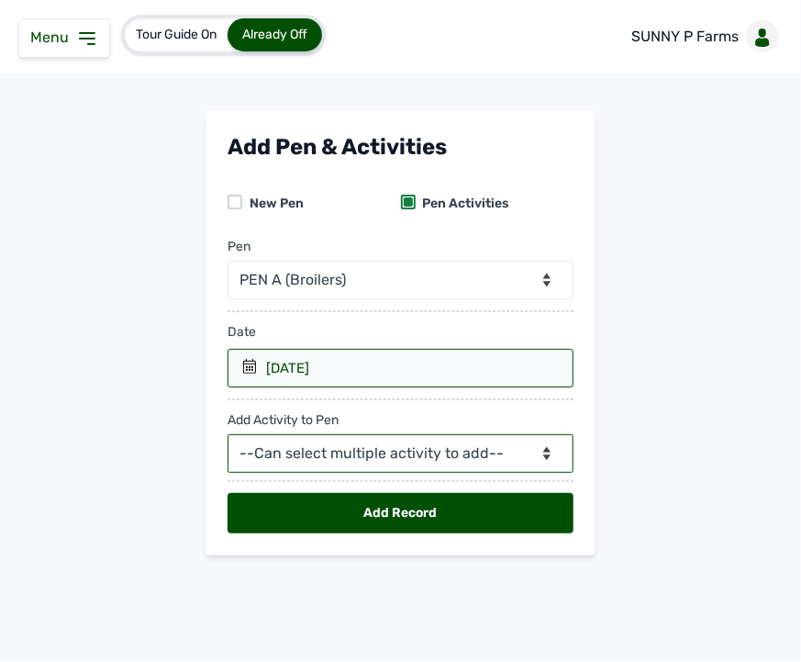
click at [261, 444] on select "--Can select multiple activity to add-- Raw Material Losses Weight" at bounding box center [401, 453] width 346 height 39
select select "Weight"
click at [228, 435] on select "--Can select multiple activity to add-- Raw Material Losses Weight" at bounding box center [401, 453] width 346 height 39
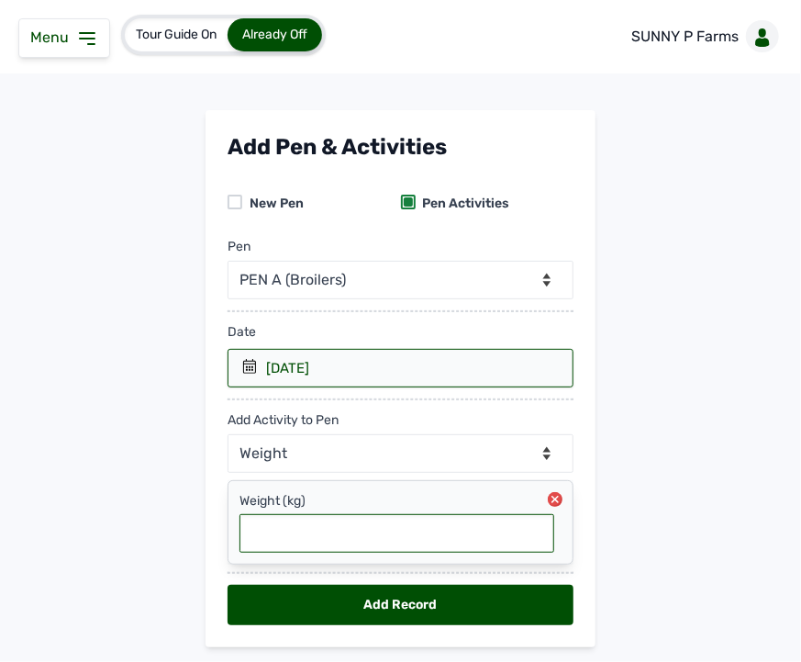
click at [275, 530] on input "text" at bounding box center [397, 533] width 315 height 39
type input "0.241"
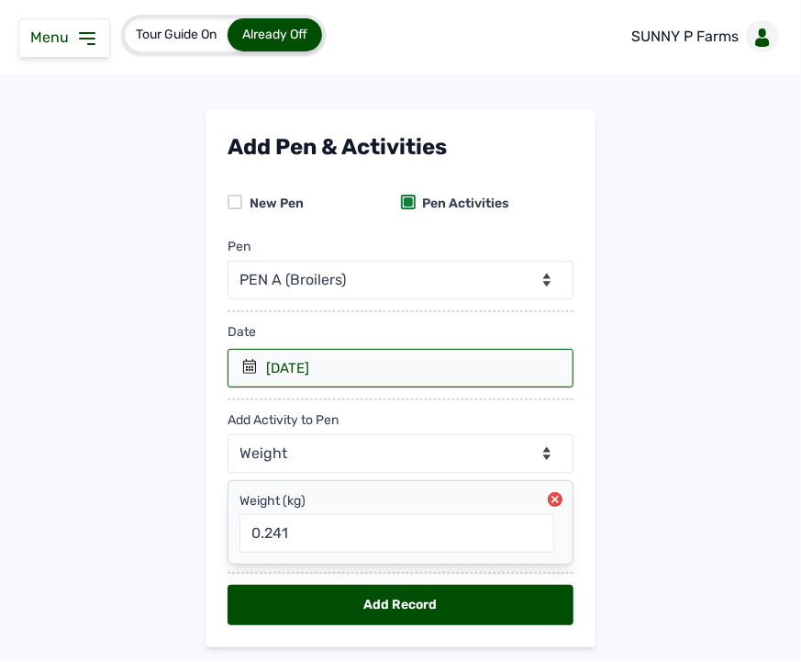
click at [340, 597] on div "Add Record" at bounding box center [401, 605] width 346 height 40
select select "null"
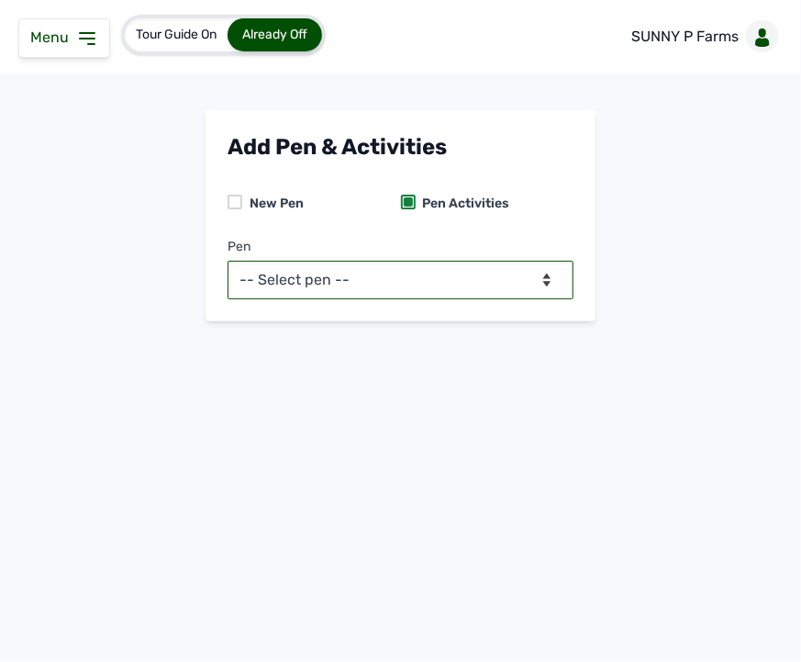
click at [511, 277] on select "-- Select pen -- PEN A (Broilers)" at bounding box center [401, 280] width 346 height 39
select select "mesbkeoa5506"
click at [228, 261] on select "-- Select pen -- PEN A (Broilers)" at bounding box center [401, 280] width 346 height 39
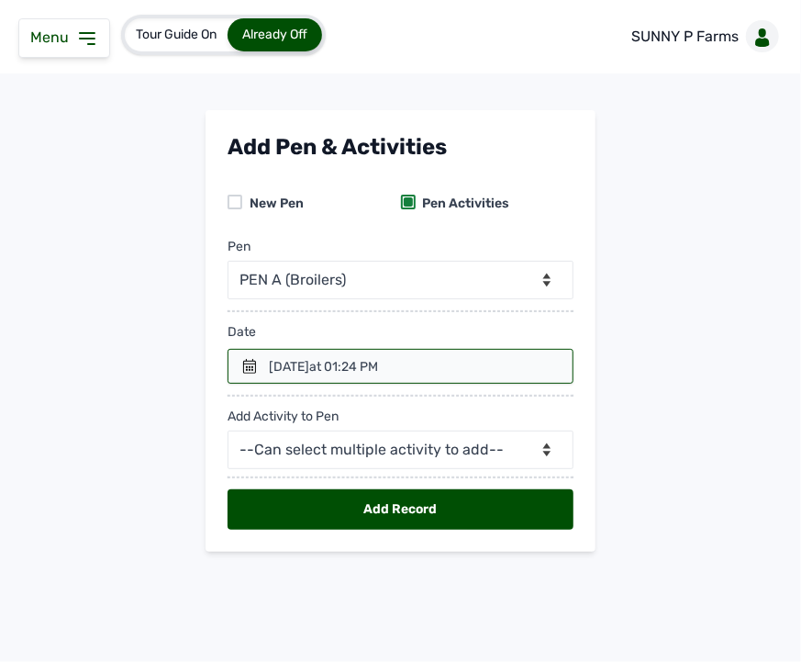
click at [245, 373] on icon at bounding box center [249, 366] width 13 height 15
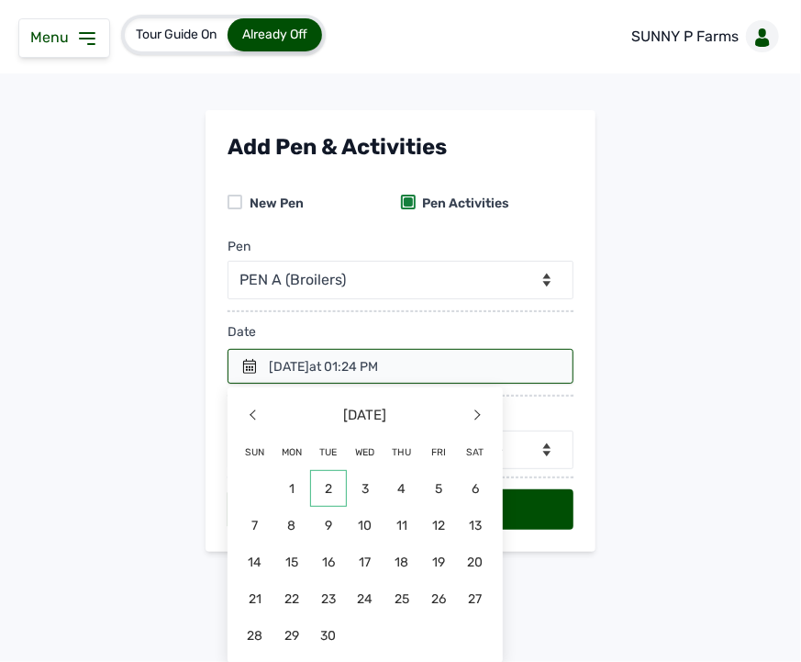
click at [328, 491] on span "2" at bounding box center [328, 488] width 37 height 37
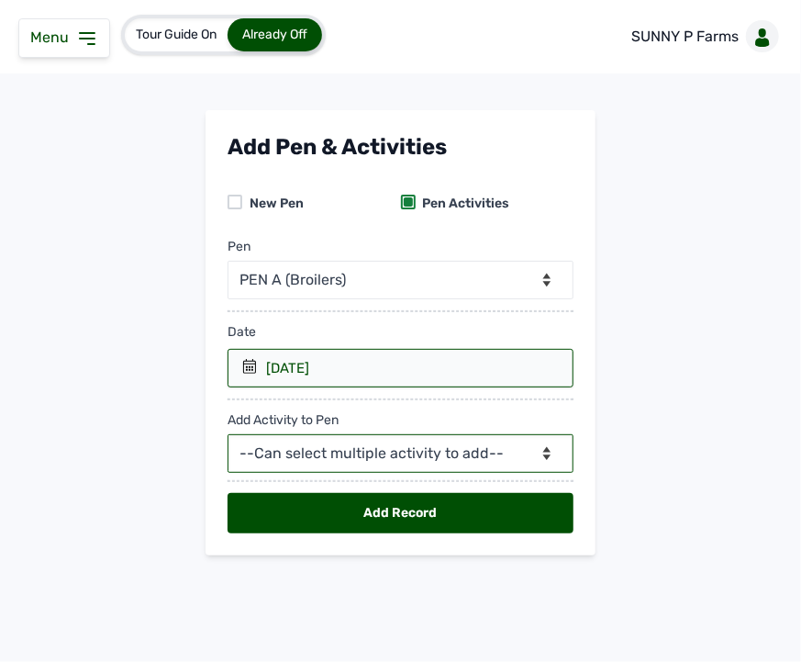
click at [318, 459] on select "--Can select multiple activity to add-- Raw Material Losses Weight" at bounding box center [401, 453] width 346 height 39
select select "Weight"
click at [228, 435] on select "--Can select multiple activity to add-- Raw Material Losses Weight" at bounding box center [401, 453] width 346 height 39
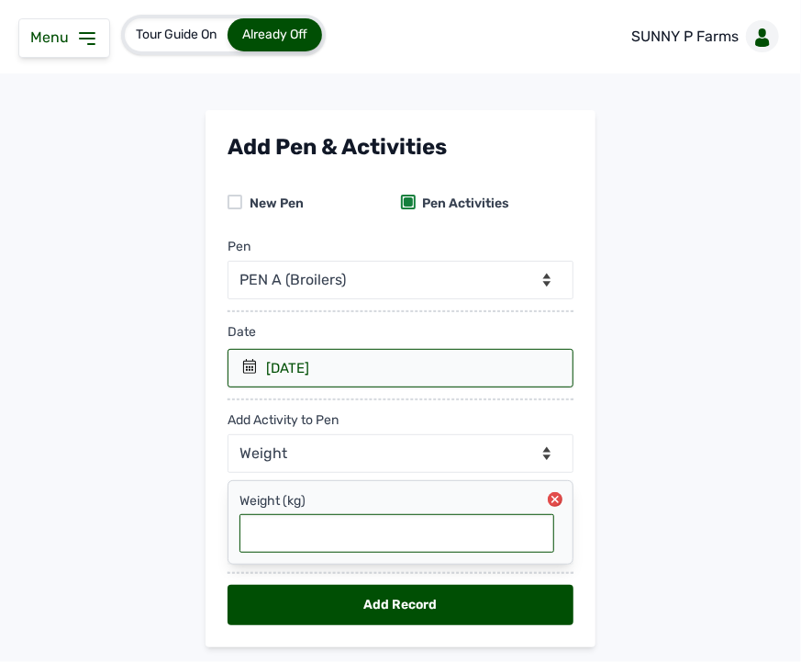
click at [308, 549] on input "text" at bounding box center [397, 533] width 315 height 39
type input "0.29"
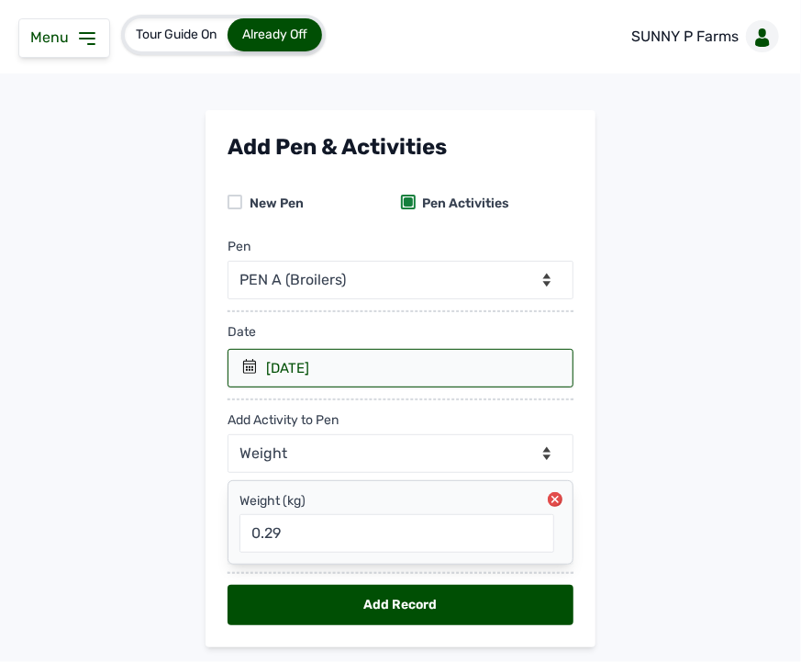
click at [474, 612] on div "Add Record" at bounding box center [401, 605] width 346 height 40
select select "null"
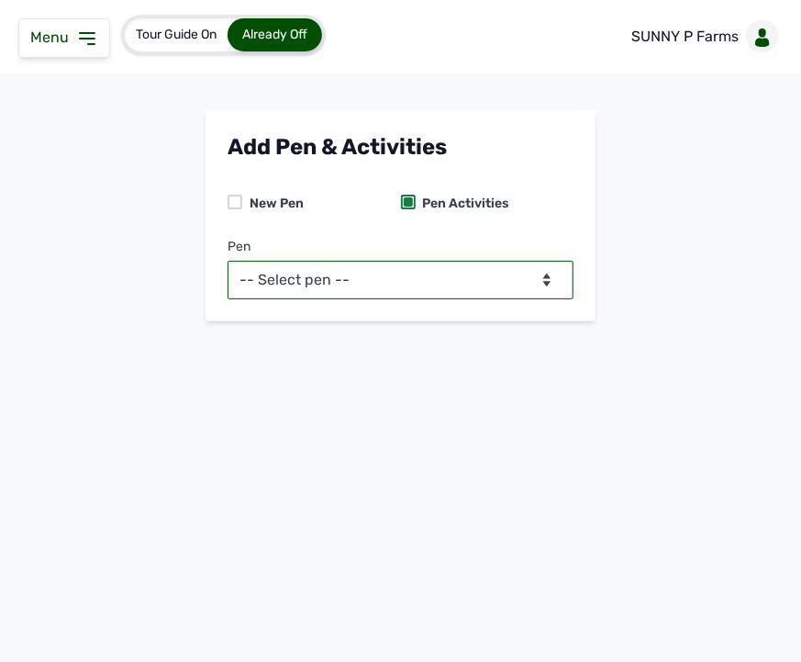
click at [533, 270] on select "-- Select pen -- PEN A (Broilers)" at bounding box center [401, 280] width 346 height 39
select select "mesbkeoa5506"
click at [228, 261] on select "-- Select pen -- PEN A (Broilers)" at bounding box center [401, 280] width 346 height 39
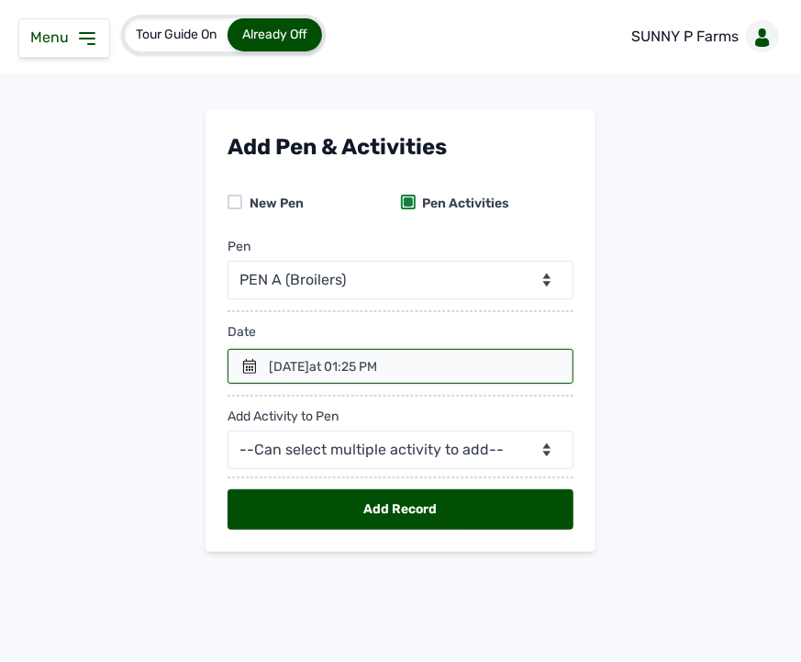
click at [242, 368] on icon at bounding box center [249, 366] width 15 height 15
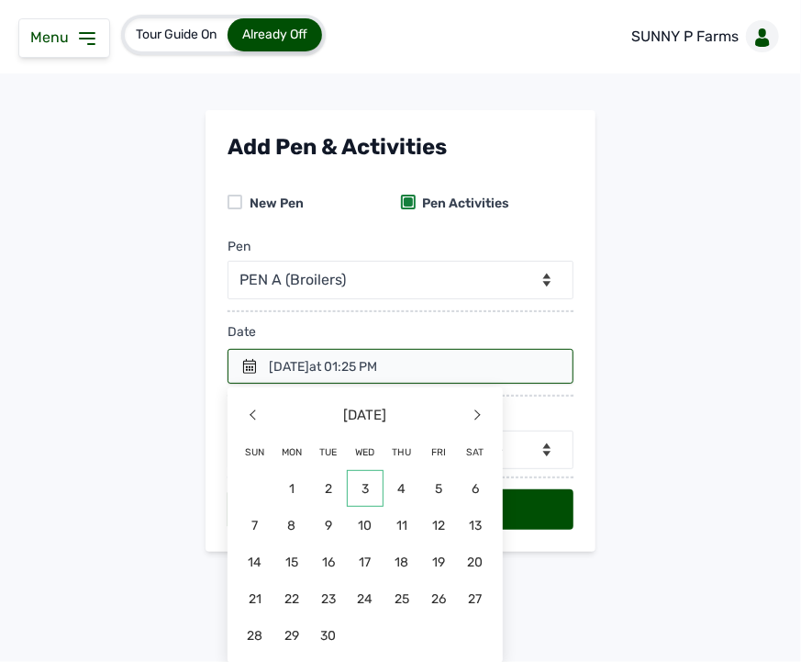
click at [362, 483] on span "3" at bounding box center [365, 488] width 37 height 37
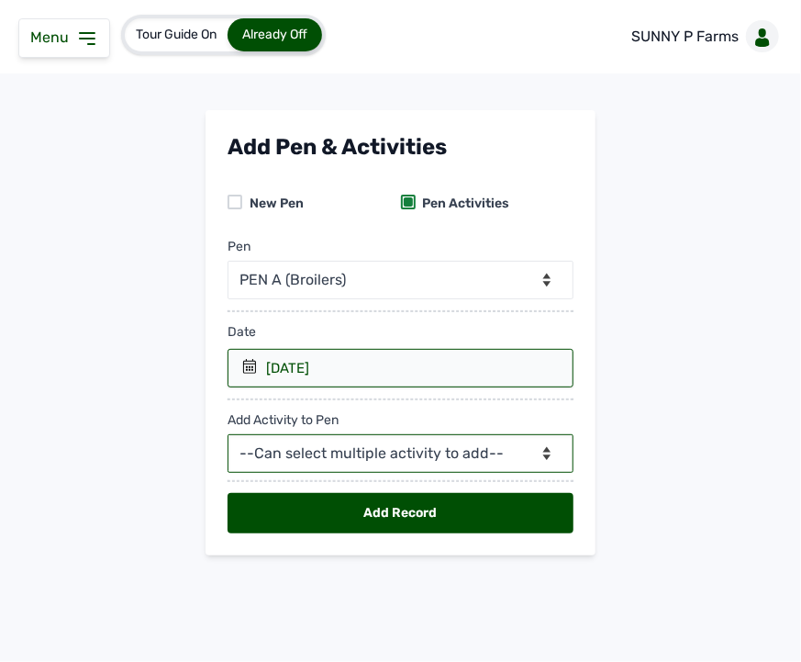
click at [338, 451] on select "--Can select multiple activity to add-- Raw Material Losses Weight" at bounding box center [401, 453] width 346 height 39
select select "Weight"
click at [228, 435] on select "--Can select multiple activity to add-- Raw Material Losses Weight" at bounding box center [401, 453] width 346 height 39
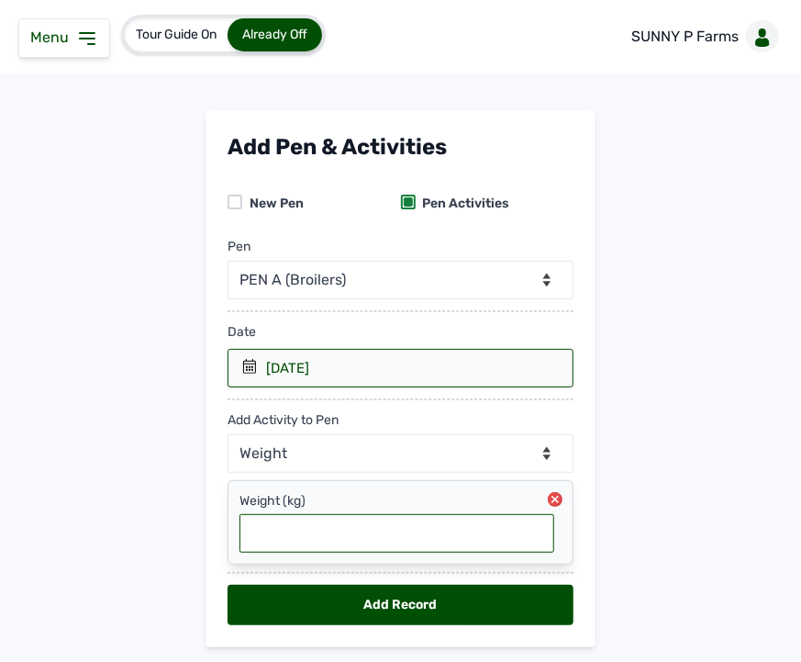
click at [300, 528] on input "text" at bounding box center [397, 533] width 315 height 39
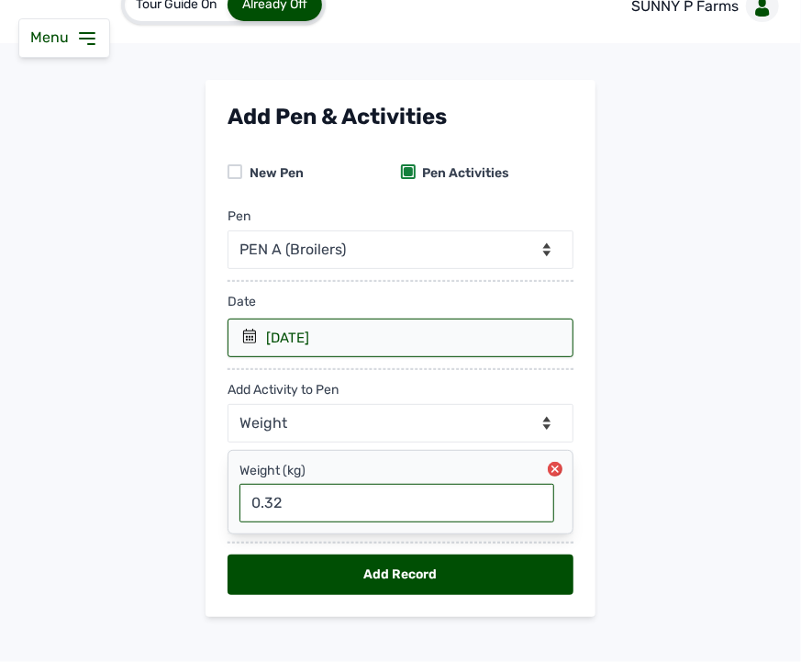
scroll to position [52, 0]
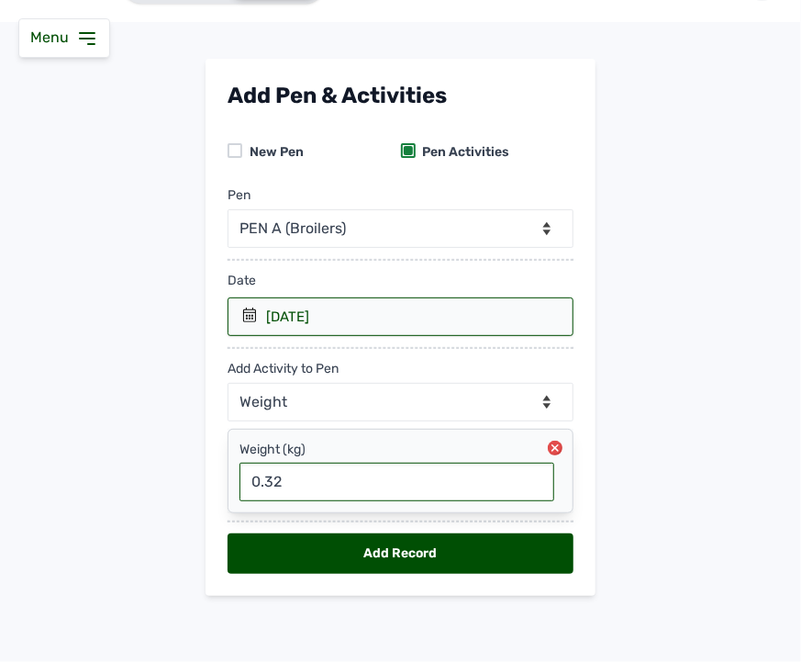
type input "0.32"
click at [498, 563] on div "Add Record" at bounding box center [401, 553] width 346 height 40
select select "null"
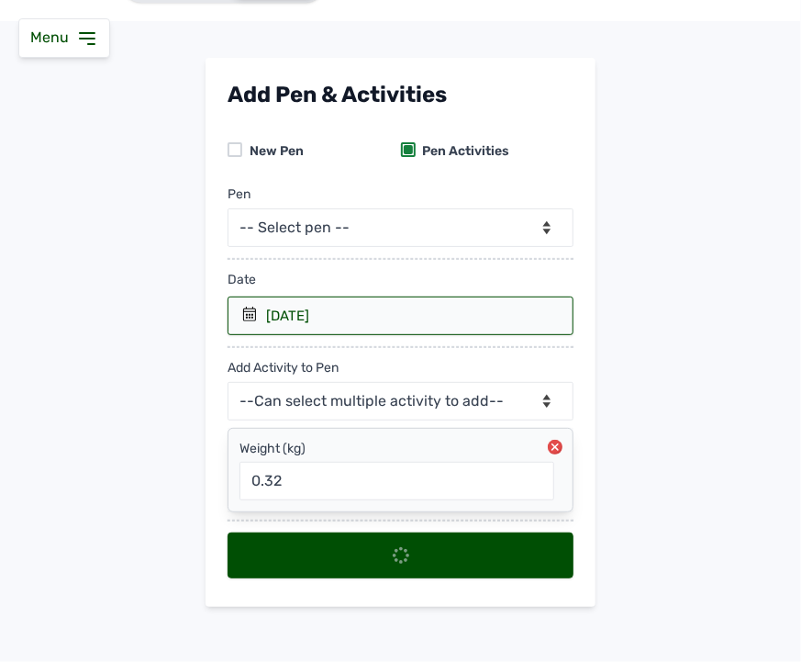
scroll to position [0, 0]
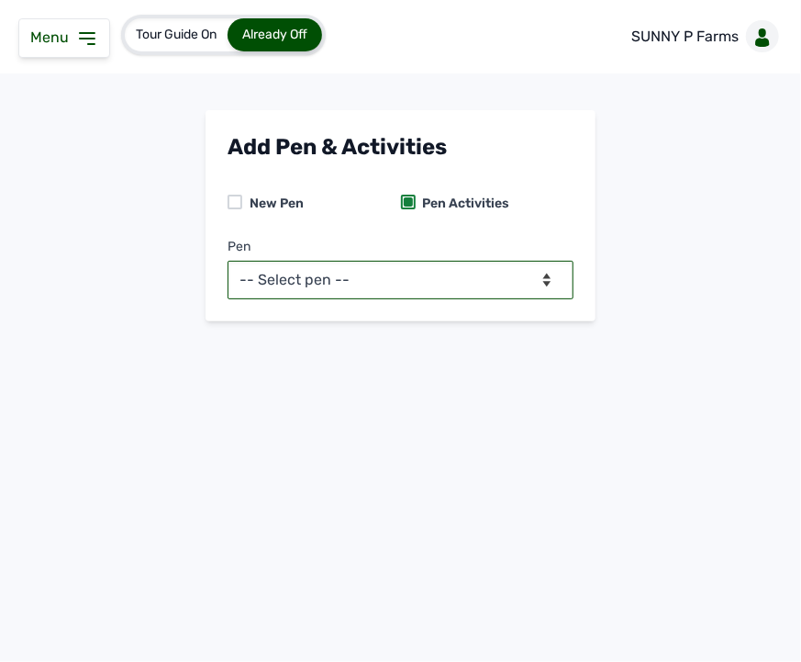
click at [500, 287] on select "-- Select pen -- PEN A (Broilers)" at bounding box center [401, 280] width 346 height 39
select select "mesbkeoa5506"
click at [228, 261] on select "-- Select pen -- PEN A (Broilers)" at bounding box center [401, 280] width 346 height 39
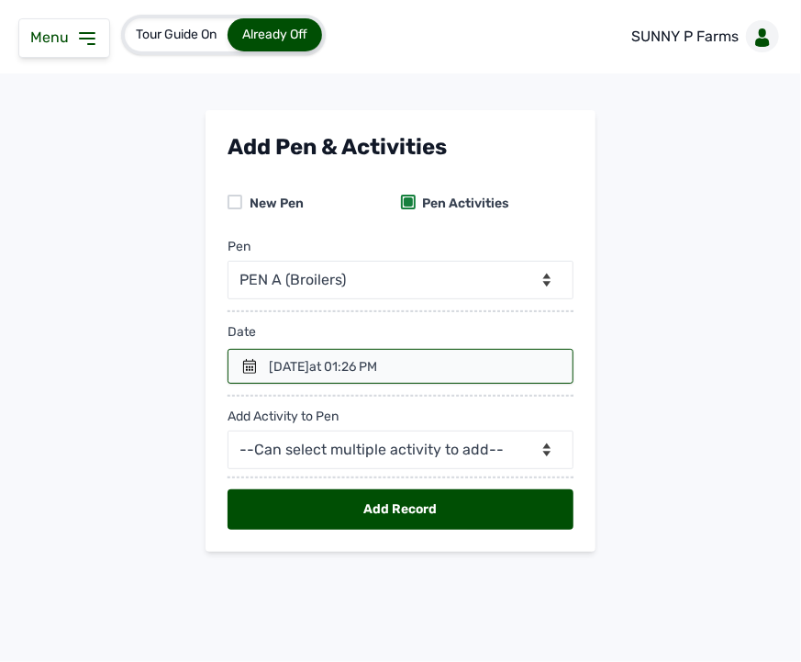
click at [242, 362] on icon at bounding box center [249, 366] width 15 height 15
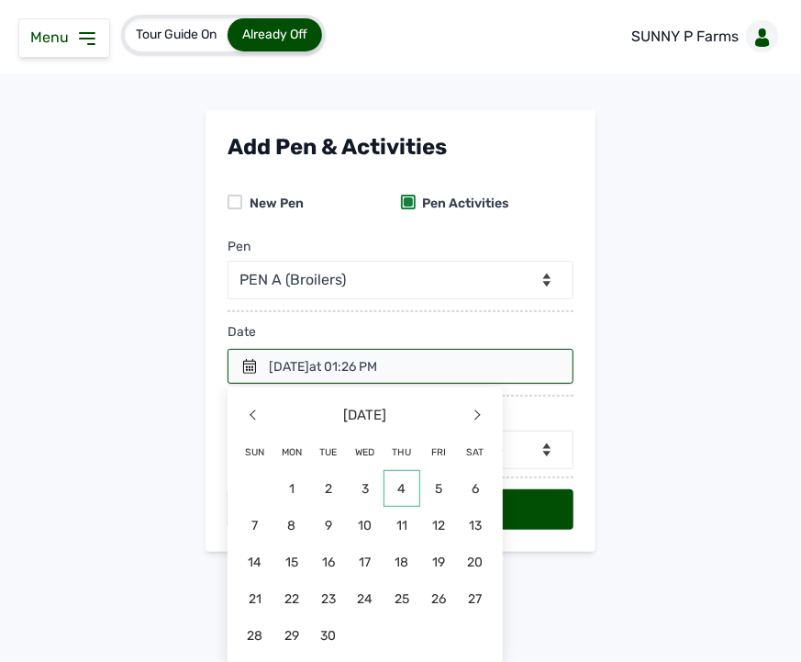
click at [389, 494] on span "4" at bounding box center [402, 488] width 37 height 37
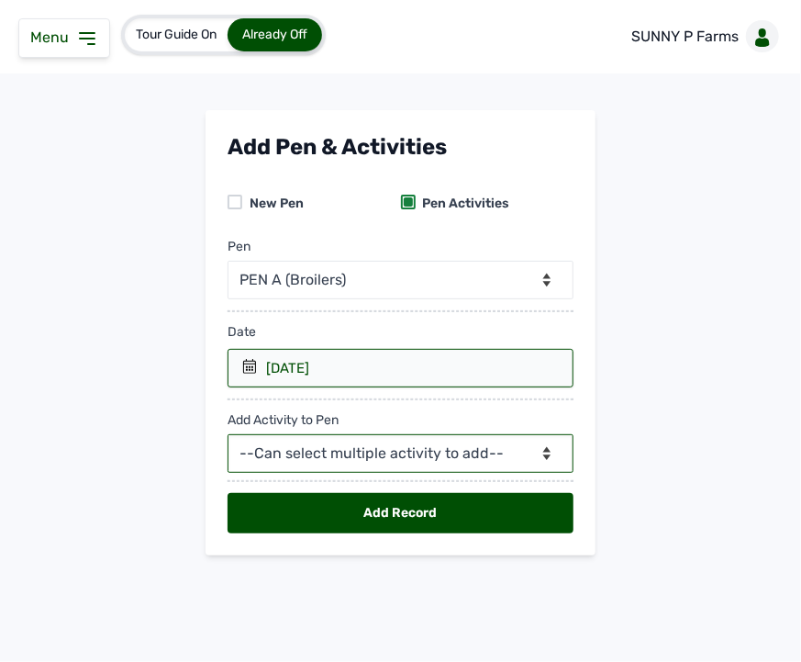
click at [393, 441] on select "--Can select multiple activity to add-- Raw Material Losses Weight" at bounding box center [401, 453] width 346 height 39
select select "Weight"
click at [228, 435] on select "--Can select multiple activity to add-- Raw Material Losses Weight" at bounding box center [401, 453] width 346 height 39
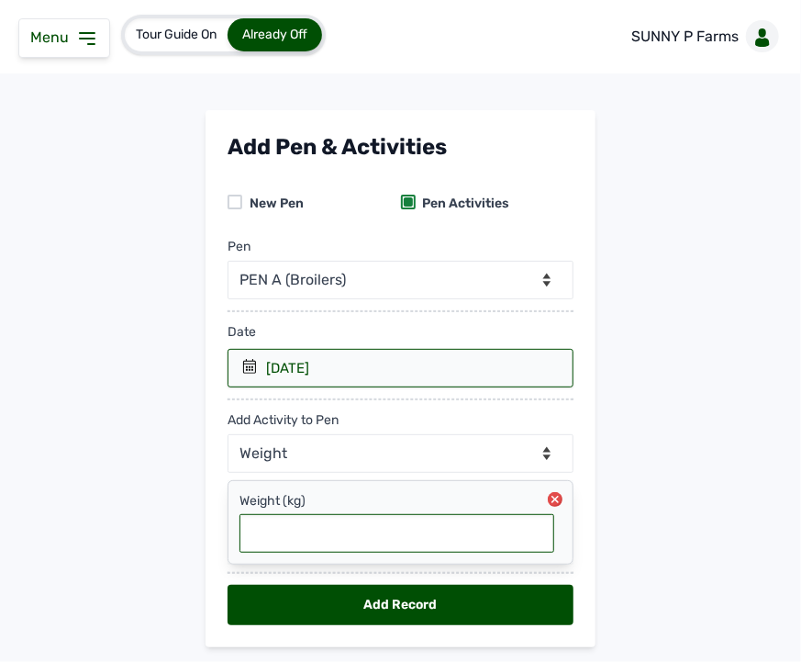
click at [446, 536] on input "text" at bounding box center [397, 533] width 315 height 39
type input "0.35"
click at [359, 601] on div "Add Record" at bounding box center [401, 605] width 346 height 40
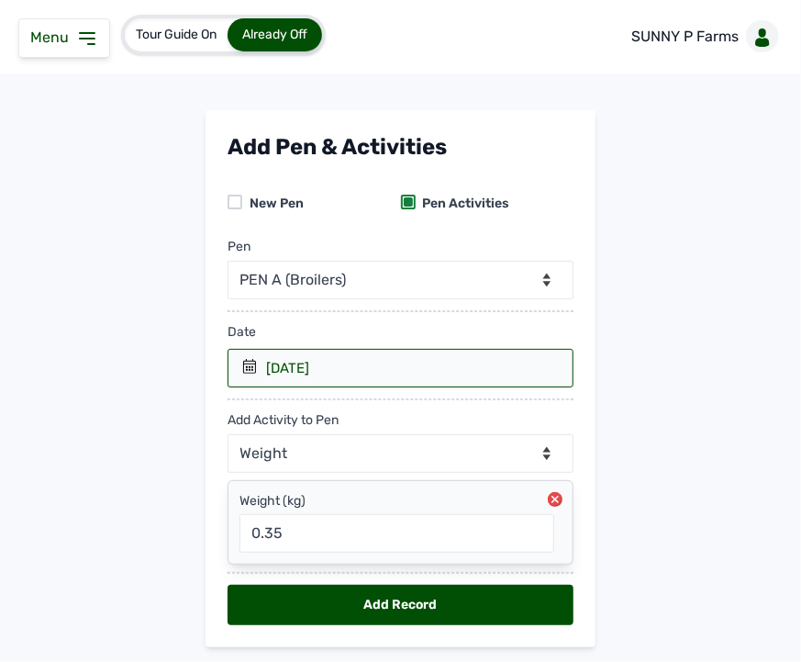
select select "null"
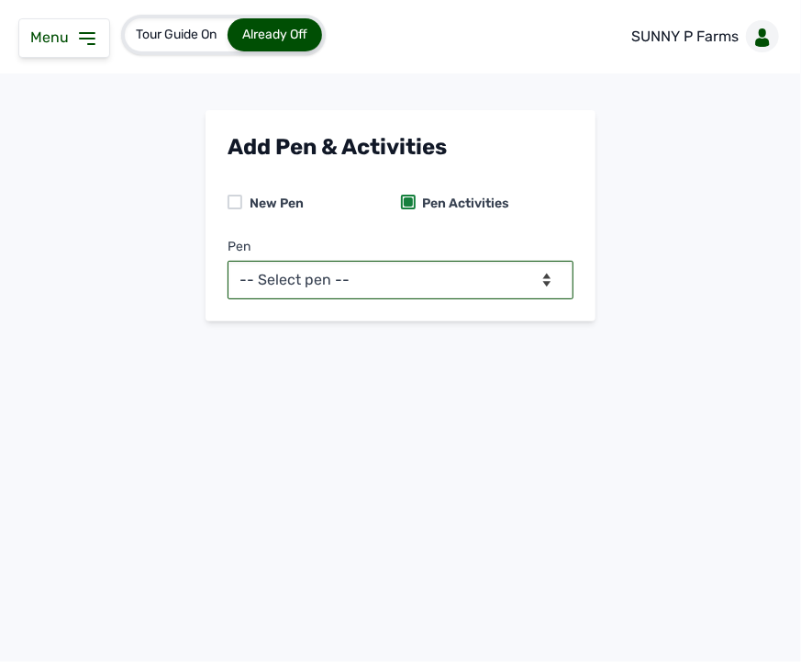
click at [510, 276] on select "-- Select pen -- PEN A (Broilers)" at bounding box center [401, 280] width 346 height 39
select select "mesbkeoa5506"
click at [228, 261] on select "-- Select pen -- PEN A (Broilers)" at bounding box center [401, 280] width 346 height 39
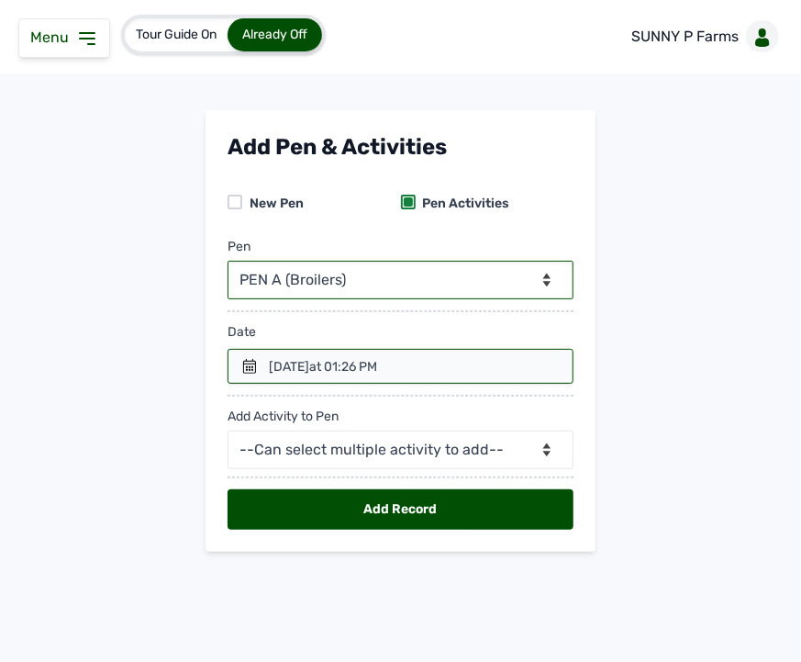
click at [255, 368] on icon at bounding box center [249, 366] width 13 height 15
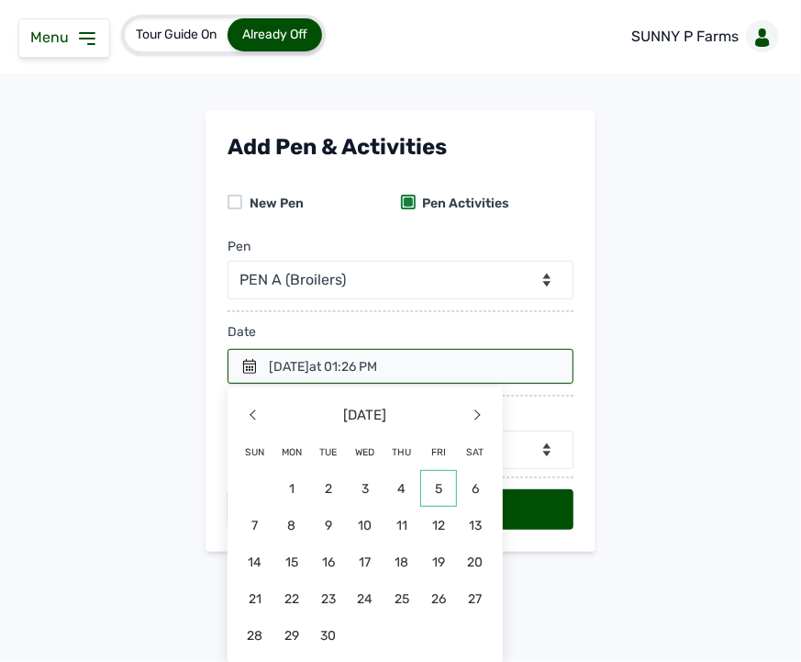
click at [429, 488] on span "5" at bounding box center [438, 488] width 37 height 37
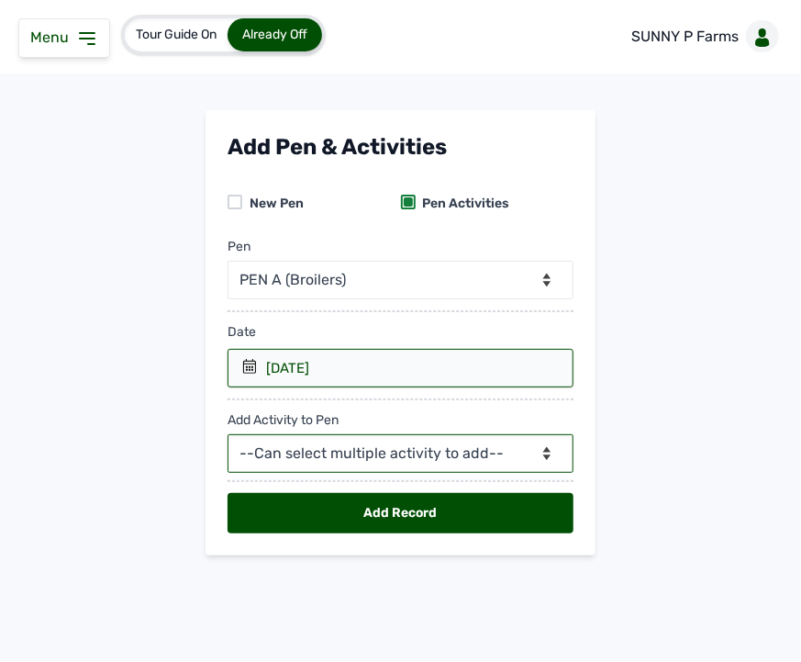
click at [345, 464] on select "--Can select multiple activity to add-- Raw Material Losses Weight" at bounding box center [401, 453] width 346 height 39
select select "Weight"
click at [228, 435] on select "--Can select multiple activity to add-- Raw Material Losses Weight" at bounding box center [401, 453] width 346 height 39
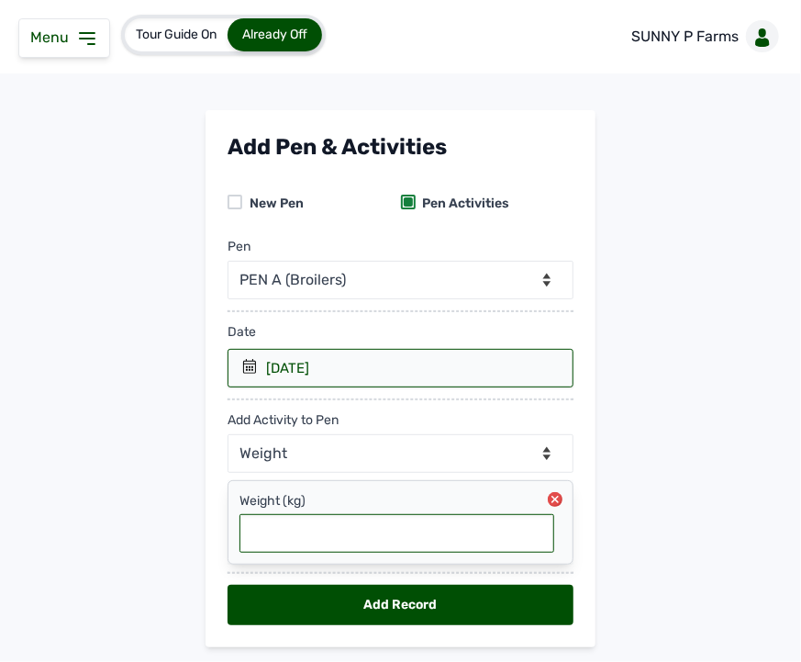
click at [317, 534] on input "text" at bounding box center [397, 533] width 315 height 39
type input "0.38"
click at [484, 603] on div "Add Record" at bounding box center [401, 605] width 346 height 40
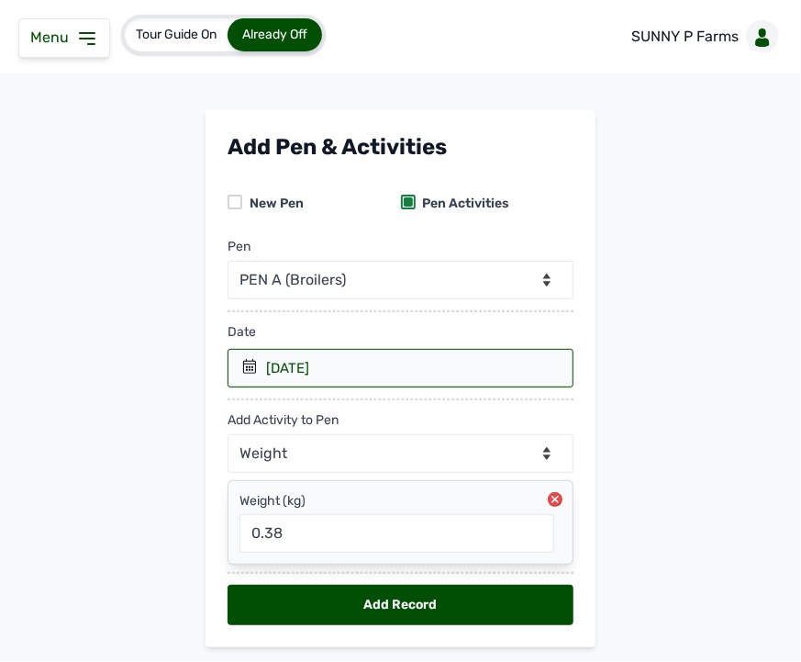
select select "null"
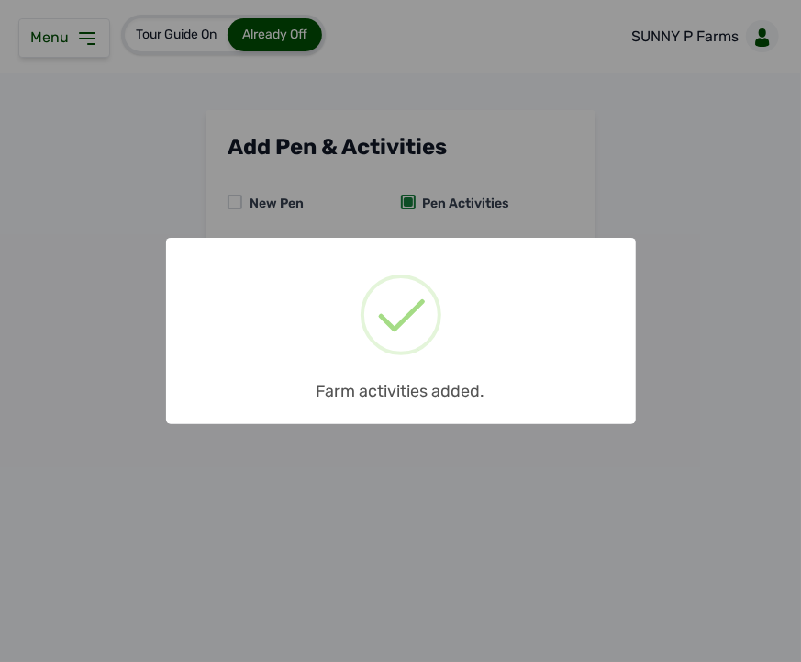
drag, startPoint x: 429, startPoint y: 222, endPoint x: 582, endPoint y: 354, distance: 201.7
click at [582, 354] on div "× Farm activities added. OK No Cancel" at bounding box center [400, 331] width 801 height 662
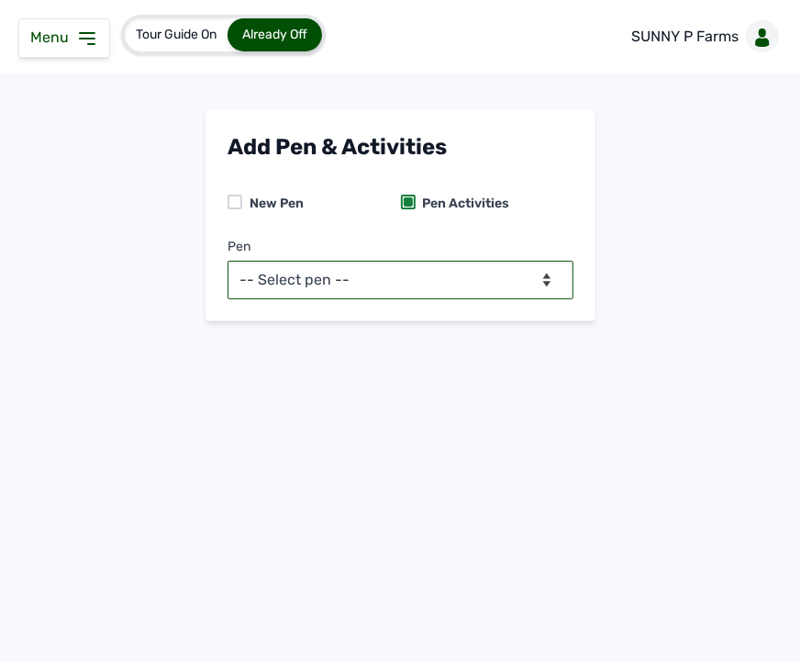
click at [539, 272] on select "-- Select pen -- PEN A (Broilers)" at bounding box center [401, 280] width 346 height 39
select select "mesbkeoa5506"
click at [228, 261] on select "-- Select pen -- PEN A (Broilers)" at bounding box center [401, 280] width 346 height 39
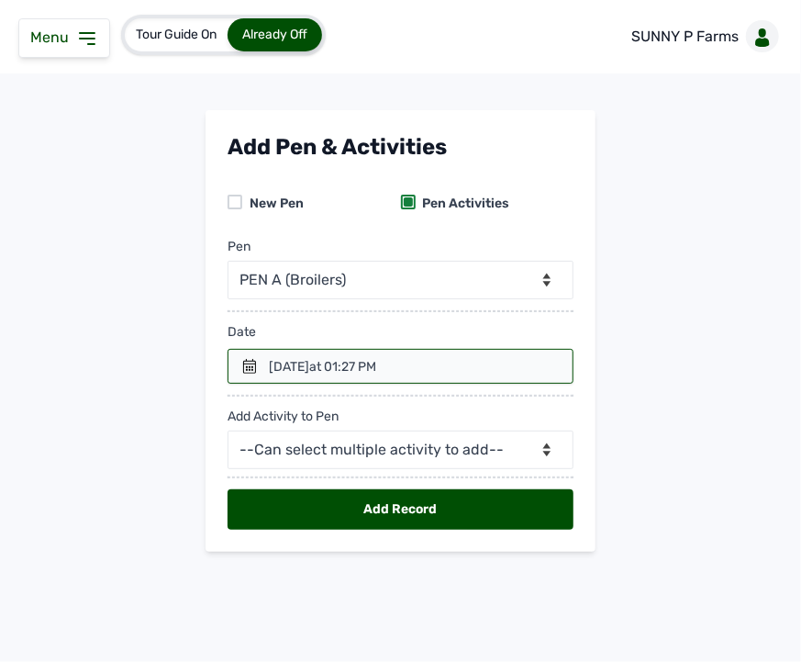
click at [376, 367] on span "at 01:27 PM" at bounding box center [342, 367] width 67 height 16
click at [255, 365] on icon at bounding box center [249, 366] width 13 height 15
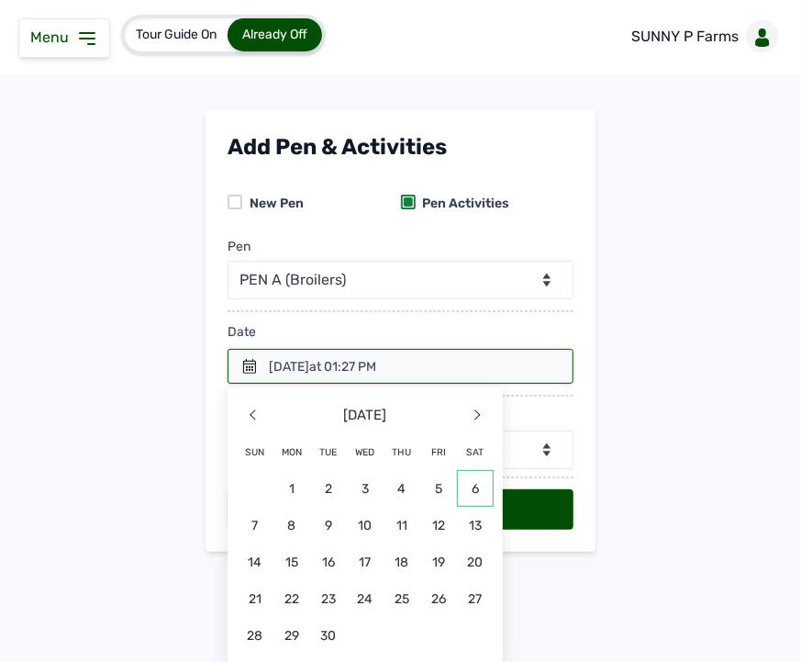
click at [471, 492] on span "6" at bounding box center [475, 488] width 37 height 37
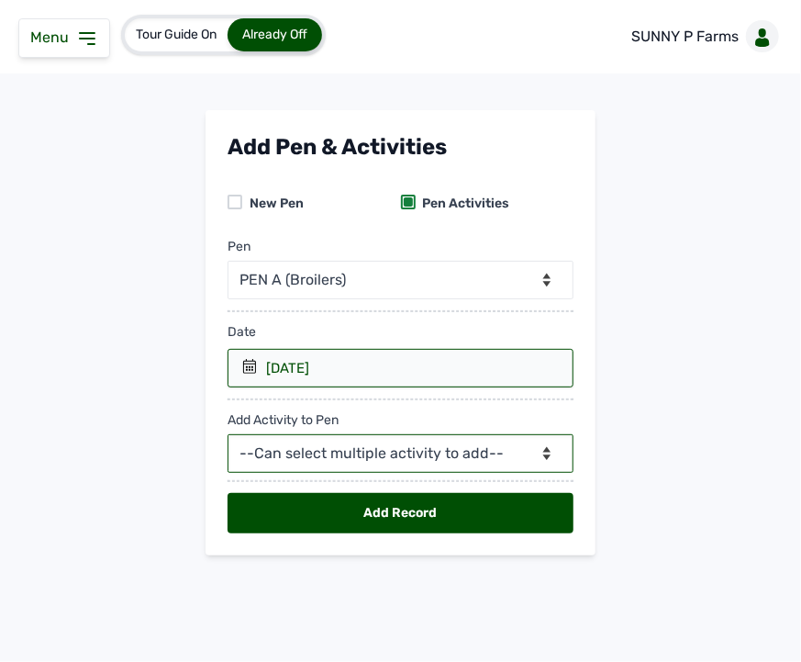
click at [474, 451] on select "--Can select multiple activity to add-- Raw Material Losses Weight" at bounding box center [401, 453] width 346 height 39
select select "Weight"
click at [228, 435] on select "--Can select multiple activity to add-- Raw Material Losses Weight" at bounding box center [401, 453] width 346 height 39
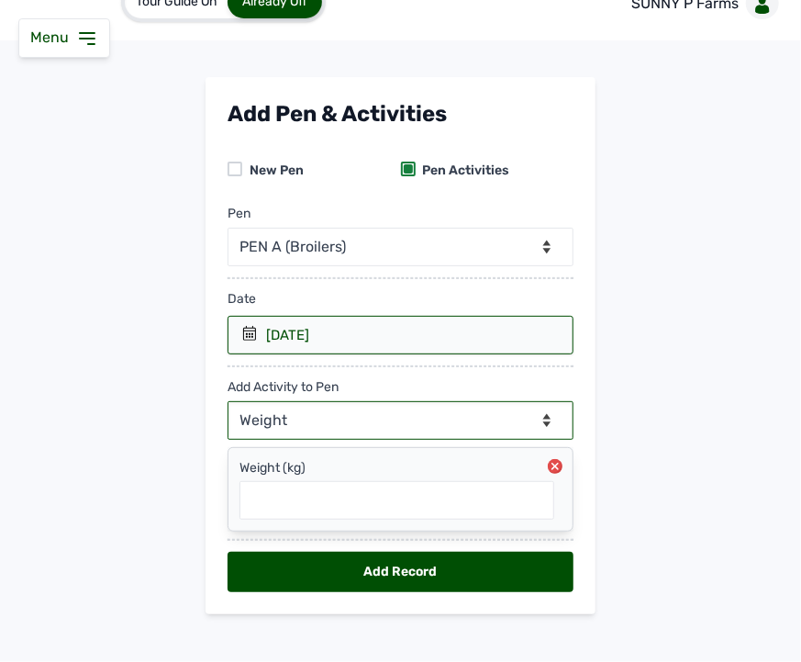
scroll to position [52, 0]
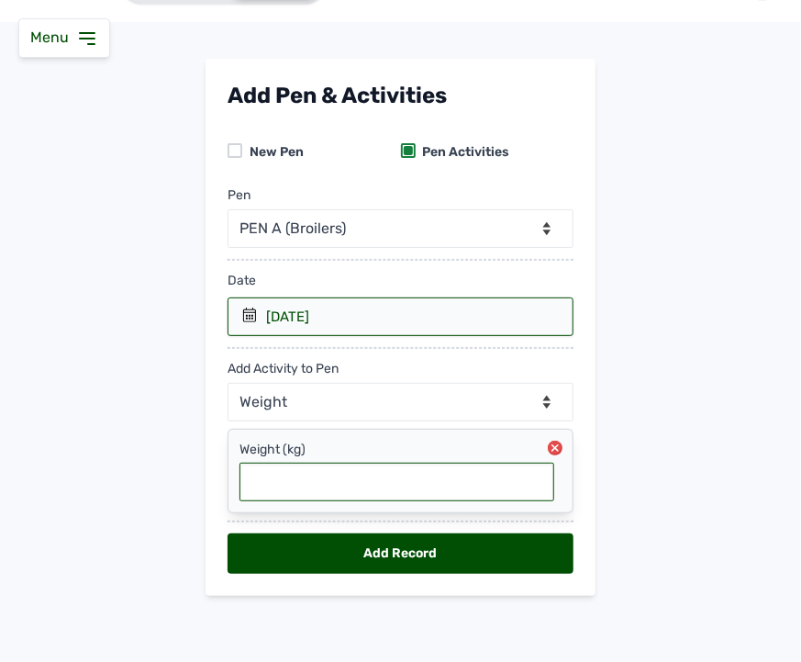
click at [413, 487] on input "text" at bounding box center [397, 481] width 315 height 39
type input "0.415"
click at [387, 552] on div "Add Record" at bounding box center [401, 553] width 346 height 40
select select "null"
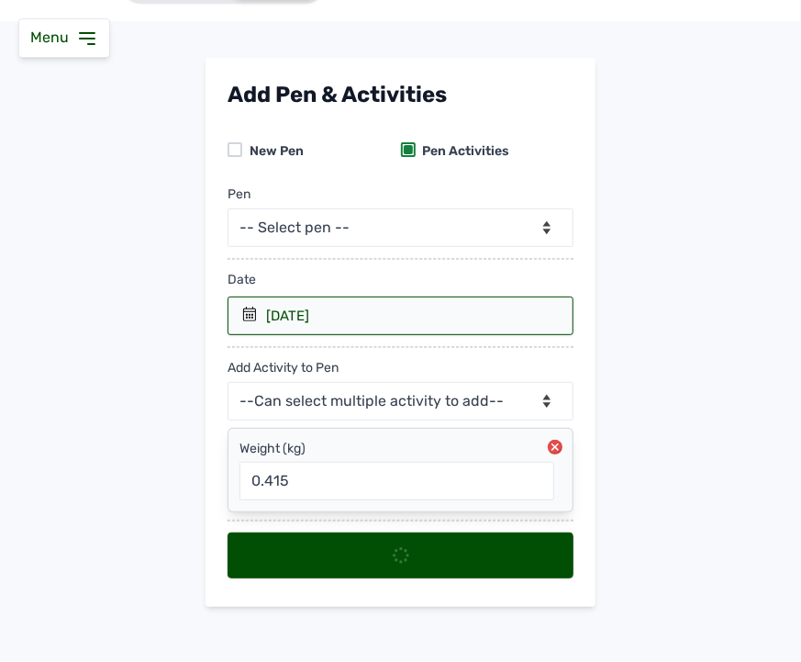
scroll to position [0, 0]
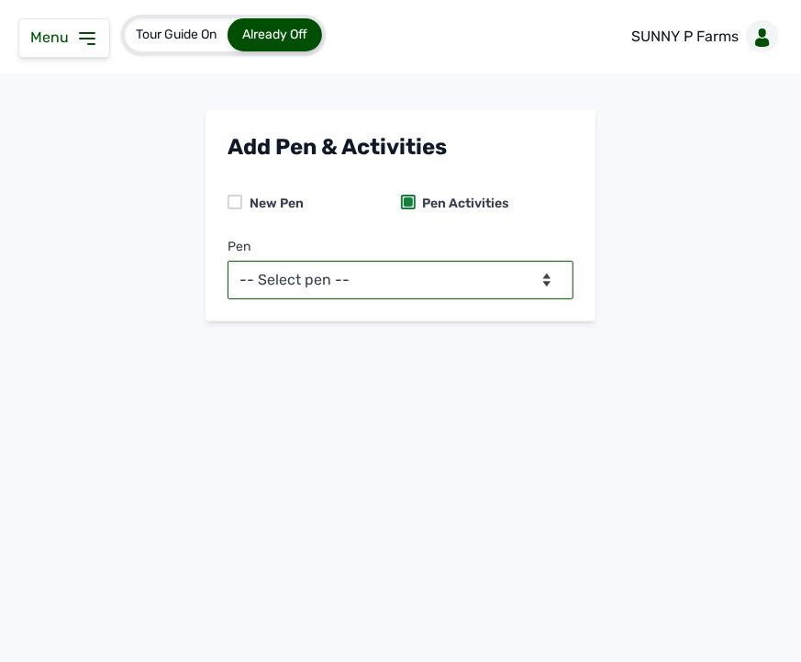
click at [524, 275] on select "-- Select pen -- PEN A (Broilers)" at bounding box center [401, 280] width 346 height 39
select select "mesbkeoa5506"
click at [228, 261] on select "-- Select pen -- PEN A (Broilers)" at bounding box center [401, 280] width 346 height 39
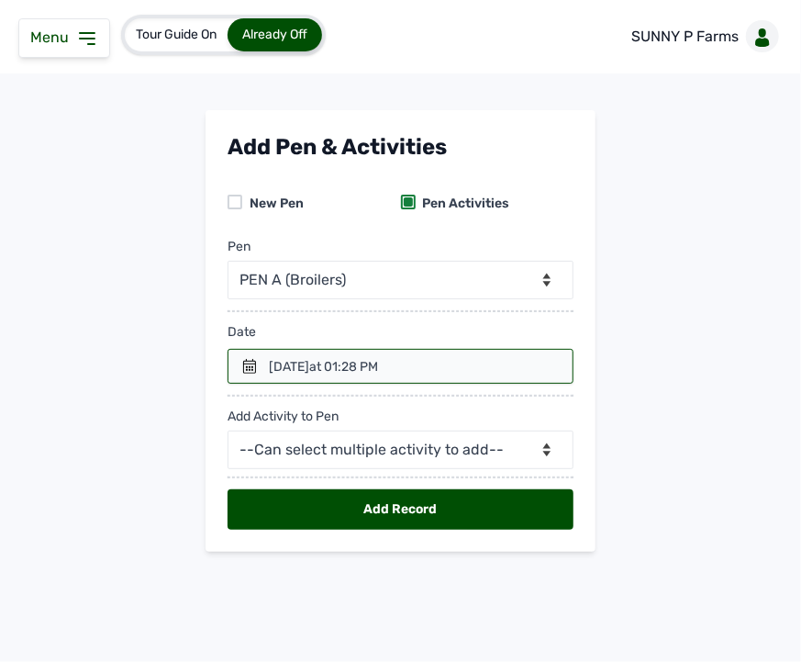
click at [309, 368] on div "10th Sept 2025 at 01:28 PM" at bounding box center [323, 367] width 109 height 18
click at [254, 365] on icon at bounding box center [249, 366] width 15 height 15
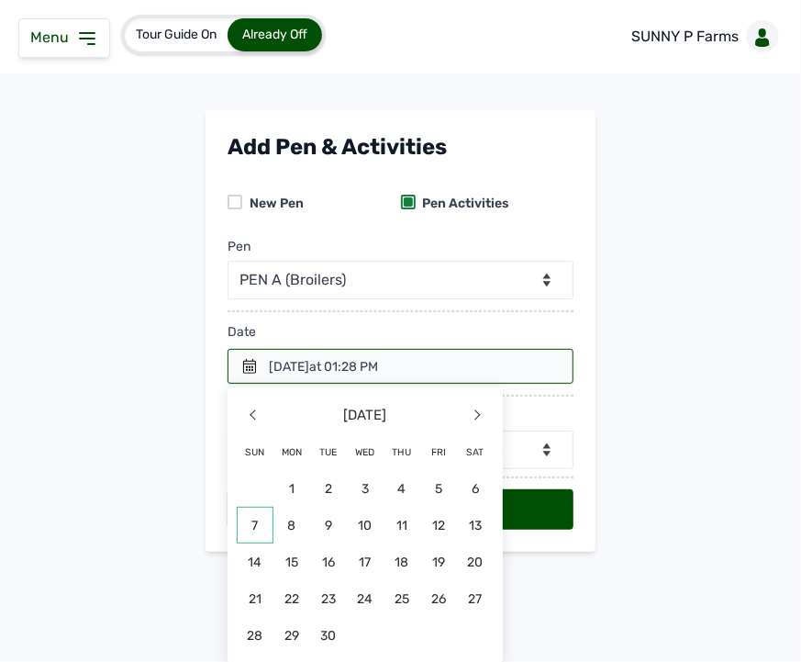
click at [251, 523] on span "7" at bounding box center [255, 525] width 37 height 37
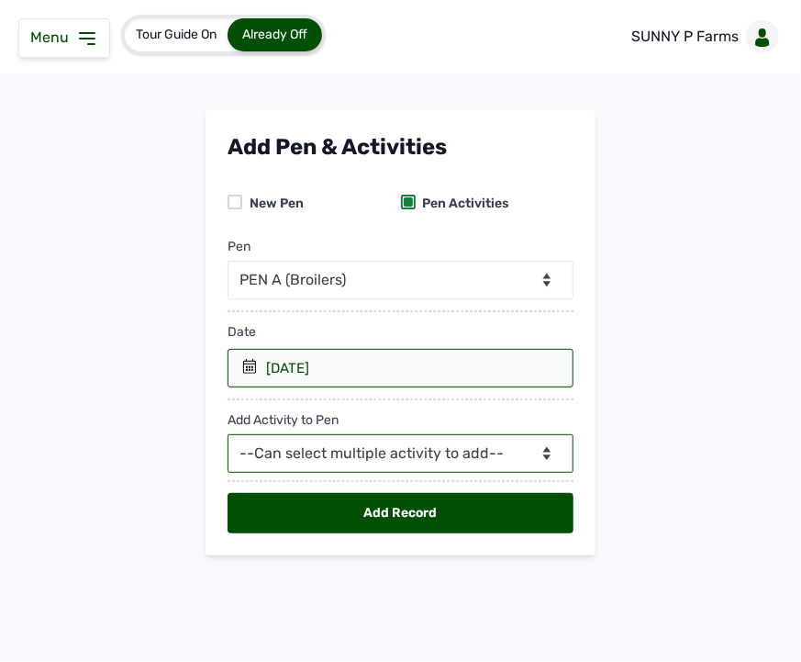
click at [325, 451] on select "--Can select multiple activity to add-- Raw Material Losses Weight" at bounding box center [401, 453] width 346 height 39
select select "Raw Material"
click at [228, 435] on select "--Can select multiple activity to add-- Raw Material Losses Weight" at bounding box center [401, 453] width 346 height 39
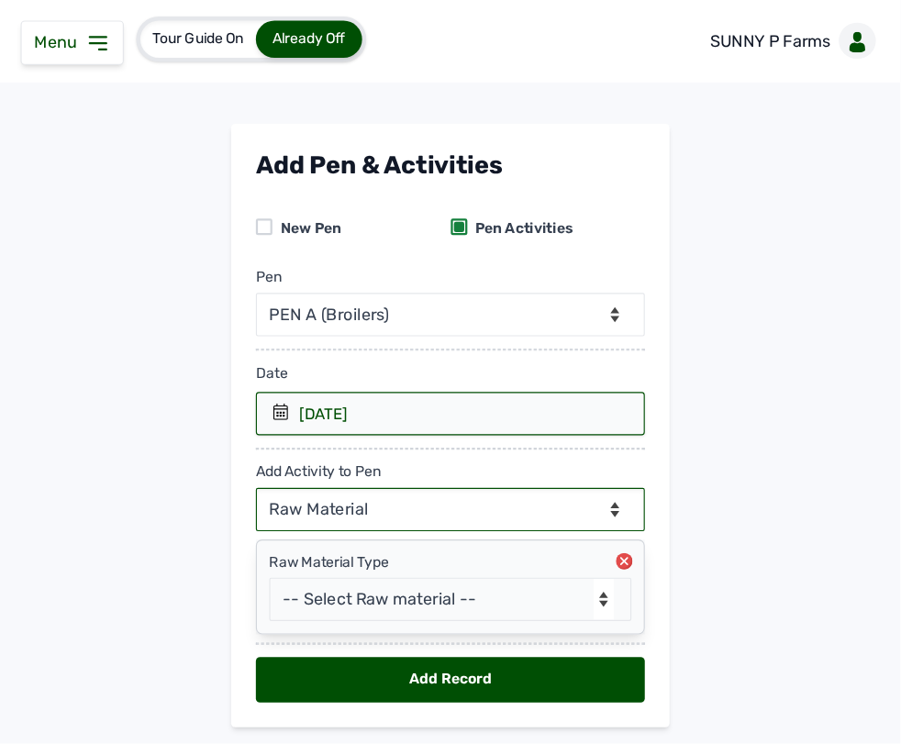
scroll to position [52, 0]
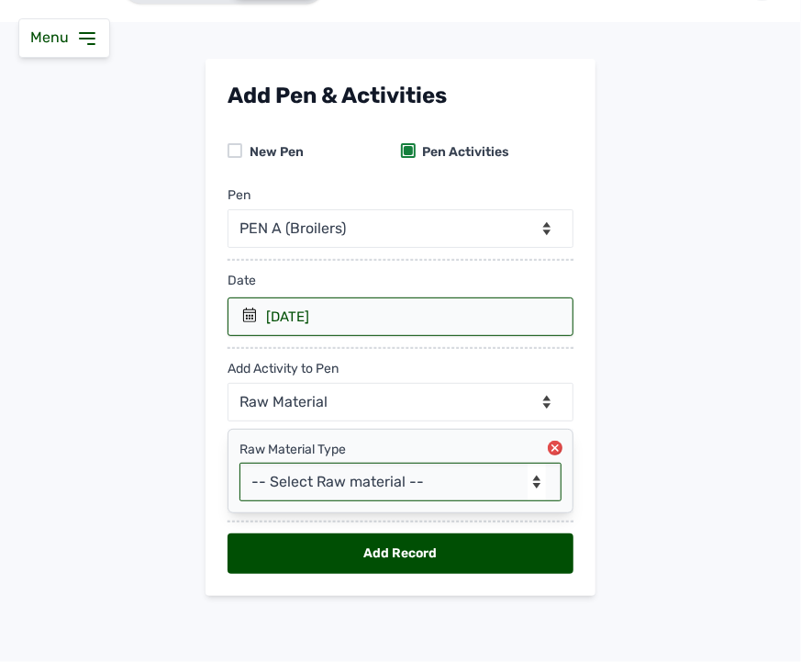
click at [361, 480] on select "-- Select Raw material -- feeds medications vaccines Biomass Fuel" at bounding box center [401, 481] width 322 height 39
select select "feeds"
click at [240, 462] on select "-- Select Raw material -- feeds medications vaccines Biomass Fuel" at bounding box center [401, 481] width 322 height 39
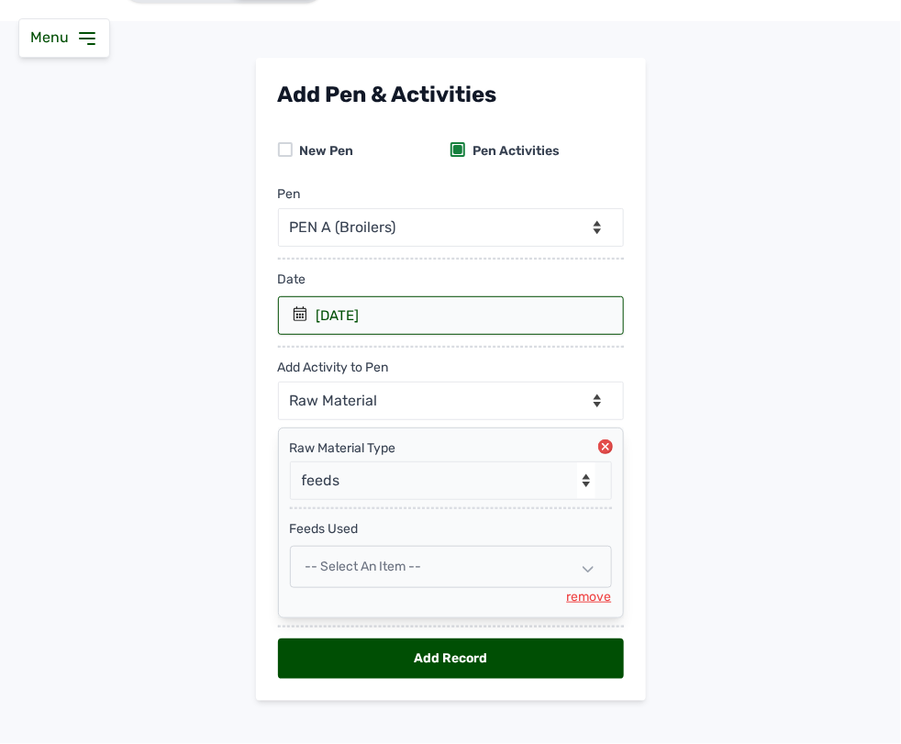
click at [496, 563] on div "-- Select an Item --" at bounding box center [451, 567] width 322 height 42
select select
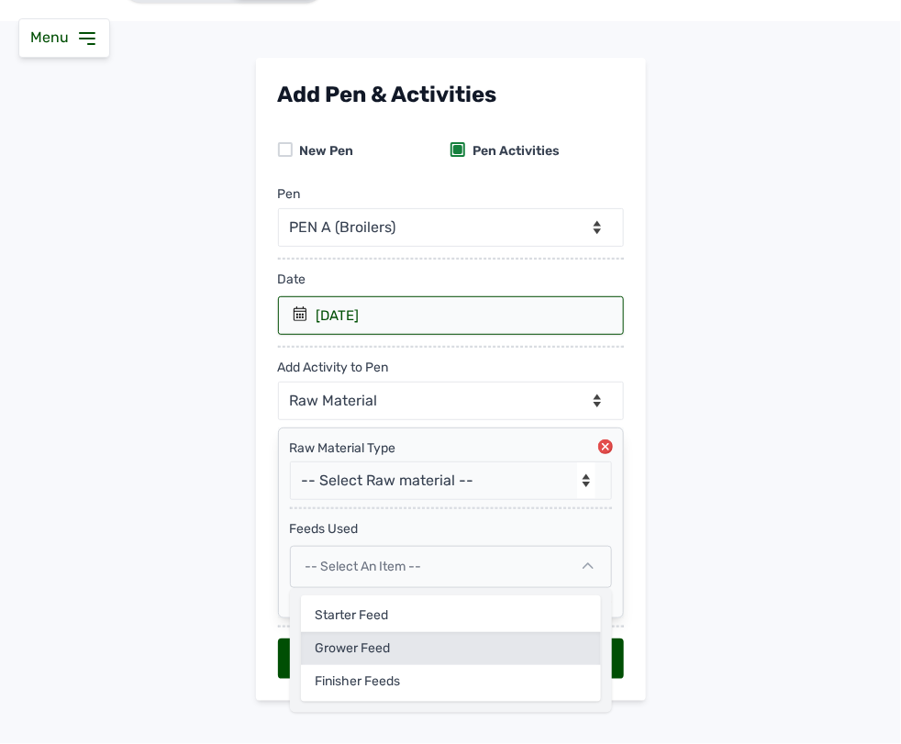
click at [441, 652] on div "Grower Feed" at bounding box center [451, 648] width 300 height 33
select select
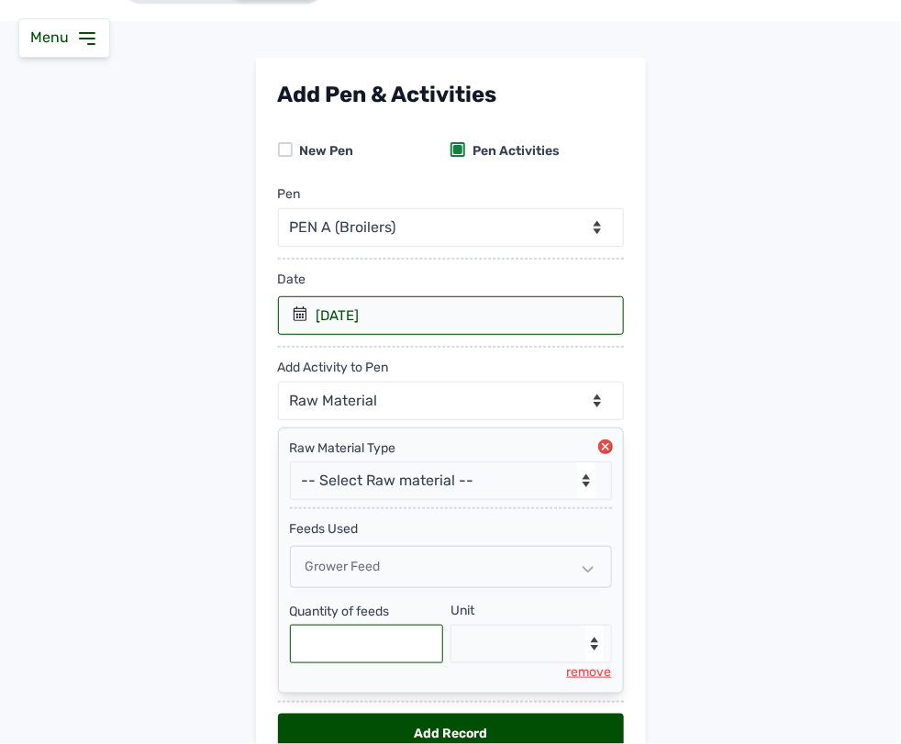
click at [382, 659] on input "text" at bounding box center [367, 644] width 154 height 39
type input "375"
click at [475, 652] on select "--Select unit-- Bag(s) Kg" at bounding box center [532, 644] width 162 height 39
select select "Kg"
click at [451, 627] on select "--Select unit-- Bag(s) Kg" at bounding box center [532, 644] width 162 height 39
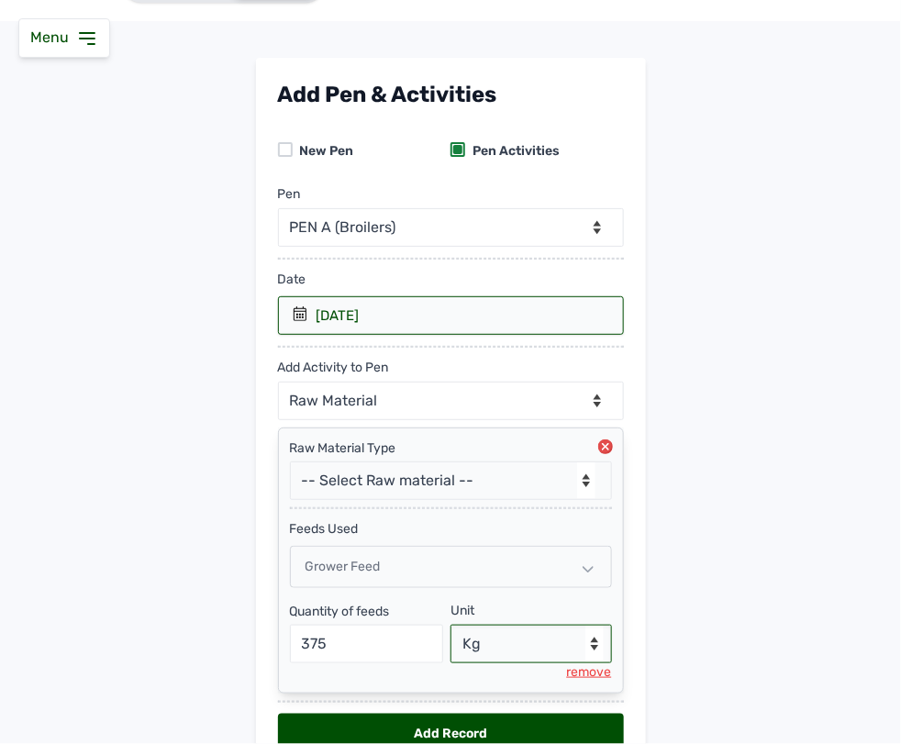
scroll to position [153, 0]
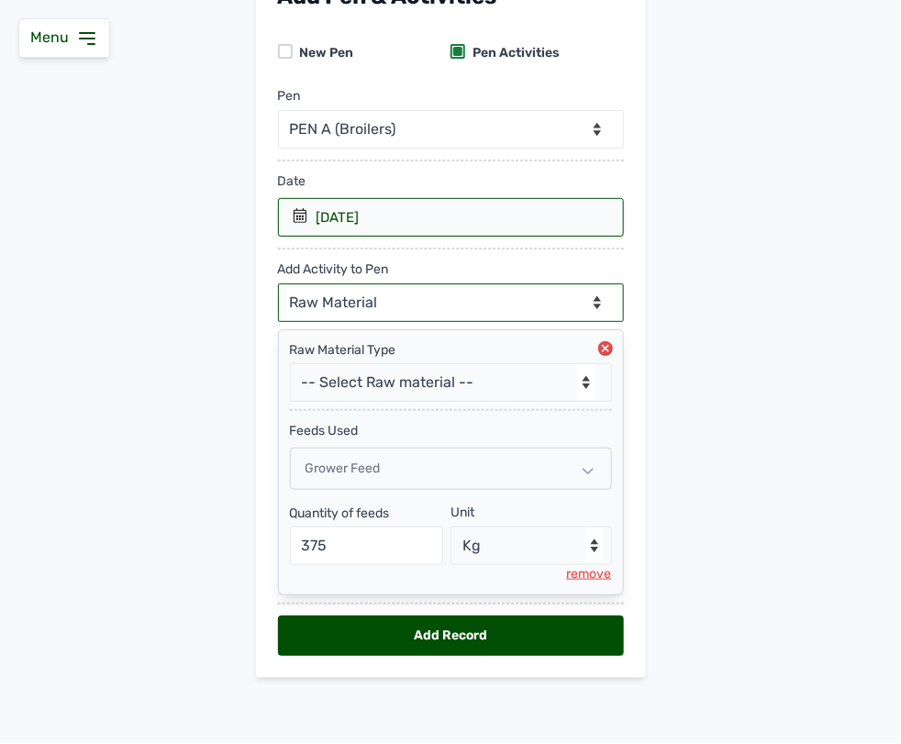
click at [488, 299] on select "--Can select multiple activity to add-- Raw Material Losses Weight" at bounding box center [451, 303] width 346 height 39
select select "Losses"
click at [278, 284] on select "--Can select multiple activity to add-- Raw Material Losses Weight" at bounding box center [451, 303] width 346 height 39
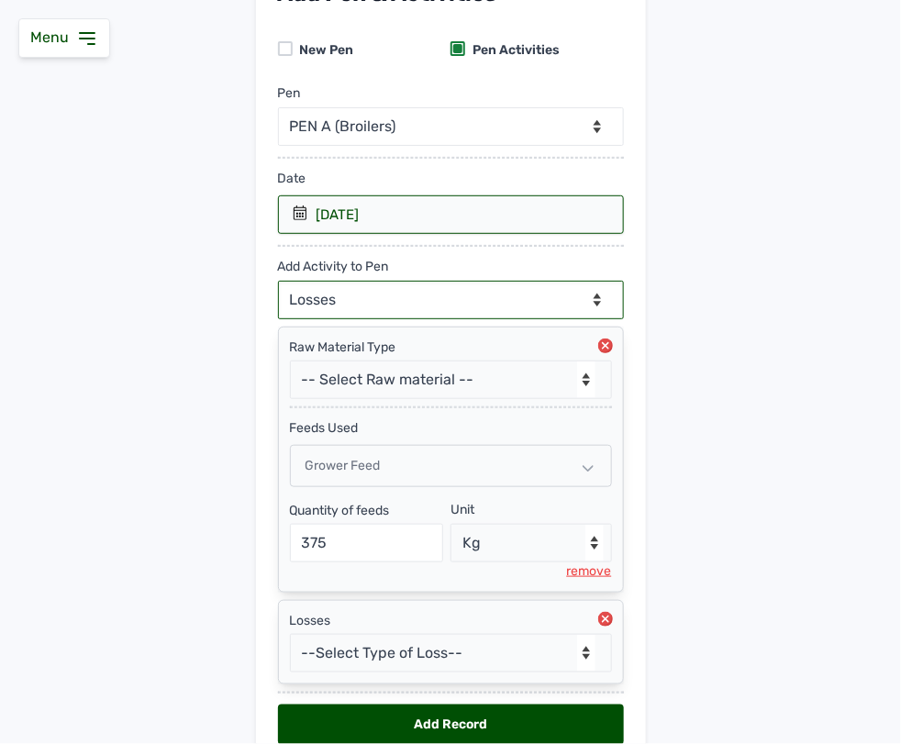
scroll to position [246, 0]
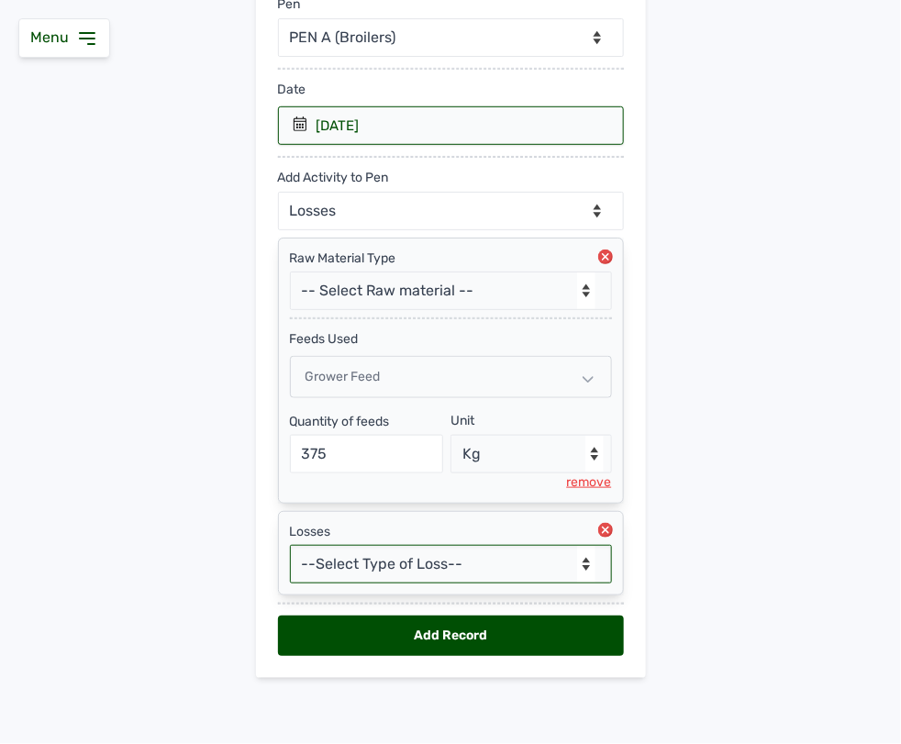
click at [415, 569] on select "--Select Type of Loss-- Mortality Culled Theft" at bounding box center [451, 564] width 322 height 39
select select "Mortality"
click at [290, 545] on select "--Select Type of Loss-- Mortality Culled Theft" at bounding box center [451, 564] width 322 height 39
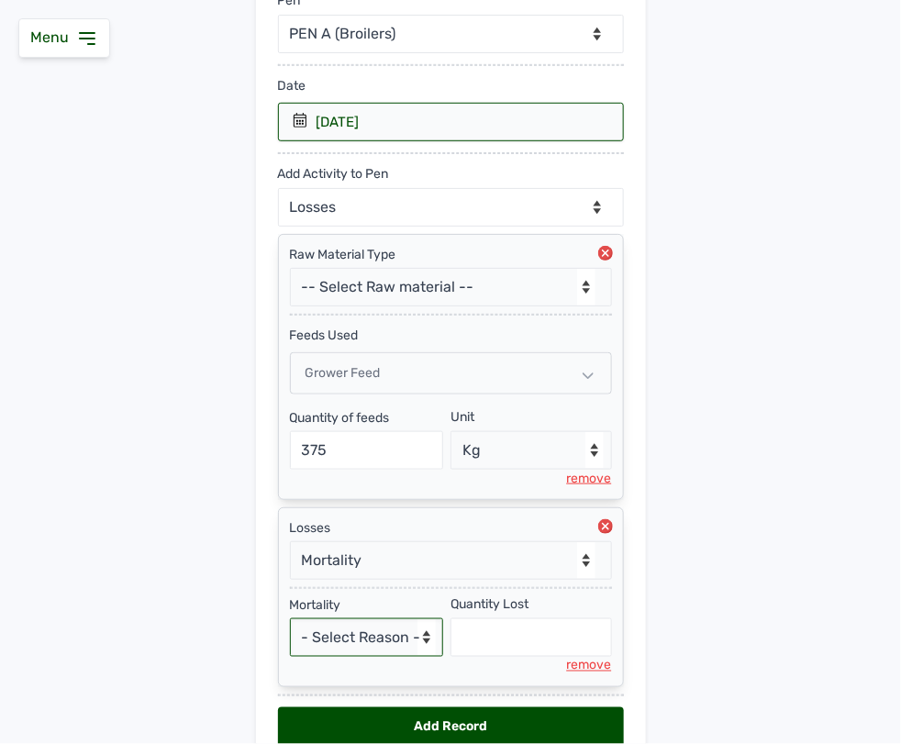
click at [367, 643] on select "- Select Reason - Disease Late Vaccination Wrong Vaccination Heat Lack of Water…" at bounding box center [367, 637] width 154 height 39
select select "Others"
click at [290, 622] on select "- Select Reason - Disease Late Vaccination Wrong Vaccination Heat Lack of Water…" at bounding box center [367, 637] width 154 height 39
select select "null"
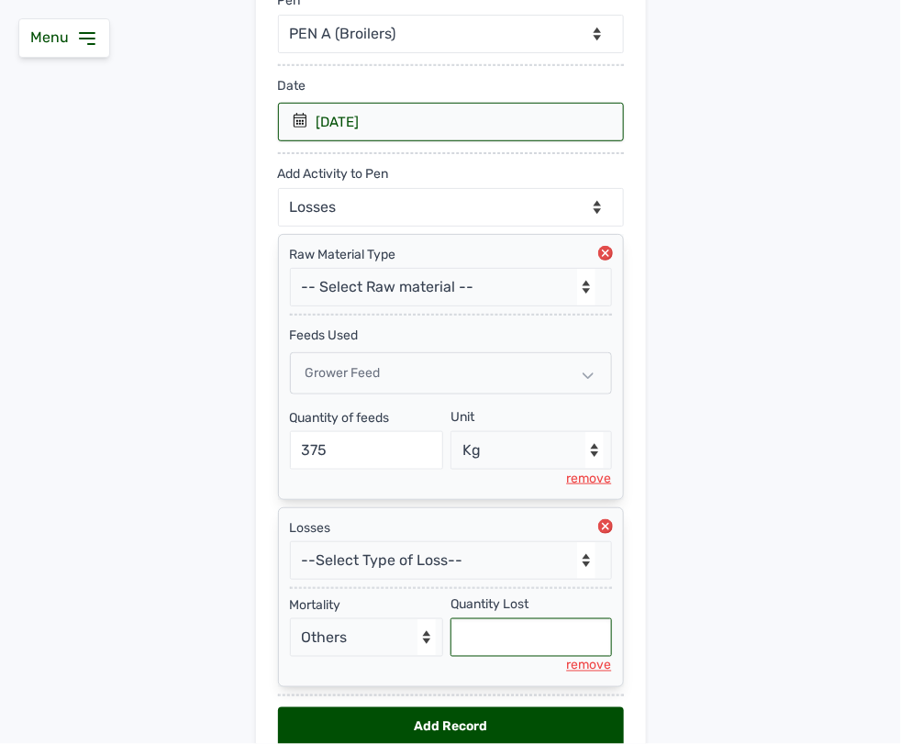
click at [468, 643] on input "text" at bounding box center [532, 637] width 162 height 39
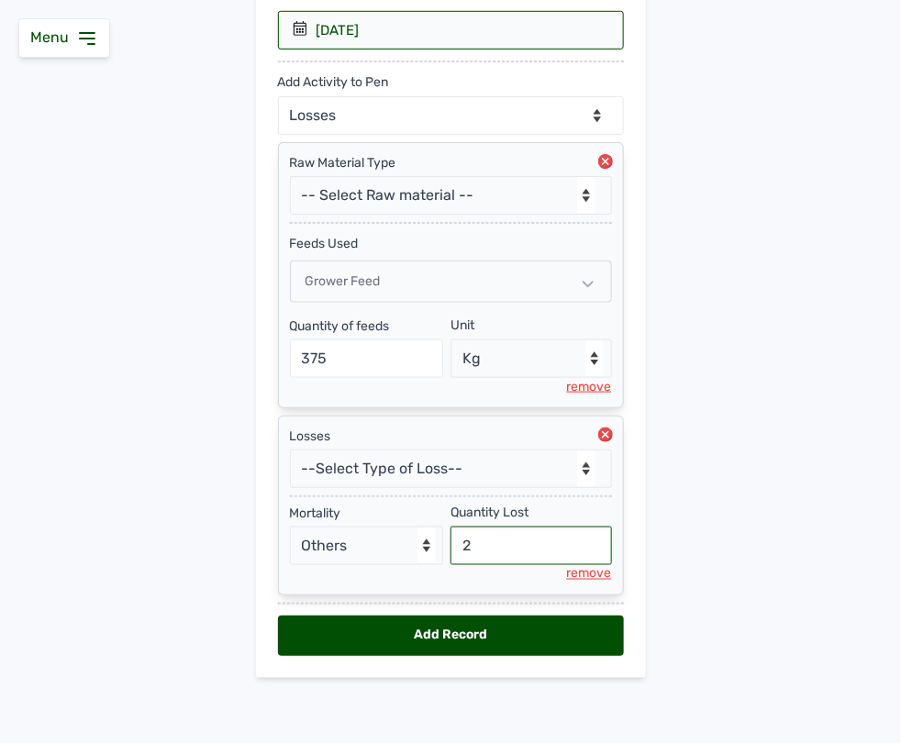
scroll to position [342, 0]
type input "2"
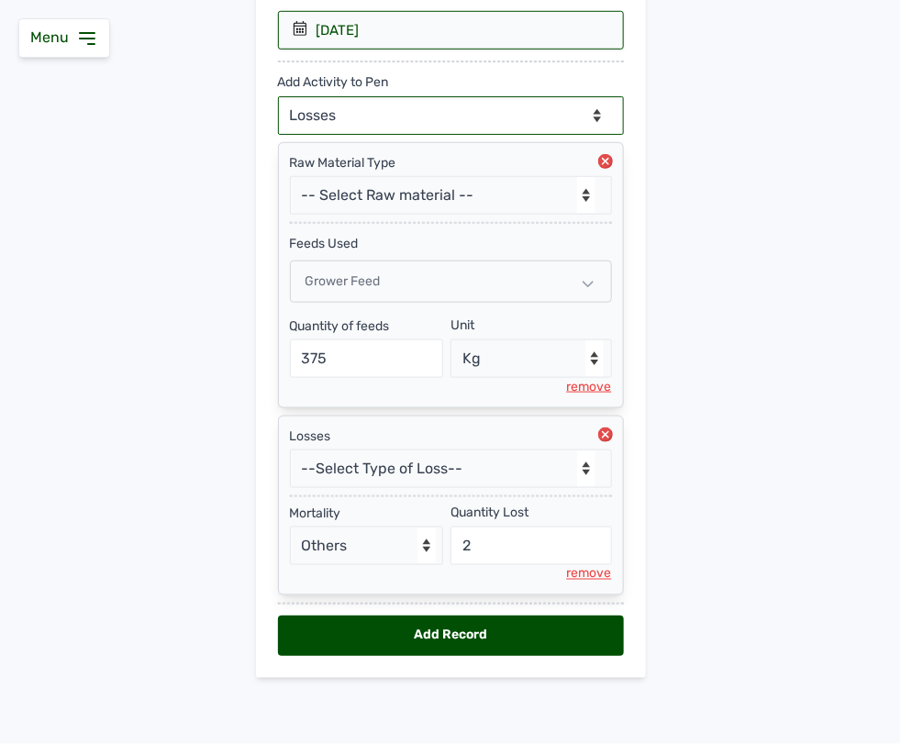
click at [479, 98] on select "--Can select multiple activity to add-- Raw Material Losses Weight" at bounding box center [451, 115] width 346 height 39
select select "Weight"
click at [278, 96] on select "--Can select multiple activity to add-- Raw Material Losses Weight" at bounding box center [451, 115] width 346 height 39
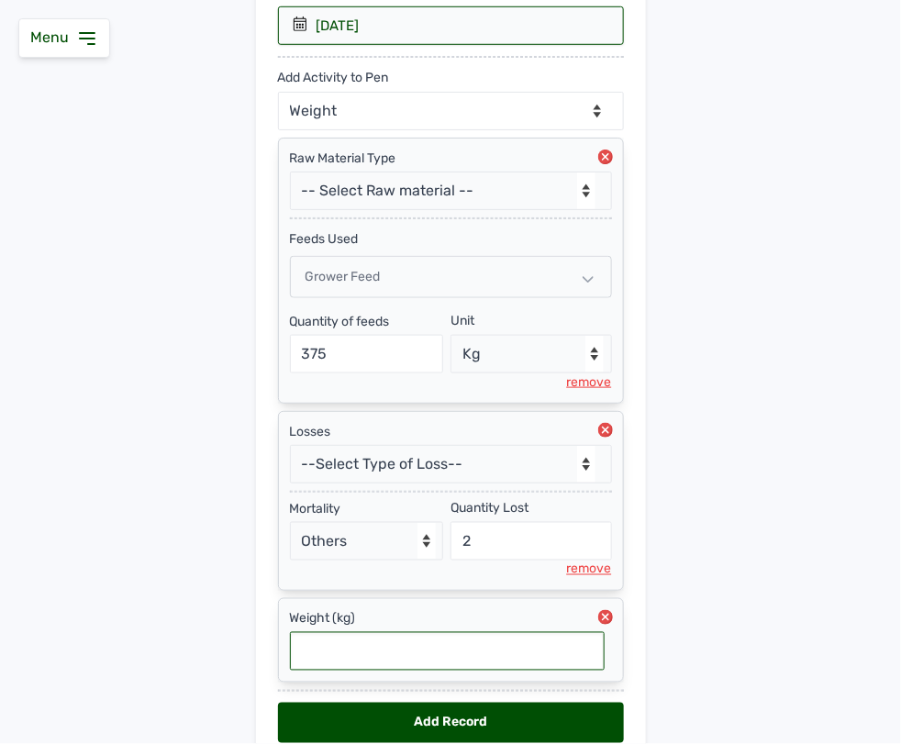
click at [425, 661] on input "text" at bounding box center [447, 651] width 315 height 39
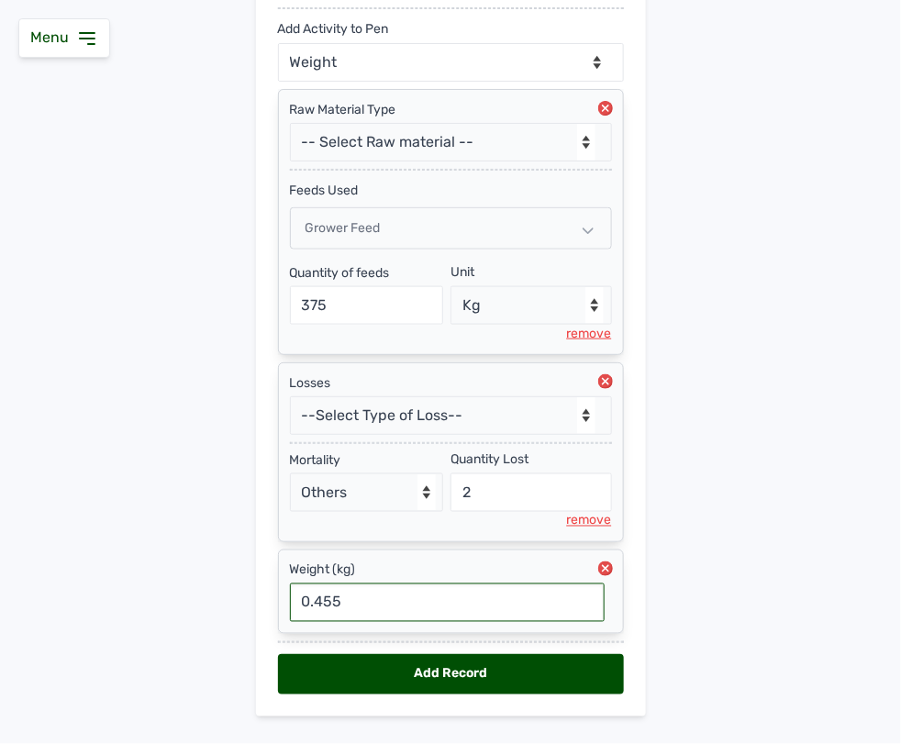
scroll to position [436, 0]
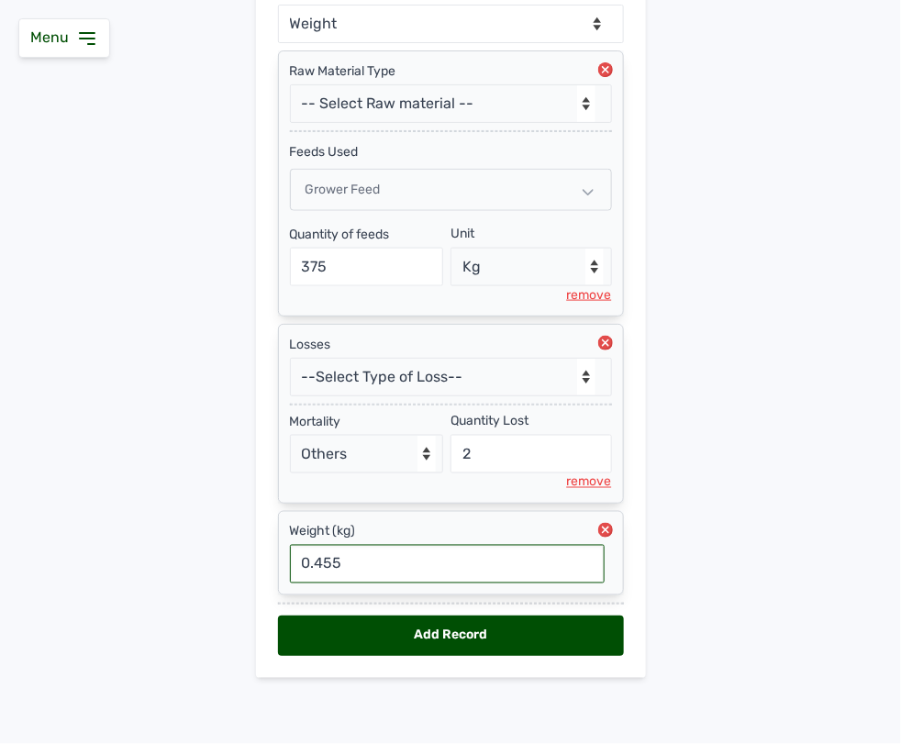
type input "0.455"
click at [445, 627] on div "Add Record" at bounding box center [451, 636] width 346 height 40
select select "null"
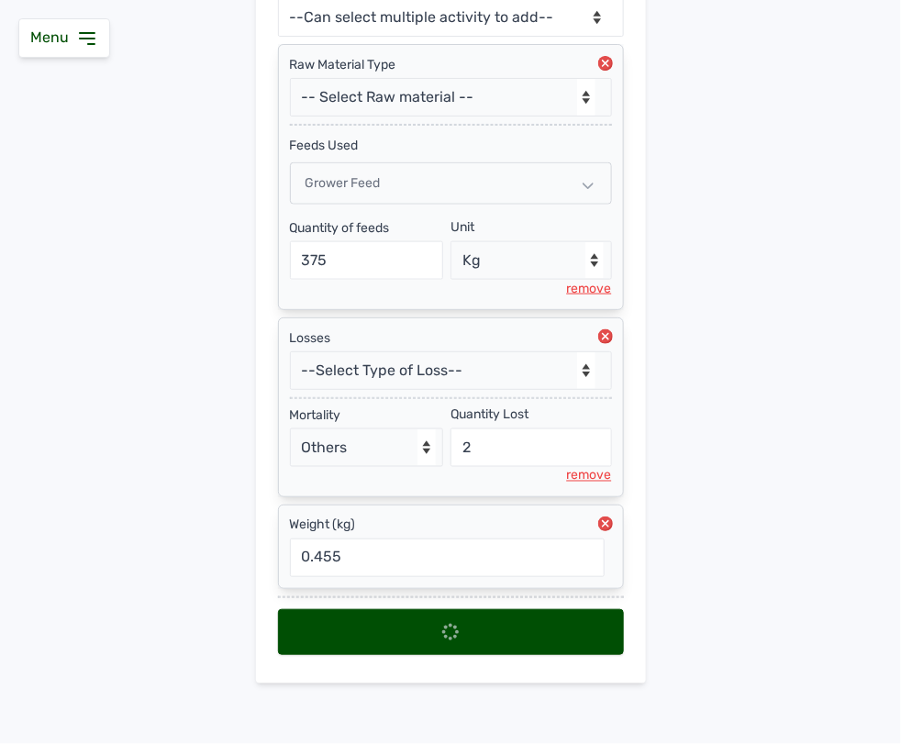
scroll to position [0, 0]
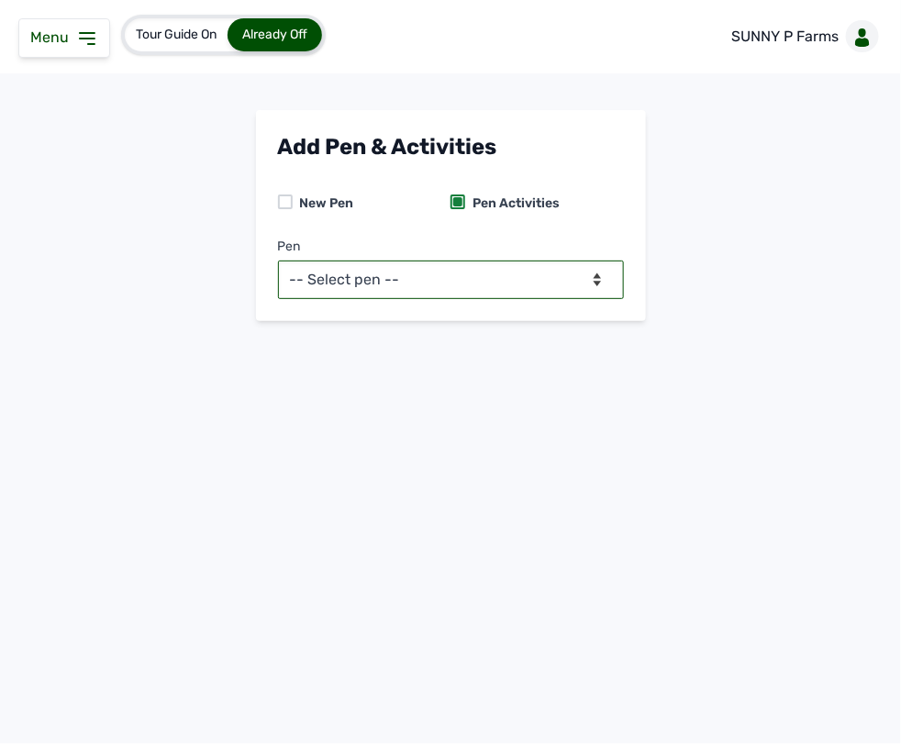
click at [549, 264] on select "-- Select pen -- PEN A (Broilers)" at bounding box center [451, 280] width 346 height 39
select select "mesbkeoa5506"
click at [278, 261] on select "-- Select pen -- PEN A (Broilers)" at bounding box center [451, 280] width 346 height 39
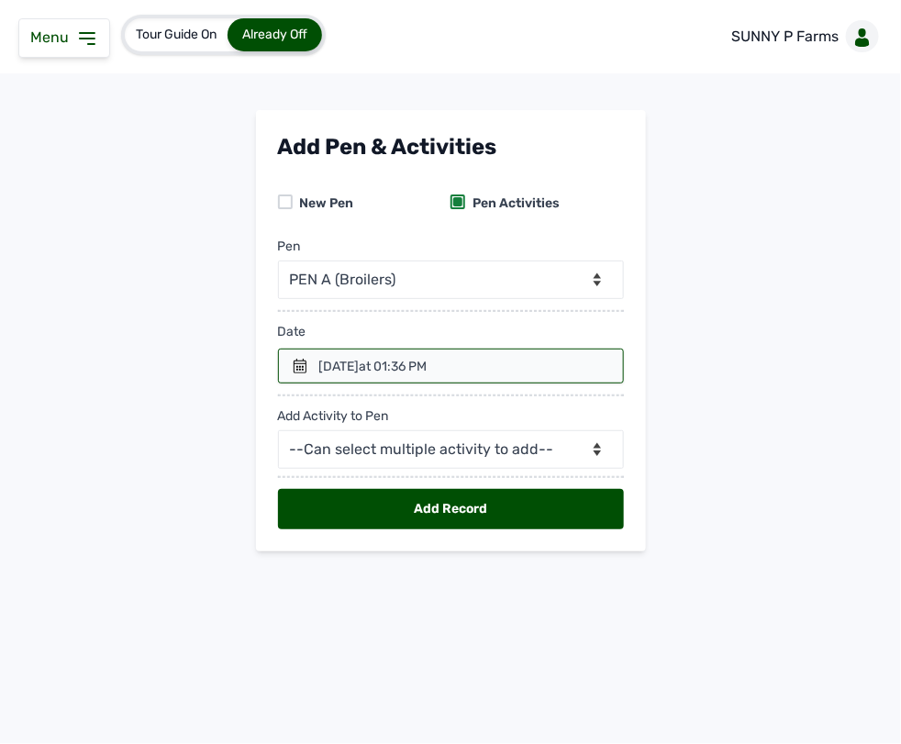
click at [321, 354] on div at bounding box center [451, 366] width 346 height 35
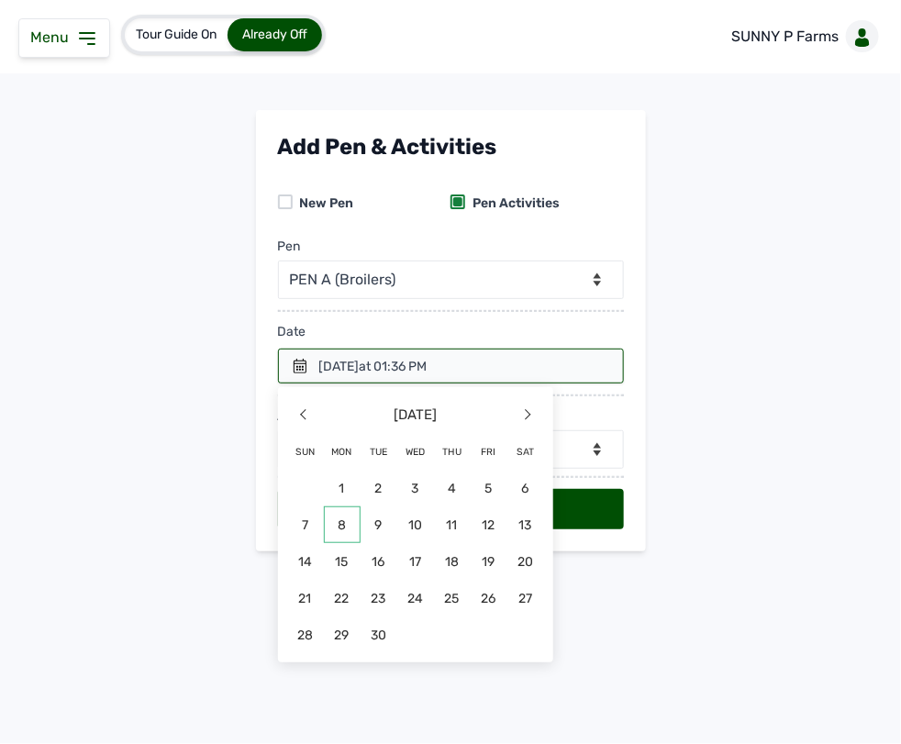
click at [345, 525] on span "8" at bounding box center [342, 525] width 37 height 37
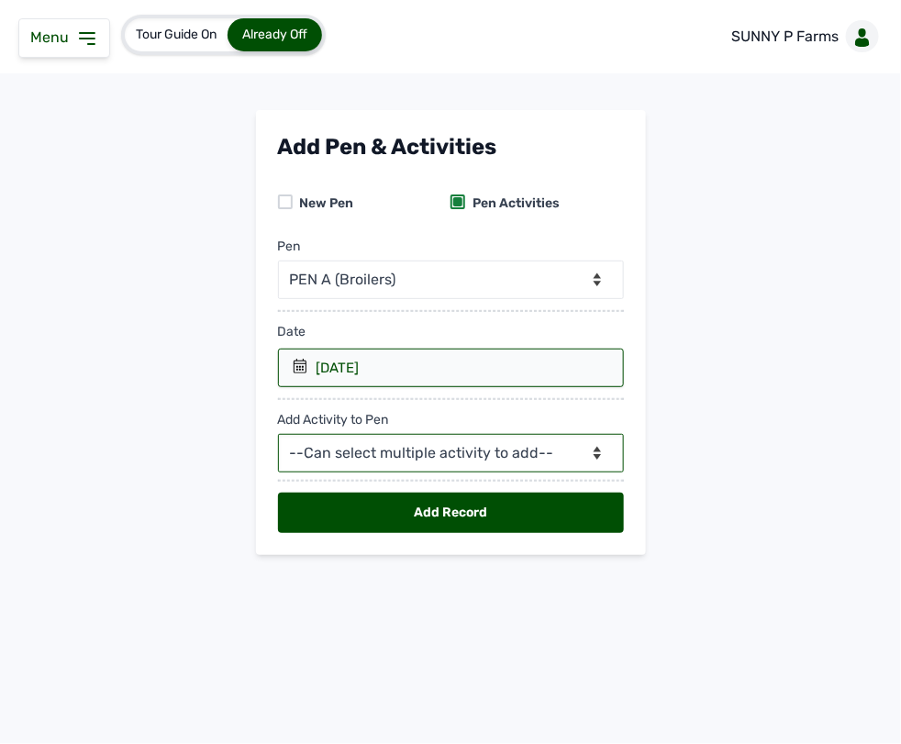
click at [346, 455] on select "--Can select multiple activity to add-- Raw Material Losses Weight" at bounding box center [451, 453] width 346 height 39
select select "Raw Material"
click at [278, 435] on select "--Can select multiple activity to add-- Raw Material Losses Weight" at bounding box center [451, 453] width 346 height 39
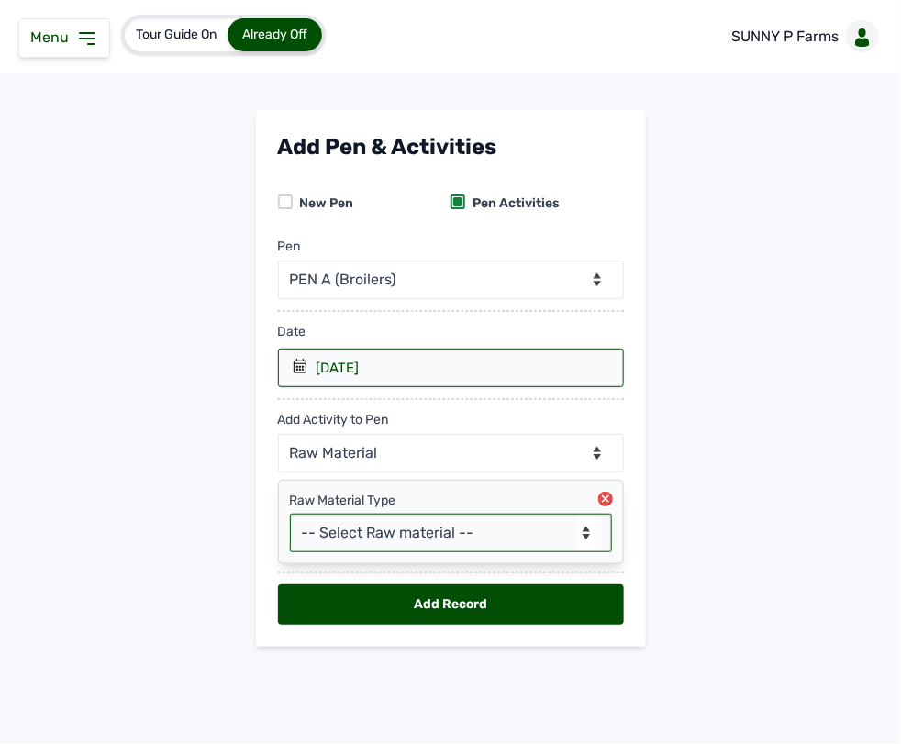
click at [477, 529] on select "-- Select Raw material -- feeds medications vaccines Biomass Fuel" at bounding box center [451, 533] width 322 height 39
click at [566, 537] on select "-- Select Raw material -- feeds medications vaccines Biomass Fuel" at bounding box center [451, 533] width 322 height 39
click at [580, 552] on select "-- Select Raw material -- feeds medications vaccines Biomass Fuel" at bounding box center [451, 533] width 322 height 39
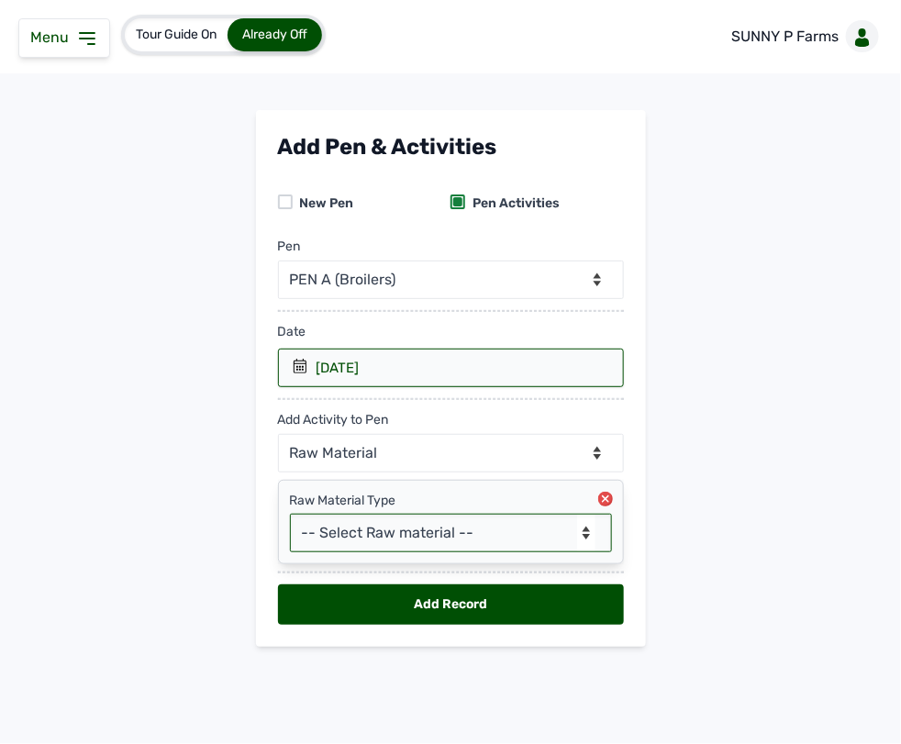
click at [529, 526] on select "-- Select Raw material -- feeds medications vaccines Biomass Fuel" at bounding box center [451, 533] width 322 height 39
select select "feeds"
click at [290, 515] on select "-- Select Raw material -- feeds medications vaccines Biomass Fuel" at bounding box center [451, 533] width 322 height 39
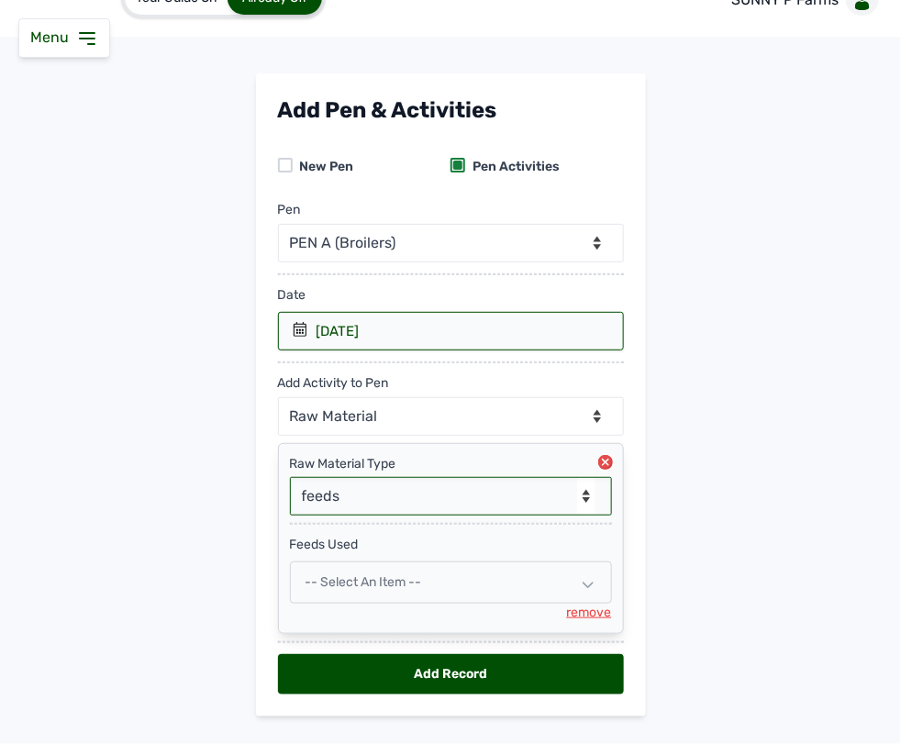
scroll to position [78, 0]
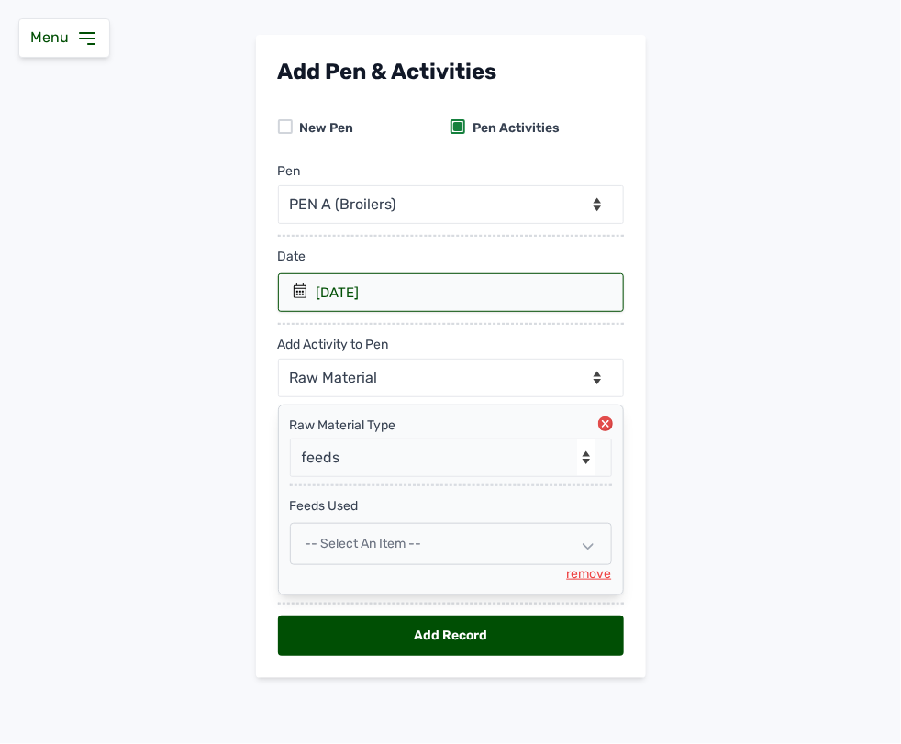
click at [473, 549] on div "-- Select an Item --" at bounding box center [451, 544] width 322 height 42
select select
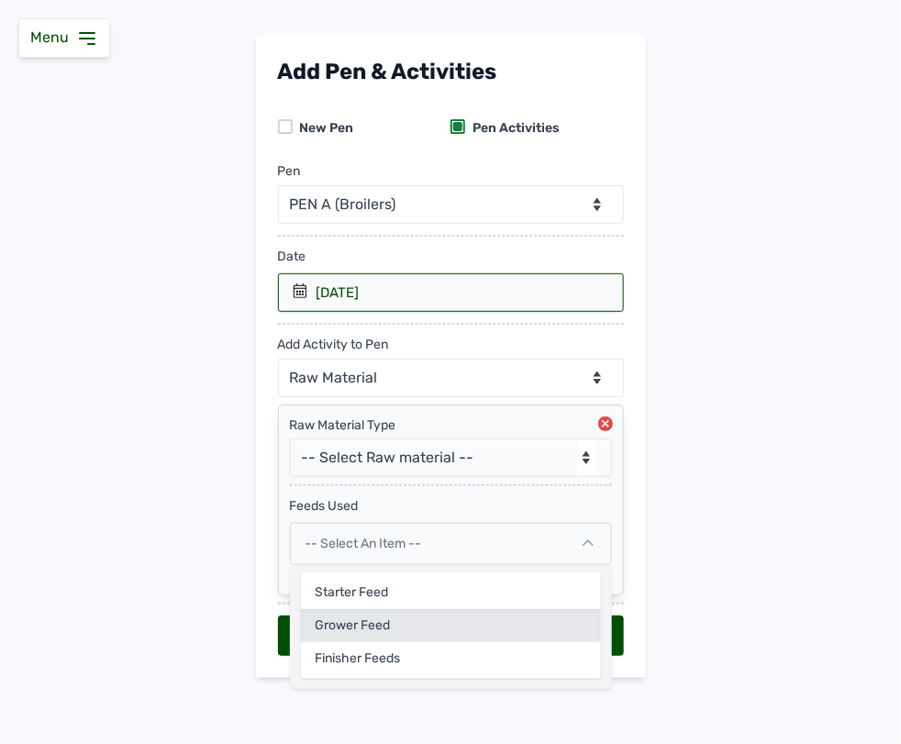
click at [409, 621] on div "Grower Feed" at bounding box center [451, 625] width 300 height 33
select select
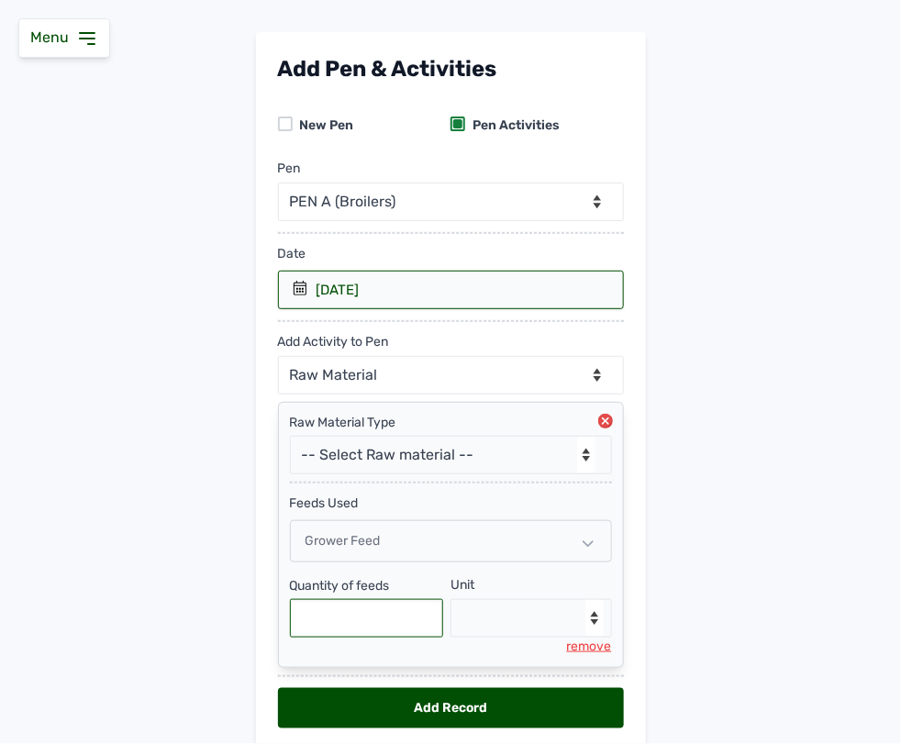
click at [388, 620] on input "text" at bounding box center [367, 618] width 154 height 39
type input "425"
click at [511, 615] on select "--Select unit-- Bag(s) Kg" at bounding box center [532, 618] width 162 height 39
select select "Kg"
click at [451, 602] on select "--Select unit-- Bag(s) Kg" at bounding box center [532, 618] width 162 height 39
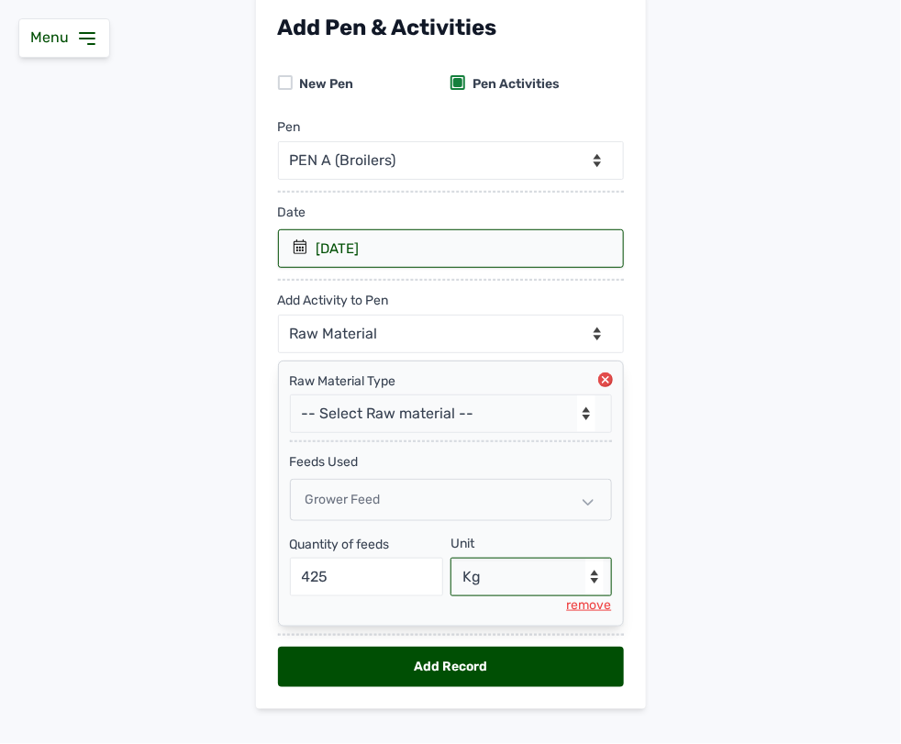
scroll to position [153, 0]
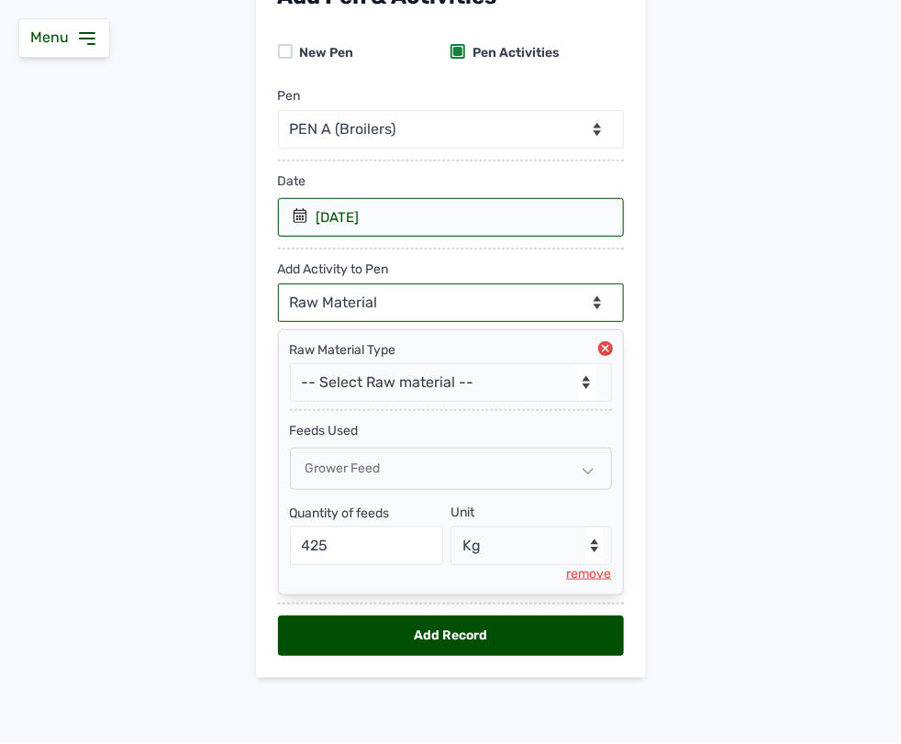
click at [484, 303] on select "--Can select multiple activity to add-- Raw Material Losses Weight" at bounding box center [451, 303] width 346 height 39
select select "Losses"
click at [278, 284] on select "--Can select multiple activity to add-- Raw Material Losses Weight" at bounding box center [451, 303] width 346 height 39
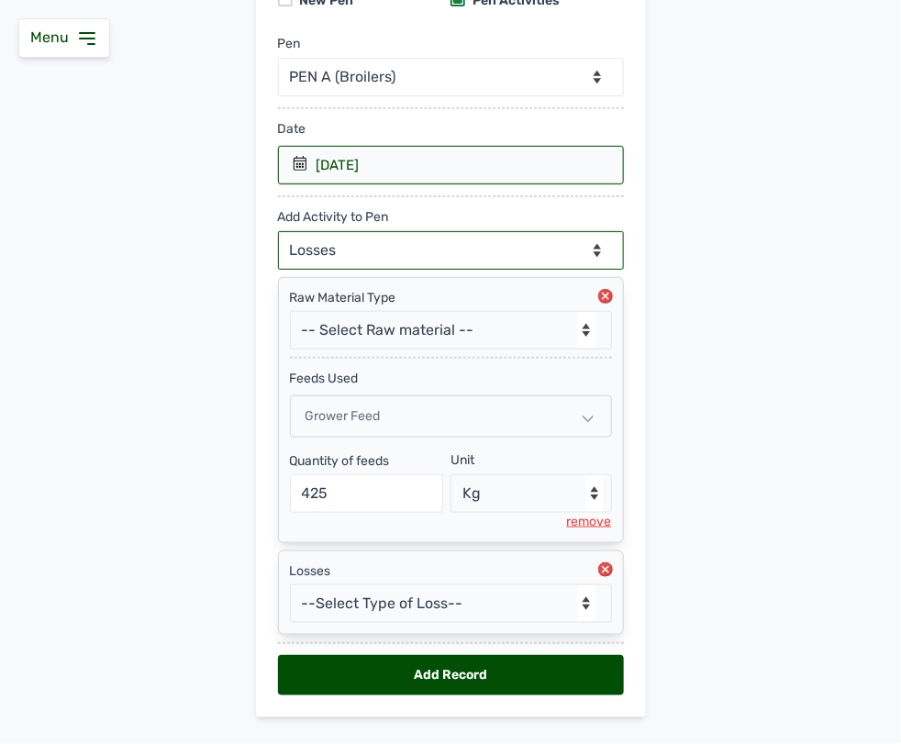
scroll to position [246, 0]
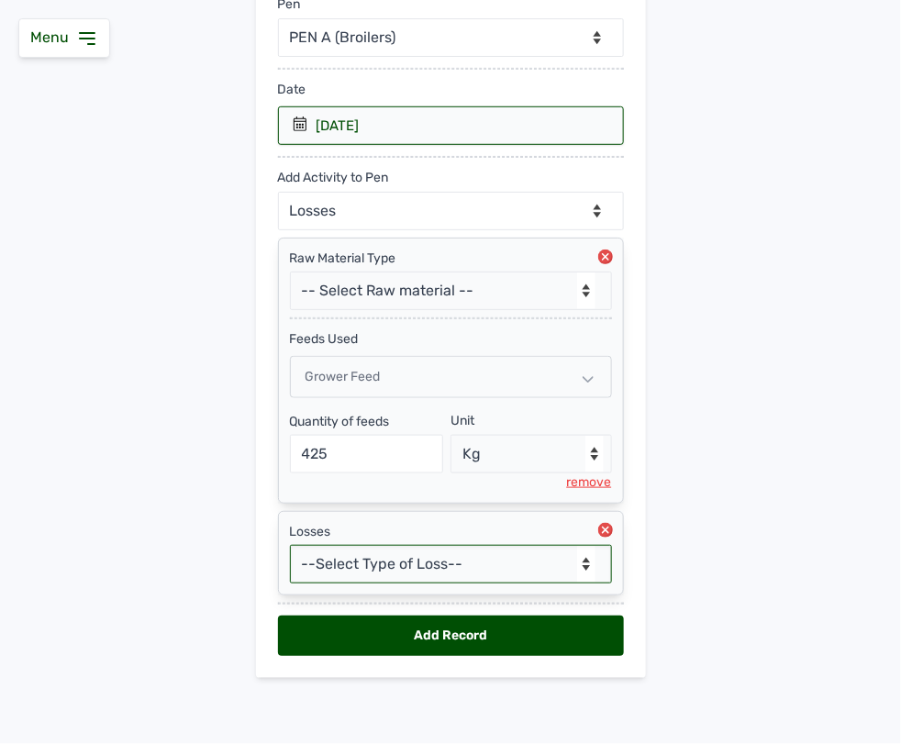
click at [406, 555] on select "--Select Type of Loss-- Mortality Culled Theft" at bounding box center [451, 564] width 322 height 39
select select "Mortality"
click at [290, 545] on select "--Select Type of Loss-- Mortality Culled Theft" at bounding box center [451, 564] width 322 height 39
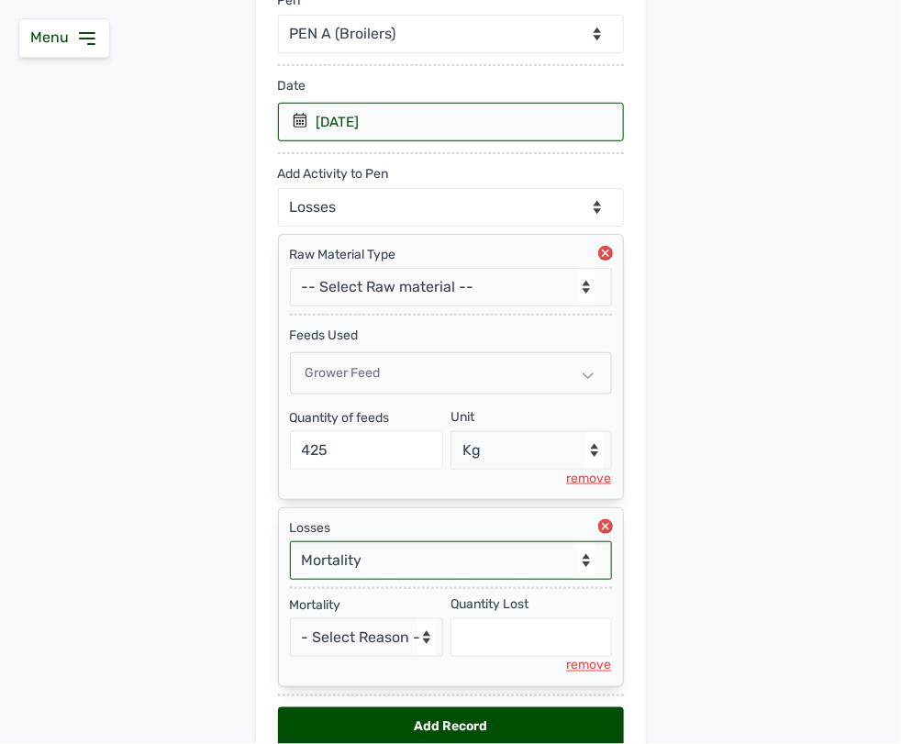
scroll to position [342, 0]
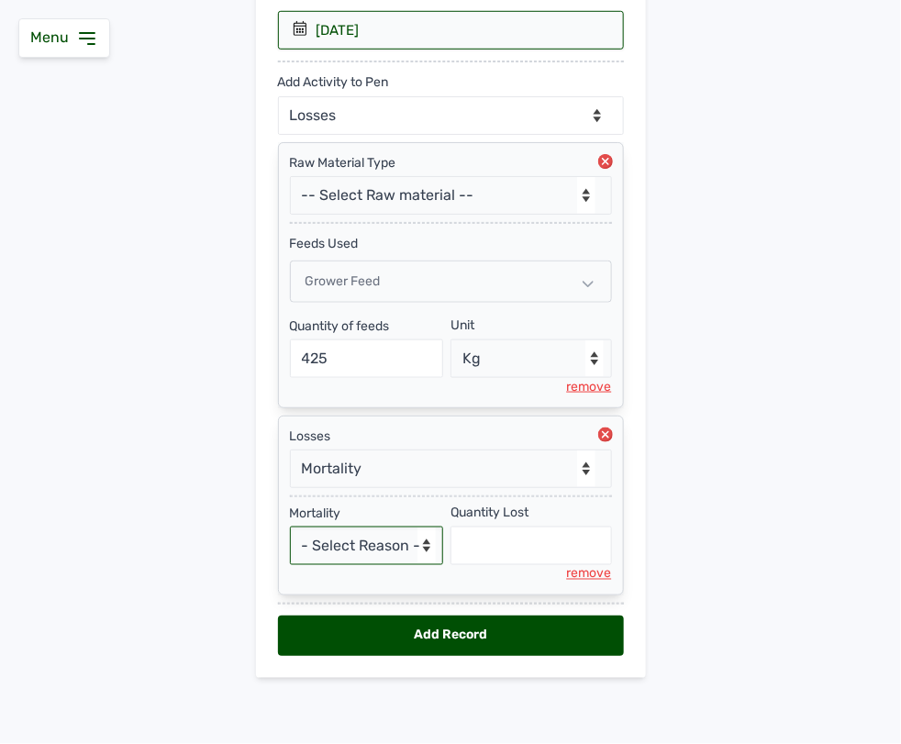
click at [385, 556] on select "- Select Reason - Disease Late Vaccination Wrong Vaccination Heat Lack of Water…" at bounding box center [367, 546] width 154 height 39
select select "Others"
click at [290, 527] on select "- Select Reason - Disease Late Vaccination Wrong Vaccination Heat Lack of Water…" at bounding box center [367, 546] width 154 height 39
select select "null"
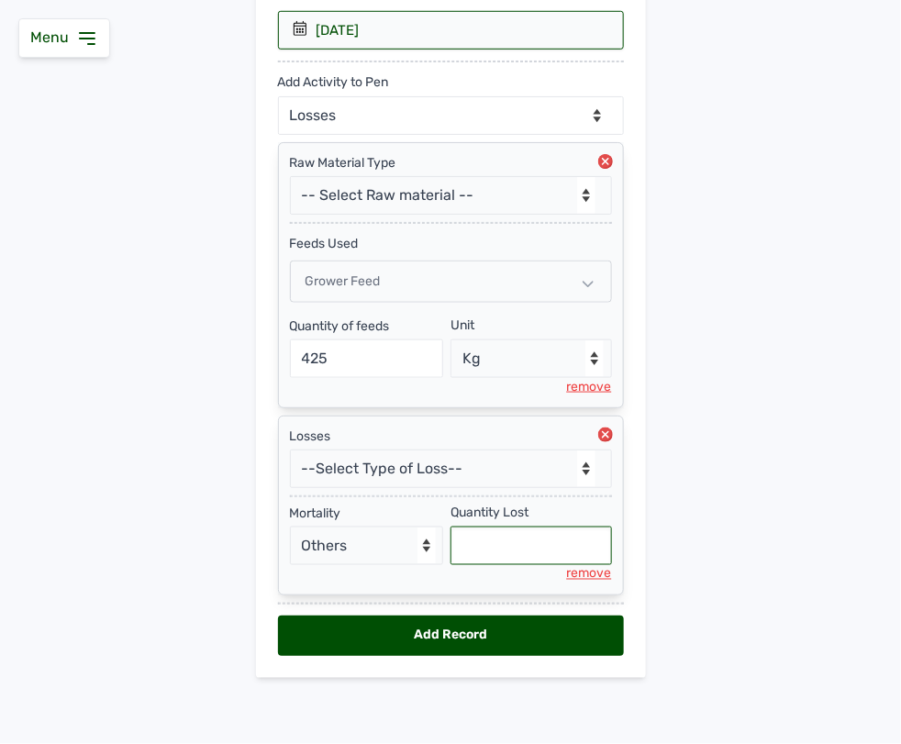
click at [477, 541] on input "text" at bounding box center [532, 546] width 162 height 39
type input "3"
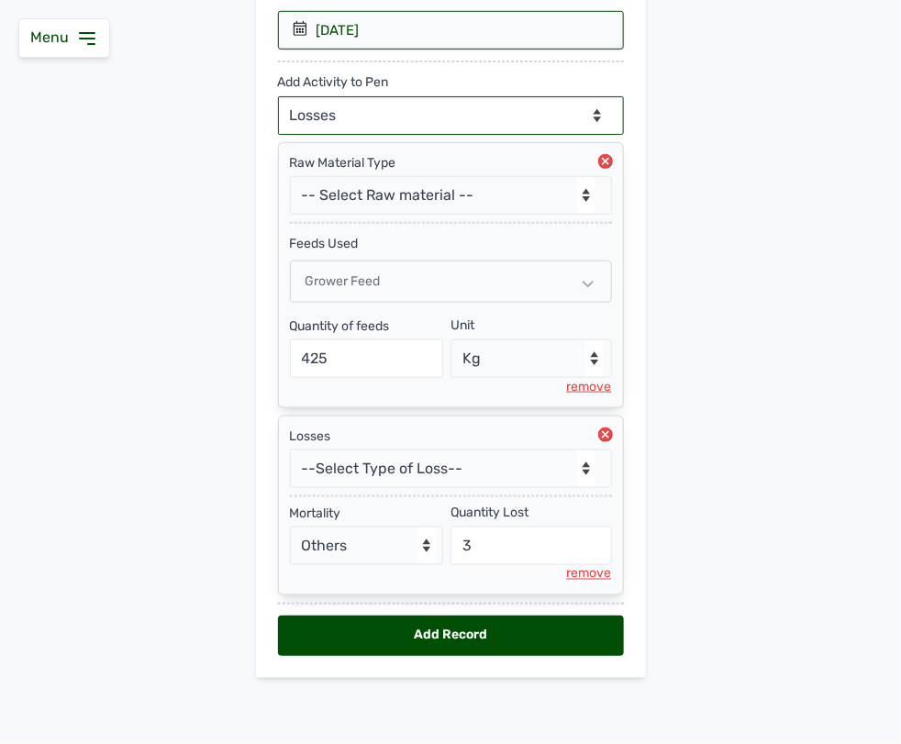
click at [500, 110] on select "--Can select multiple activity to add-- Raw Material Losses Weight" at bounding box center [451, 115] width 346 height 39
select select "Weight"
click at [278, 96] on select "--Can select multiple activity to add-- Raw Material Losses Weight" at bounding box center [451, 115] width 346 height 39
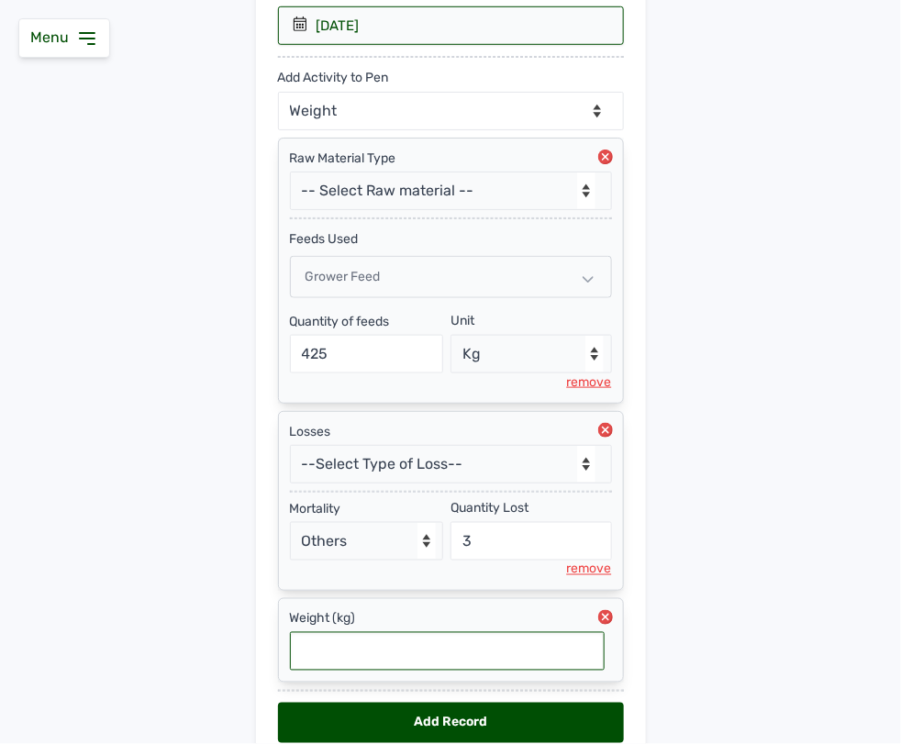
click at [497, 644] on input "text" at bounding box center [447, 651] width 315 height 39
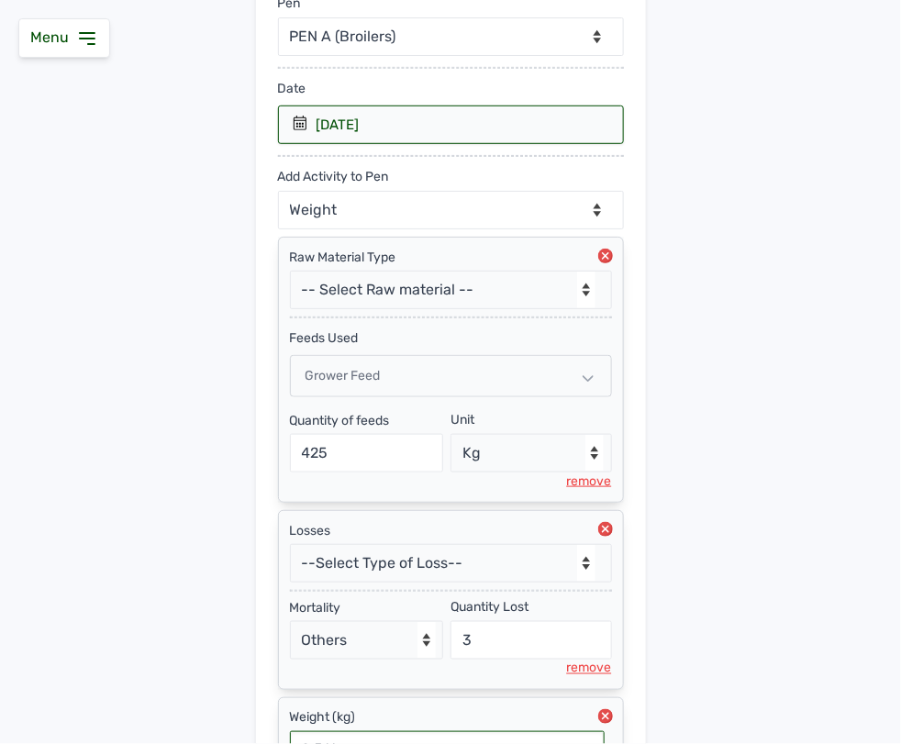
scroll to position [436, 0]
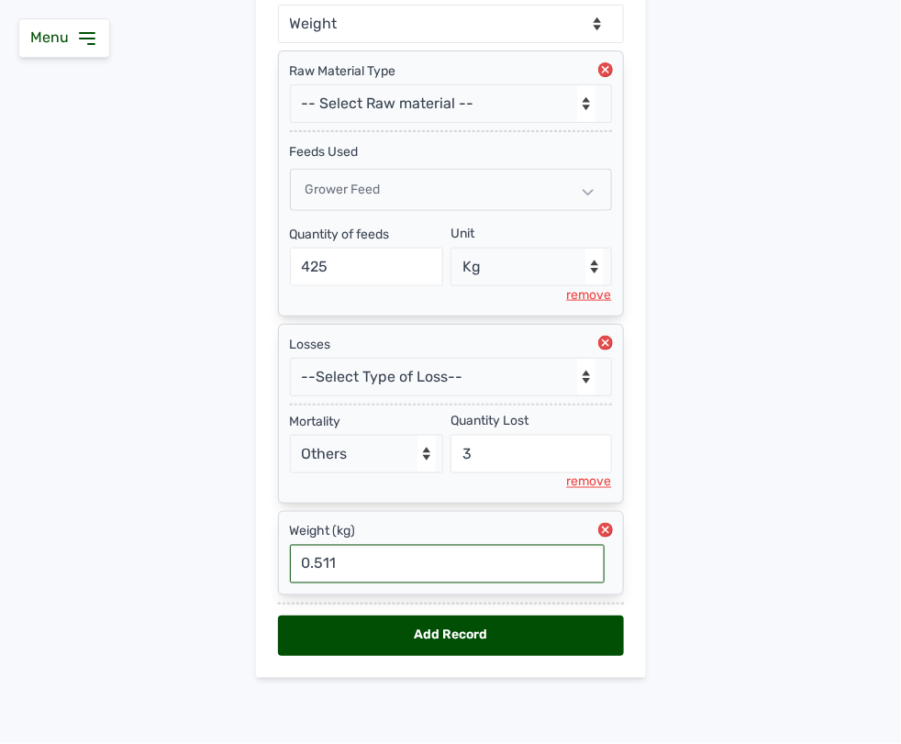
type input "0.511"
click at [494, 627] on div "Add Record" at bounding box center [451, 636] width 346 height 40
select select "null"
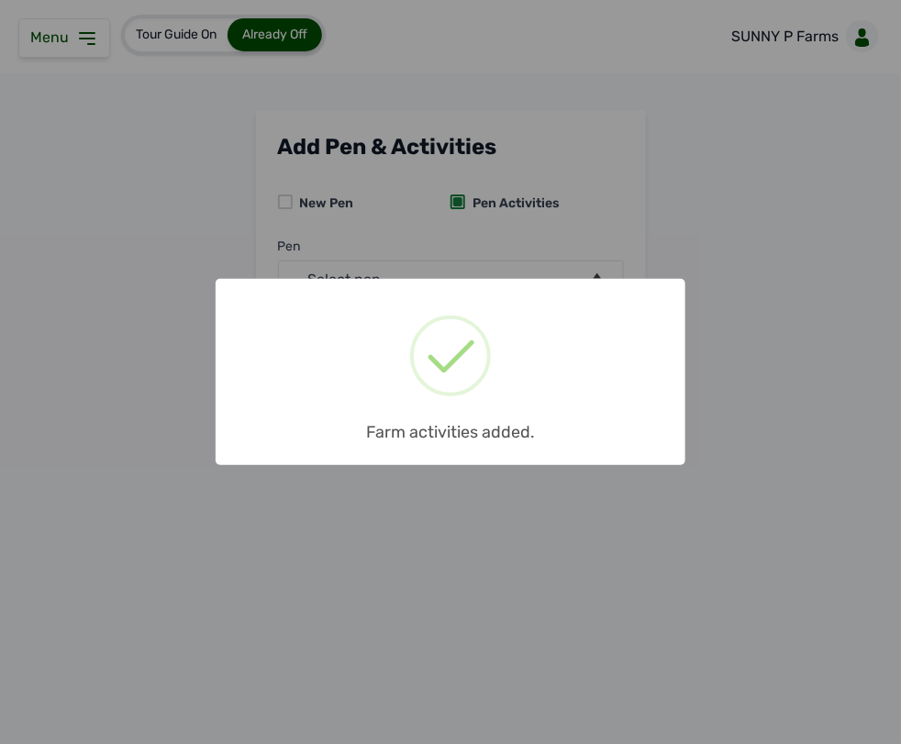
scroll to position [0, 0]
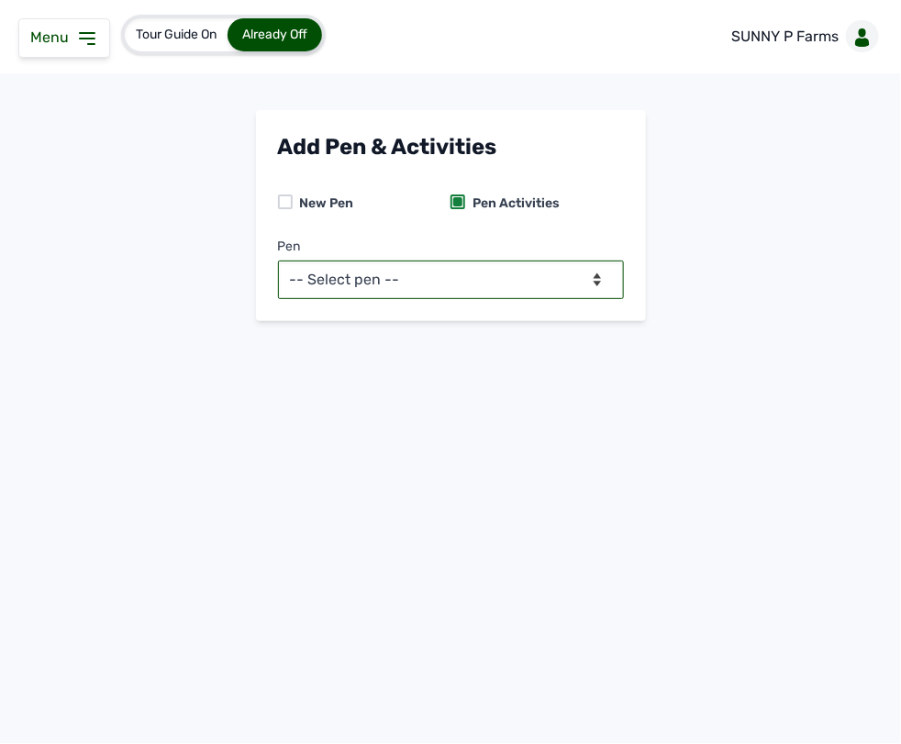
click at [560, 289] on select "-- Select pen -- PEN A (Broilers)" at bounding box center [451, 280] width 346 height 39
select select "mesbkeoa5506"
click at [278, 261] on select "-- Select pen -- PEN A (Broilers)" at bounding box center [451, 280] width 346 height 39
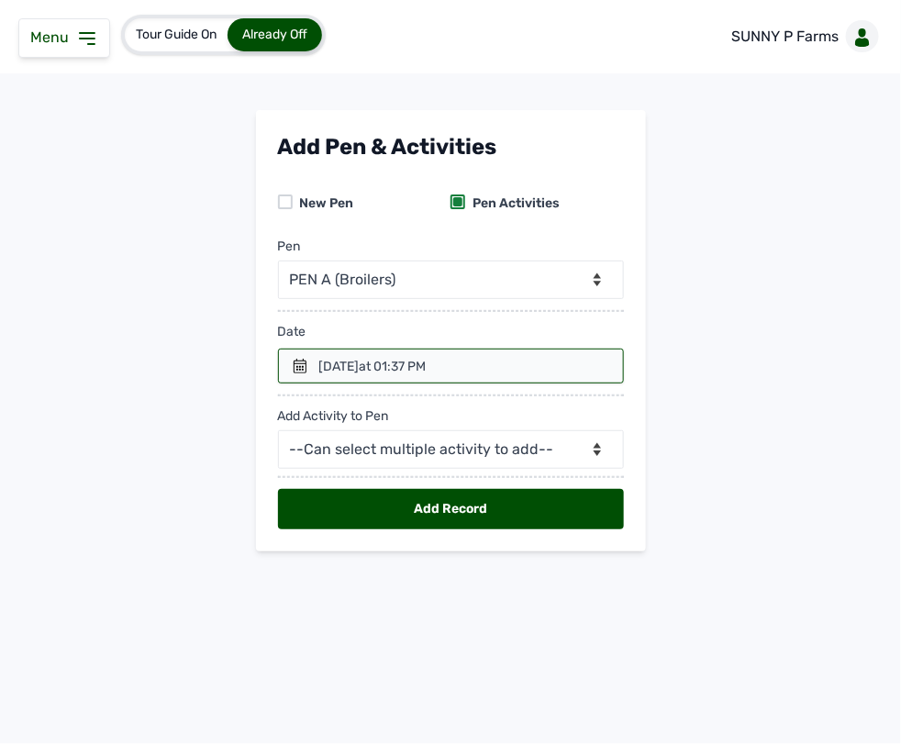
click at [427, 365] on span "at 01:37 PM" at bounding box center [393, 367] width 67 height 16
click at [299, 359] on icon at bounding box center [300, 366] width 15 height 15
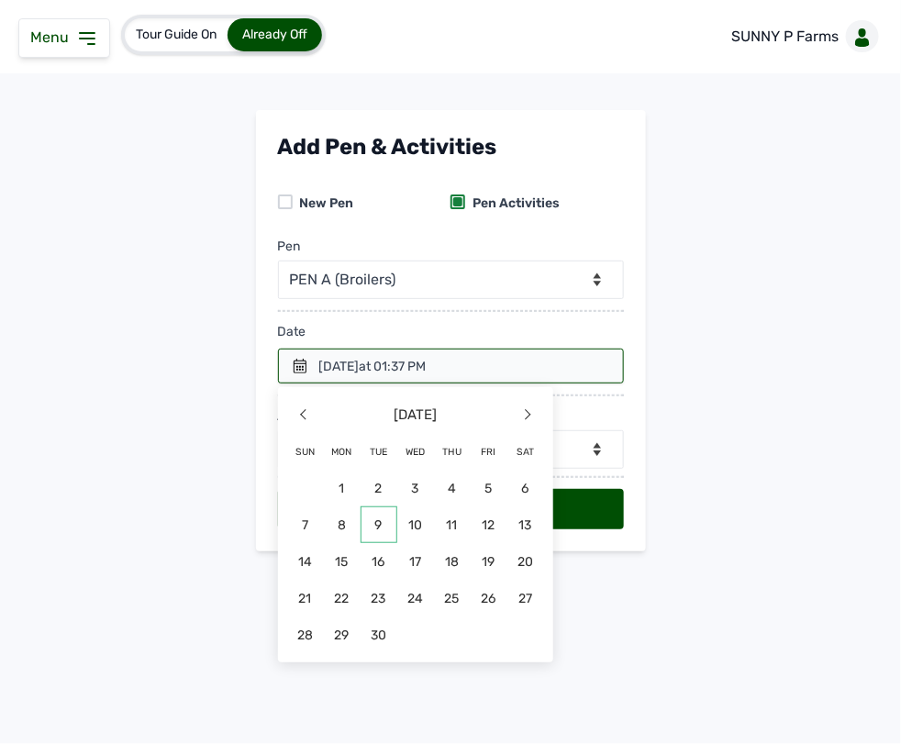
click at [376, 524] on span "9" at bounding box center [379, 525] width 37 height 37
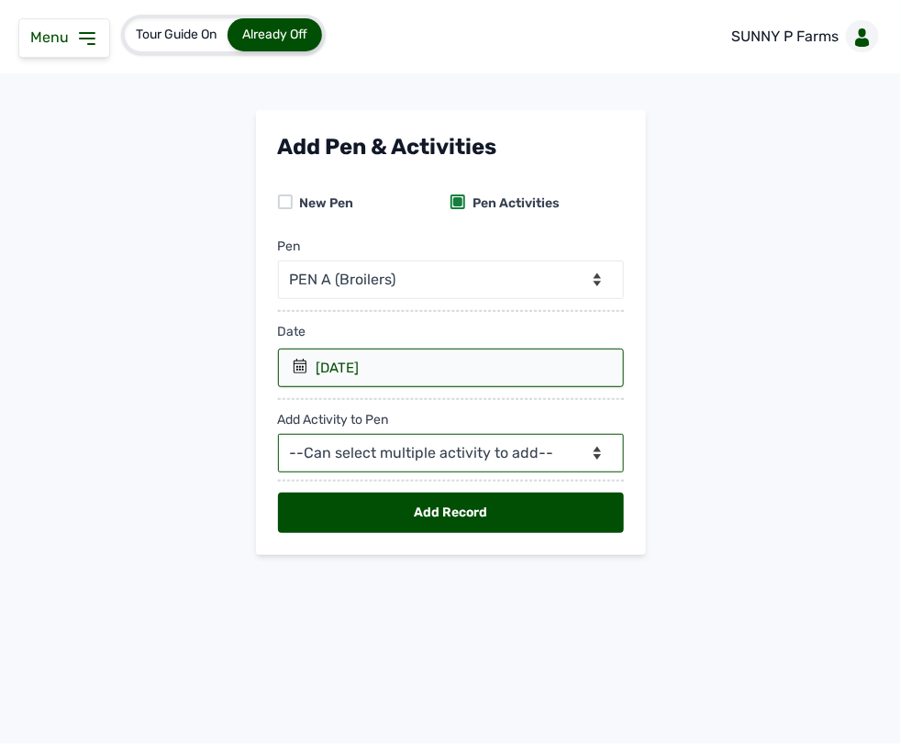
click at [364, 455] on select "--Can select multiple activity to add-- Raw Material Losses Weight" at bounding box center [451, 453] width 346 height 39
select select "Raw Material"
click at [278, 435] on select "--Can select multiple activity to add-- Raw Material Losses Weight" at bounding box center [451, 453] width 346 height 39
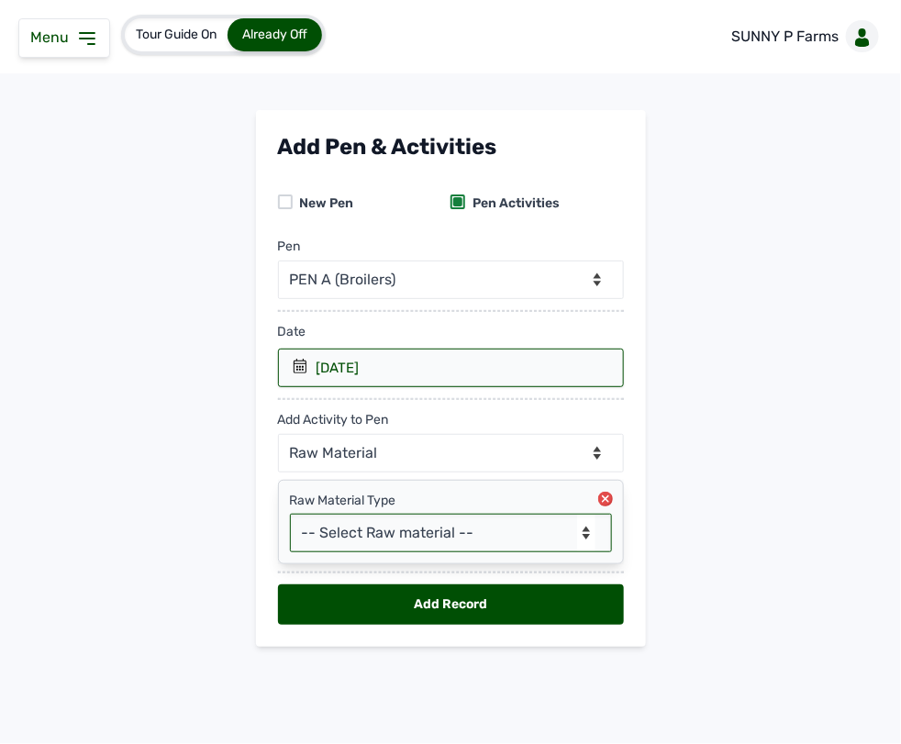
click at [368, 534] on select "-- Select Raw material -- feeds medications vaccines Biomass Fuel" at bounding box center [451, 533] width 322 height 39
select select "feeds"
click at [290, 515] on select "-- Select Raw material -- feeds medications vaccines Biomass Fuel" at bounding box center [451, 533] width 322 height 39
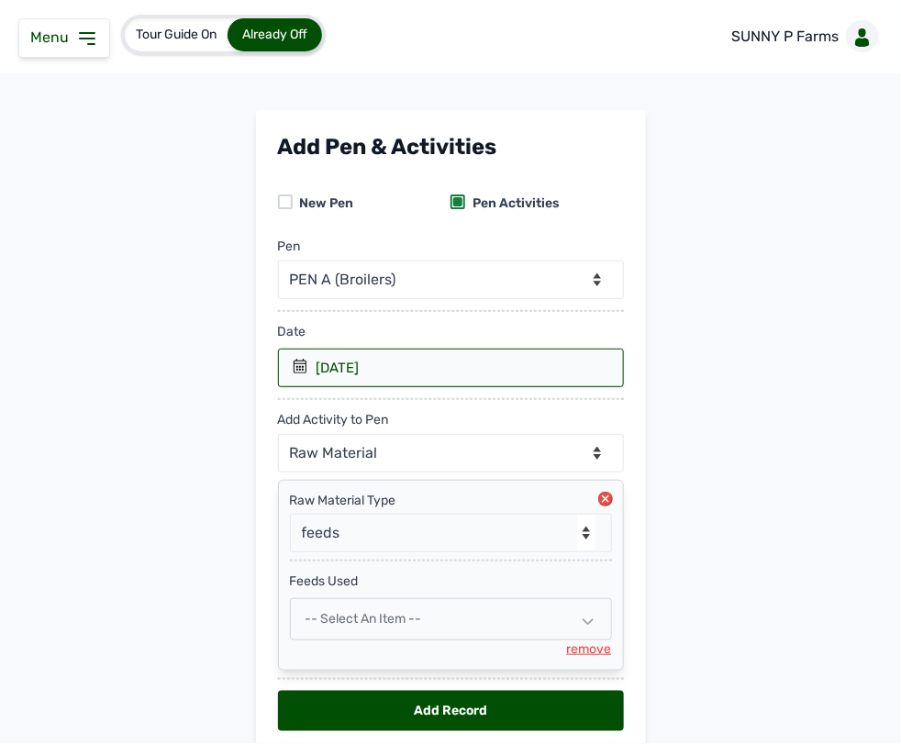
click at [400, 630] on div "-- Select an Item --" at bounding box center [451, 619] width 322 height 42
select select
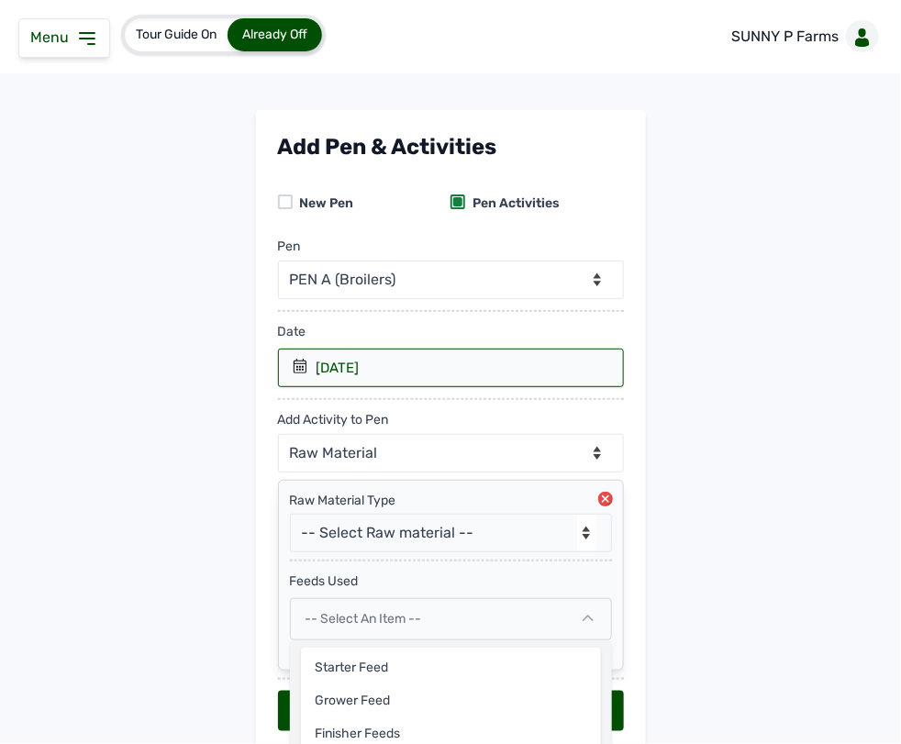
scroll to position [78, 0]
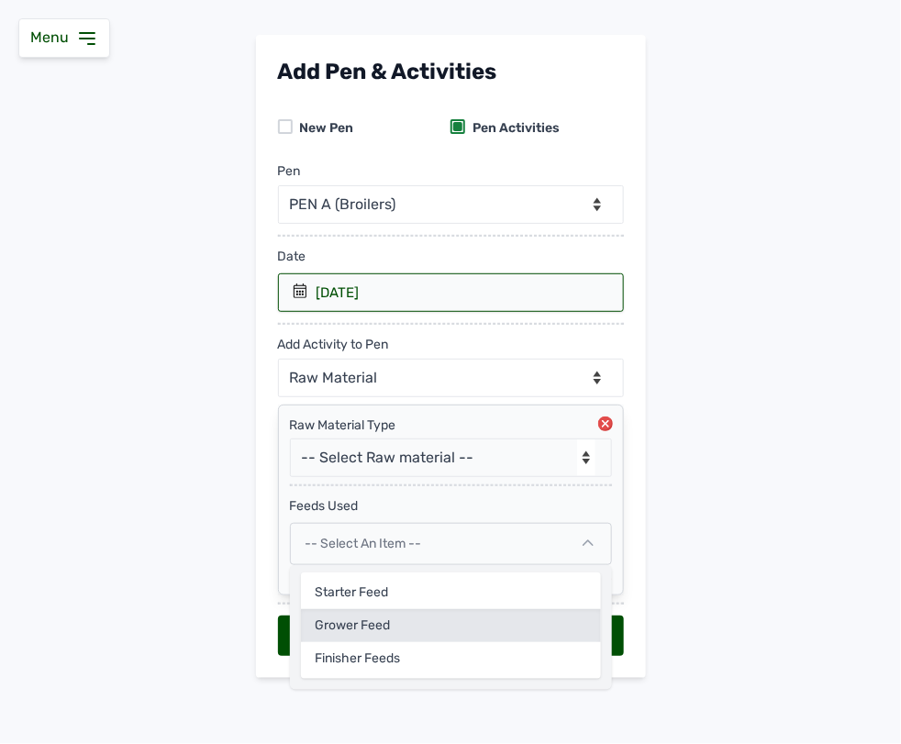
click at [381, 630] on div "Grower Feed" at bounding box center [451, 625] width 300 height 33
select select
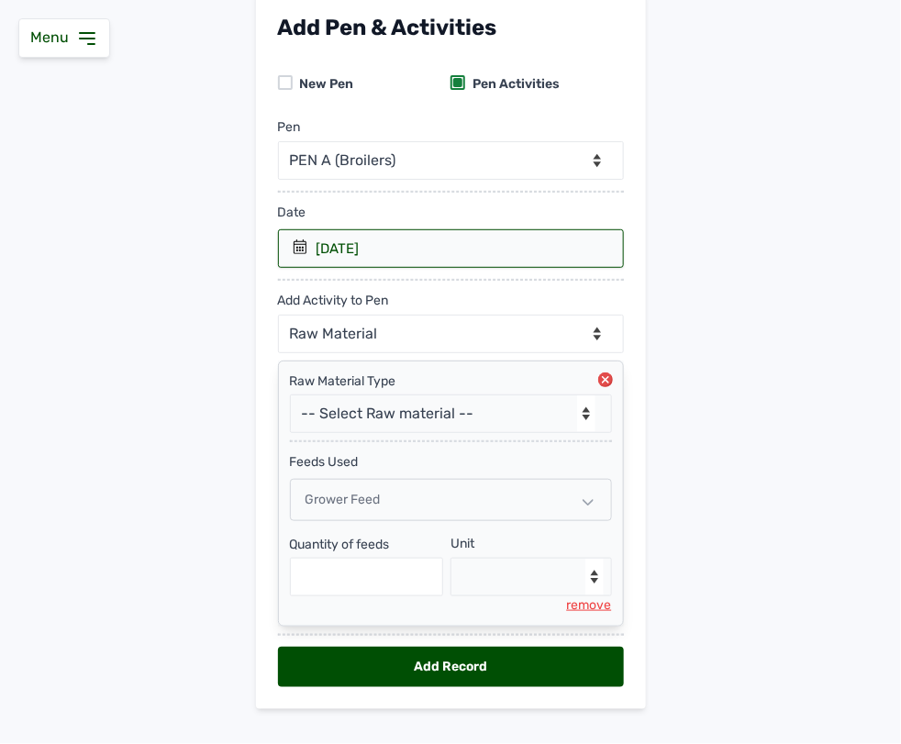
scroll to position [153, 0]
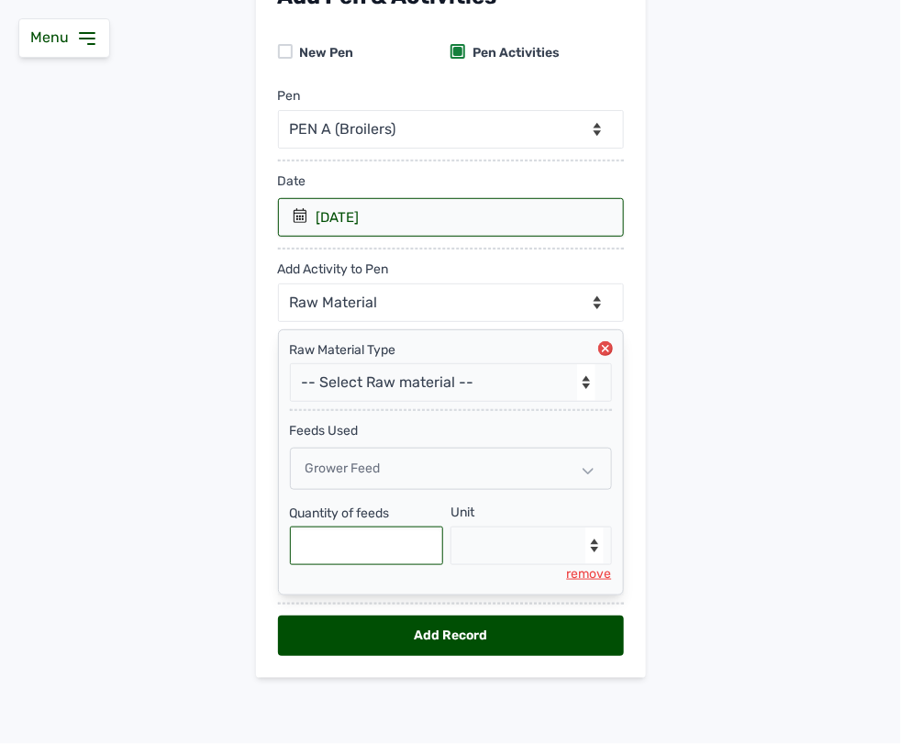
click at [372, 543] on input "text" at bounding box center [367, 546] width 154 height 39
type input "0.577"
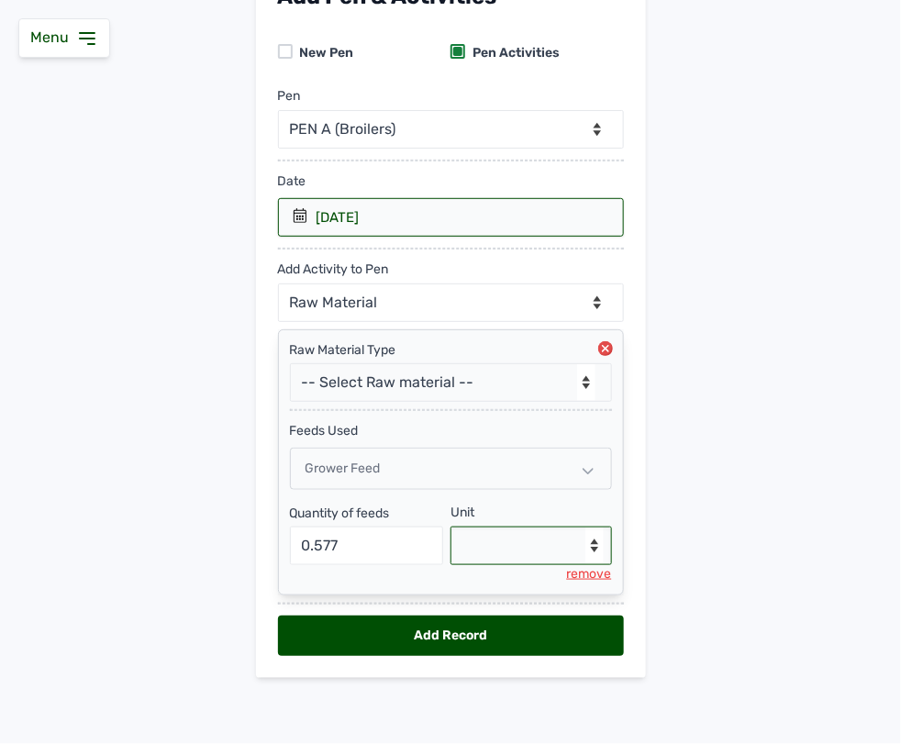
click at [473, 535] on select "--Select unit-- Bag(s) Kg" at bounding box center [532, 546] width 162 height 39
select select "Kg"
click at [451, 527] on select "--Select unit-- Bag(s) Kg" at bounding box center [532, 546] width 162 height 39
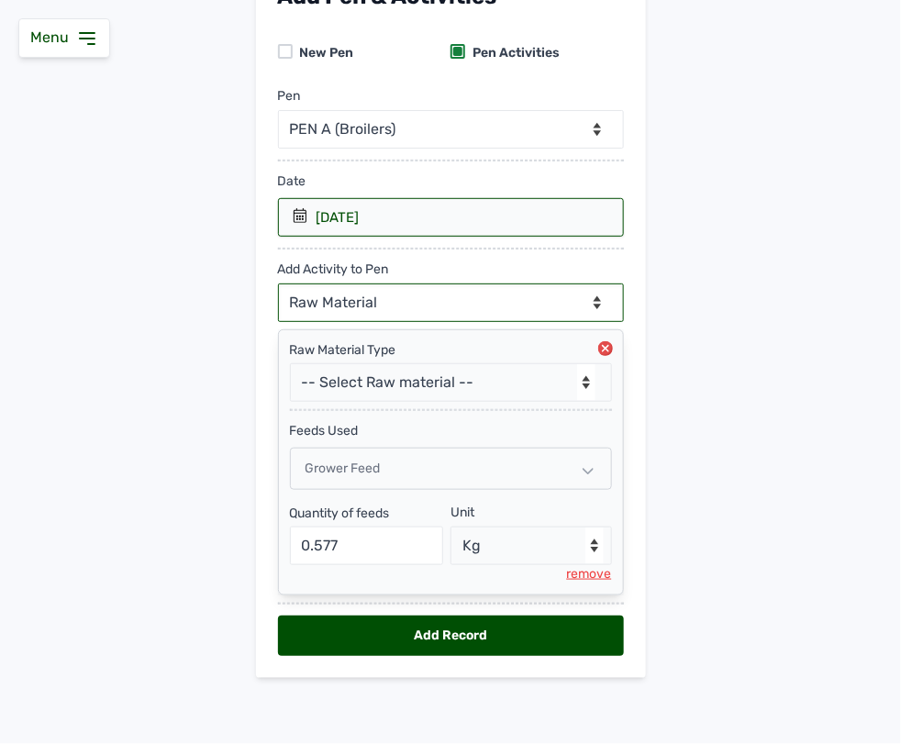
click at [391, 291] on select "--Can select multiple activity to add-- Raw Material Losses Weight" at bounding box center [451, 303] width 346 height 39
select select "Losses"
click at [278, 284] on select "--Can select multiple activity to add-- Raw Material Losses Weight" at bounding box center [451, 303] width 346 height 39
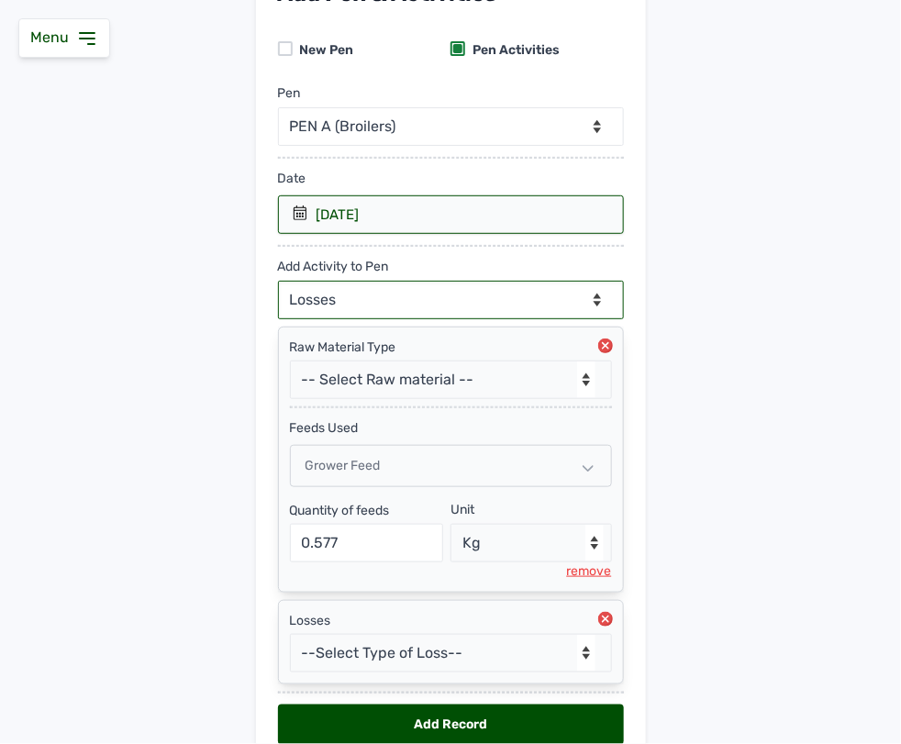
scroll to position [246, 0]
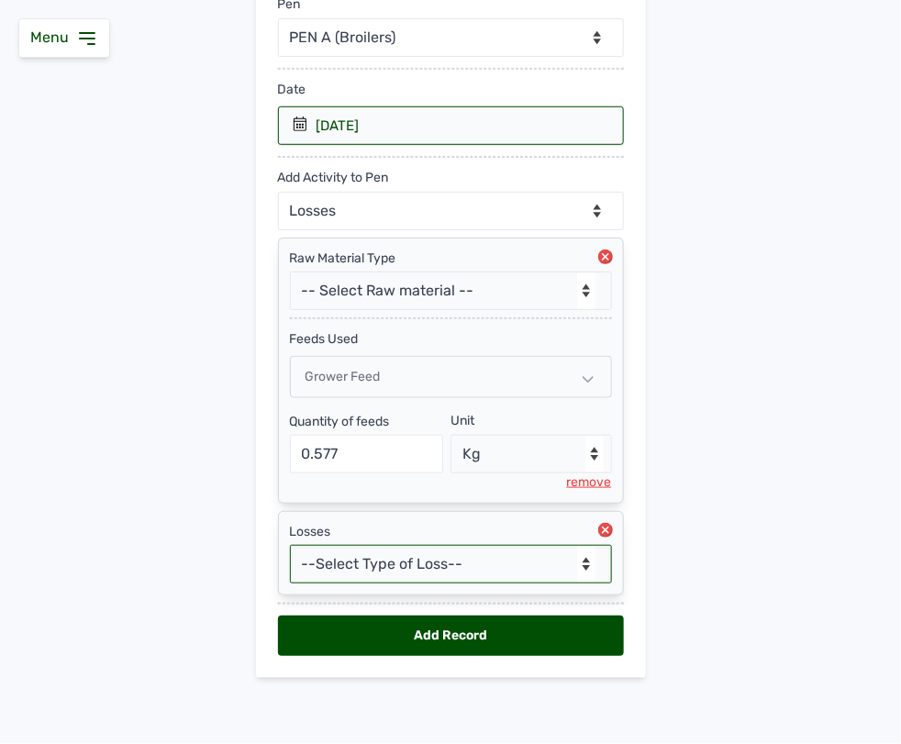
click at [399, 563] on select "--Select Type of Loss-- Mortality Culled Theft" at bounding box center [451, 564] width 322 height 39
select select "Mortality"
click at [290, 545] on select "--Select Type of Loss-- Mortality Culled Theft" at bounding box center [451, 564] width 322 height 39
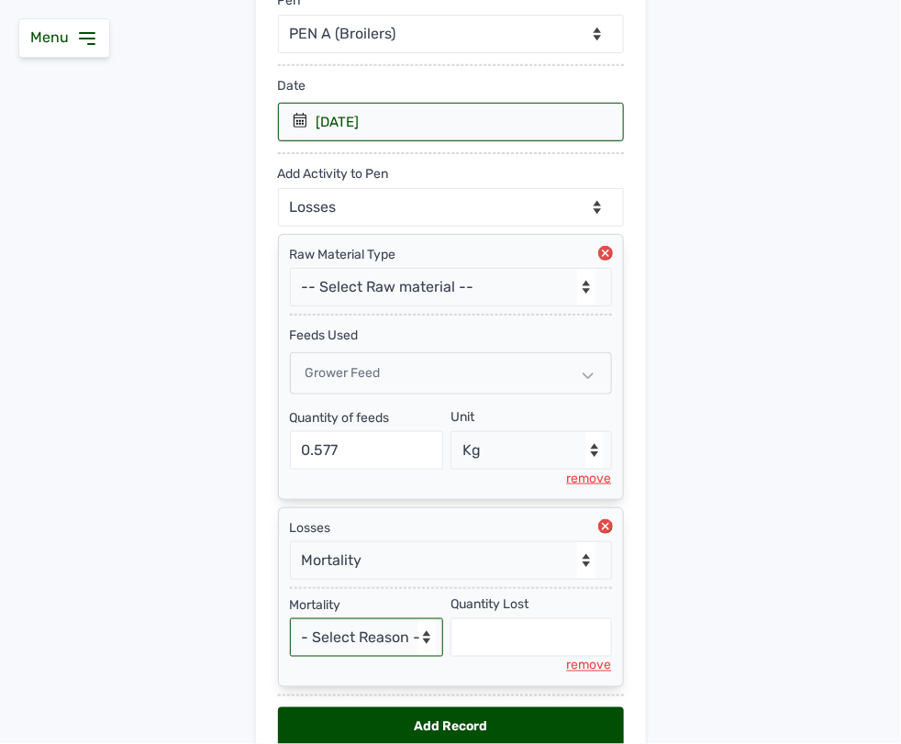
click at [379, 656] on select "- Select Reason - Disease Late Vaccination Wrong Vaccination Heat Lack of Water…" at bounding box center [367, 637] width 154 height 39
select select "Others"
click at [290, 622] on select "- Select Reason - Disease Late Vaccination Wrong Vaccination Heat Lack of Water…" at bounding box center [367, 637] width 154 height 39
select select "null"
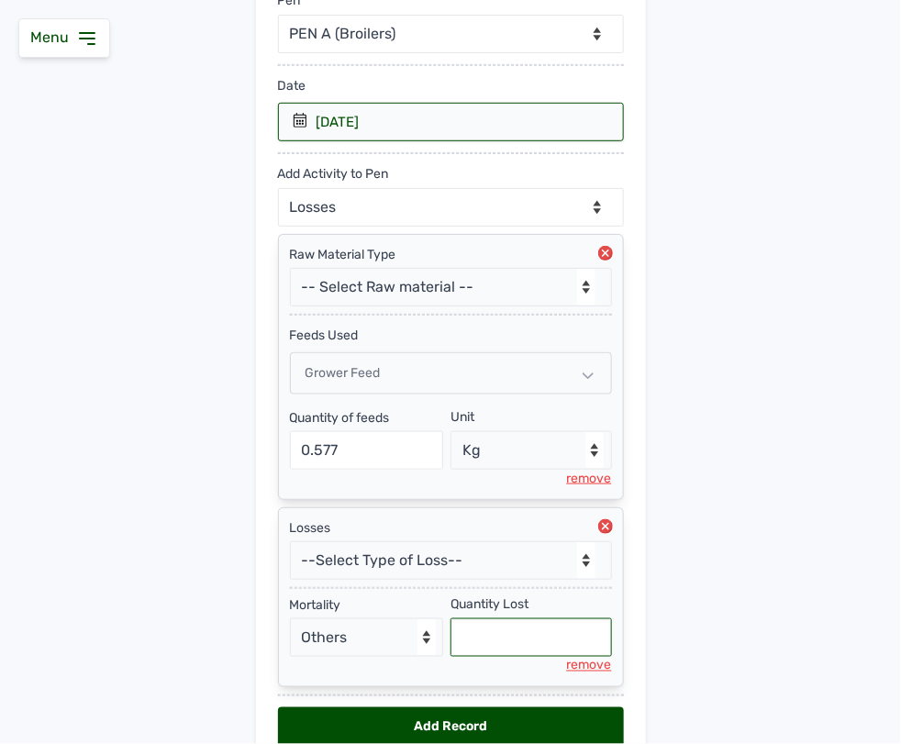
click at [485, 641] on input "text" at bounding box center [532, 637] width 162 height 39
click at [350, 455] on input "0.577" at bounding box center [367, 450] width 154 height 39
type input "0"
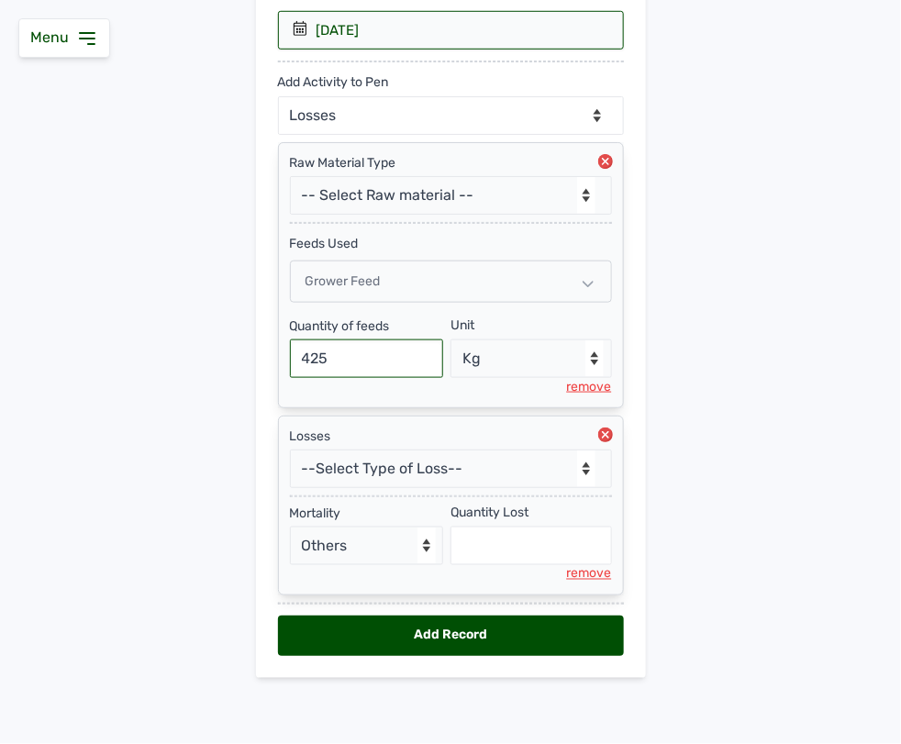
type input "425"
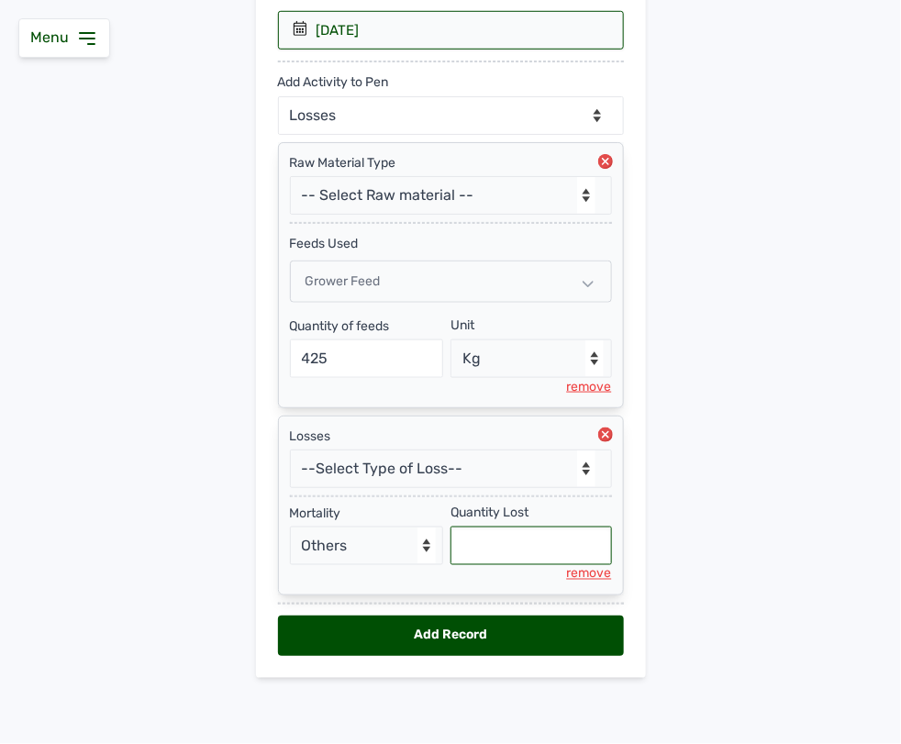
click at [511, 551] on input "text" at bounding box center [532, 546] width 162 height 39
click at [576, 574] on div "remove" at bounding box center [589, 574] width 45 height 18
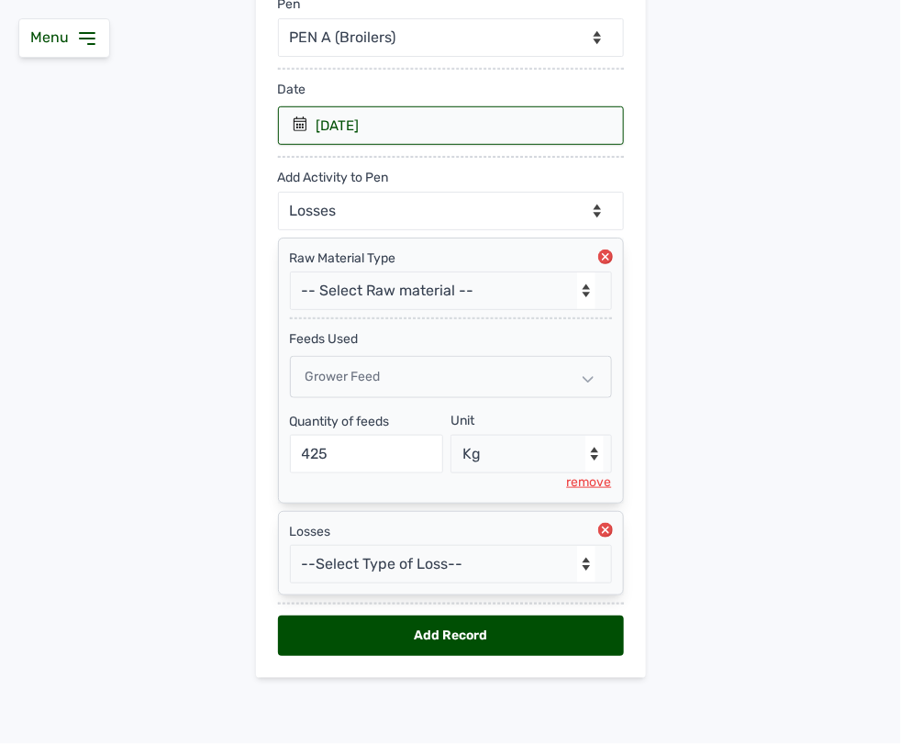
click at [599, 523] on icon at bounding box center [605, 530] width 15 height 15
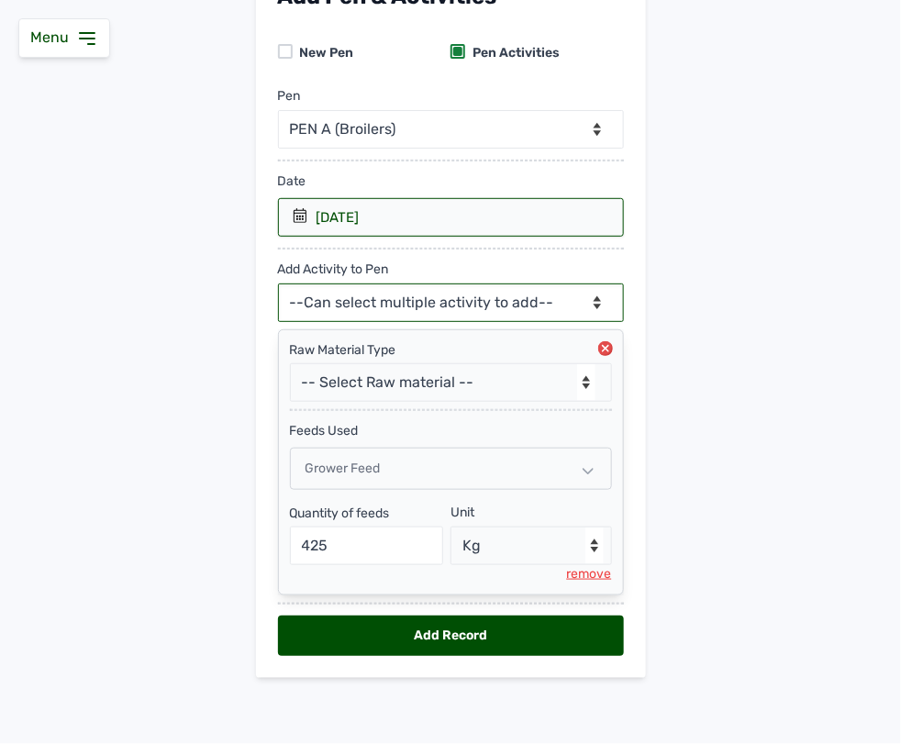
click at [502, 304] on select "--Can select multiple activity to add-- Raw Material Losses Weight" at bounding box center [451, 303] width 346 height 39
select select "Weight"
click at [278, 284] on select "--Can select multiple activity to add-- Raw Material Losses Weight" at bounding box center [451, 303] width 346 height 39
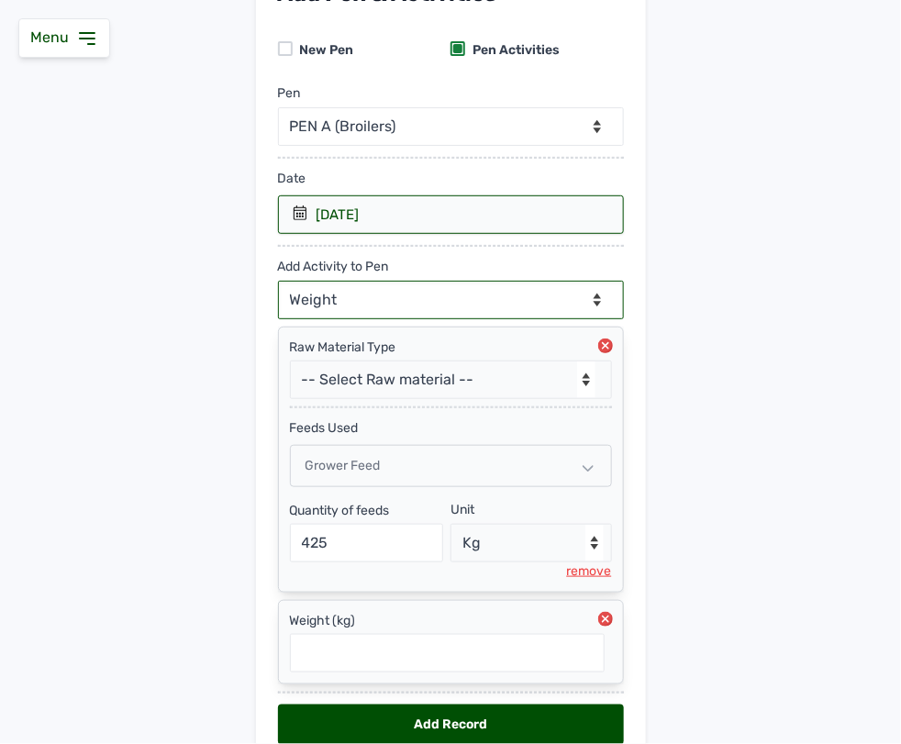
scroll to position [246, 0]
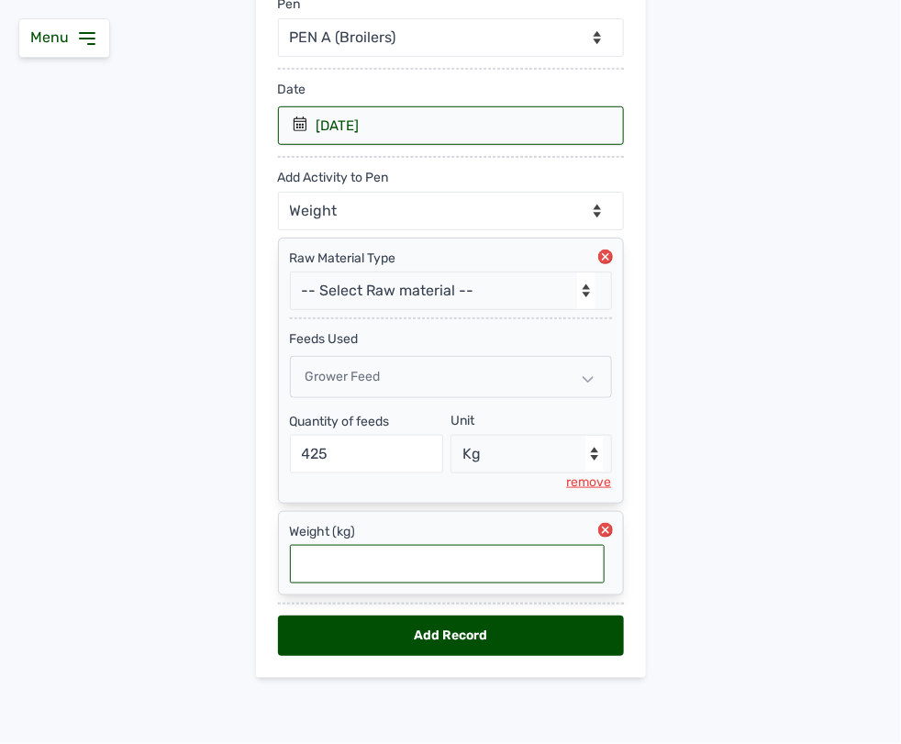
click at [388, 571] on input "text" at bounding box center [447, 564] width 315 height 39
type input "0.577"
click at [418, 625] on div "Add Record" at bounding box center [451, 636] width 346 height 40
select select "null"
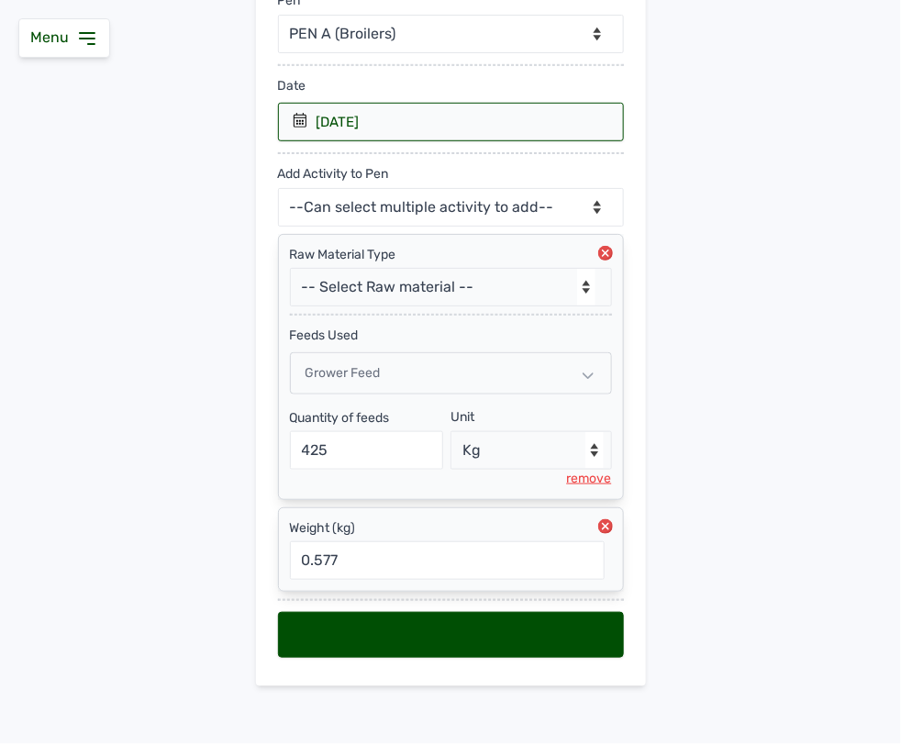
select select
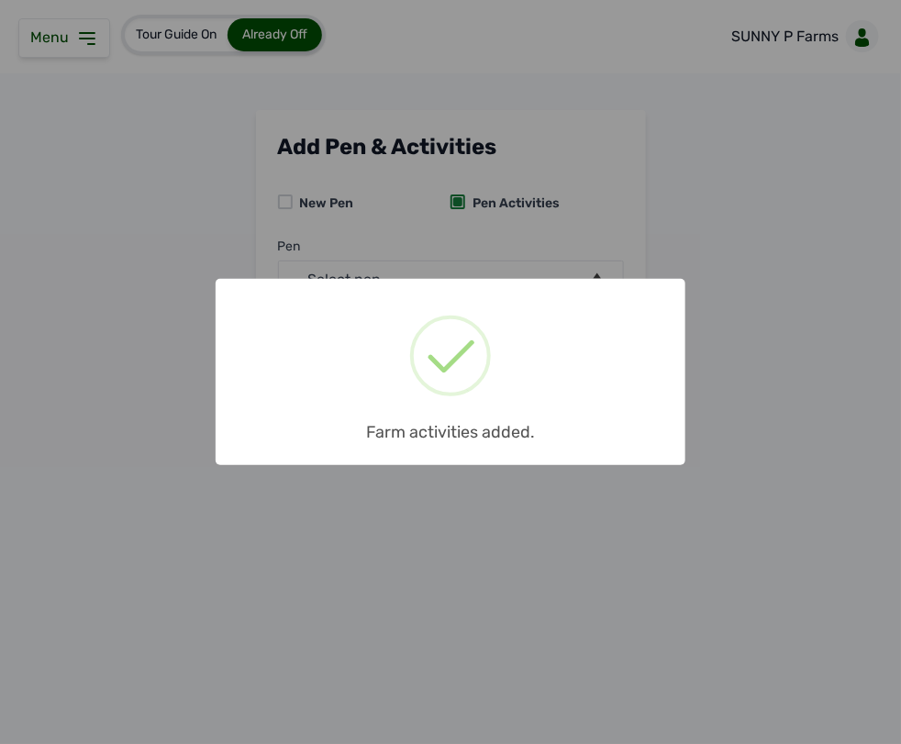
scroll to position [0, 0]
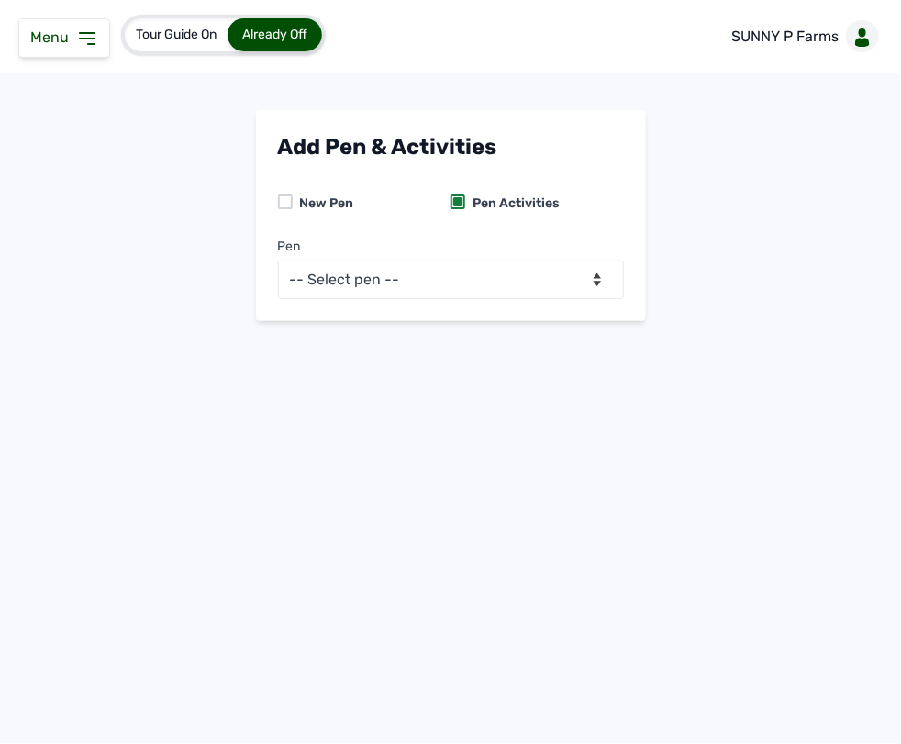
click at [88, 39] on icon at bounding box center [87, 39] width 22 height 22
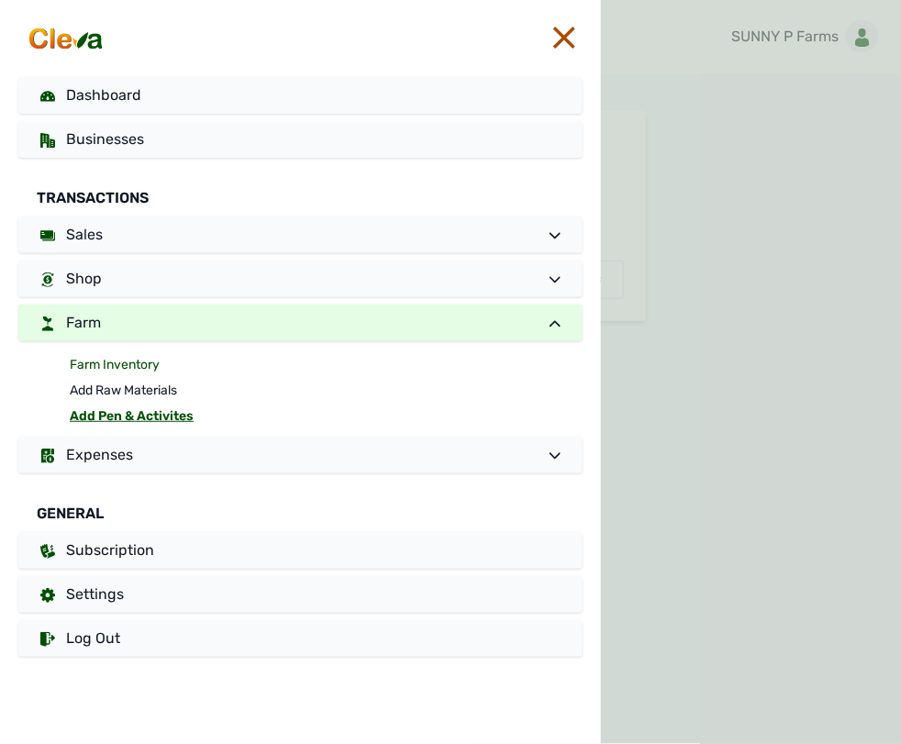
click at [134, 359] on link "Farm Inventory" at bounding box center [326, 365] width 513 height 26
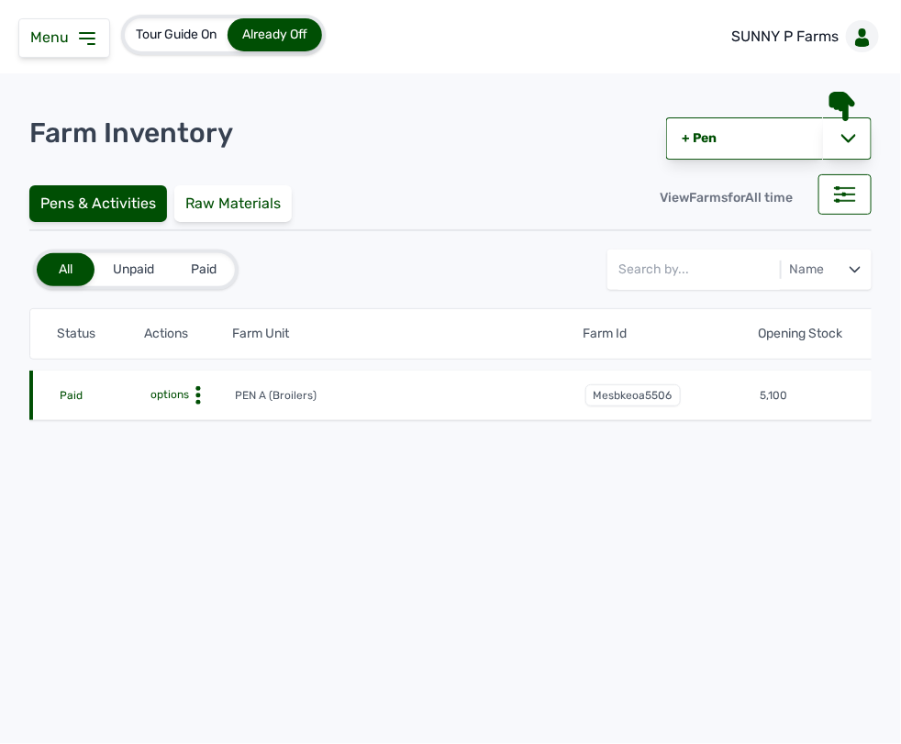
click at [191, 395] on icon at bounding box center [198, 395] width 18 height 18
click at [190, 432] on div "Farm Activities" at bounding box center [167, 424] width 130 height 22
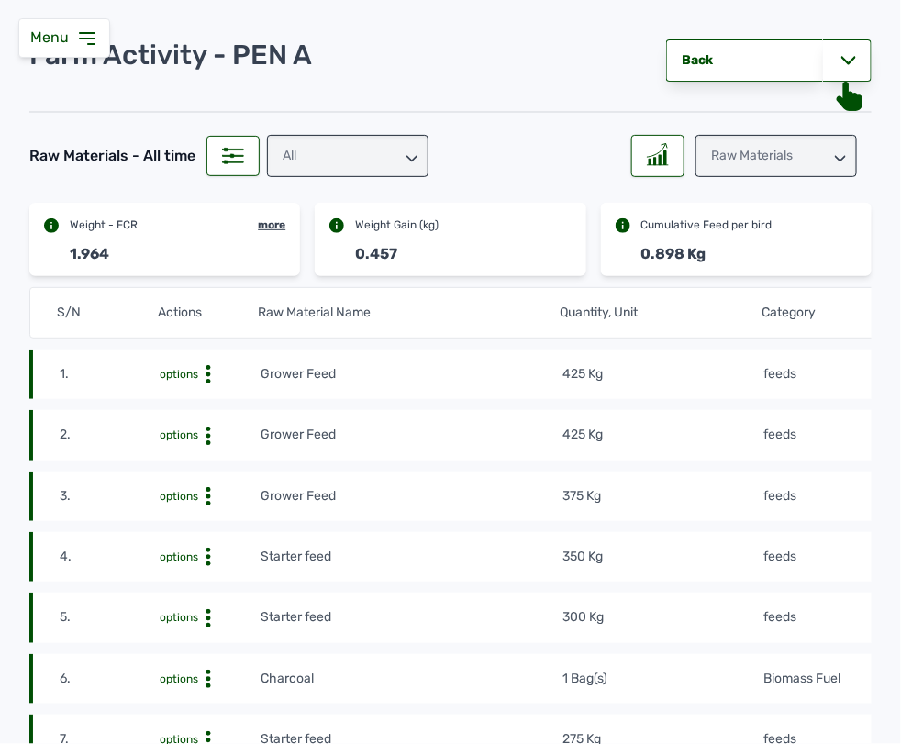
scroll to position [115, 0]
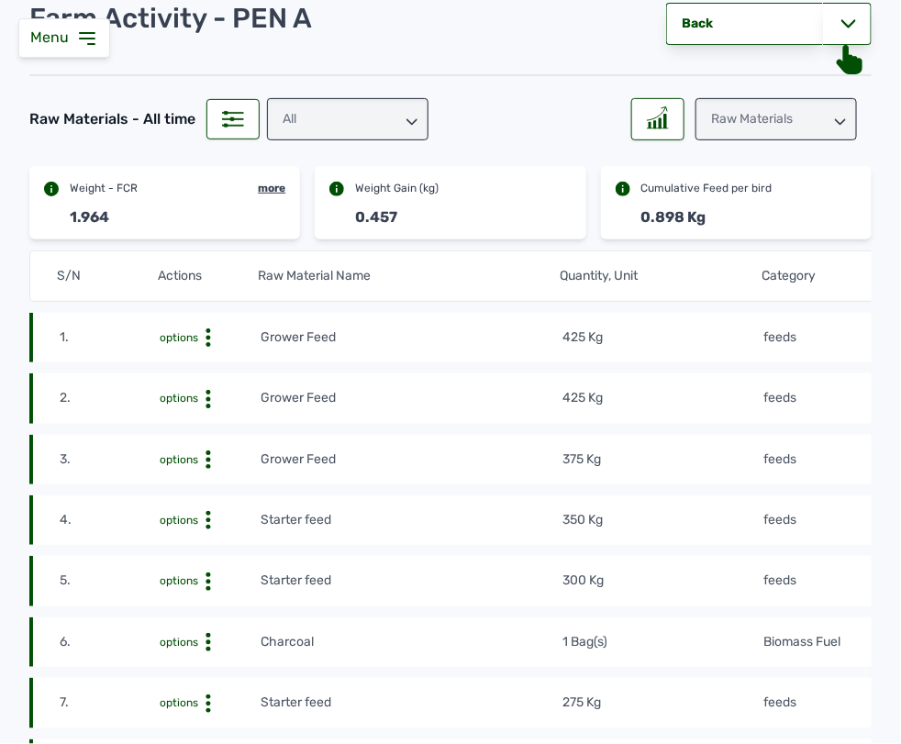
click at [690, 404] on td "425 Kg" at bounding box center [662, 398] width 201 height 20
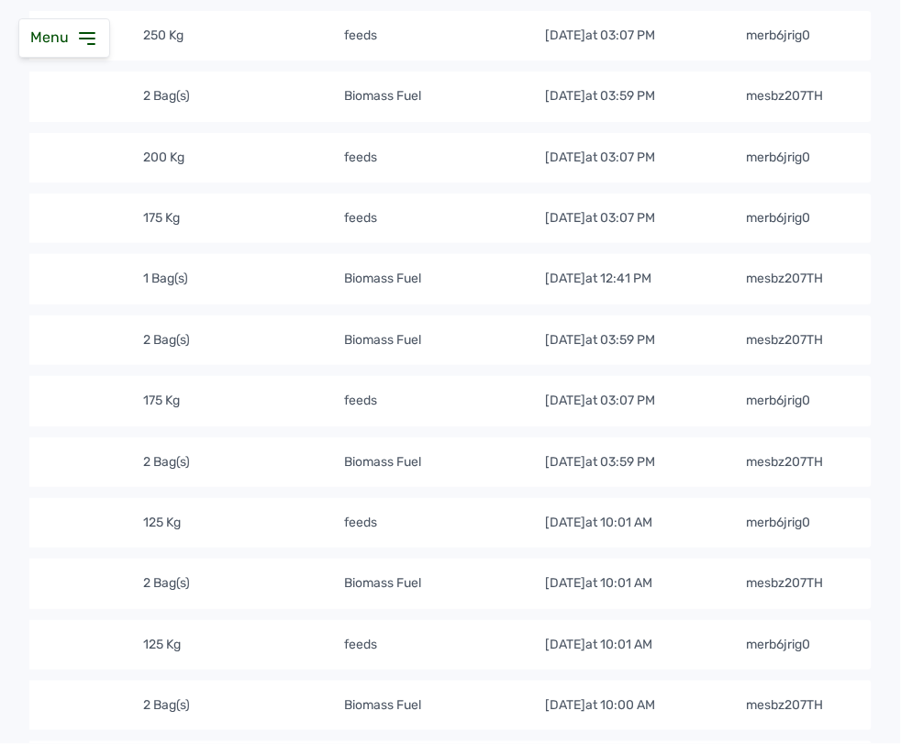
scroll to position [1242, 0]
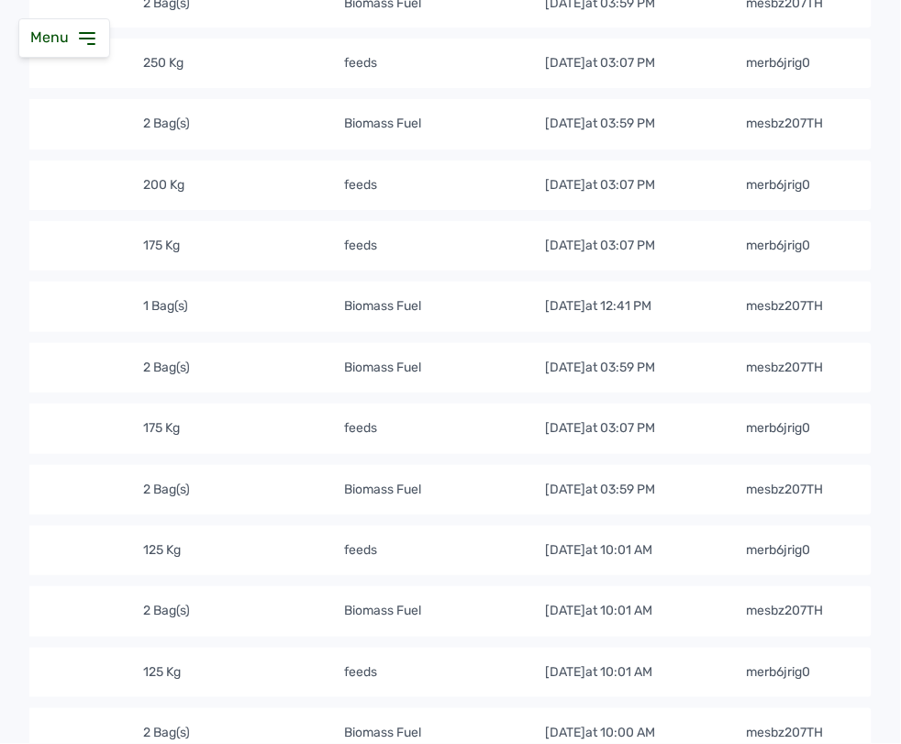
click at [551, 319] on tr "19. options Charcoal 1 Bag(s) Biomass Fuel 29th Aug 2025 at 12:41 PM mesbz207TH" at bounding box center [241, 307] width 1262 height 50
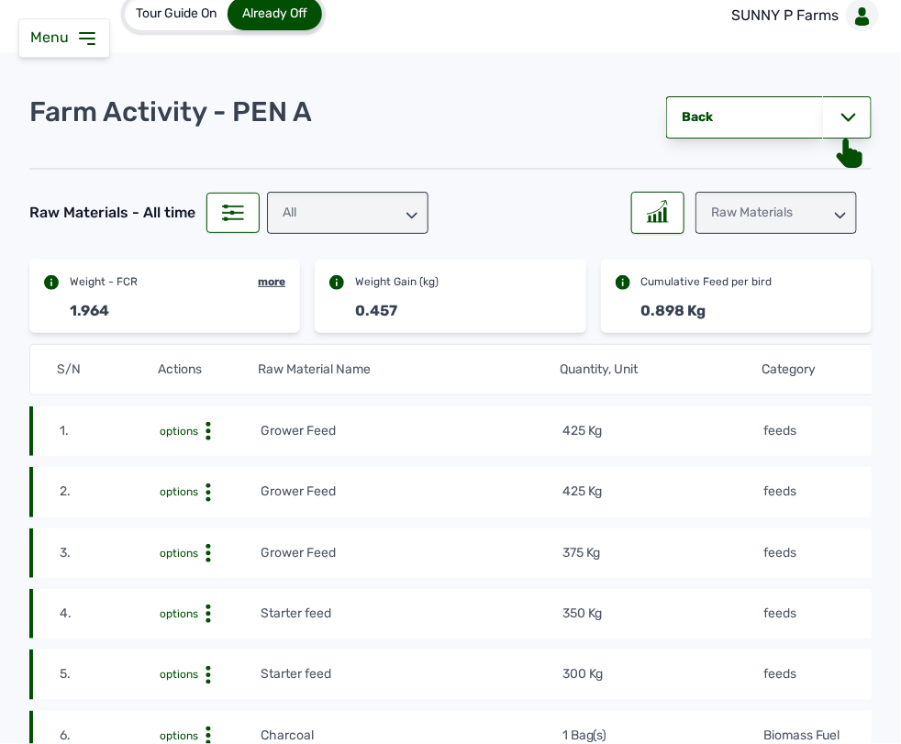
scroll to position [0, 0]
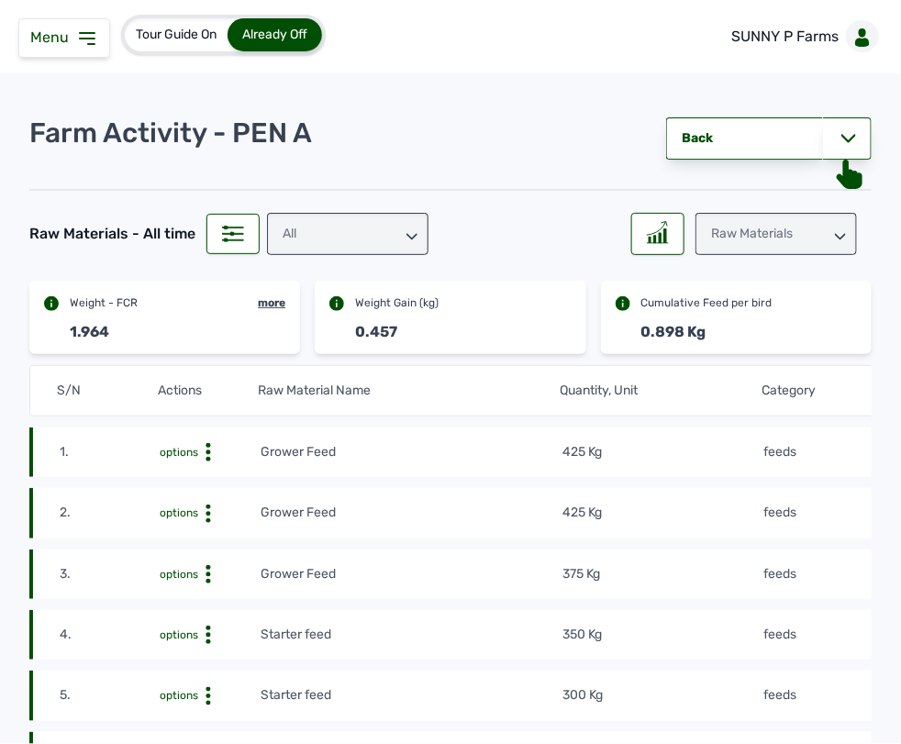
click at [402, 232] on div "All" at bounding box center [348, 234] width 162 height 42
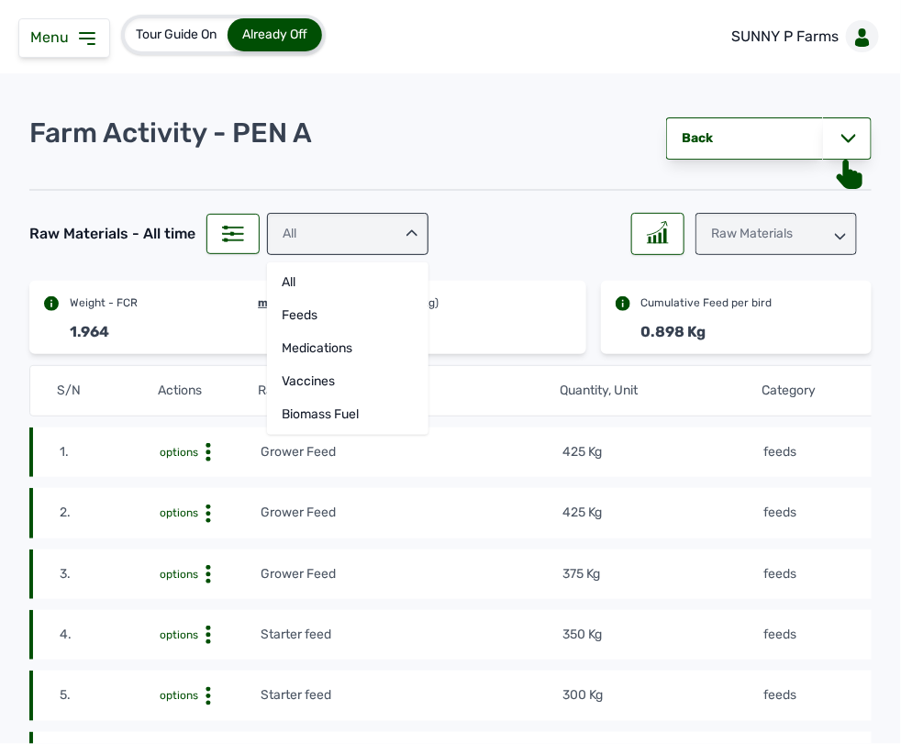
click at [772, 249] on div "Raw Materials" at bounding box center [777, 234] width 162 height 42
click at [752, 317] on div "Weight" at bounding box center [777, 315] width 162 height 33
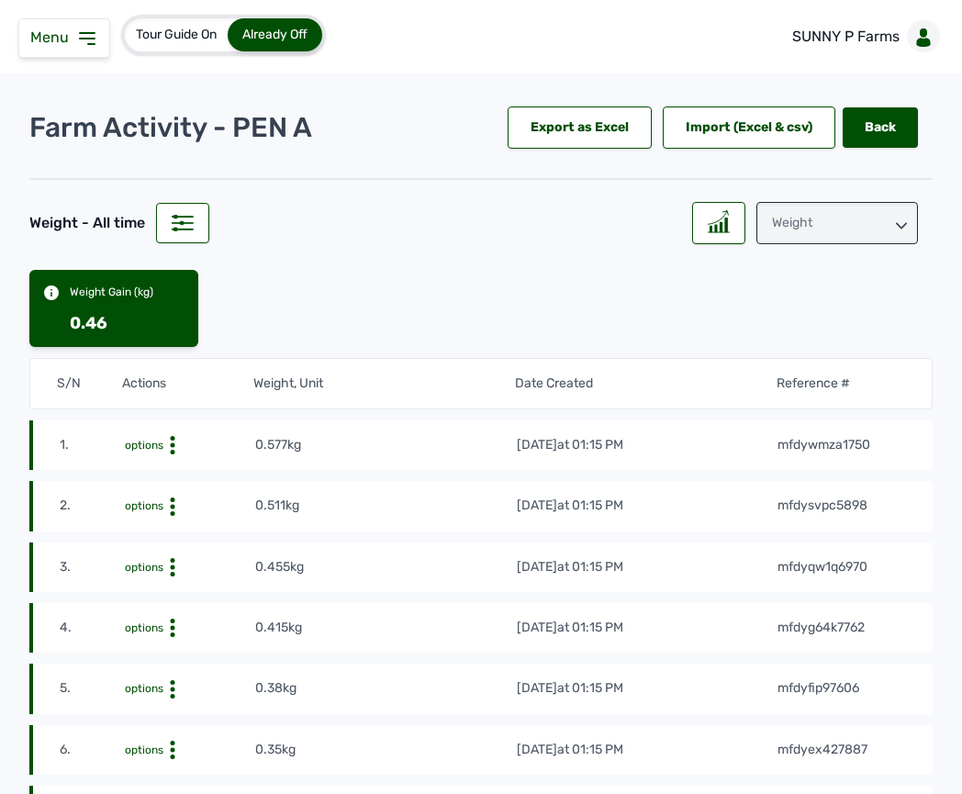
click at [859, 209] on div "Weight" at bounding box center [837, 223] width 162 height 42
click at [727, 228] on div at bounding box center [718, 223] width 53 height 42
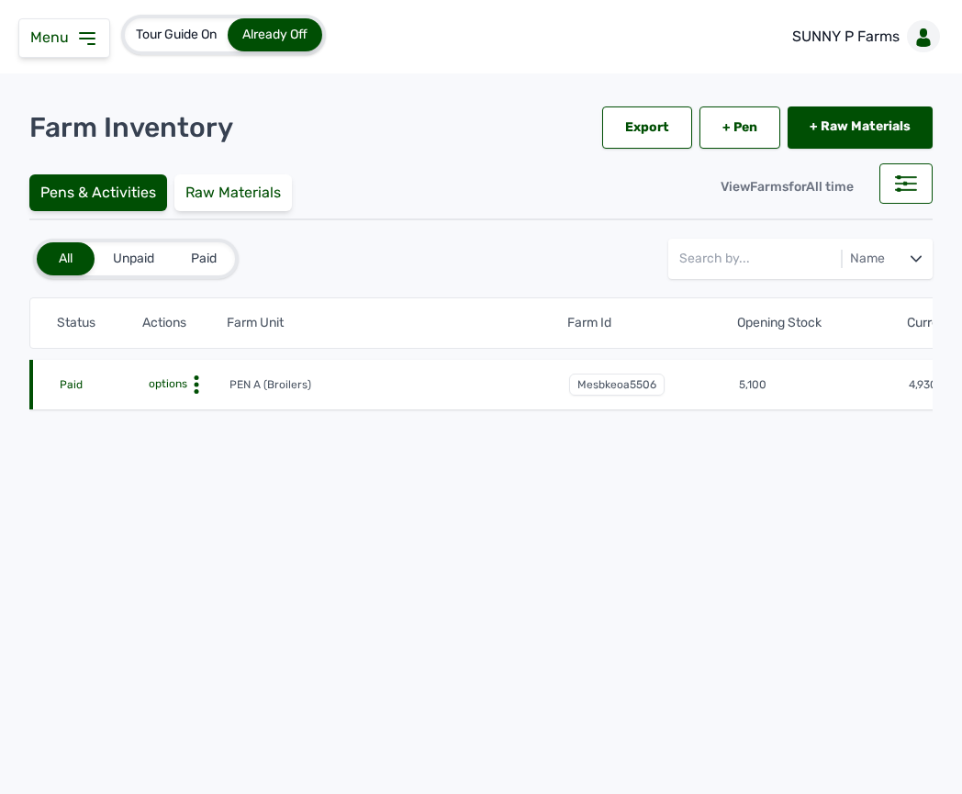
click at [191, 390] on icon at bounding box center [196, 384] width 18 height 18
click at [189, 415] on div "Farm Activities" at bounding box center [161, 413] width 130 height 22
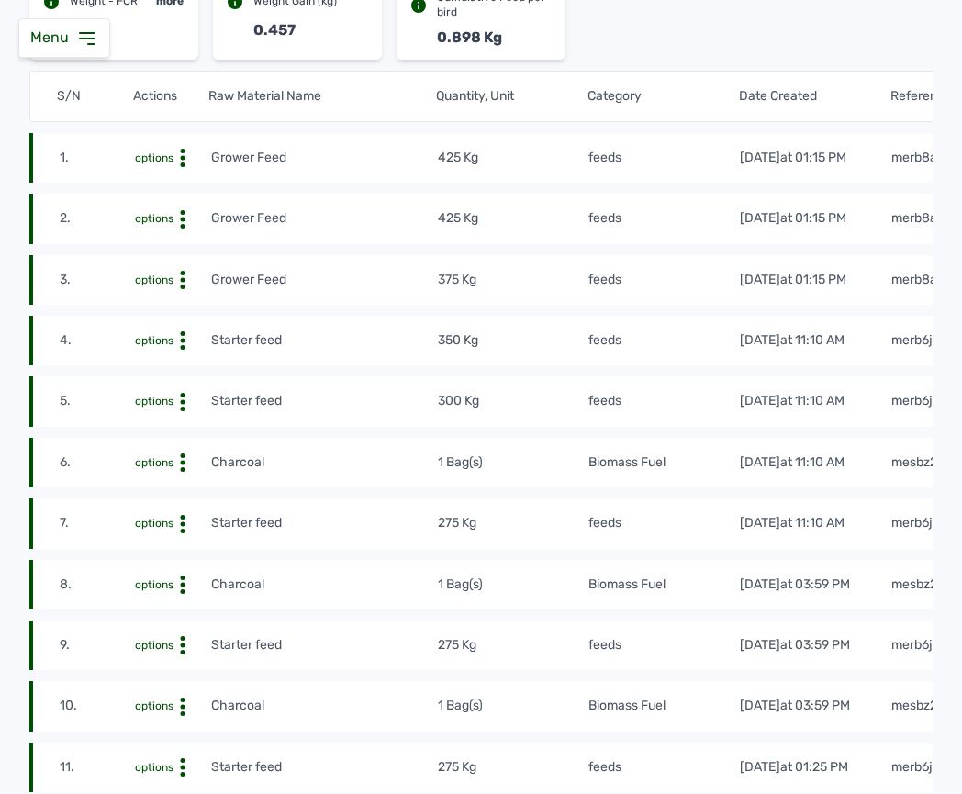
scroll to position [284, 0]
